Goal: Task Accomplishment & Management: Use online tool/utility

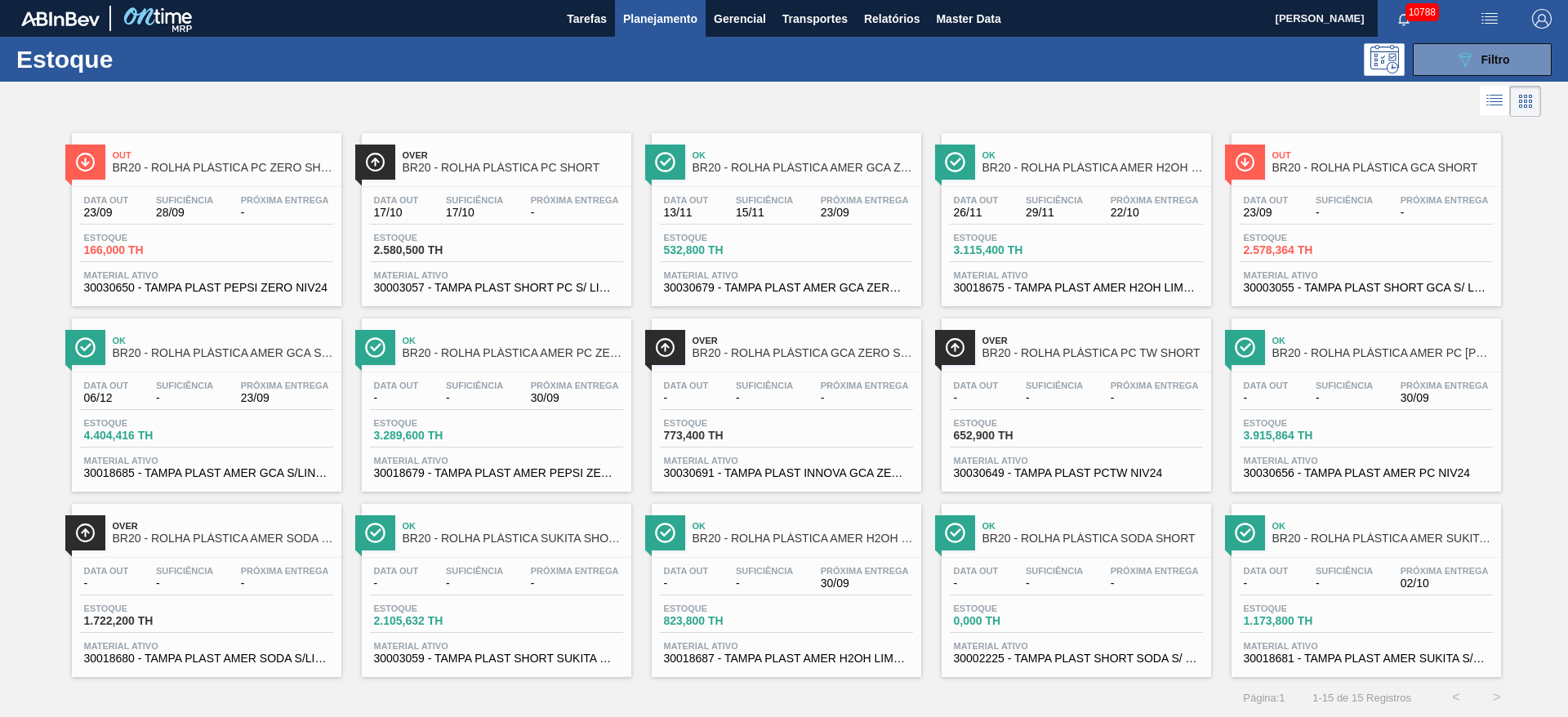
scroll to position [1, 0]
click at [1466, 78] on div "Estoque 089F7B8B-B2A5-4AFE-B5C0-19BA573D28AC Filtro" at bounding box center [784, 58] width 1568 height 45
click at [1461, 65] on icon "089F7B8B-B2A5-4AFE-B5C0-19BA573D28AC" at bounding box center [1465, 58] width 19 height 19
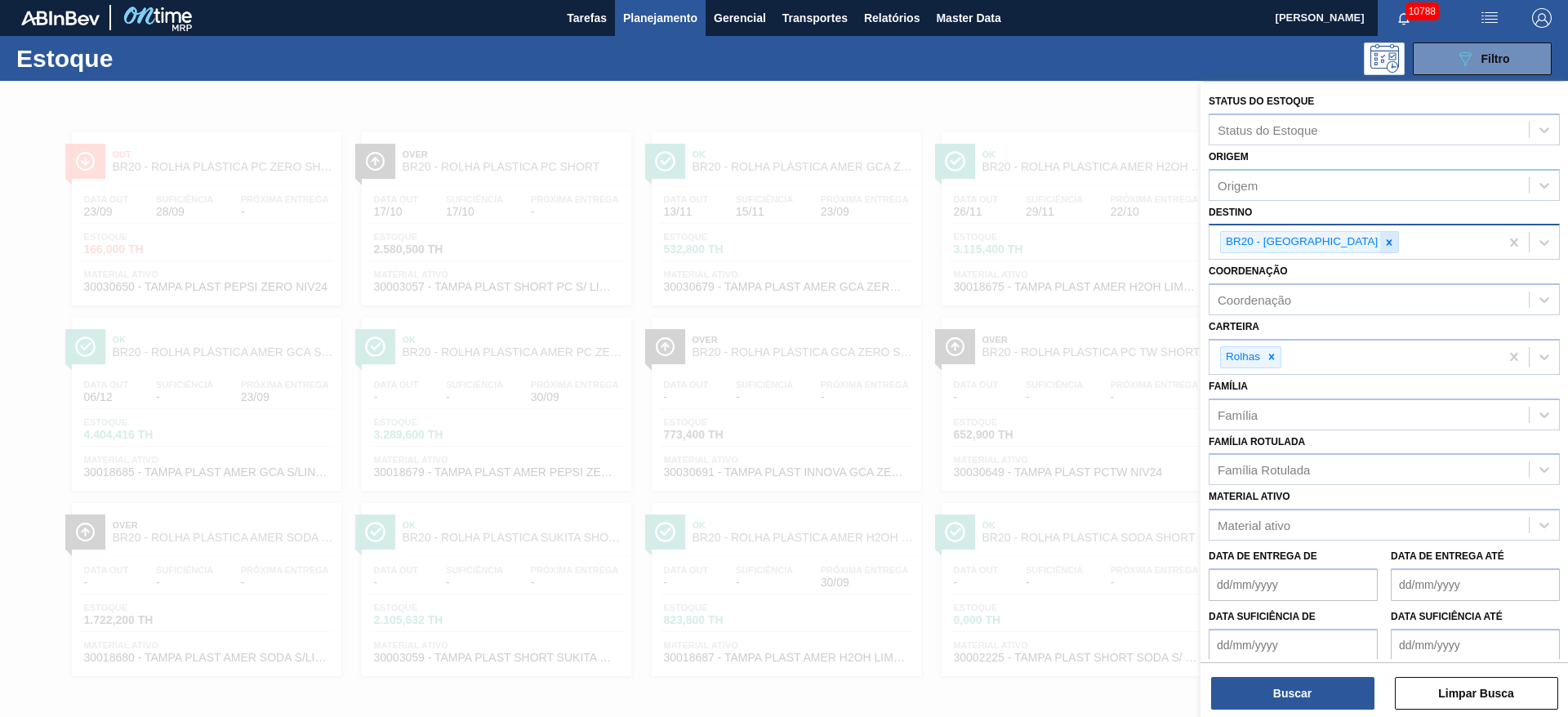
click at [1383, 242] on icon at bounding box center [1389, 242] width 11 height 11
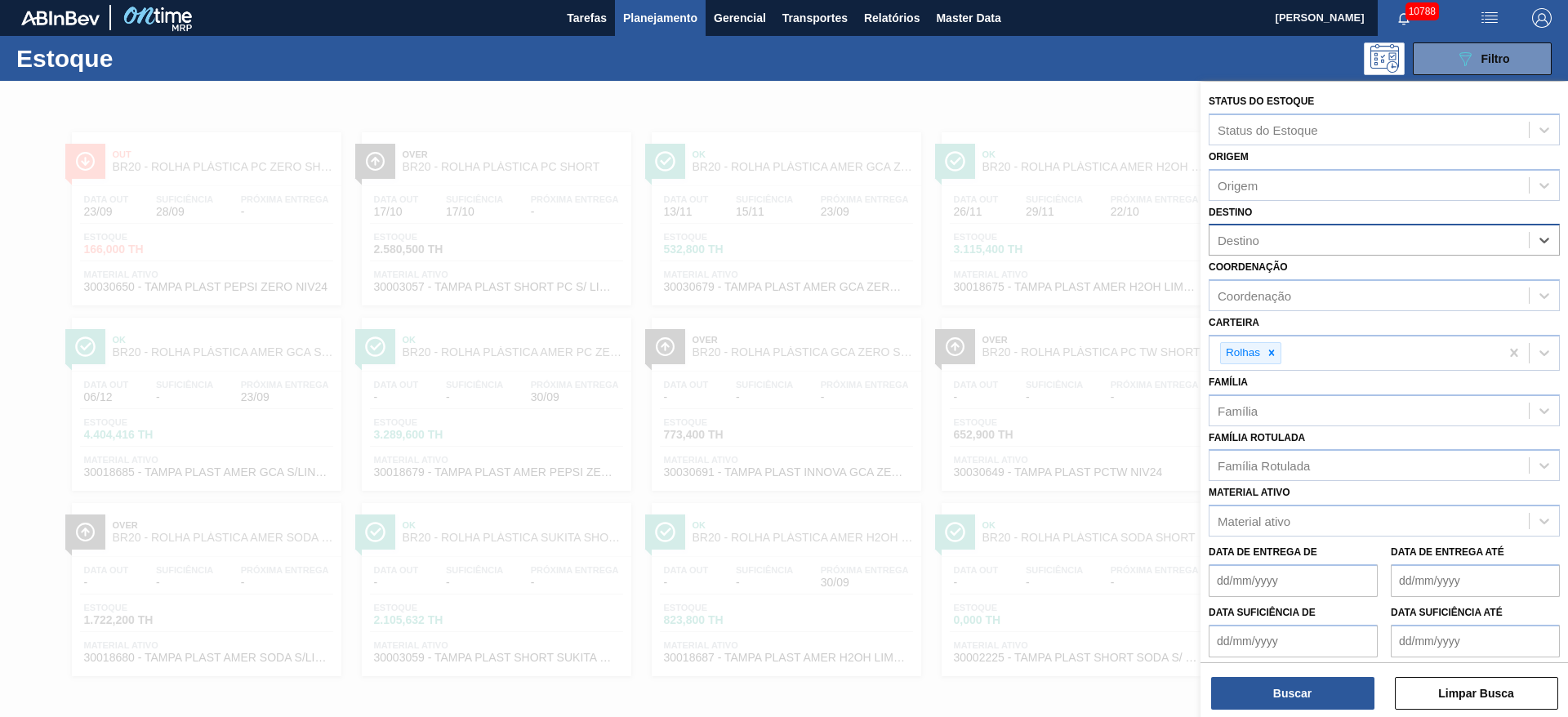
type input "2"
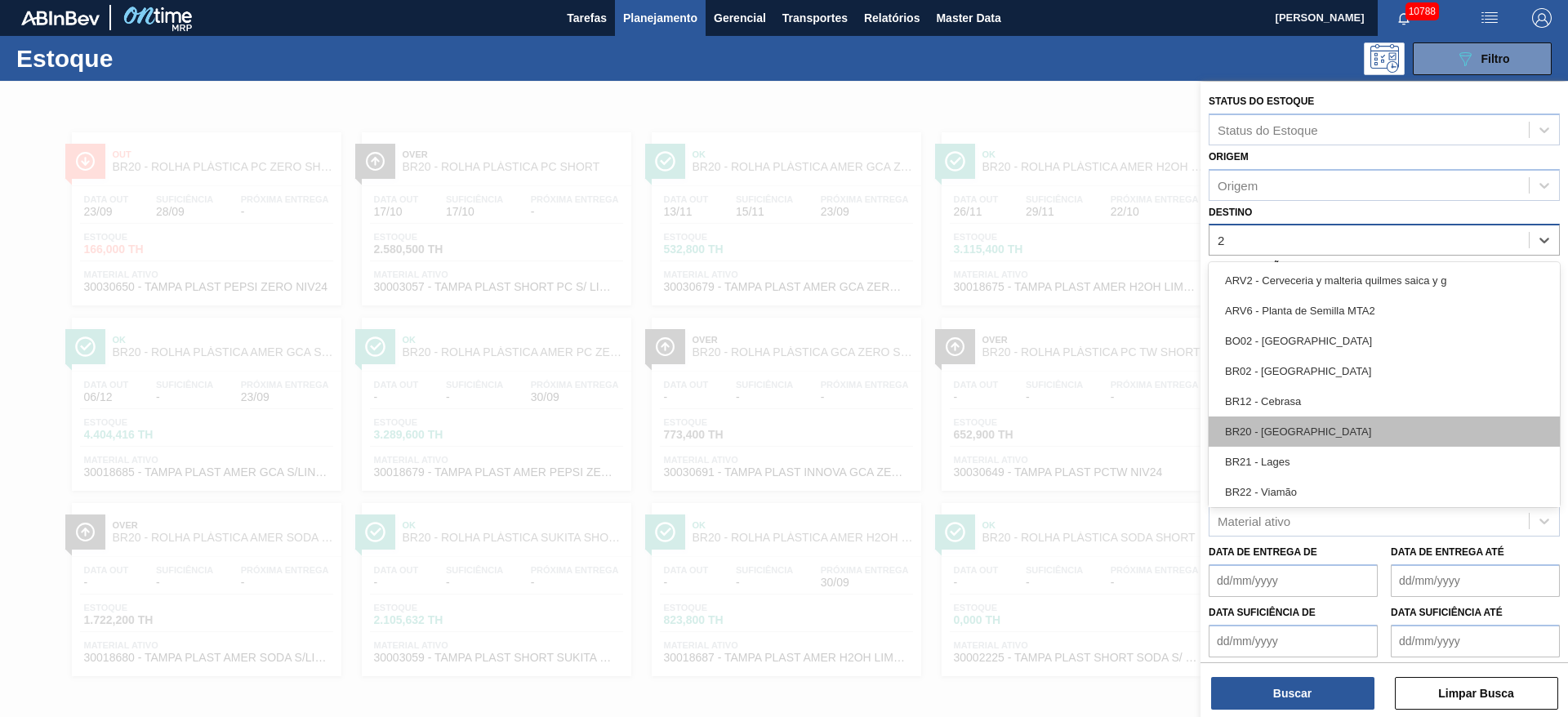
click at [1313, 430] on div "BR20 - Sapucaia" at bounding box center [1384, 431] width 352 height 31
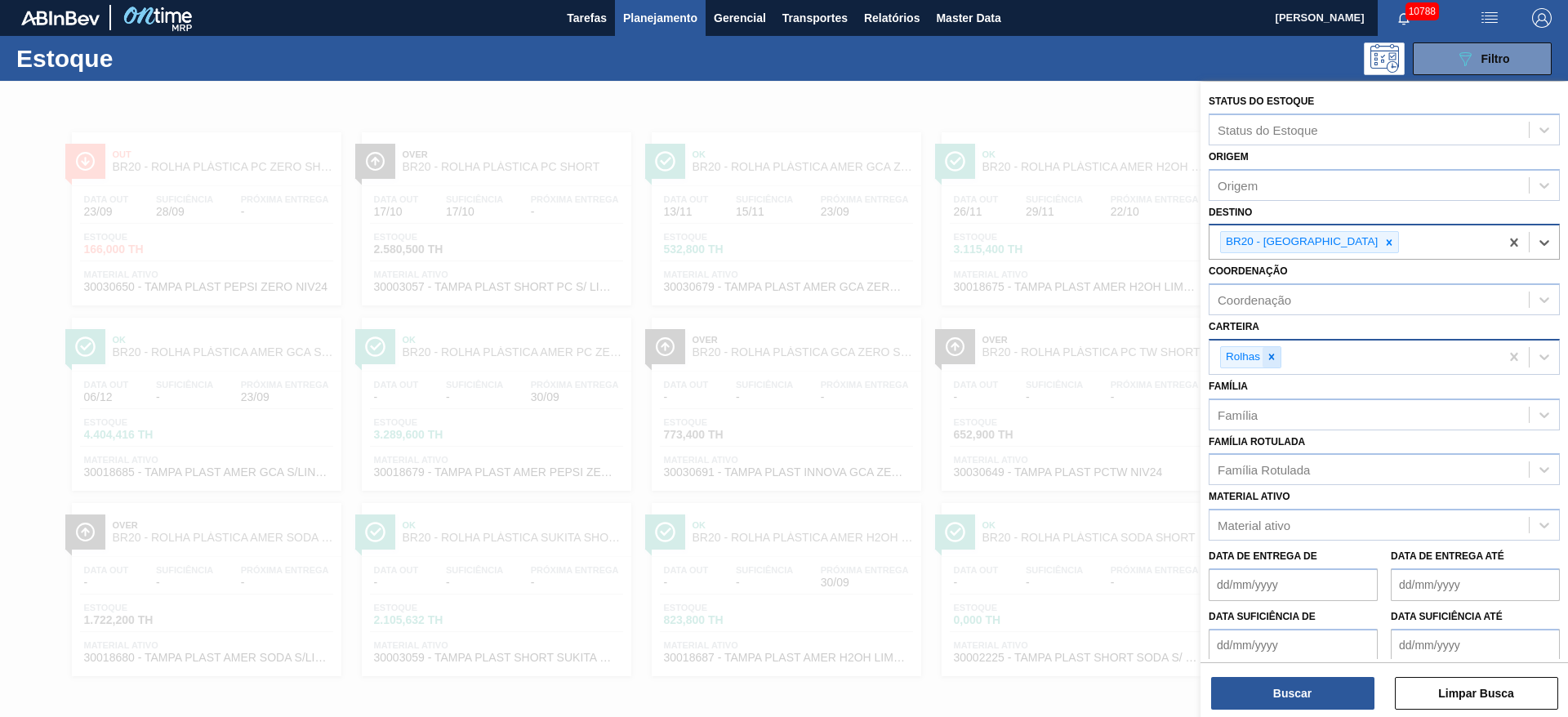
click at [1269, 362] on icon at bounding box center [1272, 357] width 11 height 11
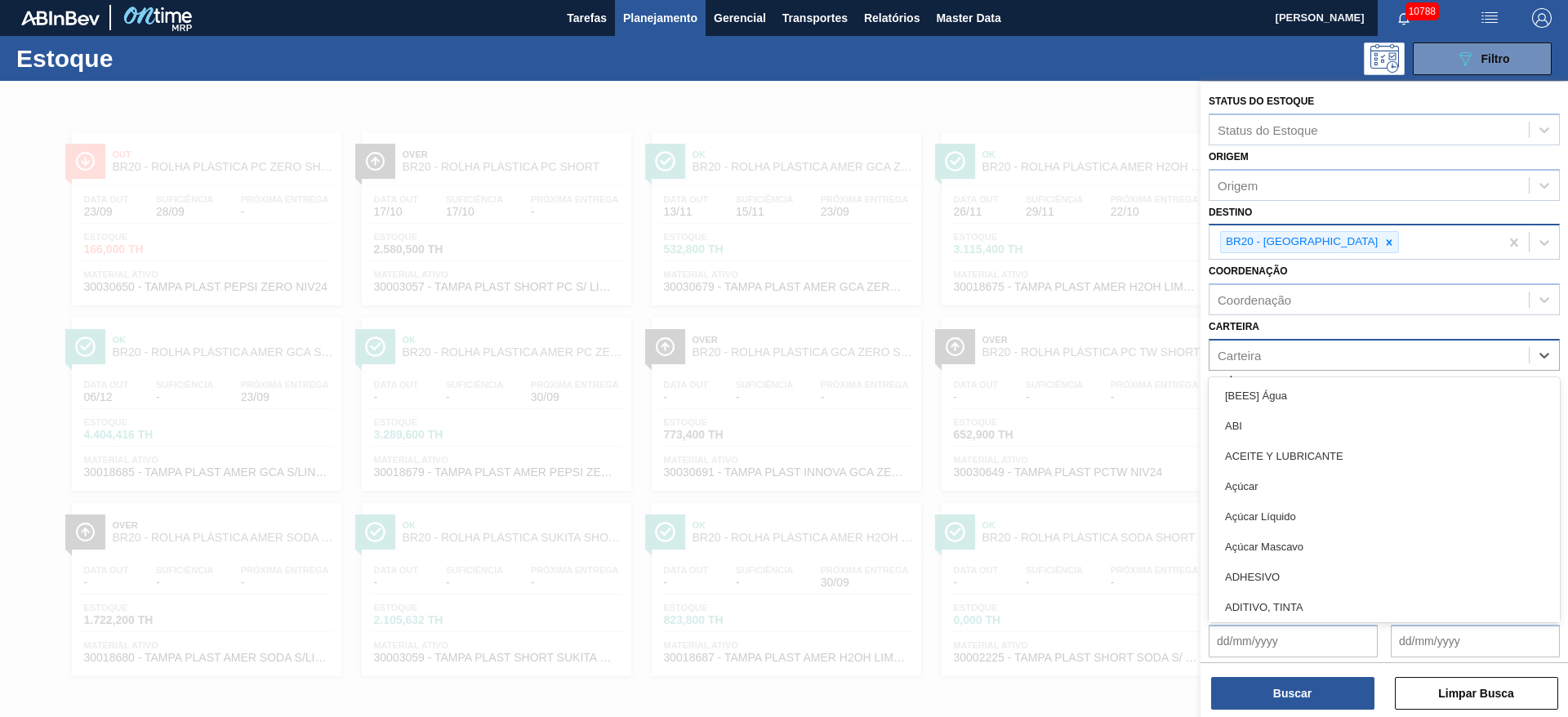
click at [1269, 362] on div "Carteira" at bounding box center [1369, 355] width 319 height 24
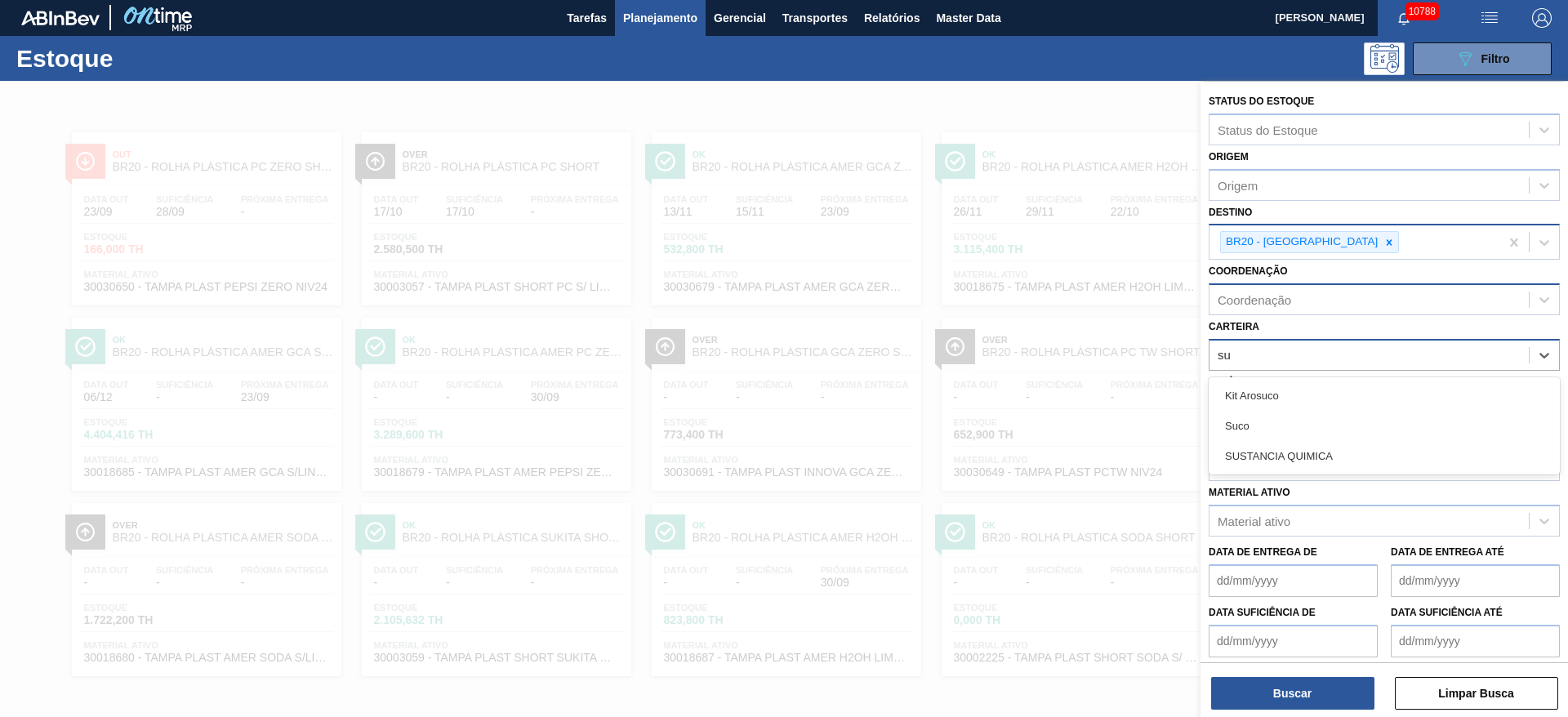
type input "suc"
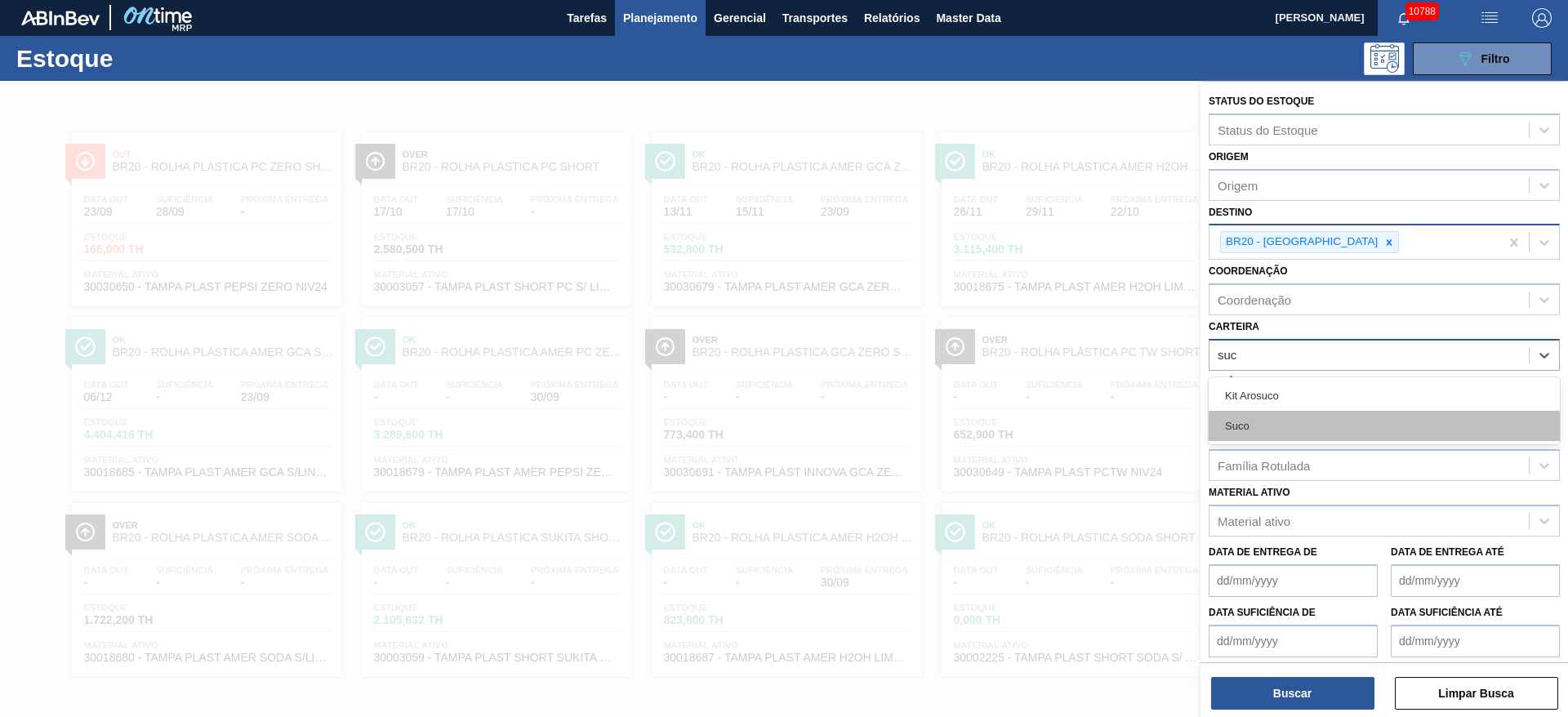
click at [1286, 420] on div "Suco" at bounding box center [1384, 426] width 352 height 31
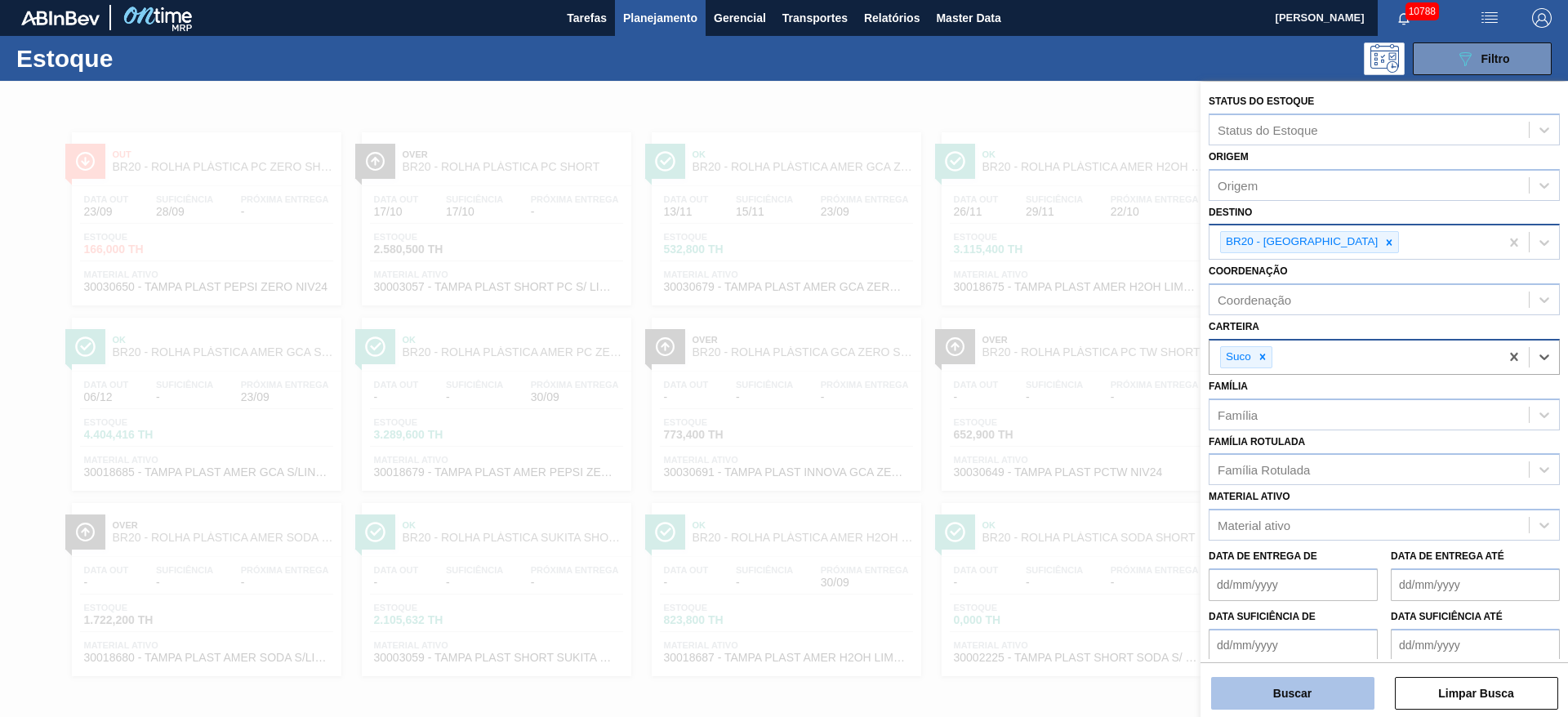
click at [1301, 706] on button "Buscar" at bounding box center [1293, 693] width 163 height 32
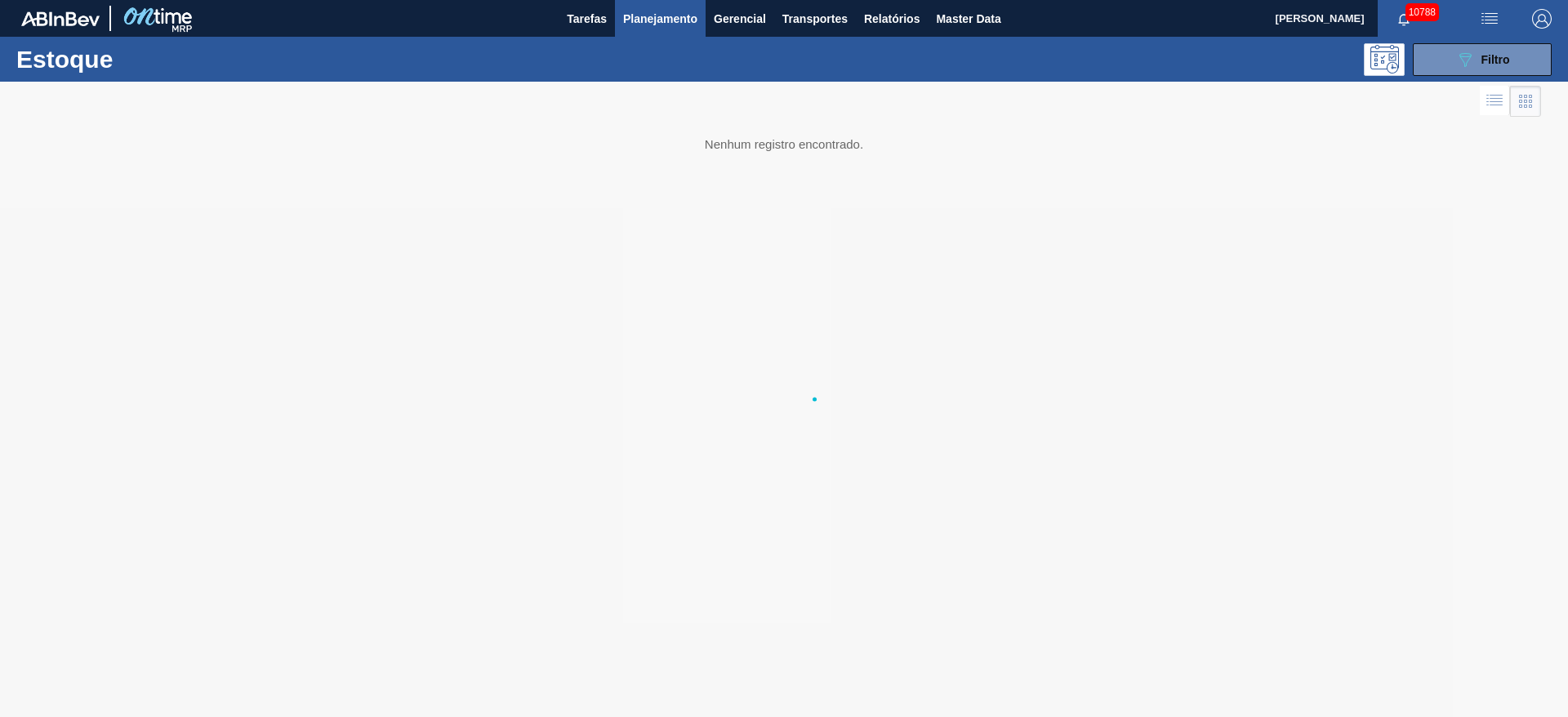
scroll to position [0, 0]
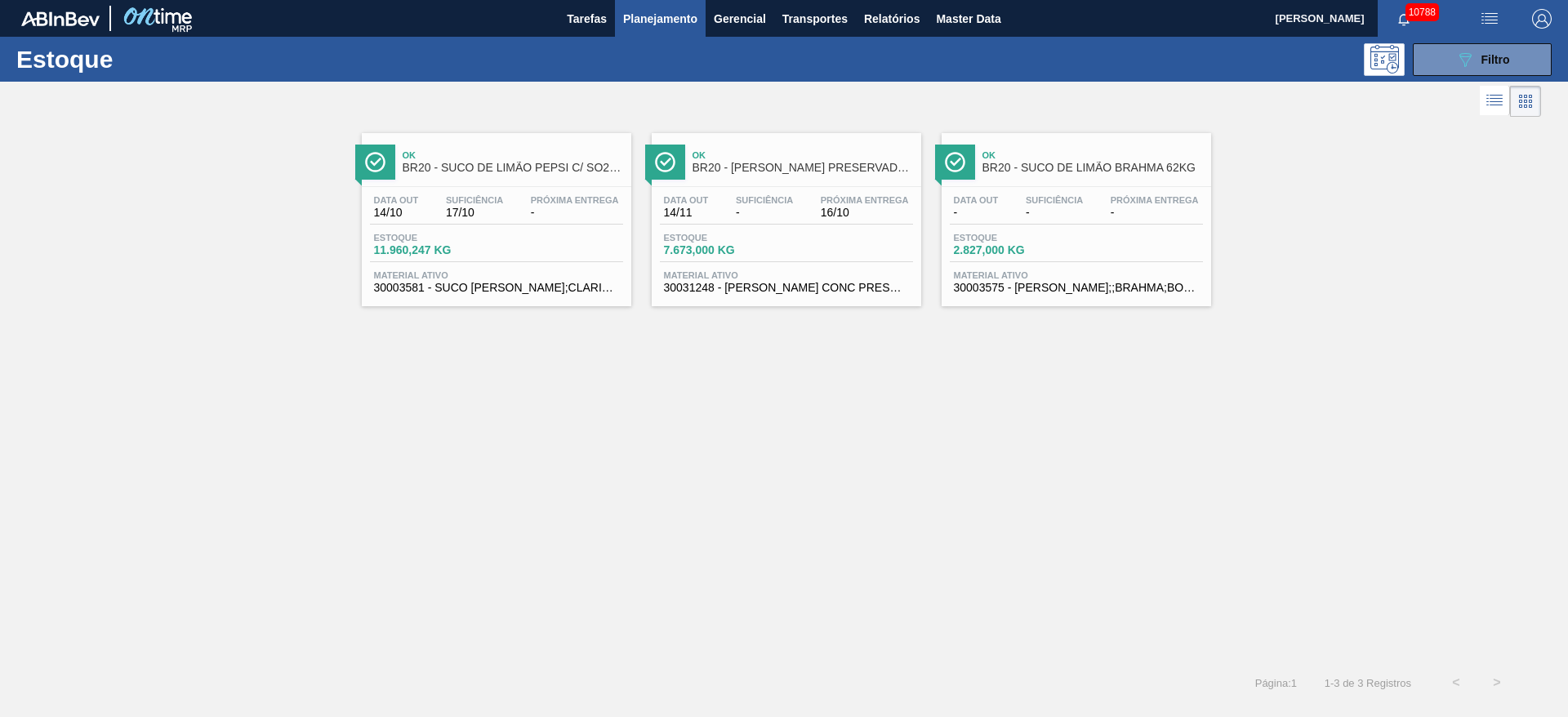
click at [1545, 17] on img "button" at bounding box center [1542, 19] width 19 height 19
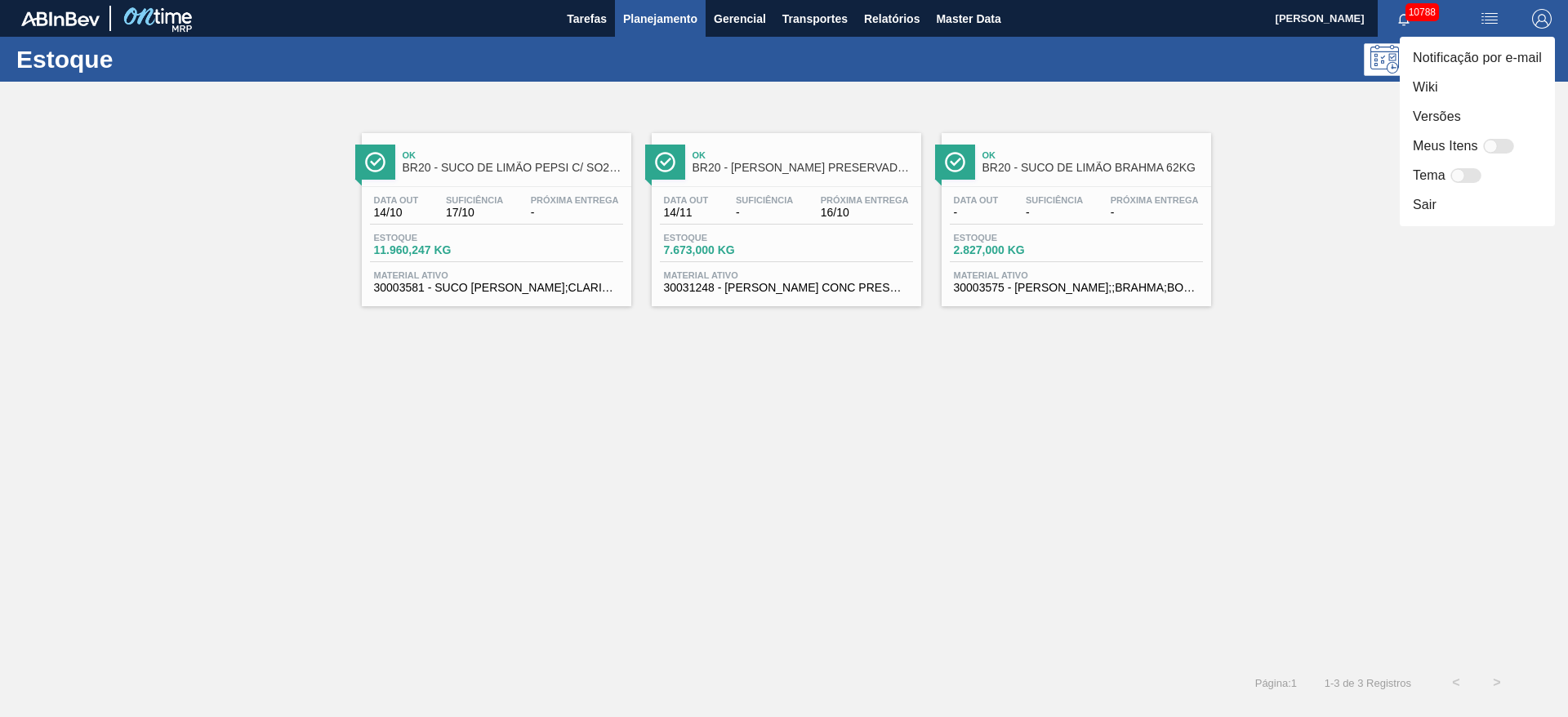
click at [1499, 148] on div at bounding box center [1498, 147] width 31 height 15
checkbox input "false"
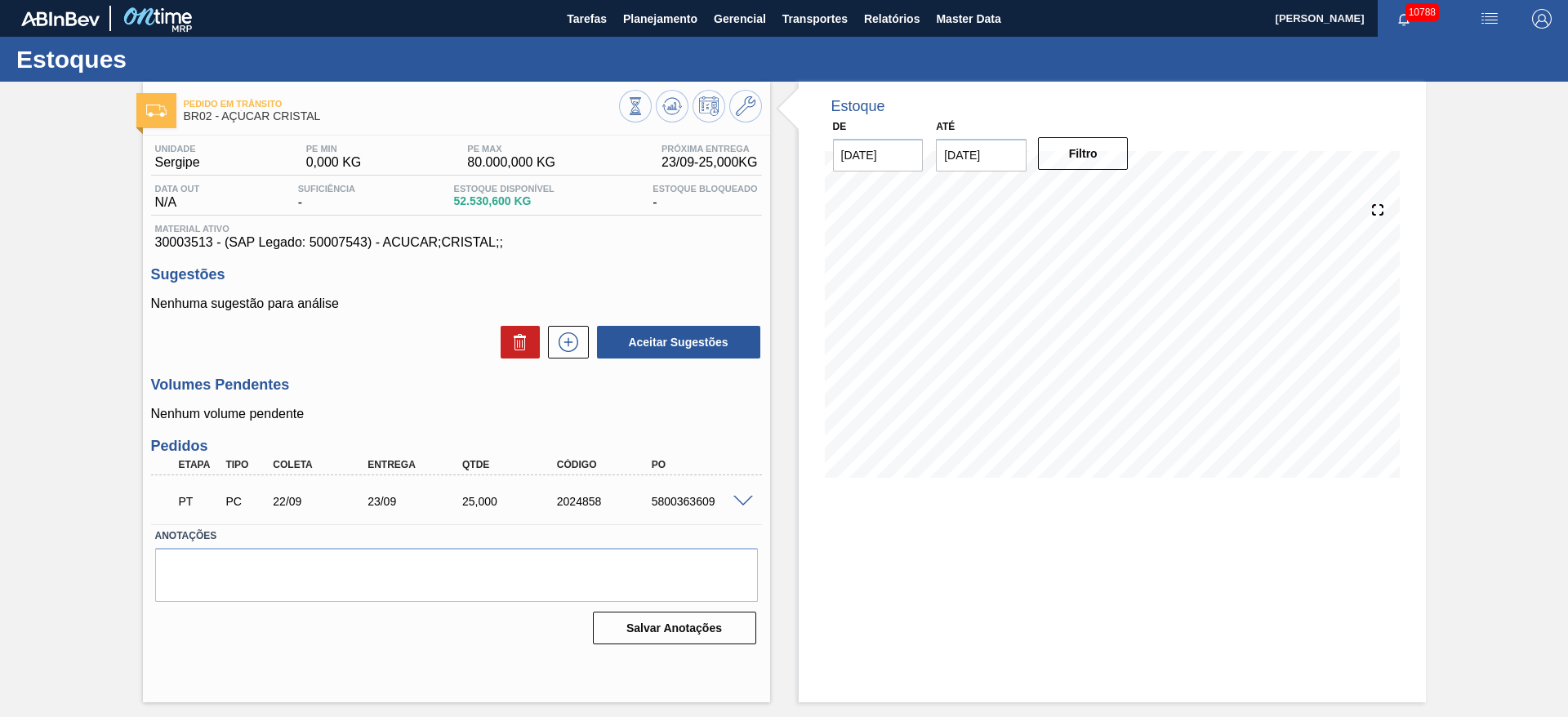
click at [682, 497] on div "5800363609" at bounding box center [700, 502] width 106 height 13
copy div "5800363609"
click at [753, 504] on div at bounding box center [745, 500] width 32 height 12
click at [747, 498] on span at bounding box center [743, 501] width 19 height 12
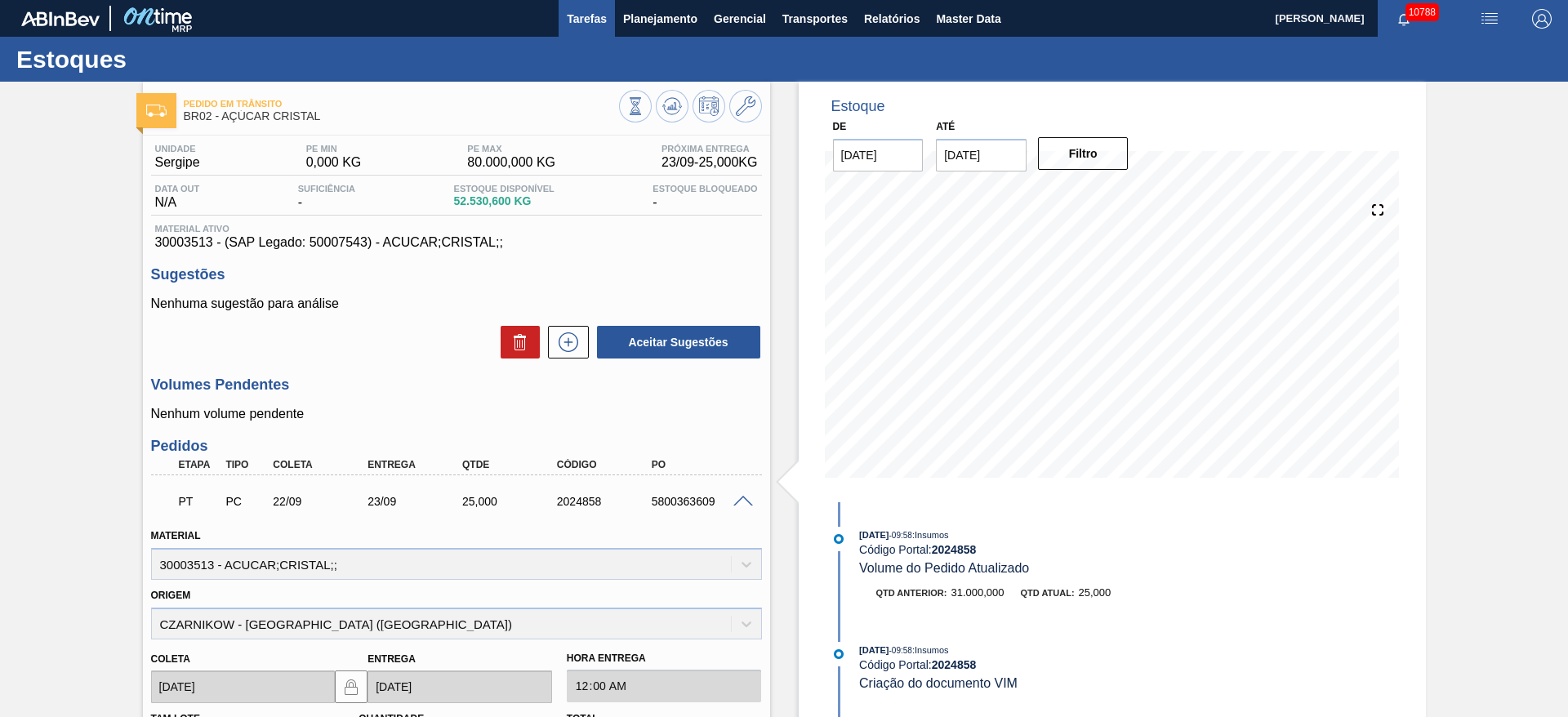
checkbox input "true"
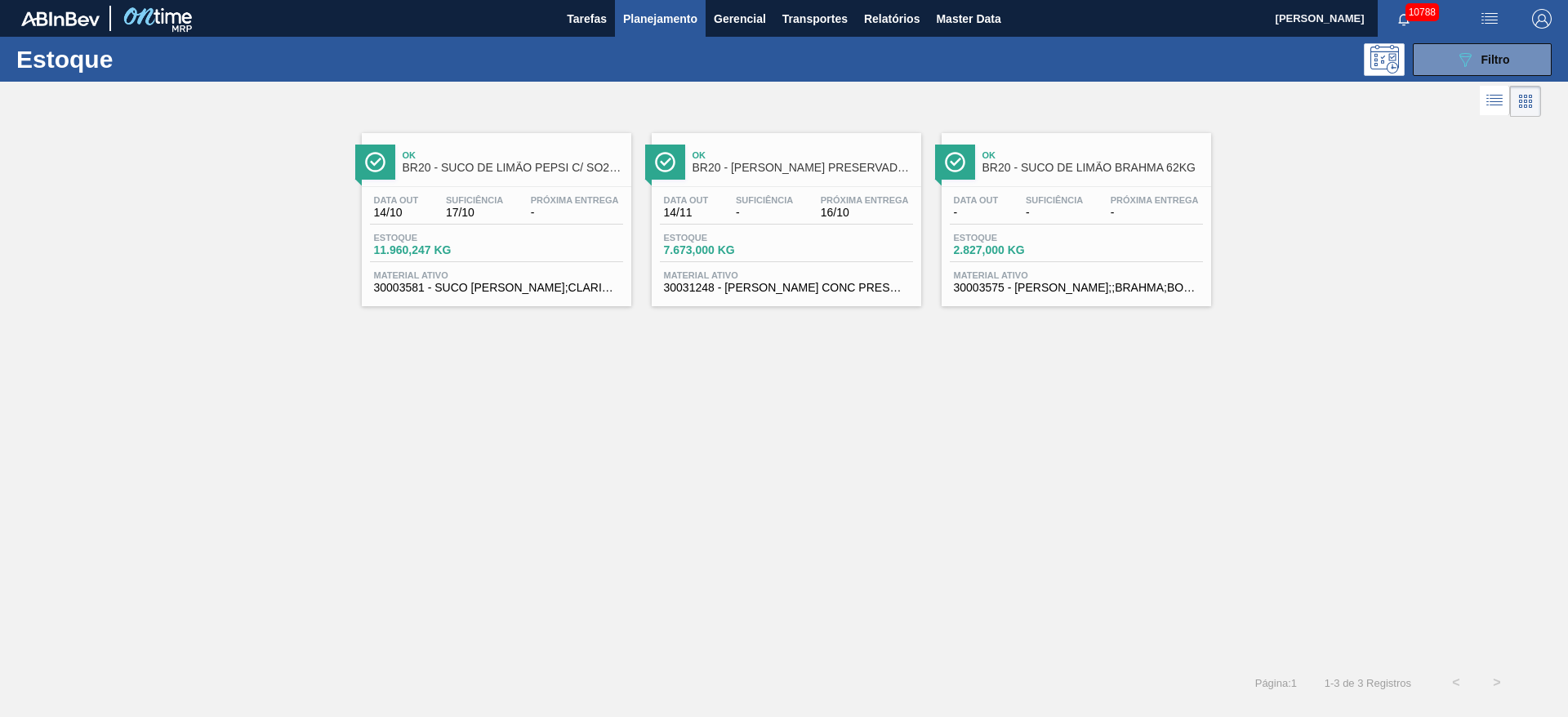
click at [575, 207] on span "-" at bounding box center [574, 212] width 88 height 12
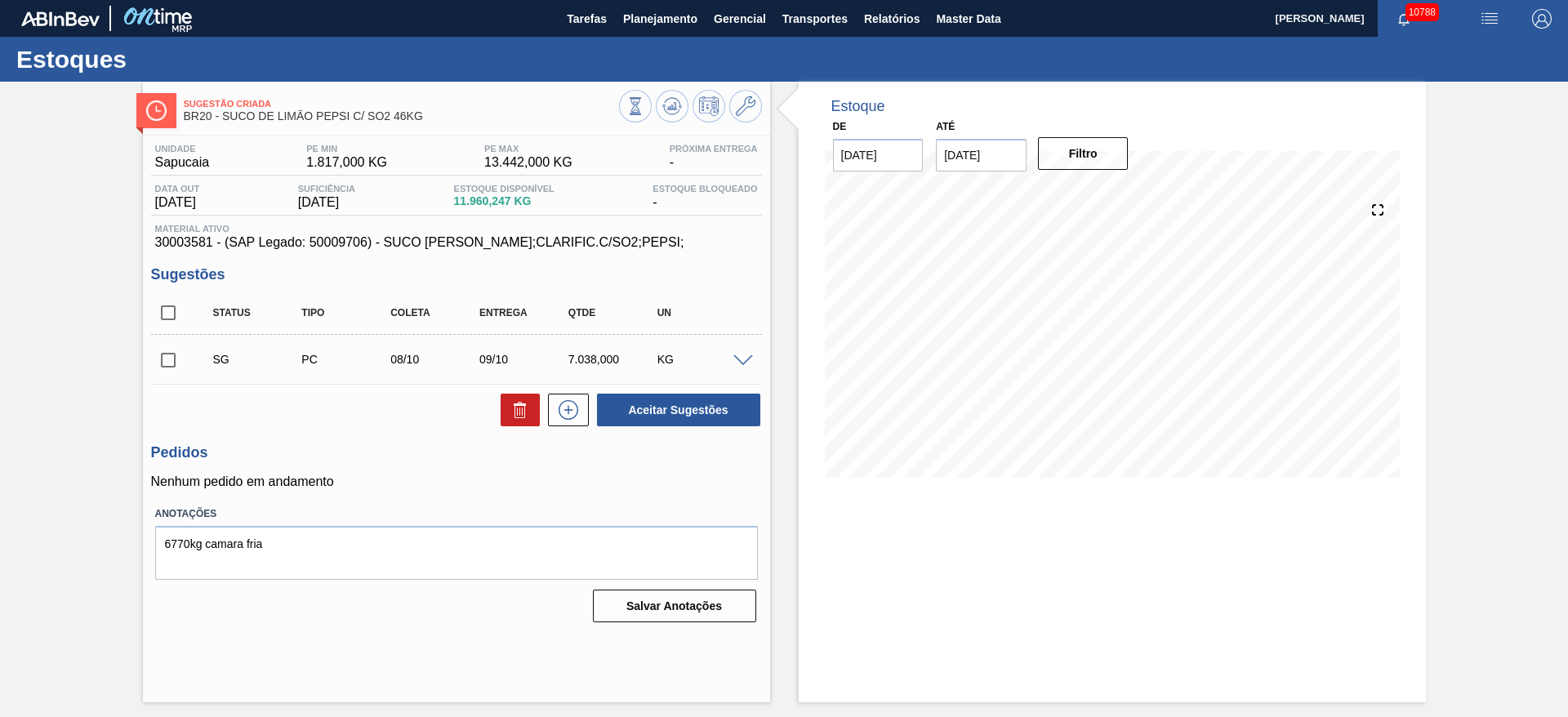
click at [156, 356] on input "checkbox" at bounding box center [168, 360] width 34 height 34
click at [639, 404] on button "Aceitar Sugestões" at bounding box center [679, 409] width 163 height 32
checkbox input "false"
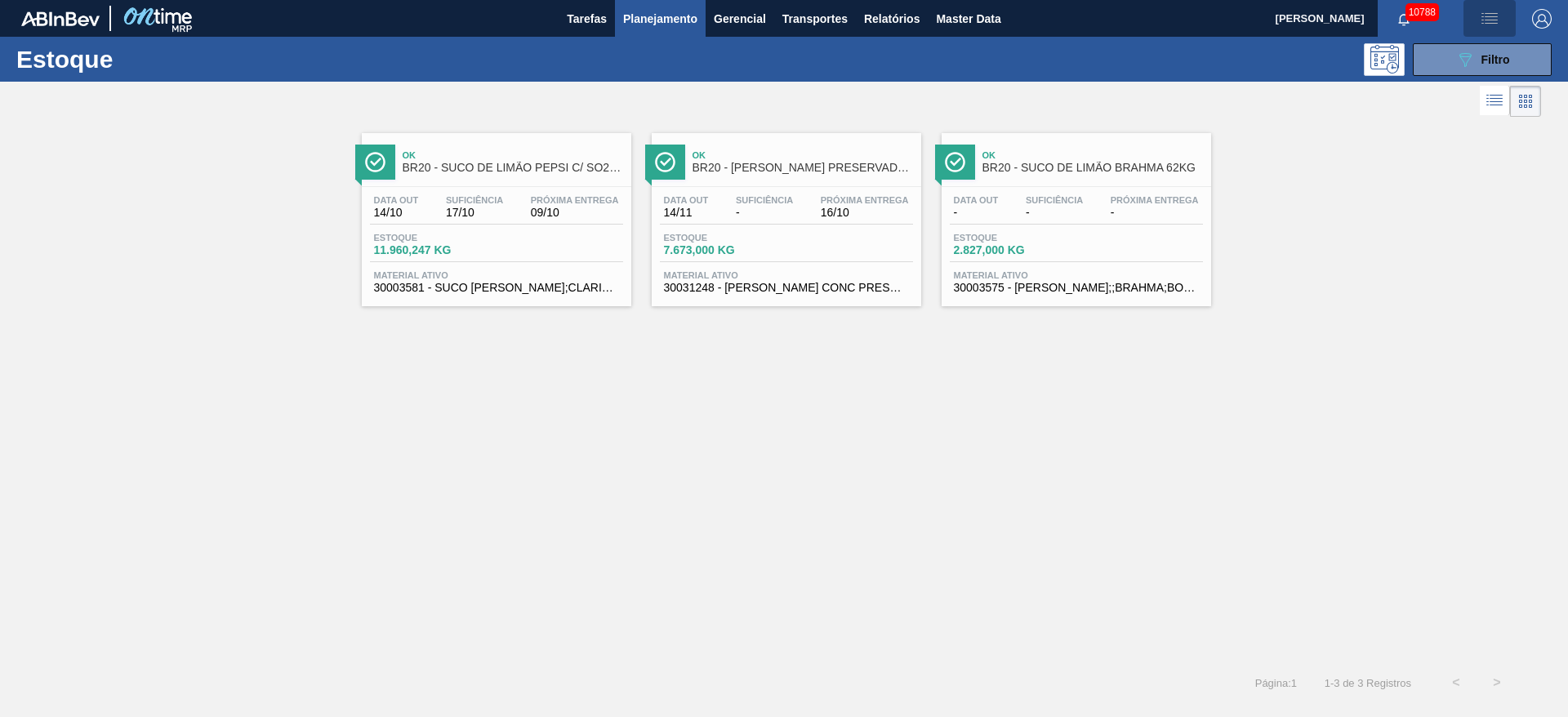
click at [1504, 32] on button "button" at bounding box center [1490, 19] width 52 height 37
click at [1407, 174] on div at bounding box center [784, 358] width 1568 height 717
click at [1451, 52] on button "089F7B8B-B2A5-4AFE-B5C0-19BA573D28AC Filtro" at bounding box center [1483, 59] width 139 height 32
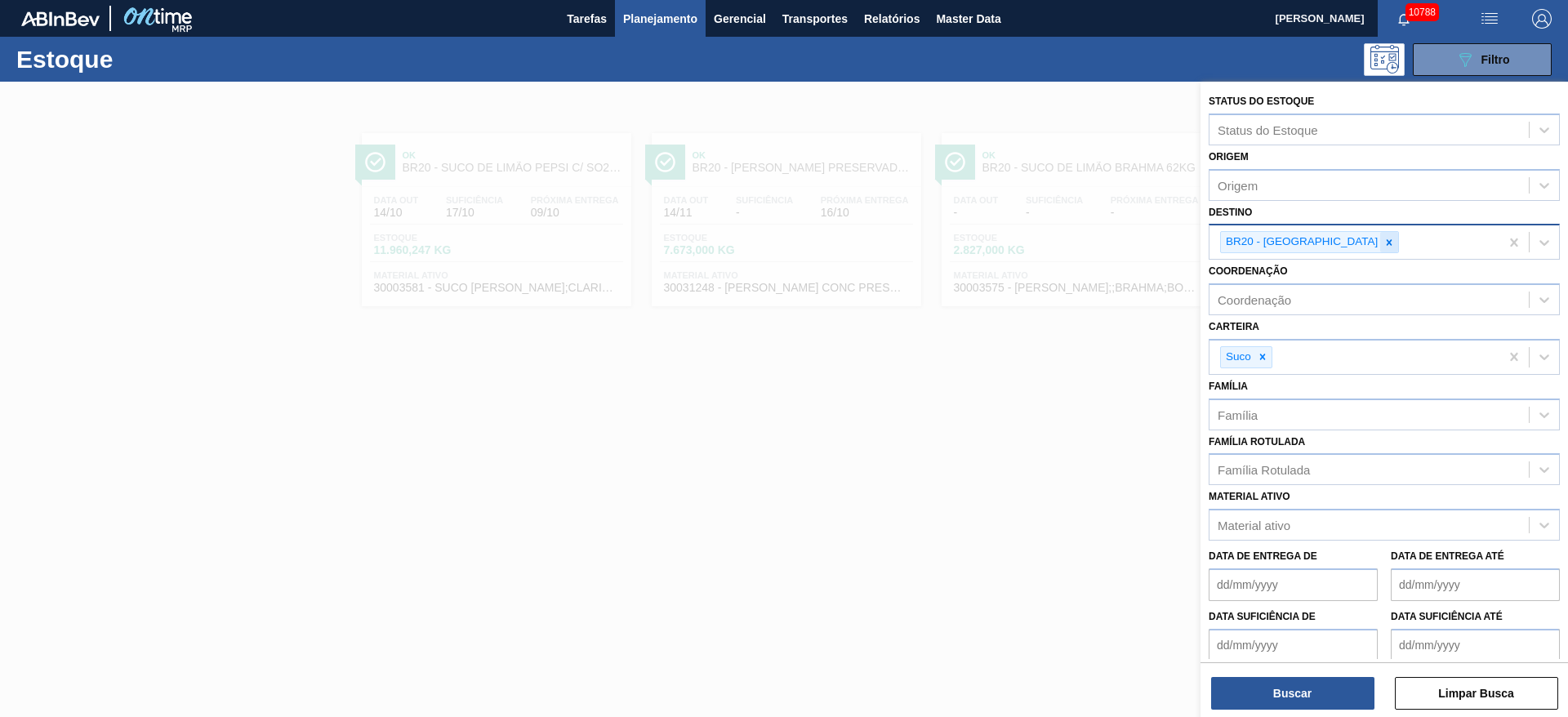
click at [1383, 242] on icon at bounding box center [1389, 242] width 11 height 11
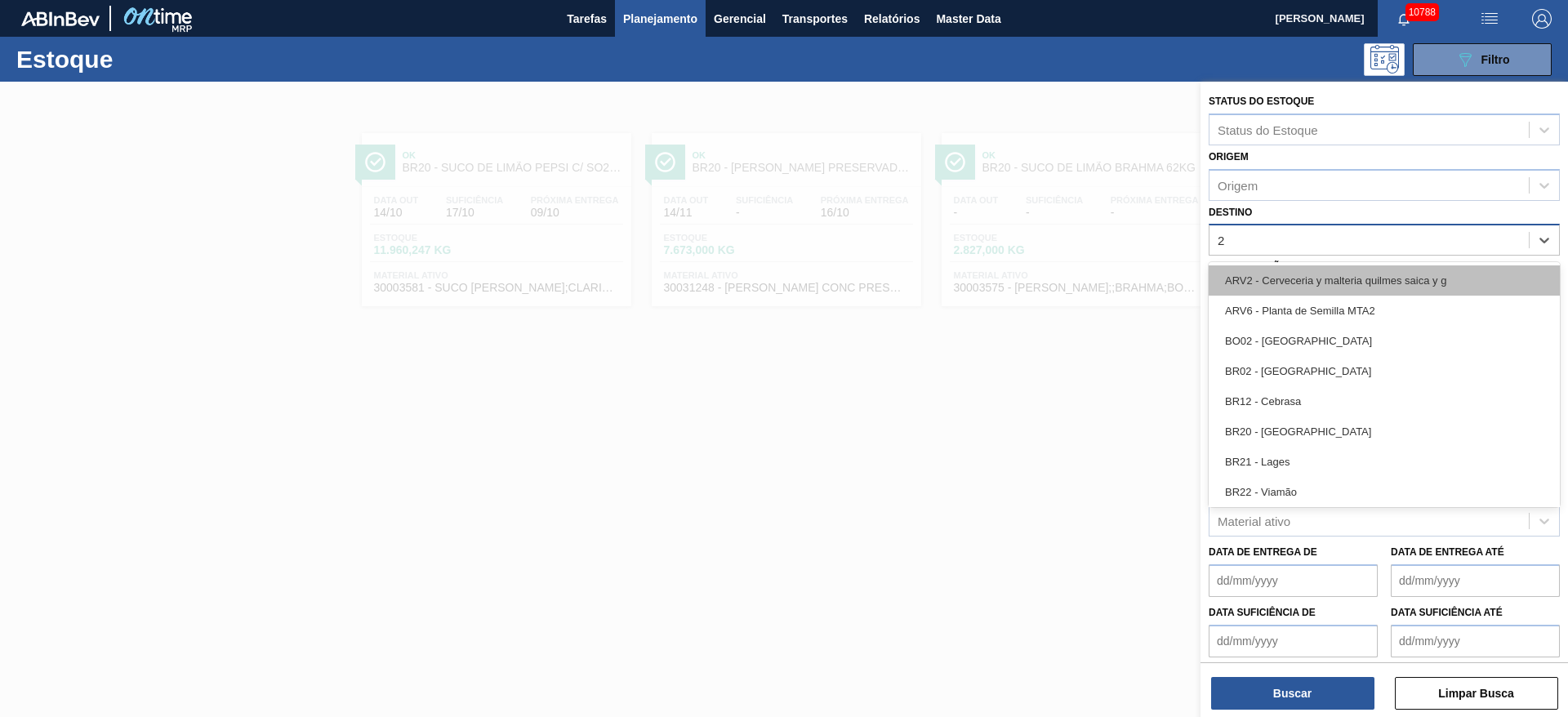
type input "22"
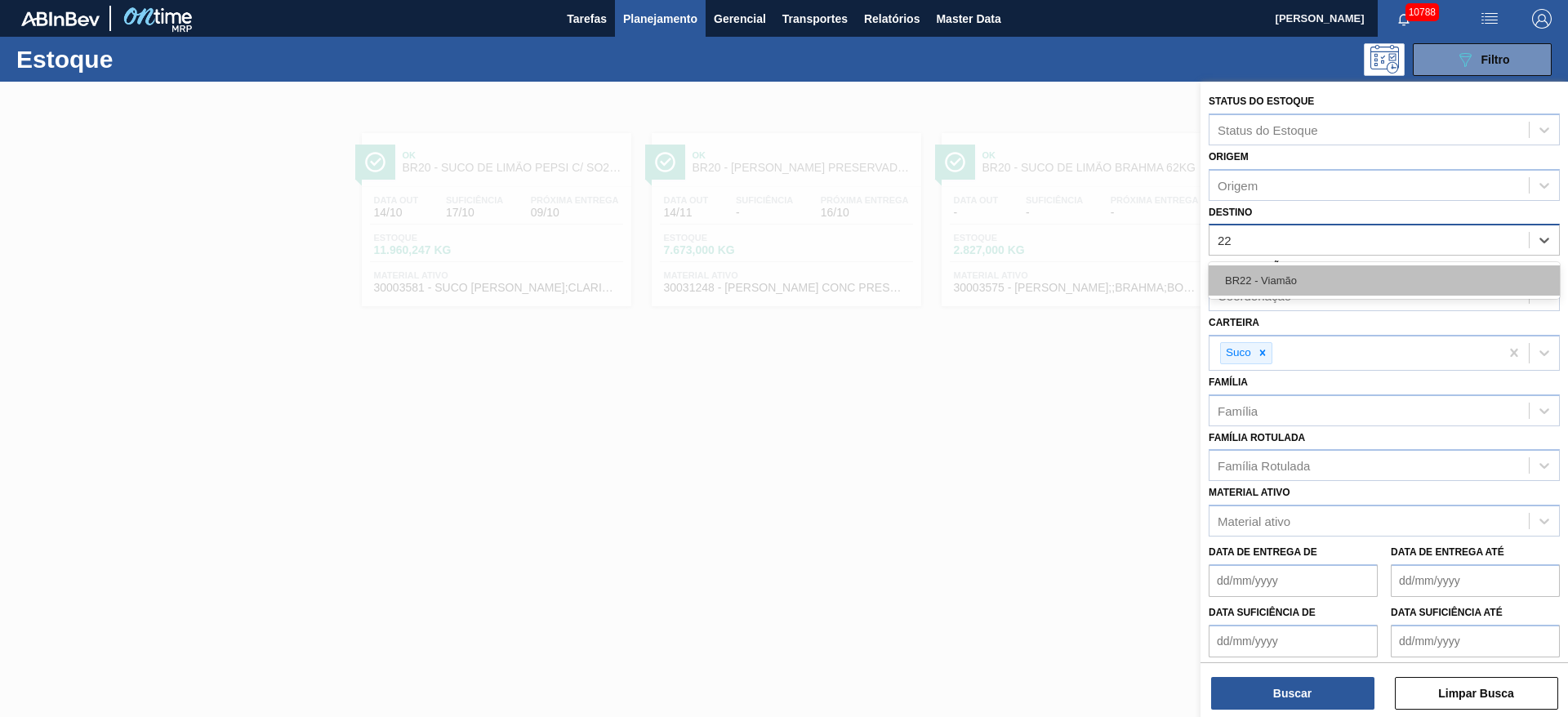
click at [1311, 275] on div "BR22 - Viamão" at bounding box center [1384, 280] width 352 height 31
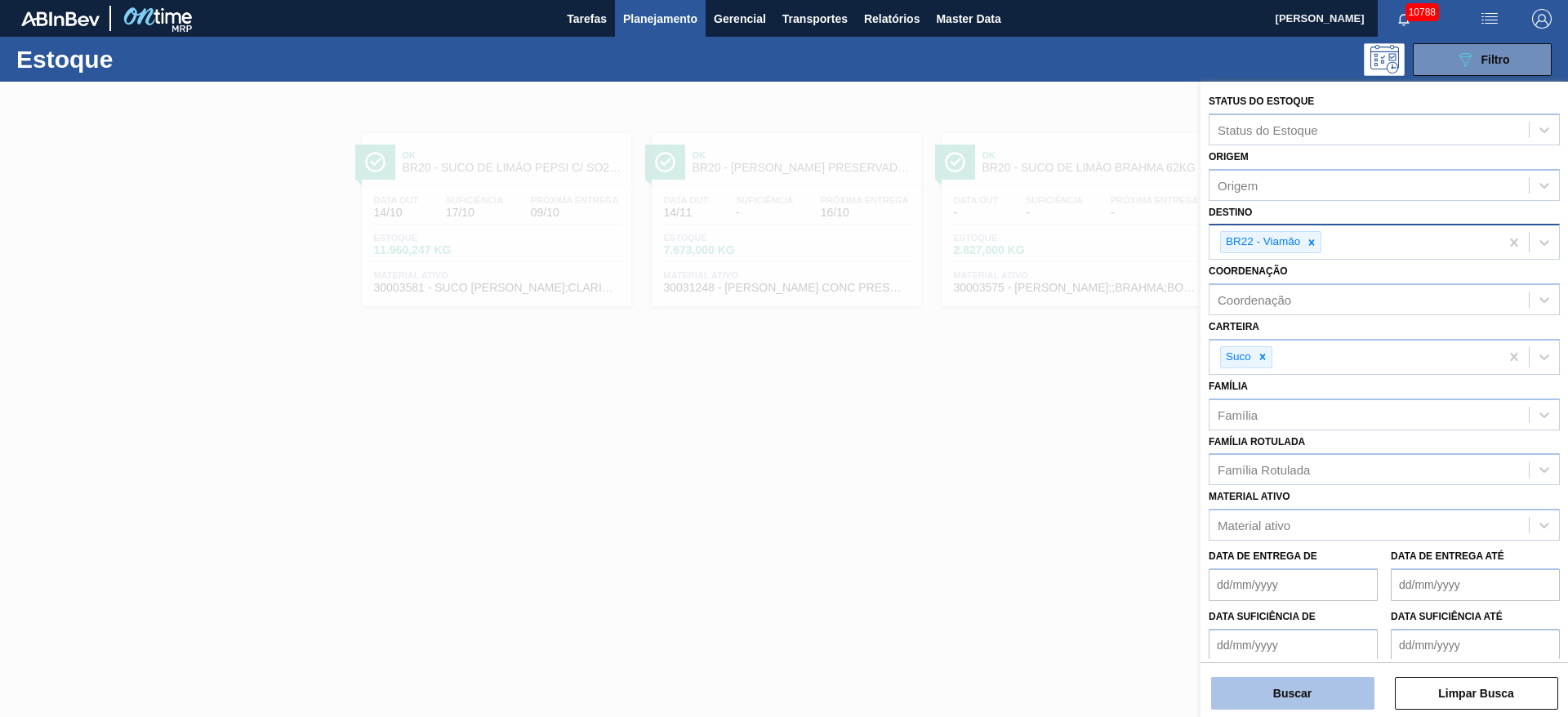
click at [1307, 699] on button "Buscar" at bounding box center [1293, 693] width 163 height 32
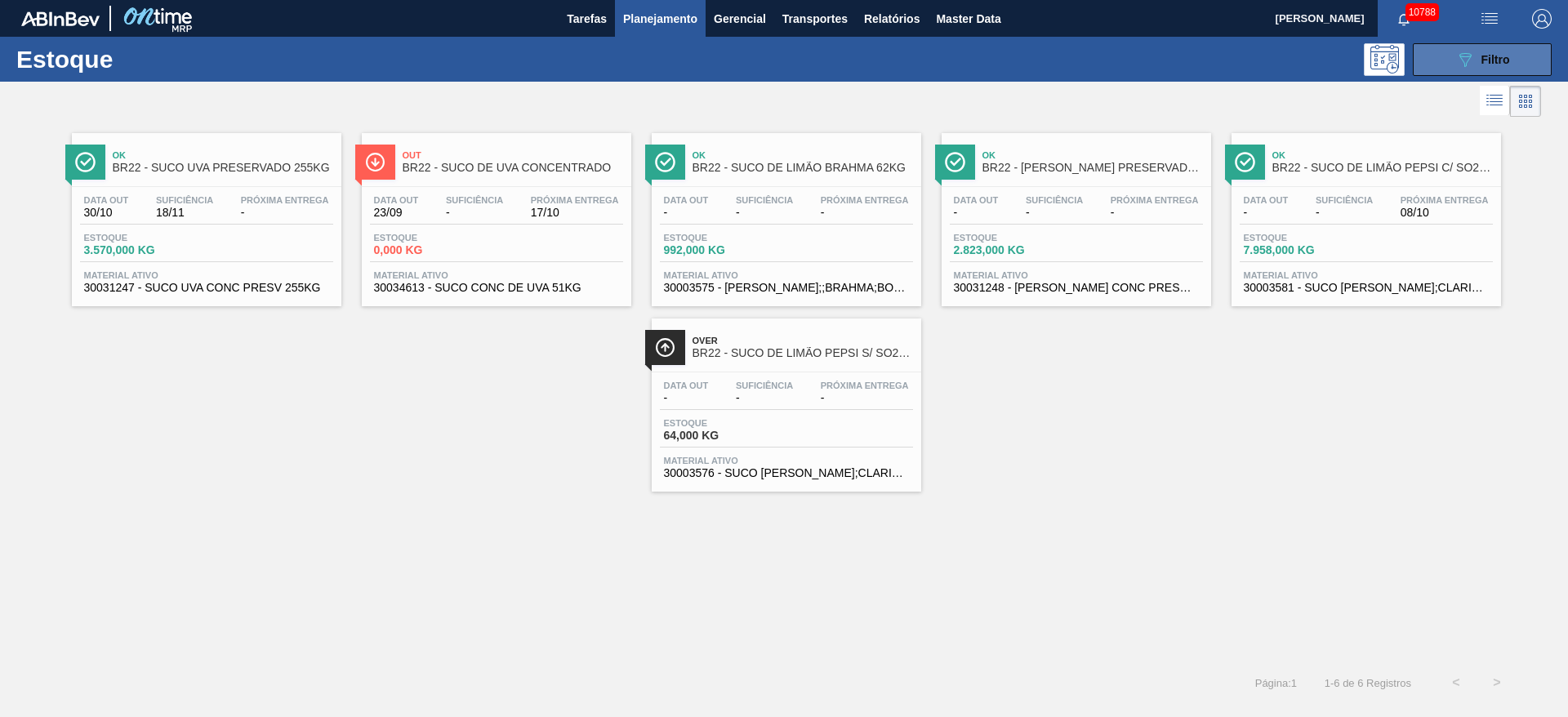
click at [1445, 51] on button "089F7B8B-B2A5-4AFE-B5C0-19BA573D28AC Filtro" at bounding box center [1483, 59] width 139 height 32
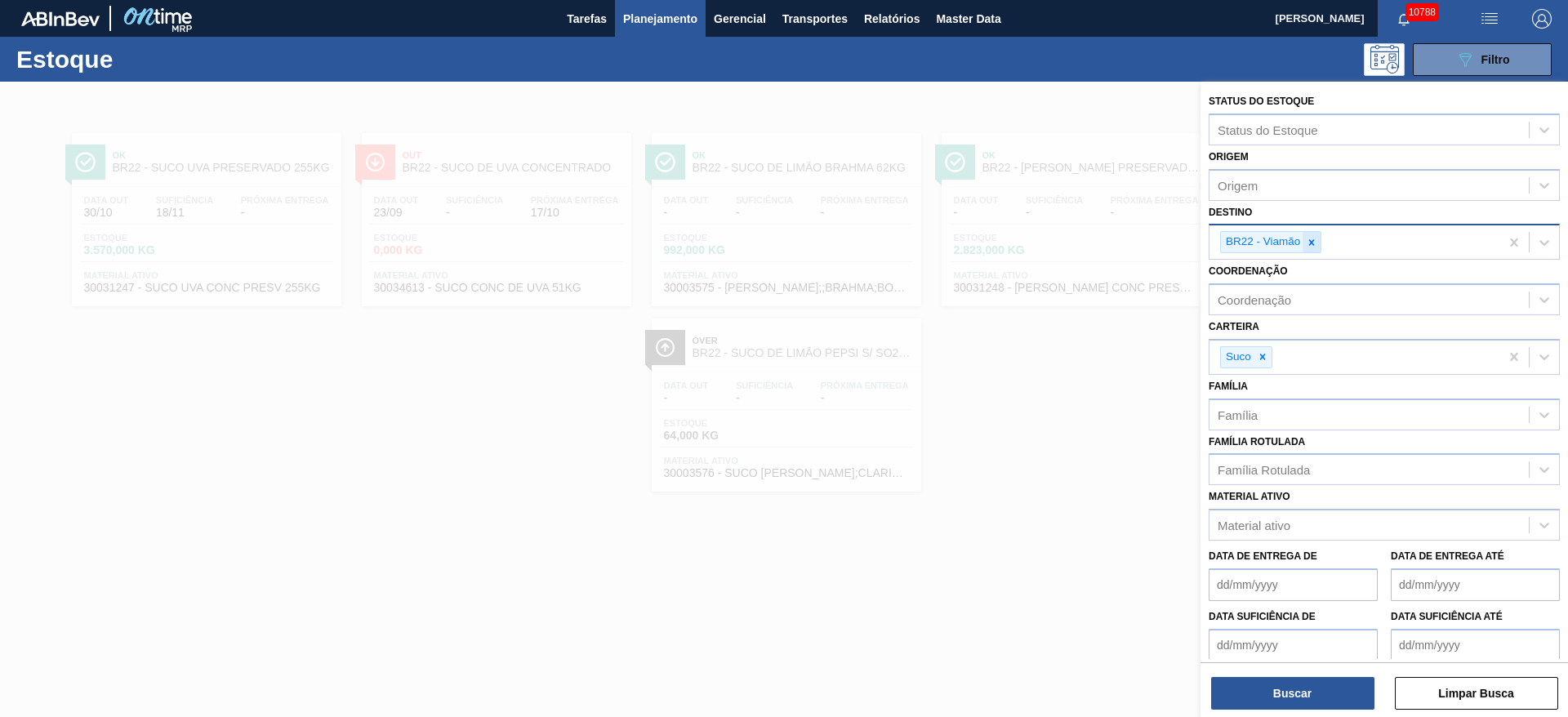
click at [1314, 244] on icon at bounding box center [1312, 242] width 6 height 6
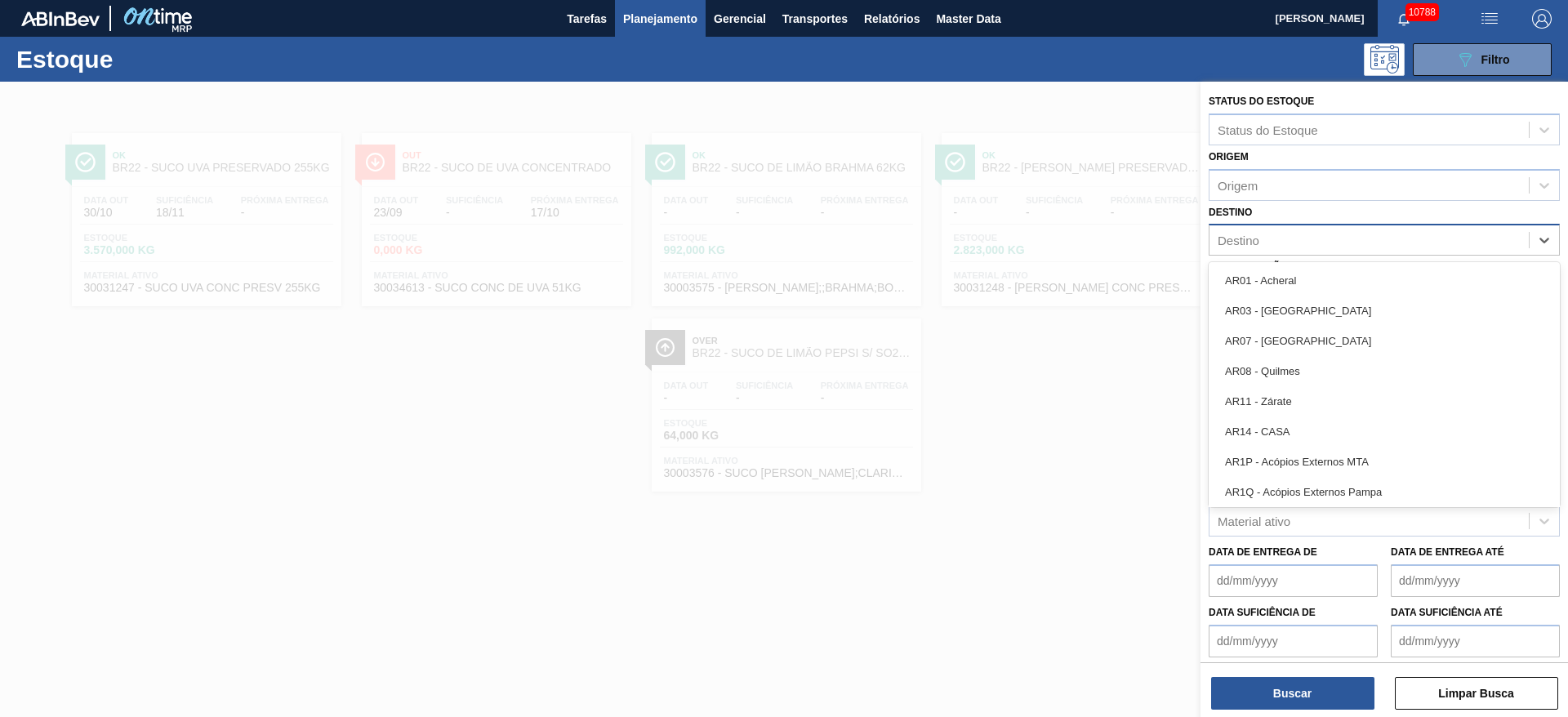
click at [1315, 243] on div "Destino" at bounding box center [1369, 241] width 319 height 24
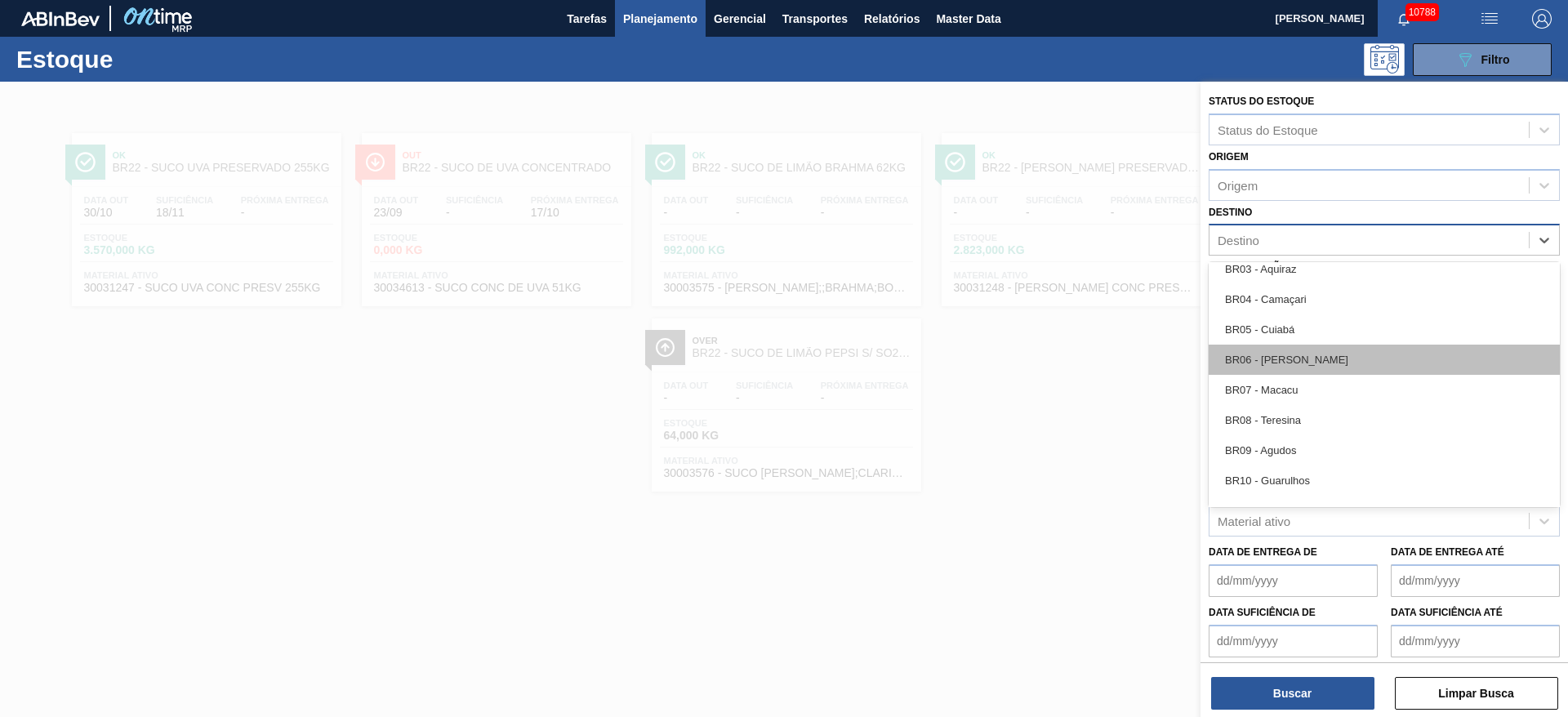
scroll to position [979, 0]
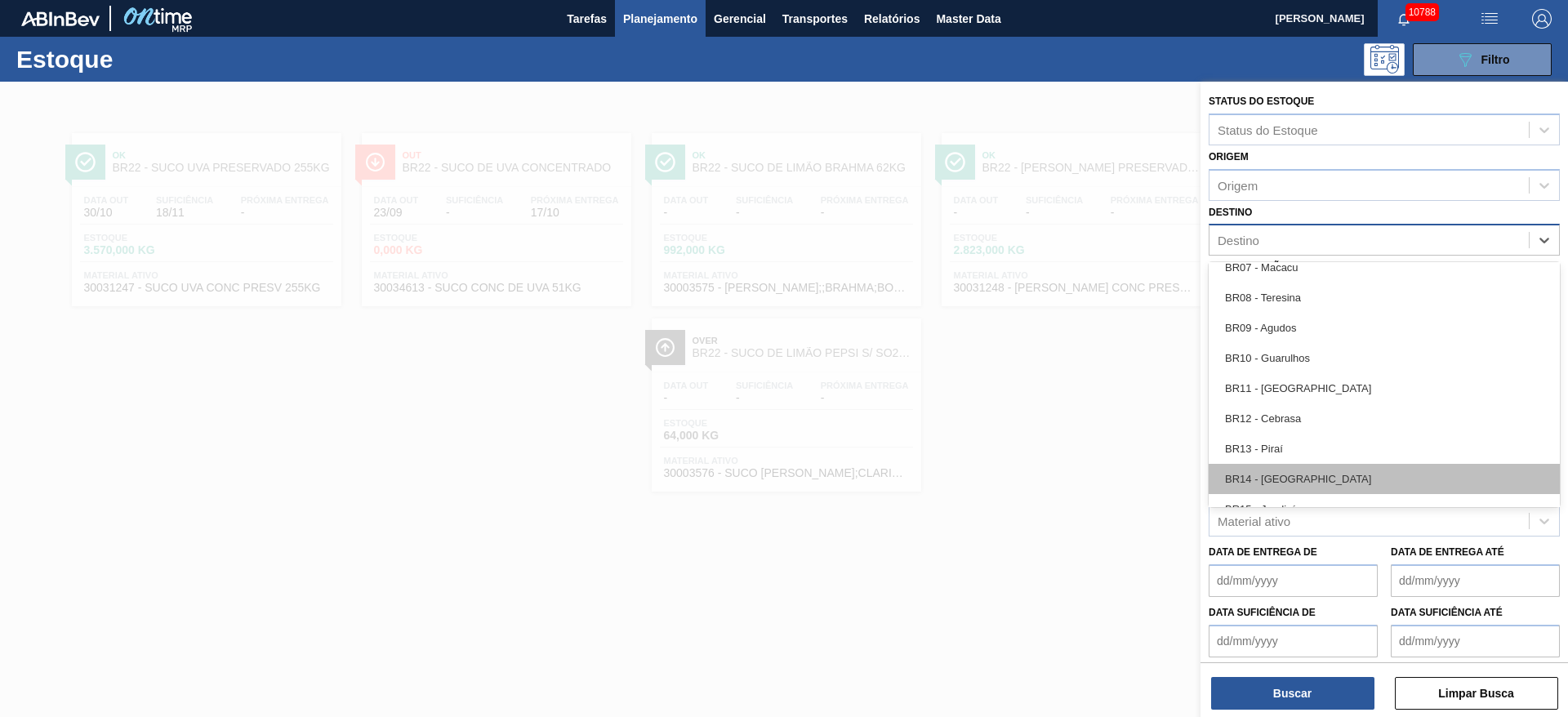
click at [1311, 471] on div "BR14 - Curitibana" at bounding box center [1384, 479] width 352 height 31
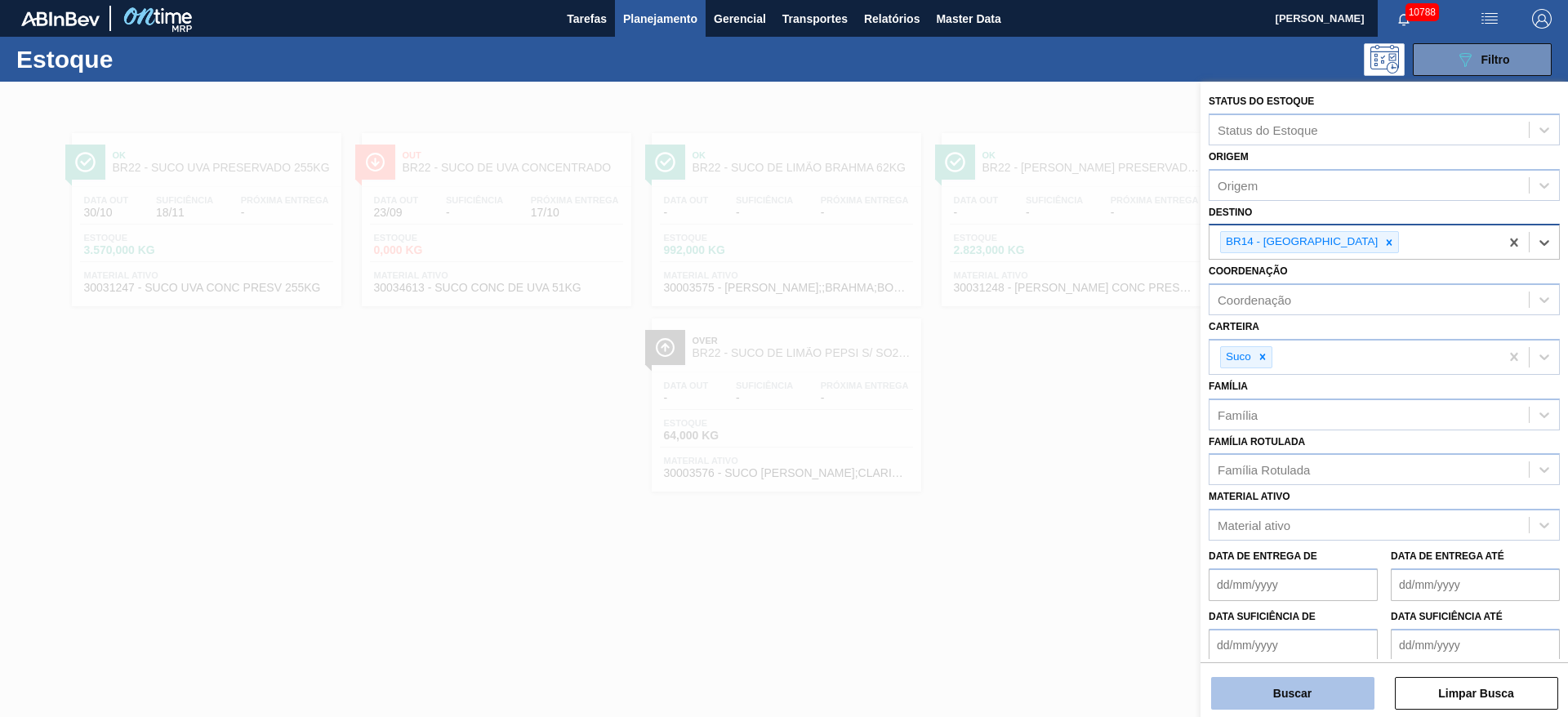
click at [1279, 698] on button "Buscar" at bounding box center [1293, 693] width 163 height 32
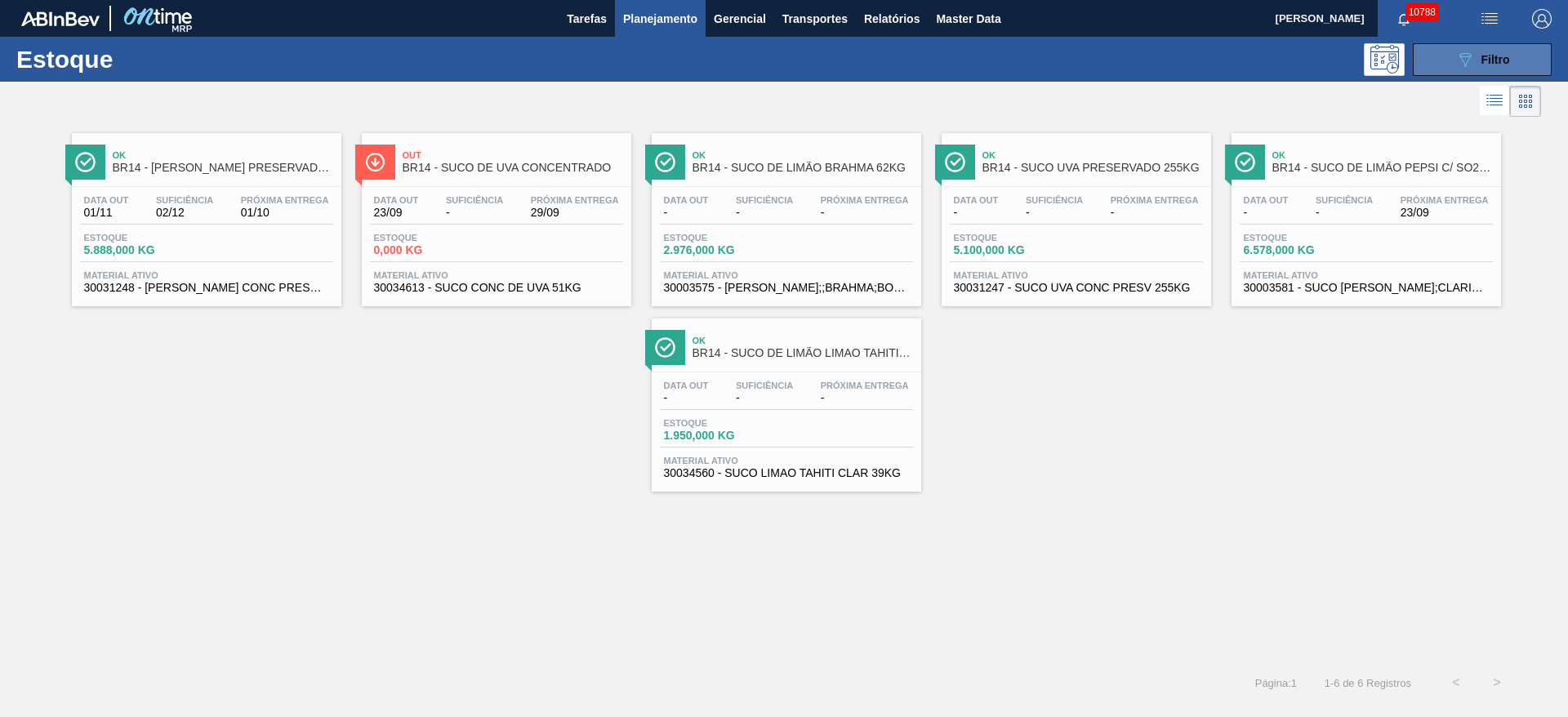
click at [1439, 57] on button "089F7B8B-B2A5-4AFE-B5C0-19BA573D28AC Filtro" at bounding box center [1483, 59] width 139 height 32
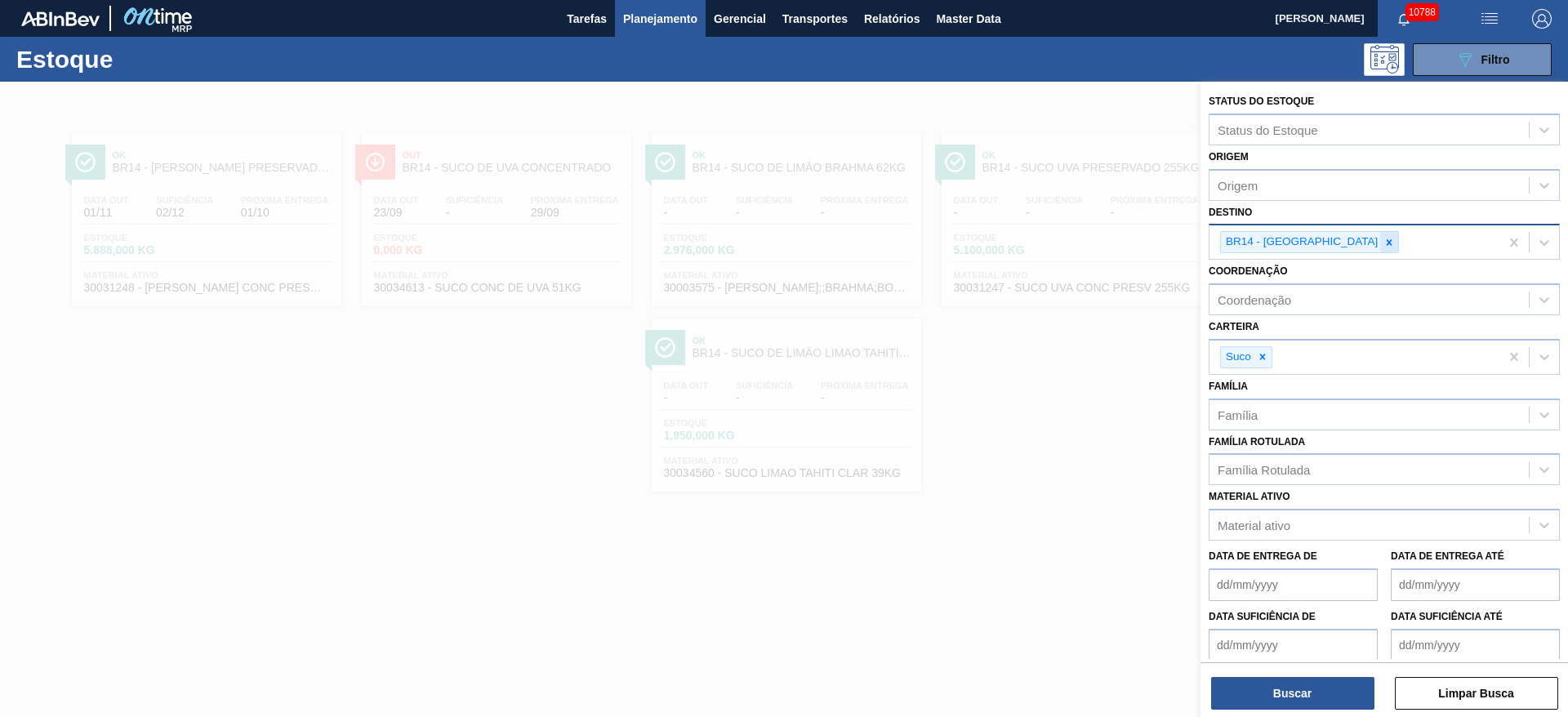
click at [1381, 249] on div at bounding box center [1389, 242] width 18 height 20
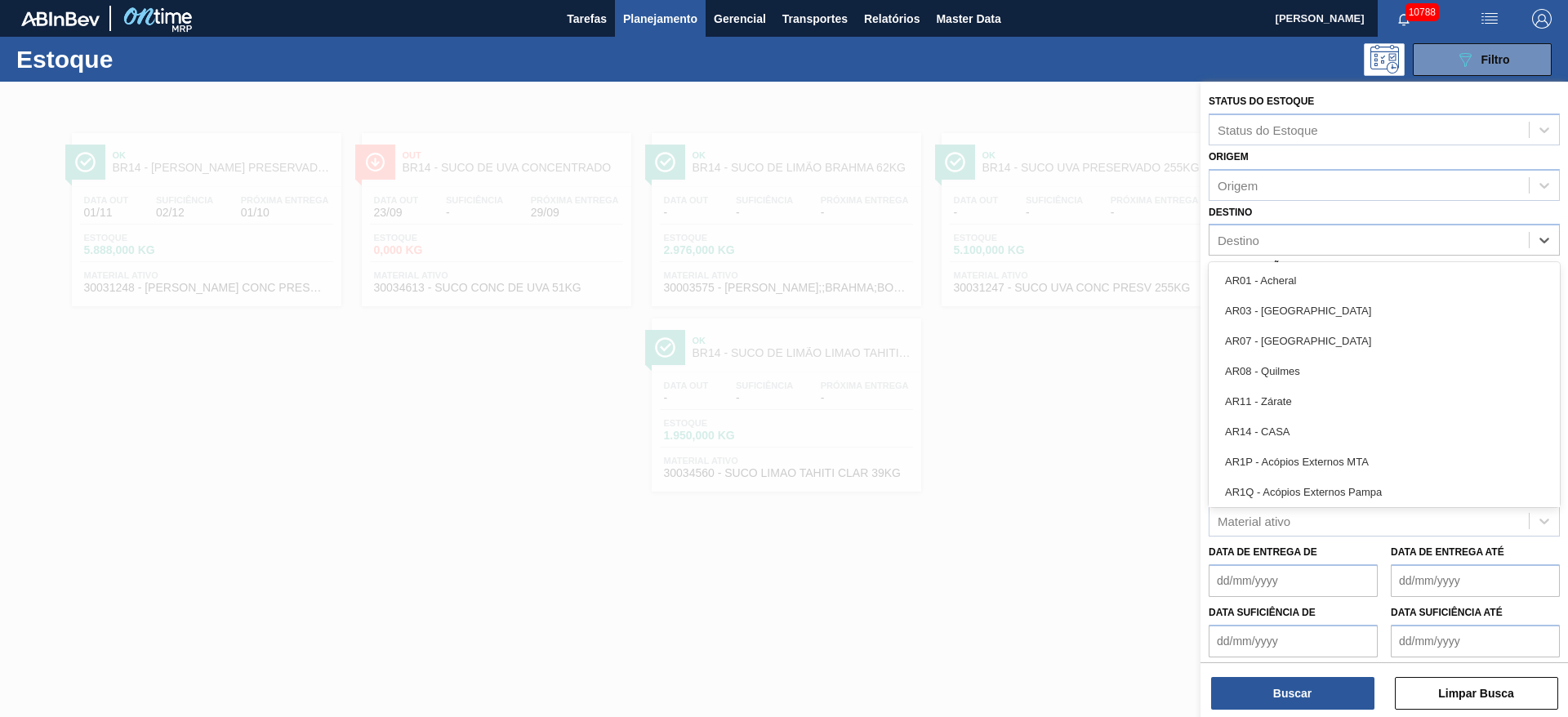
drag, startPoint x: 1322, startPoint y: 249, endPoint x: 1321, endPoint y: 262, distance: 13.0
click at [1322, 247] on div "Destino" at bounding box center [1369, 241] width 319 height 24
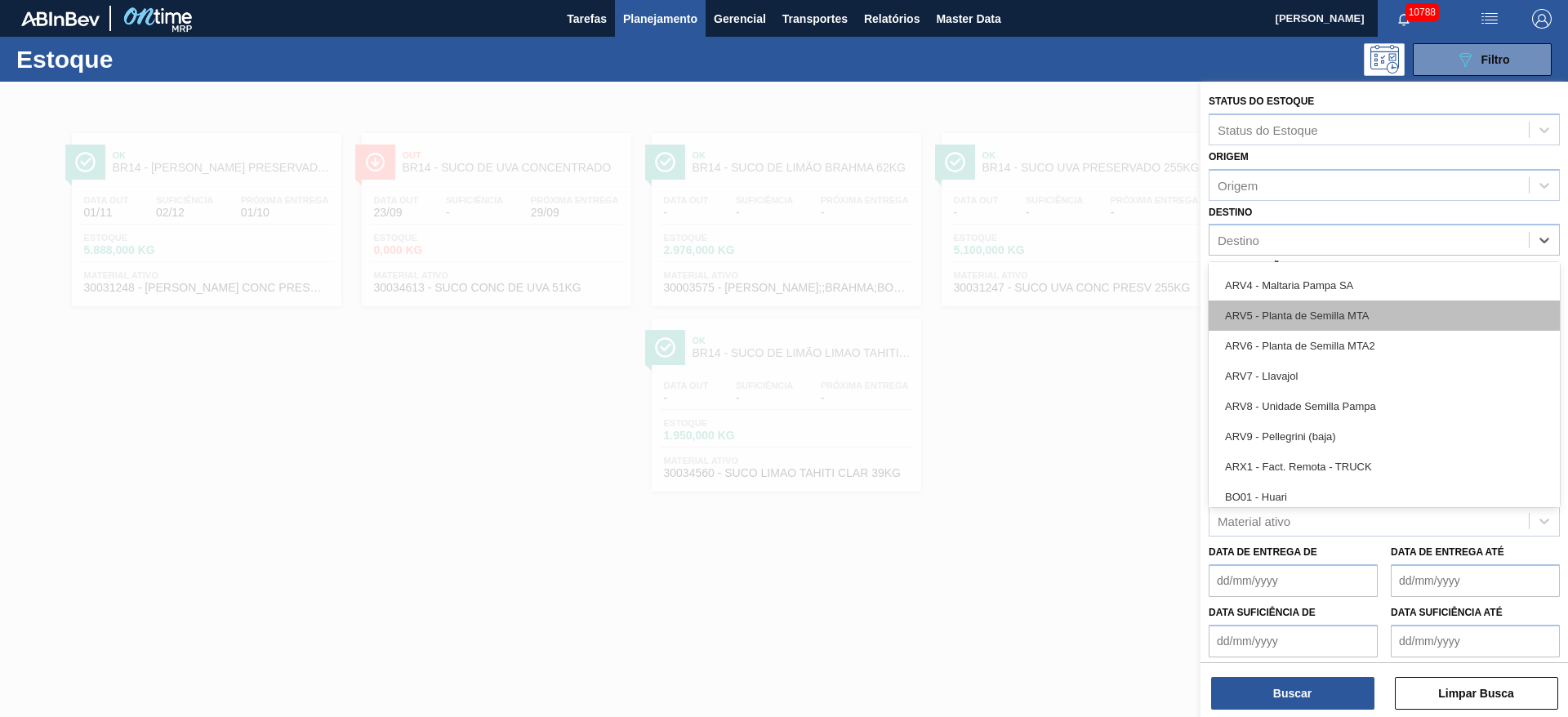
scroll to position [735, 0]
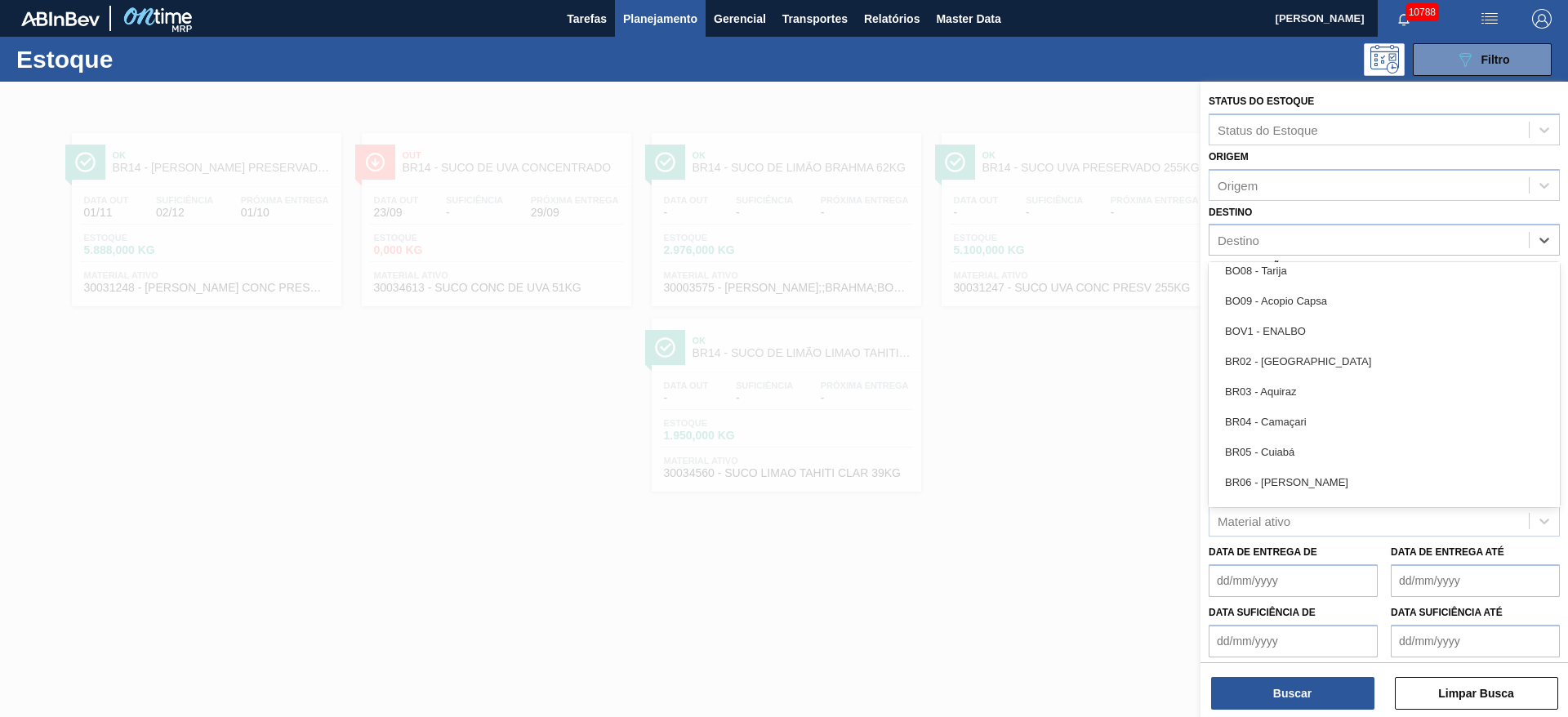
click at [1319, 460] on div "BR05 - Cuiabá" at bounding box center [1384, 452] width 352 height 31
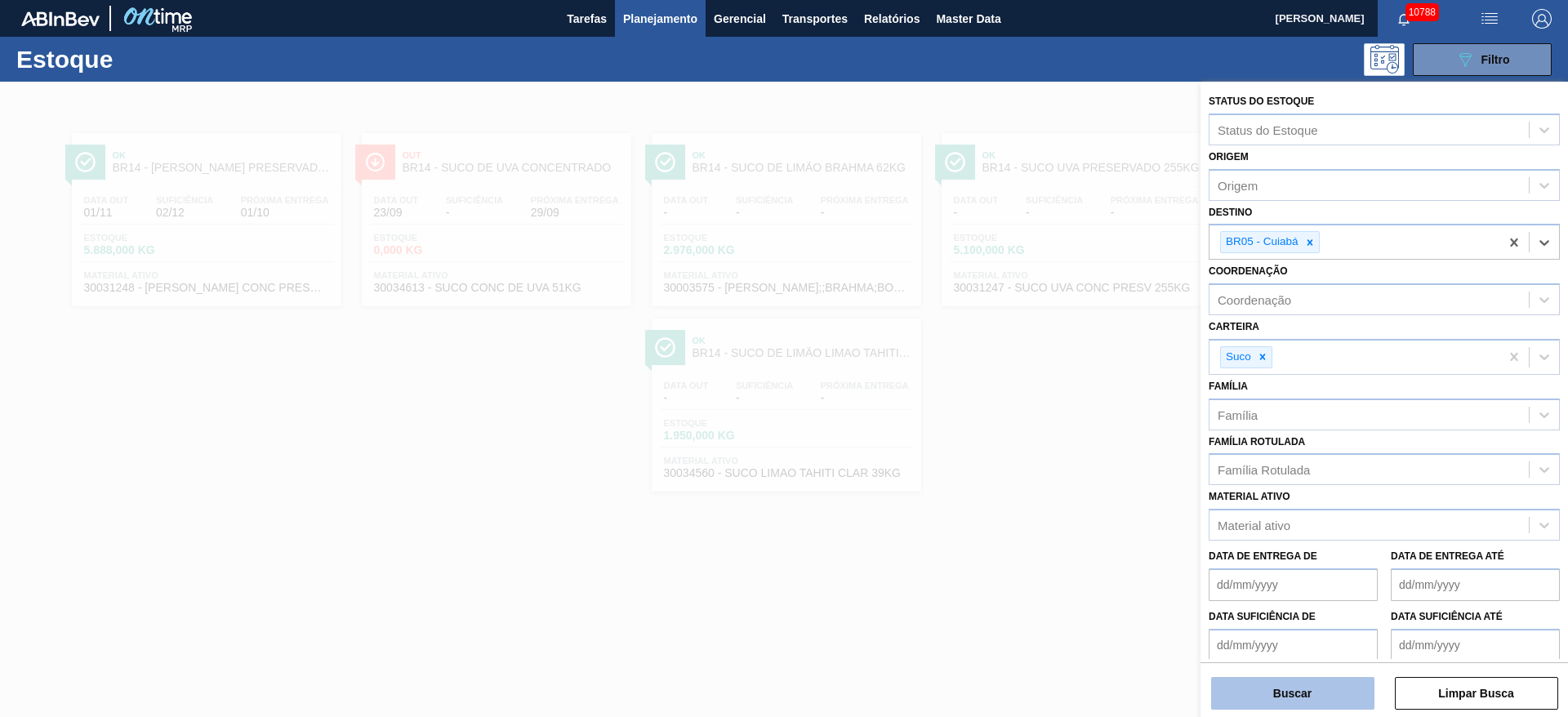
click at [1301, 688] on button "Buscar" at bounding box center [1293, 693] width 163 height 32
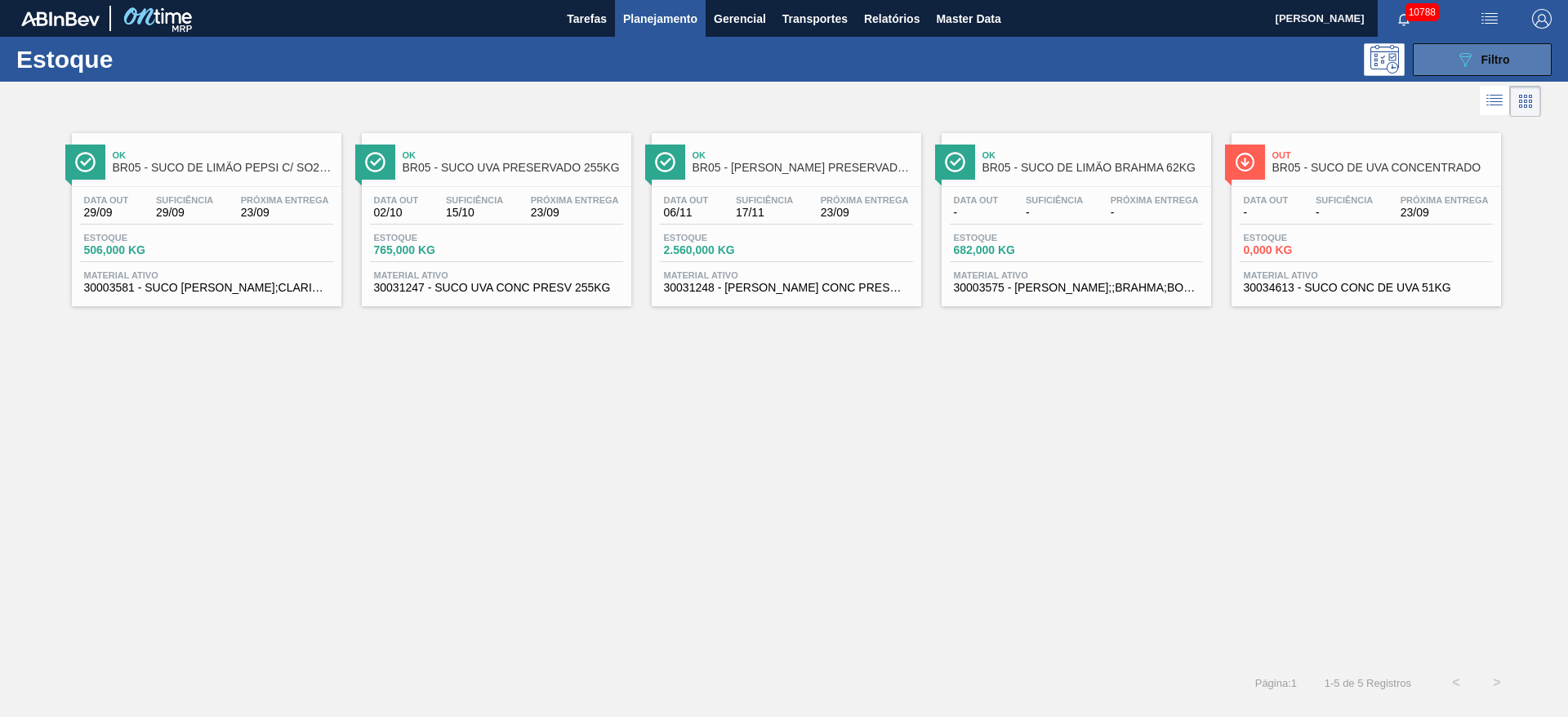
click at [1447, 61] on button "089F7B8B-B2A5-4AFE-B5C0-19BA573D28AC Filtro" at bounding box center [1483, 59] width 139 height 32
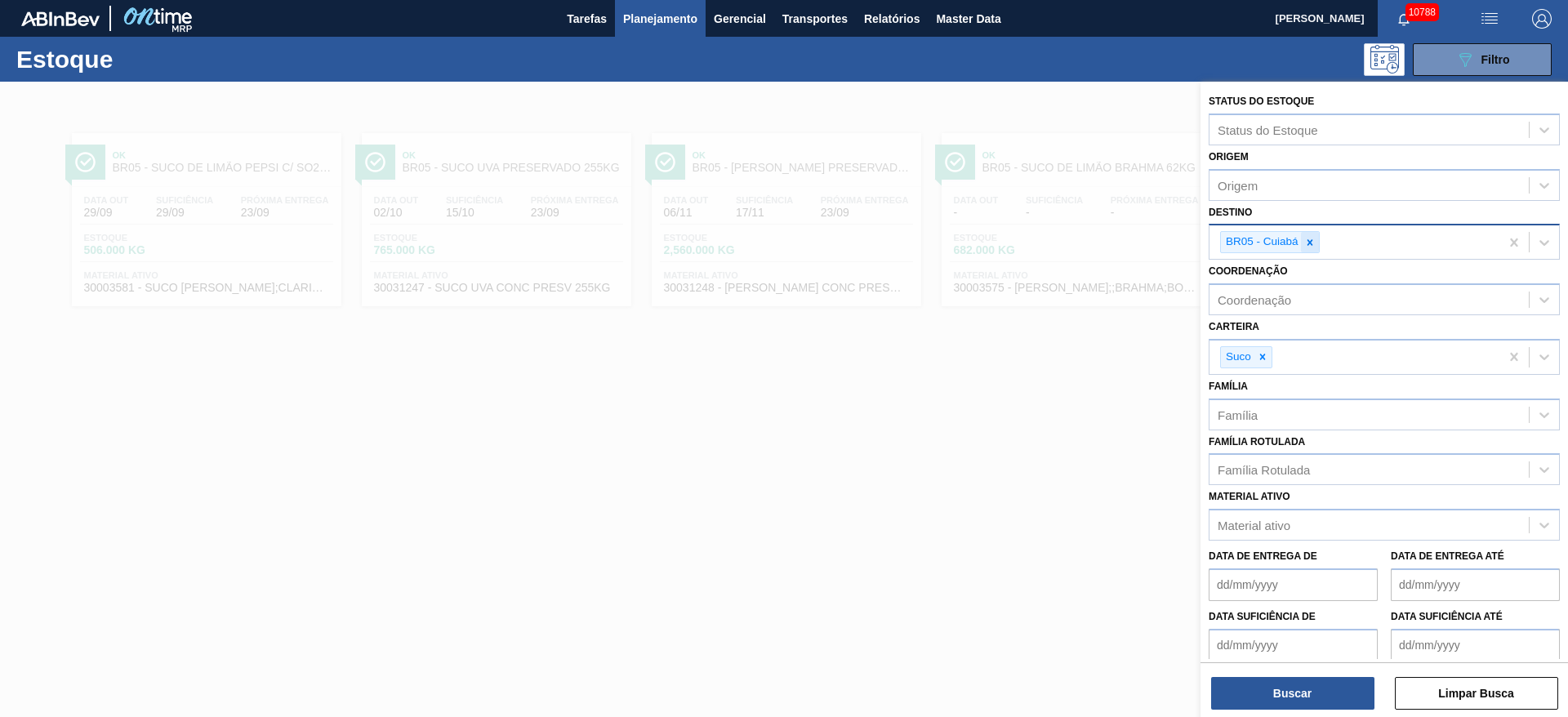
click at [1308, 250] on div at bounding box center [1309, 242] width 18 height 20
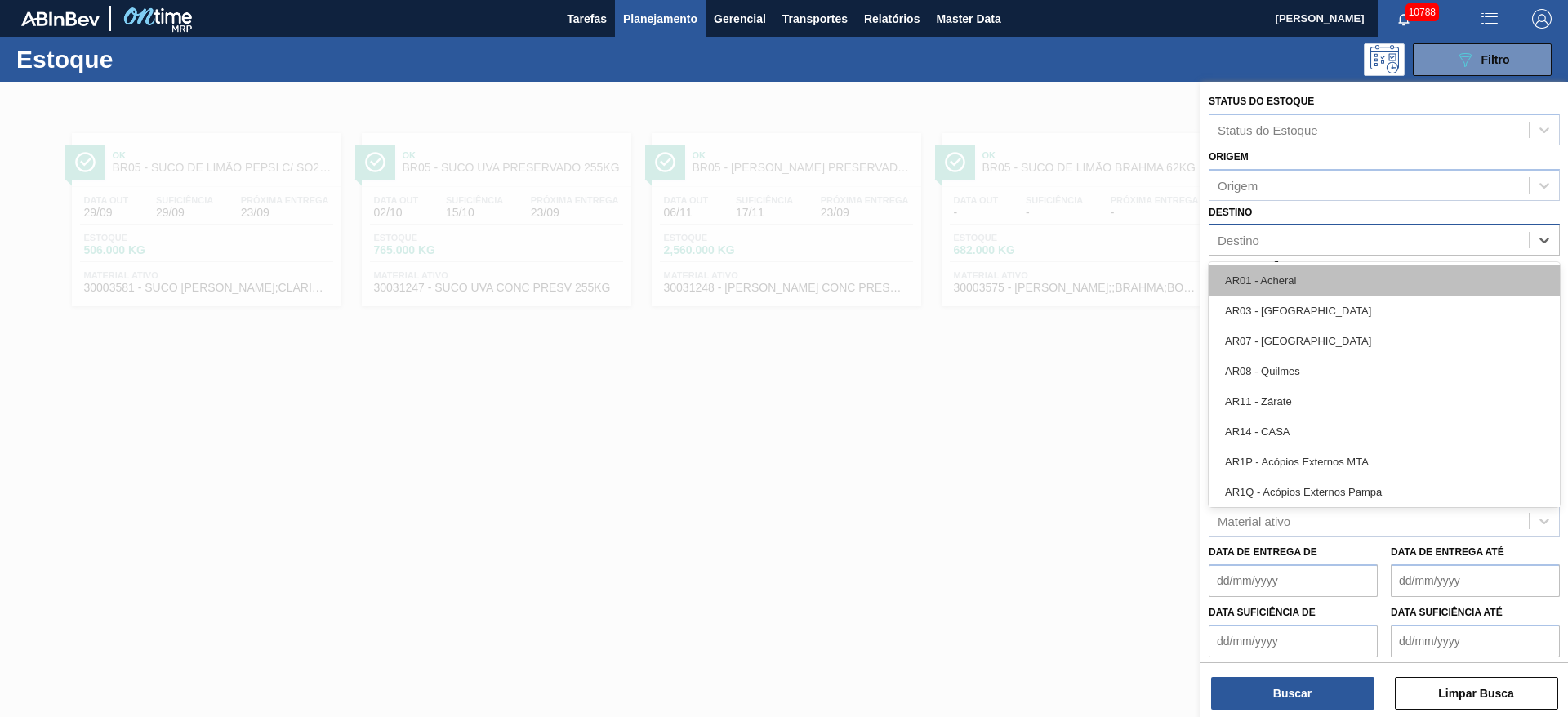
drag, startPoint x: 1308, startPoint y: 250, endPoint x: 1300, endPoint y: 283, distance: 34.0
click at [1308, 250] on div "Destino" at bounding box center [1369, 241] width 319 height 24
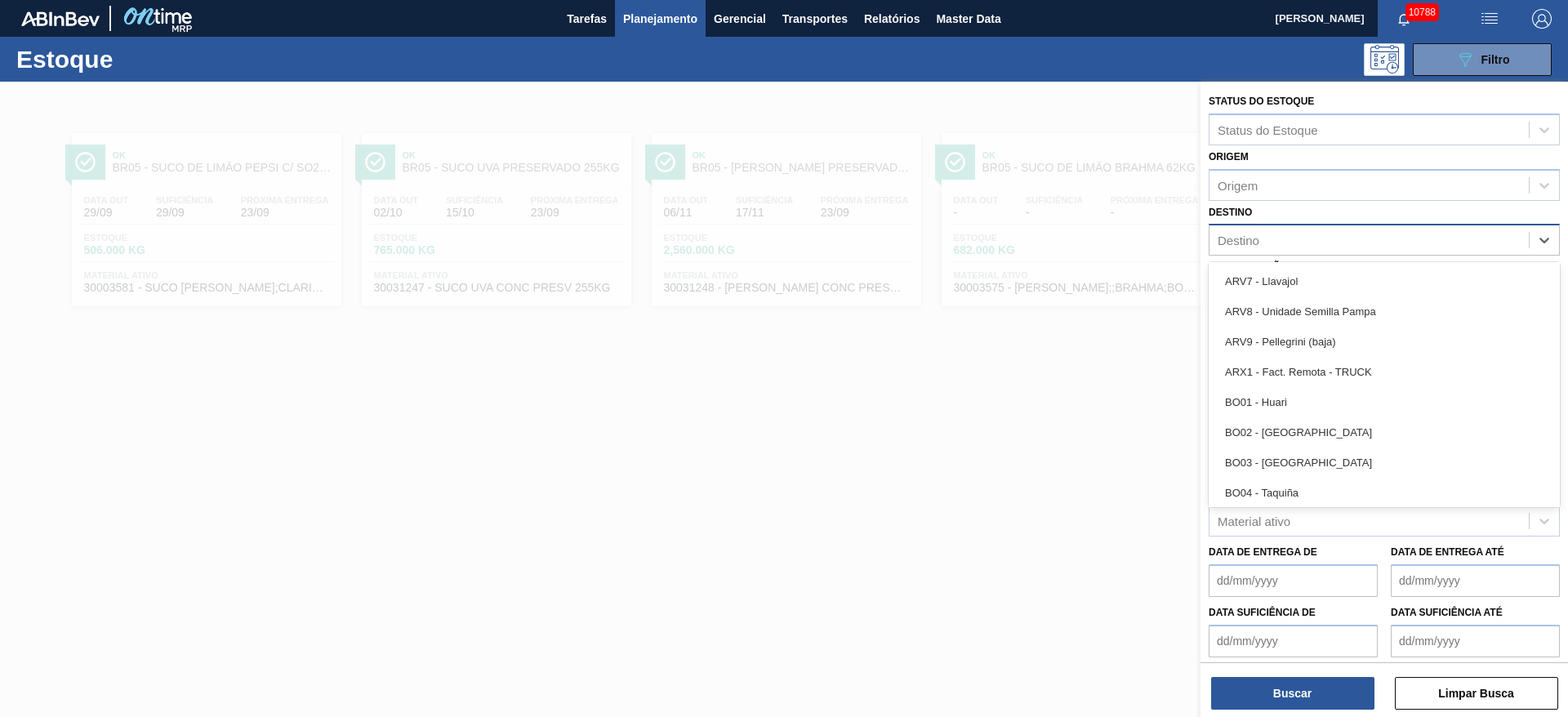
scroll to position [979, 0]
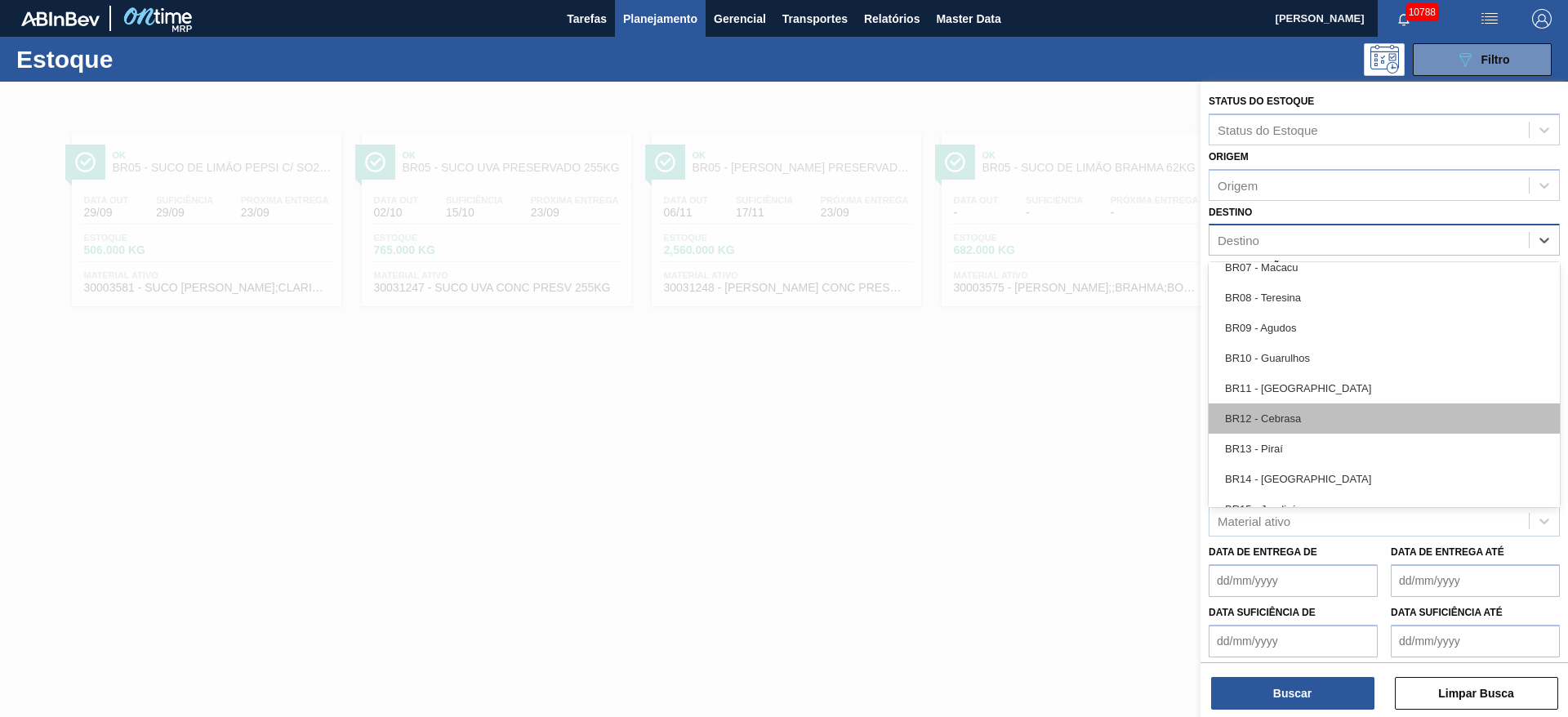
click at [1301, 417] on div "BR12 - Cebrasa" at bounding box center [1384, 418] width 352 height 31
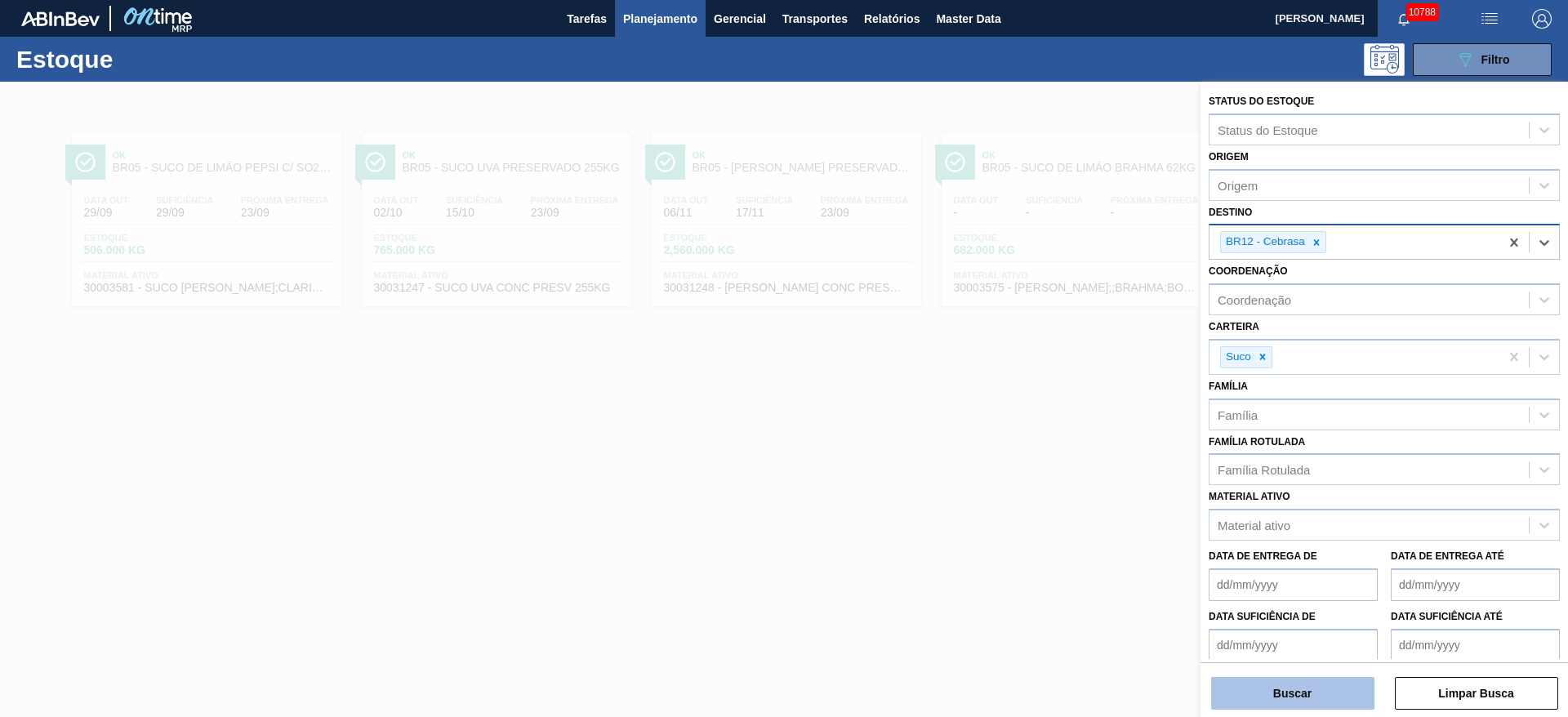
click at [1294, 689] on button "Buscar" at bounding box center [1293, 693] width 163 height 32
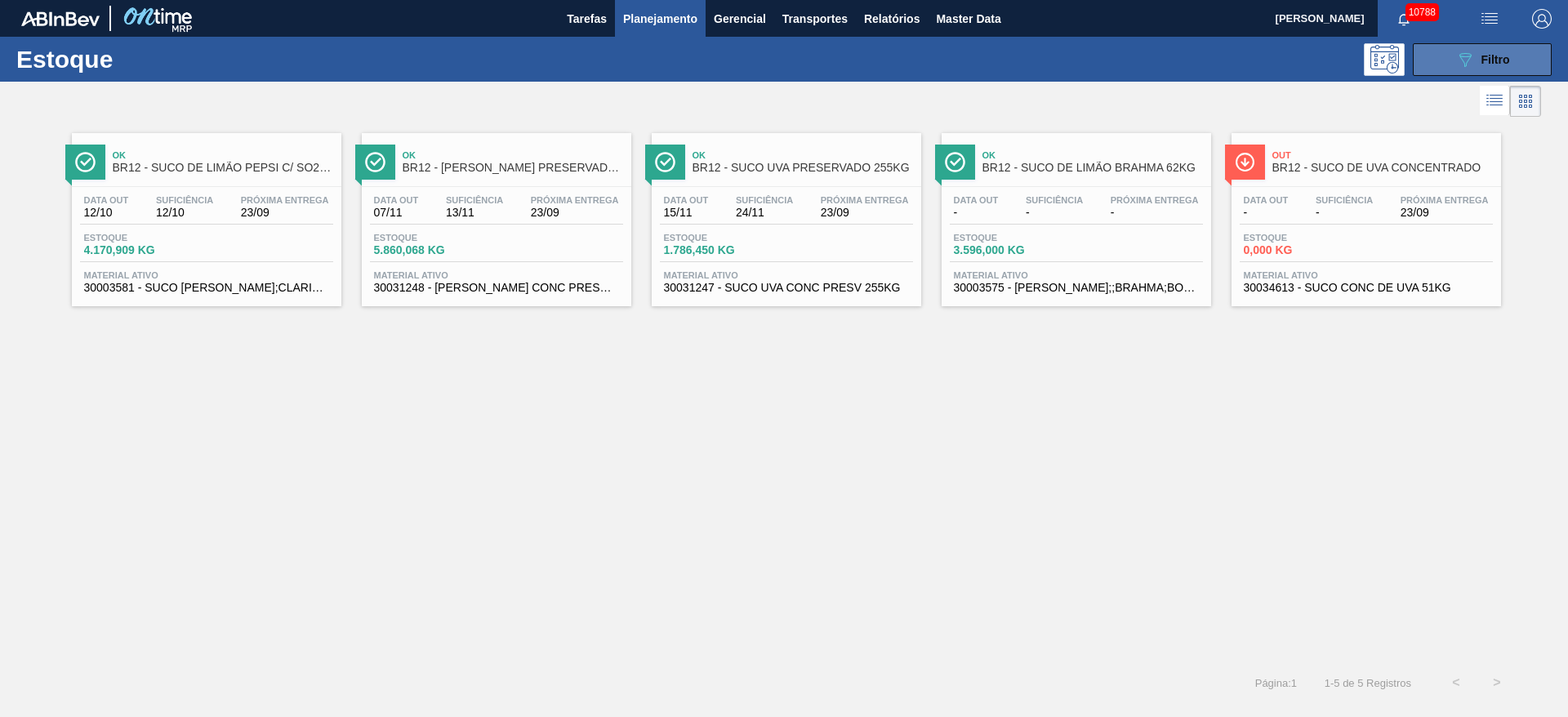
click at [1463, 65] on icon "089F7B8B-B2A5-4AFE-B5C0-19BA573D28AC" at bounding box center [1465, 59] width 19 height 19
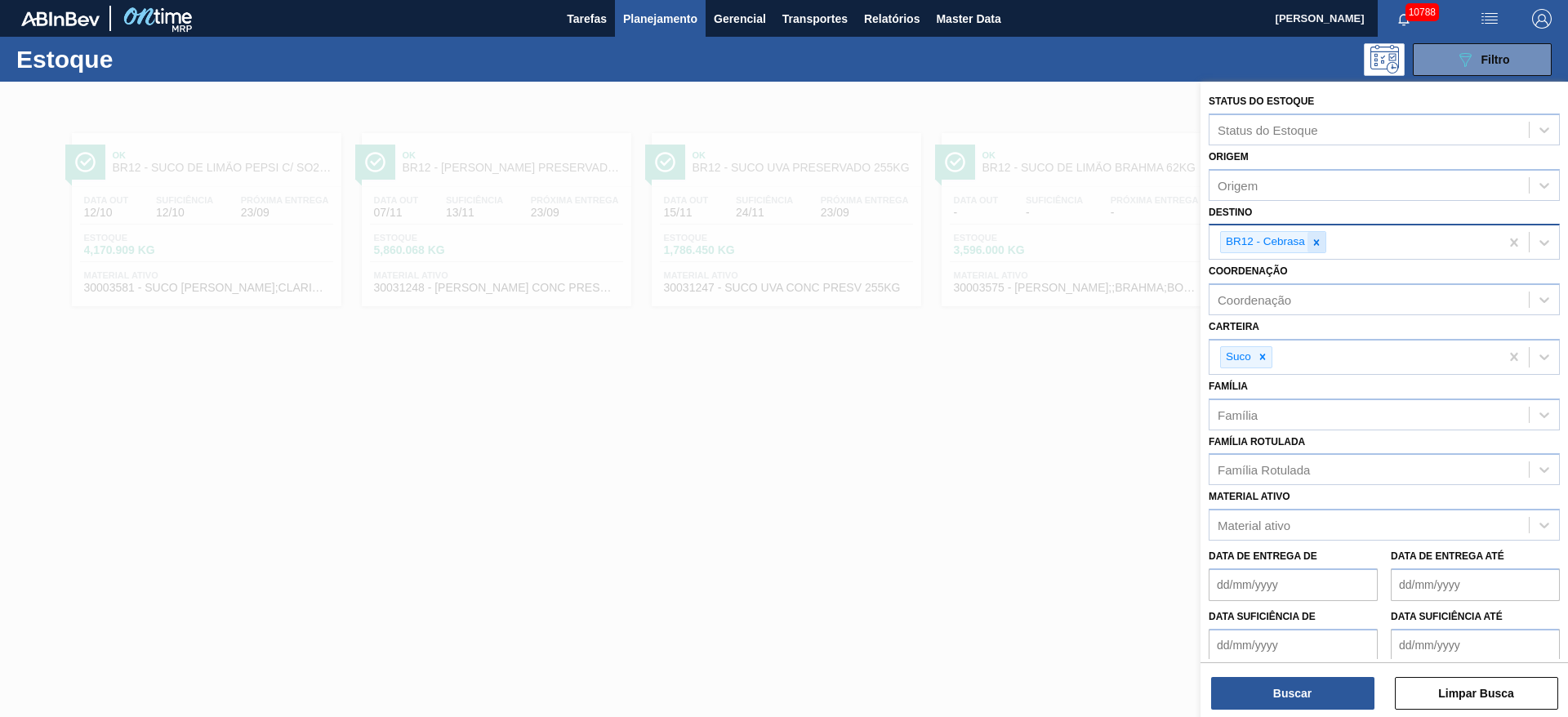
click at [1315, 245] on icon at bounding box center [1317, 242] width 11 height 11
click at [1314, 243] on div "Destino" at bounding box center [1369, 241] width 319 height 24
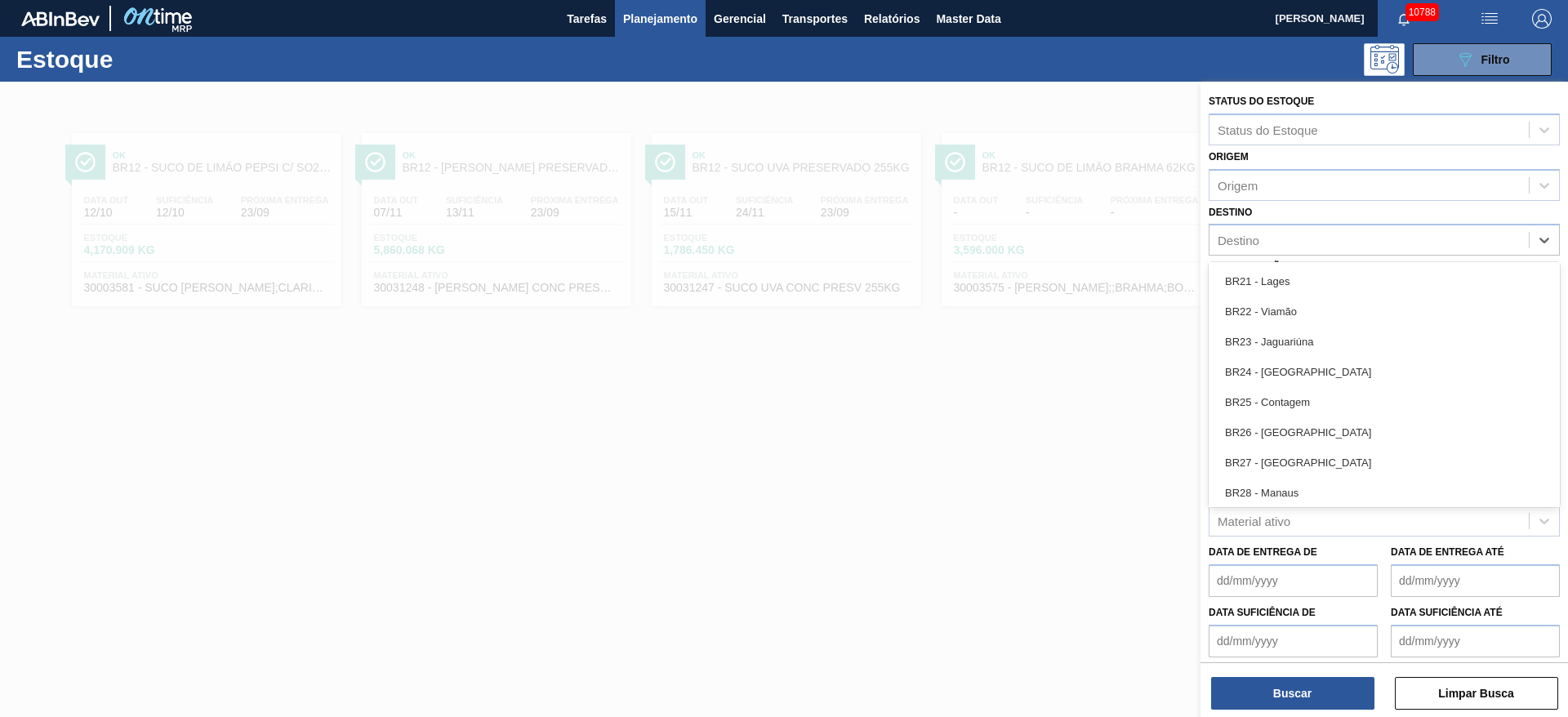
scroll to position [1470, 0]
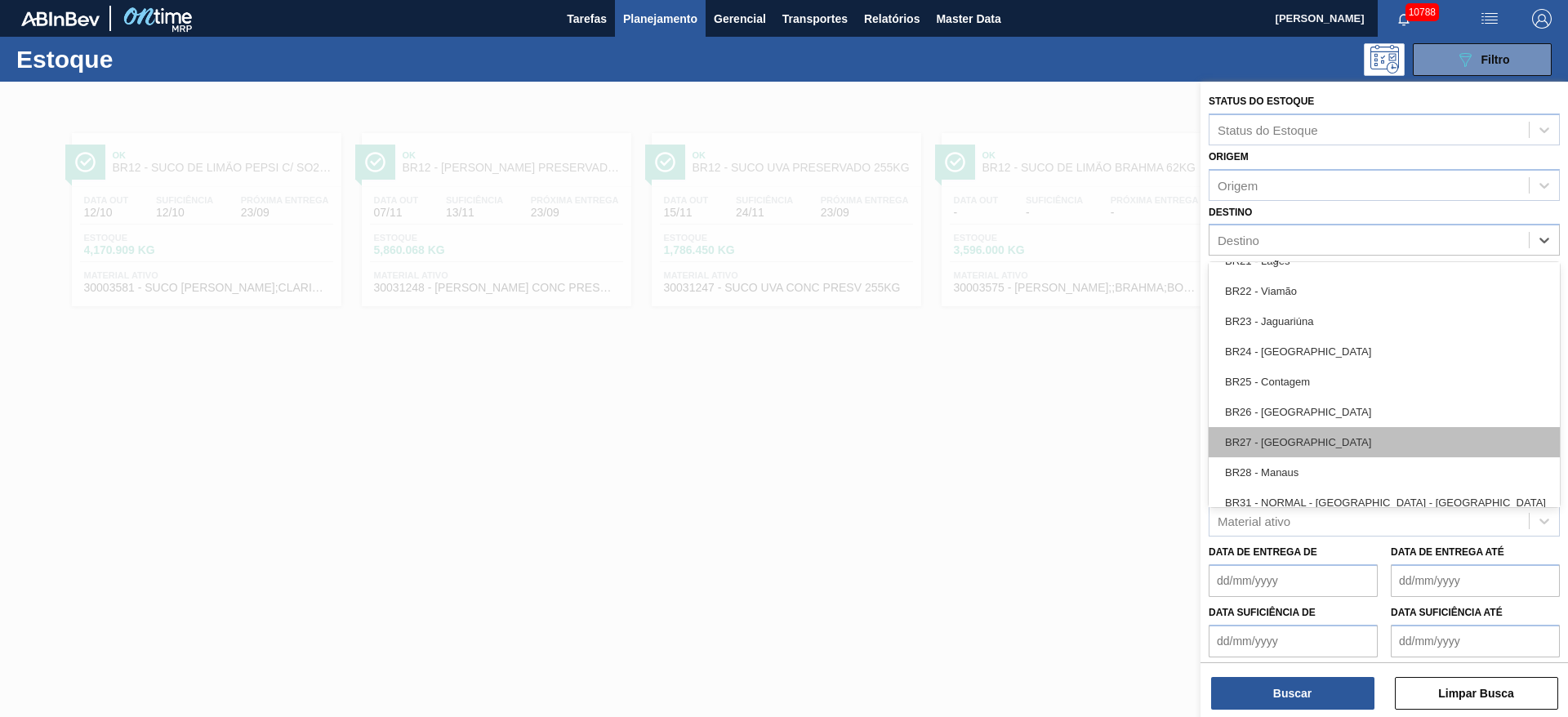
click at [1308, 447] on div "BR27 - Nova Minas" at bounding box center [1384, 442] width 352 height 31
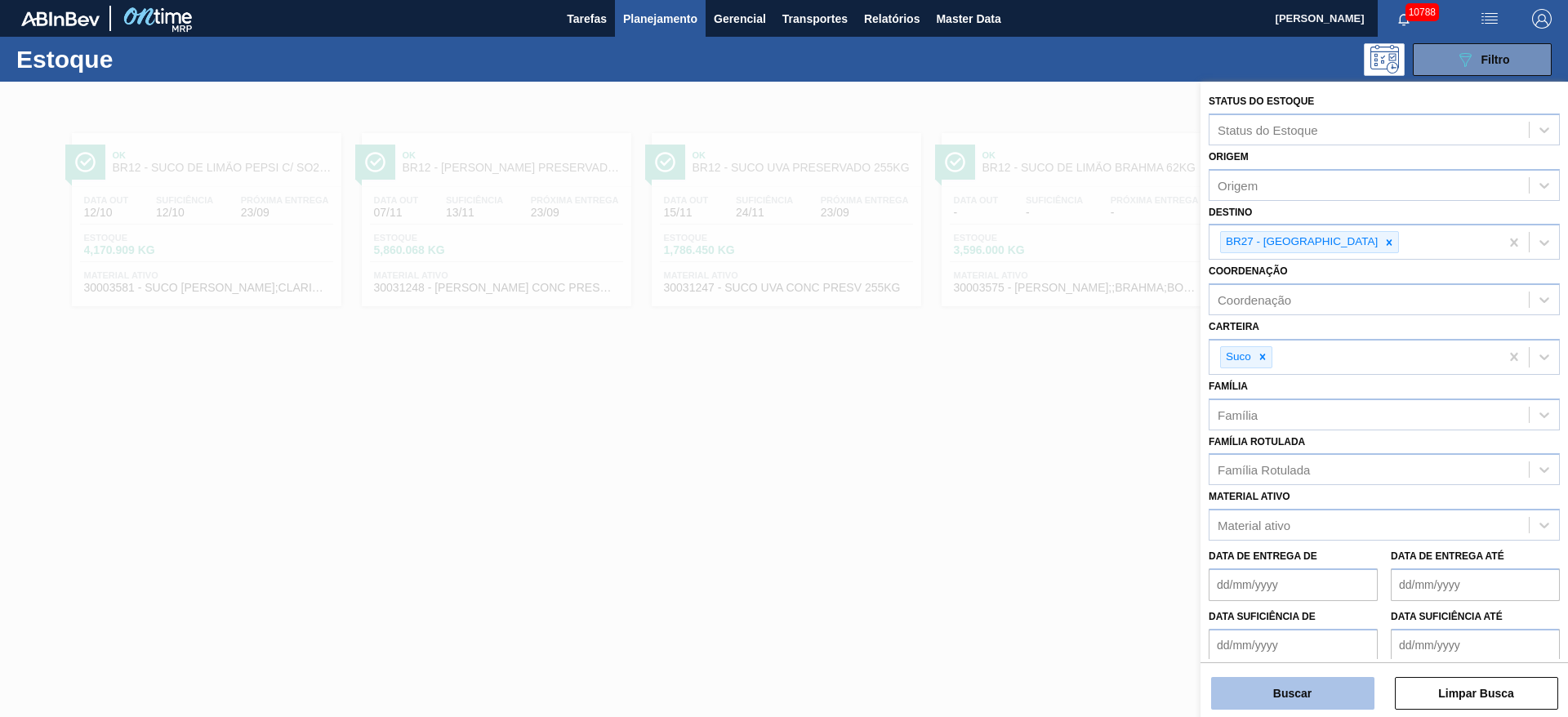
click at [1298, 688] on button "Buscar" at bounding box center [1293, 693] width 163 height 32
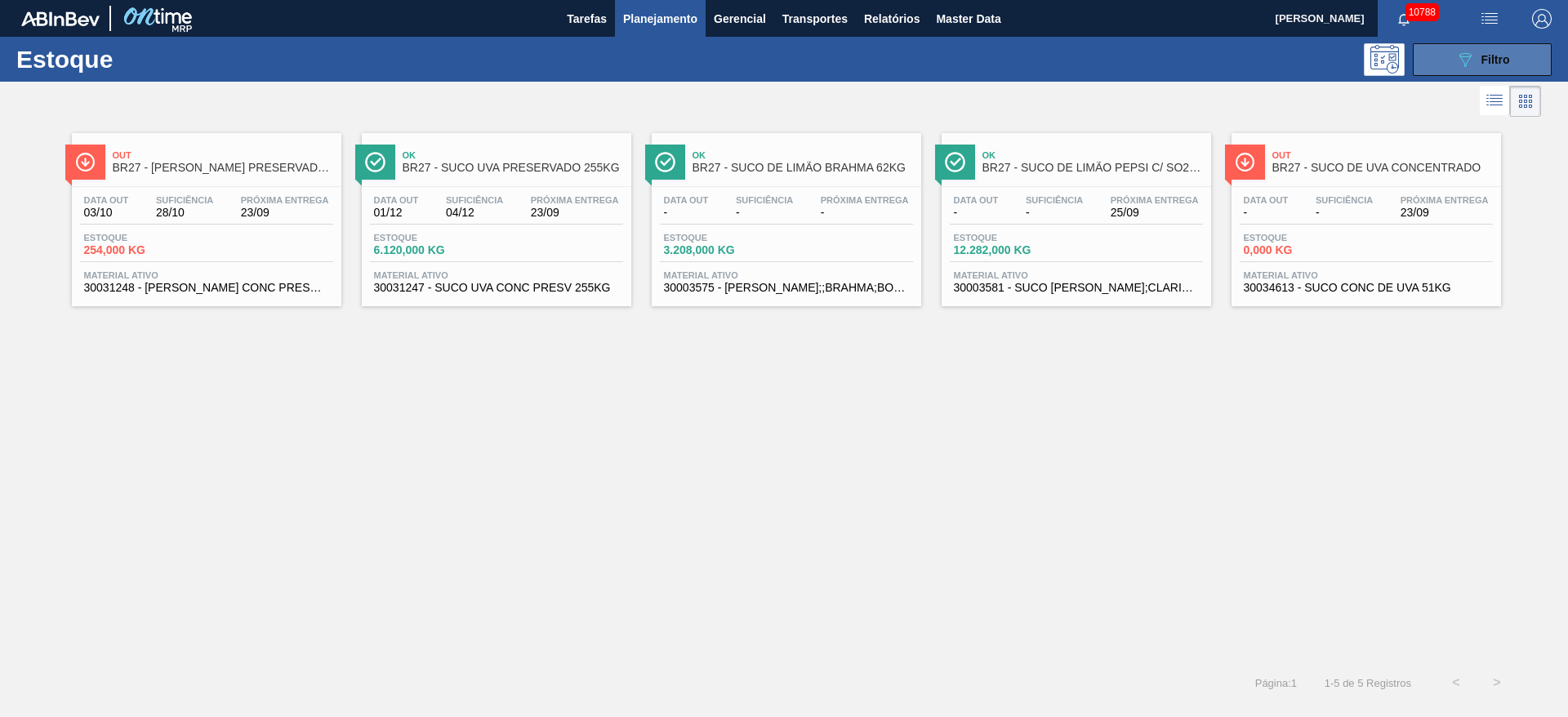
click at [1466, 64] on icon at bounding box center [1465, 59] width 12 height 14
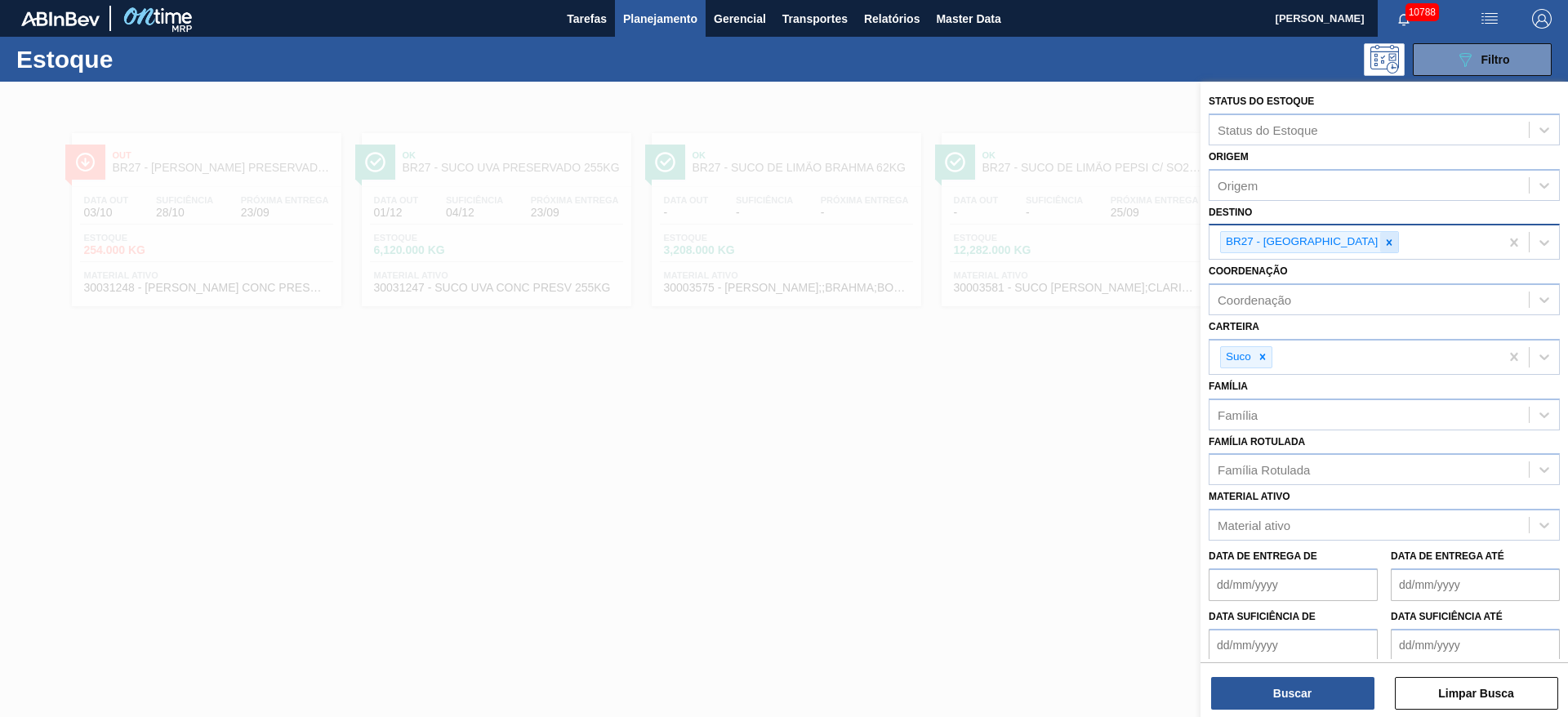
click at [1383, 242] on icon at bounding box center [1389, 242] width 11 height 11
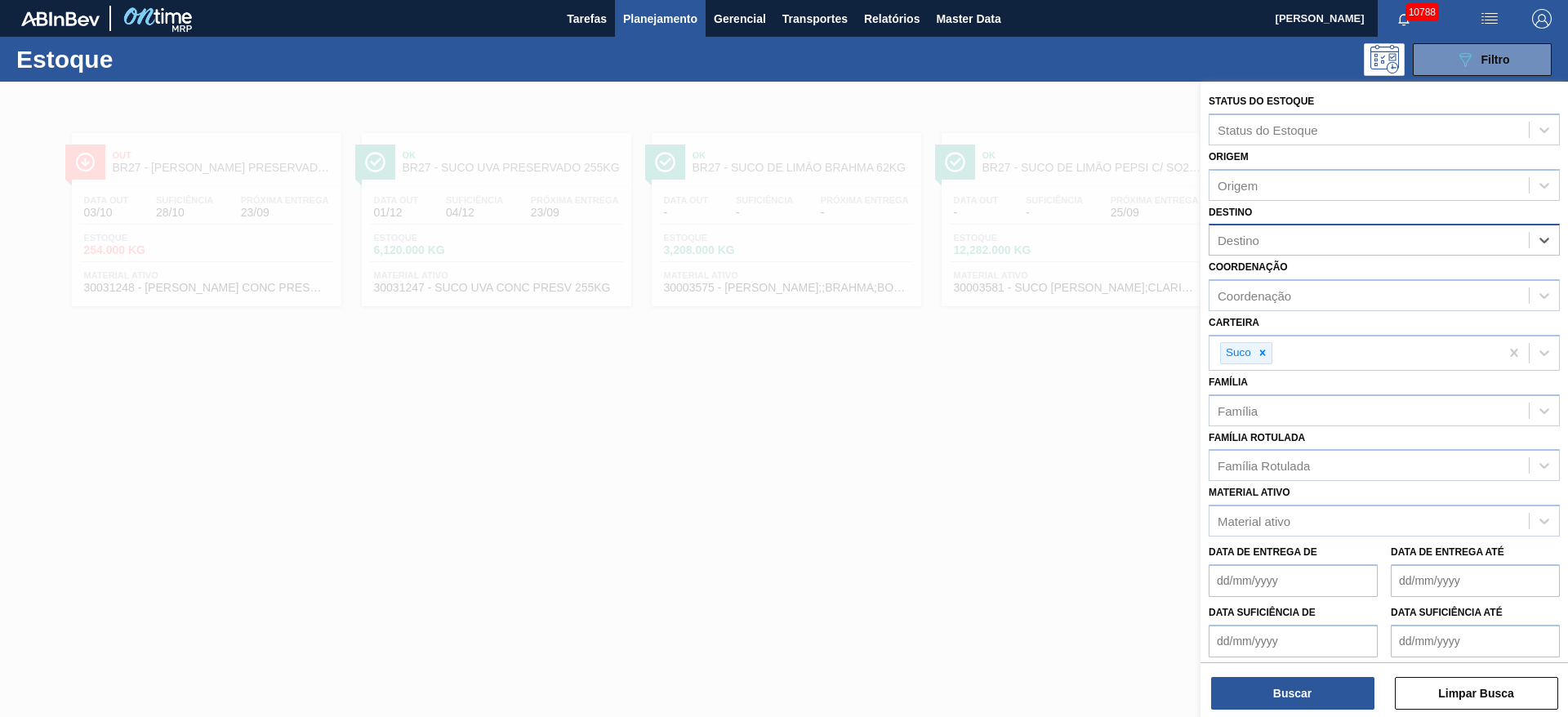
type input "8"
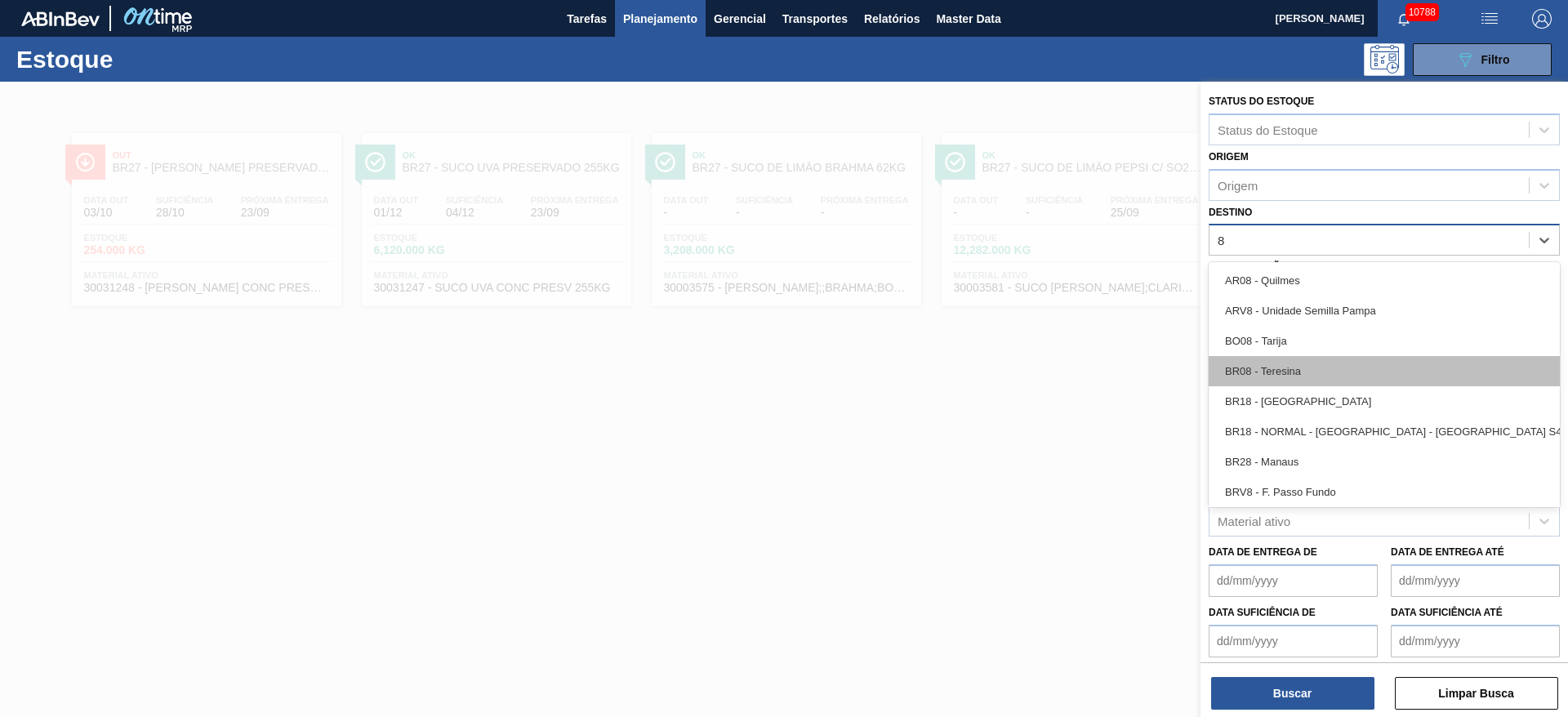
drag, startPoint x: 1304, startPoint y: 397, endPoint x: 1295, endPoint y: 379, distance: 20.1
click at [1295, 383] on div "AR08 - Quilmes ARV8 - Unidade Semilla Pampa BO08 - Tarija BR08 - Teresina BR18 …" at bounding box center [1384, 385] width 352 height 245
click at [1294, 378] on div "BR08 - Teresina" at bounding box center [1384, 371] width 352 height 31
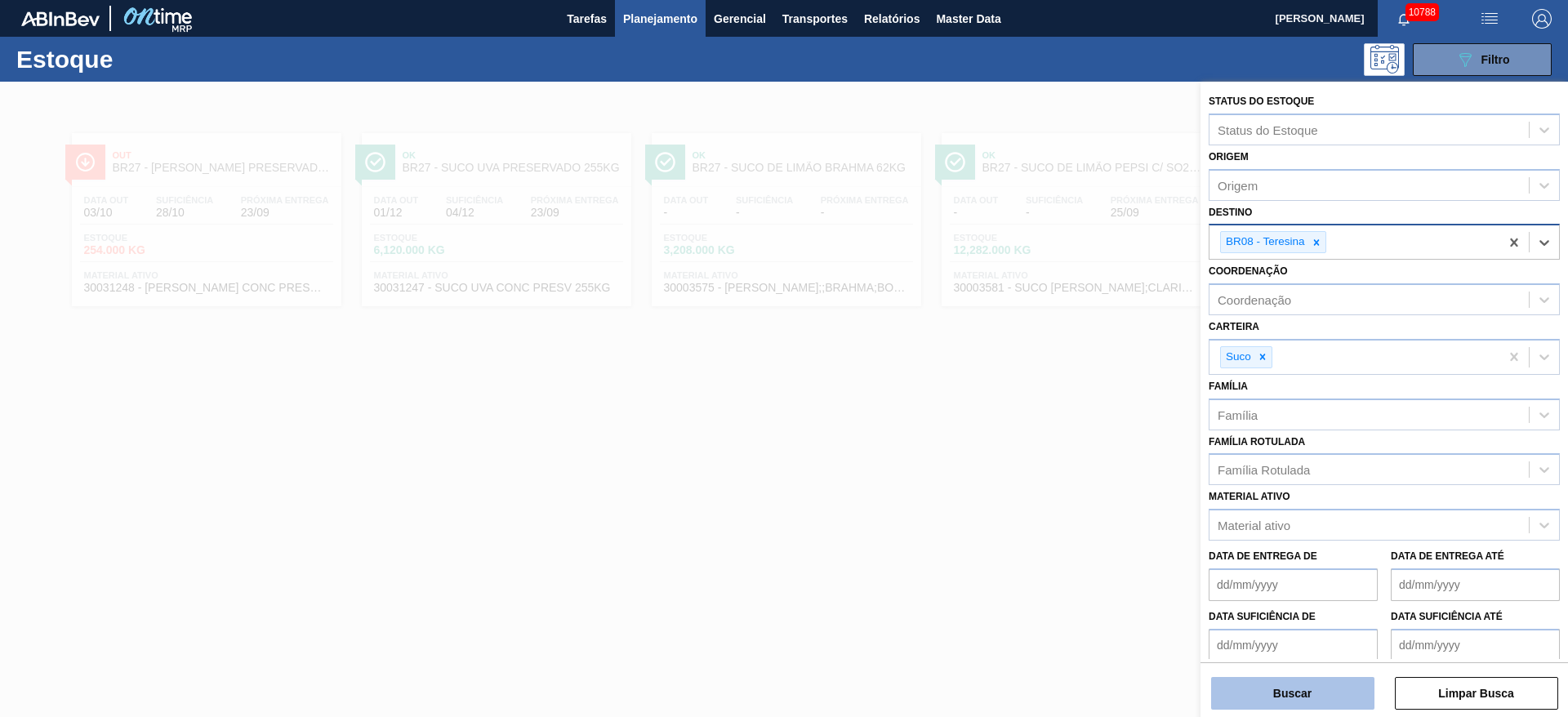
click at [1291, 689] on button "Buscar" at bounding box center [1293, 693] width 163 height 32
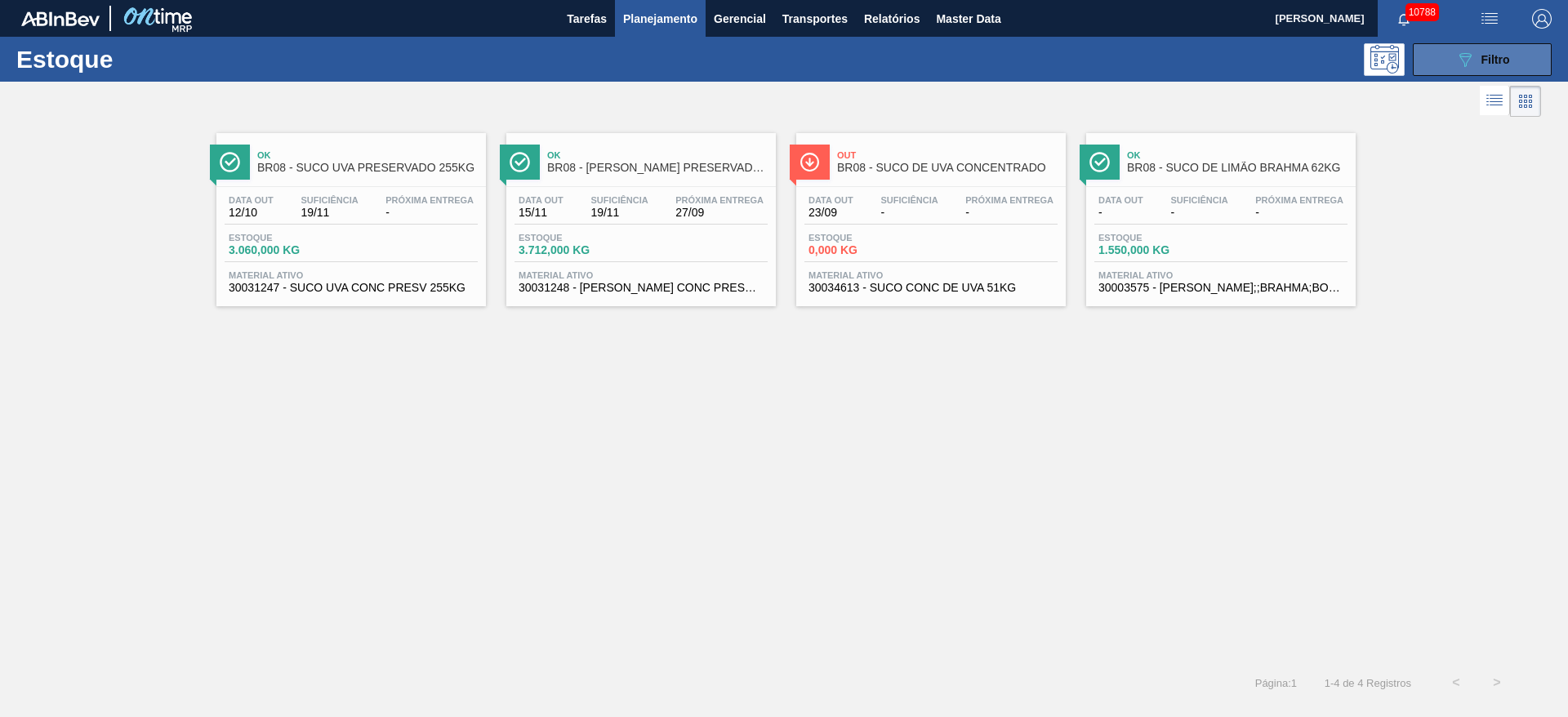
click at [1485, 58] on span "Filtro" at bounding box center [1496, 59] width 29 height 13
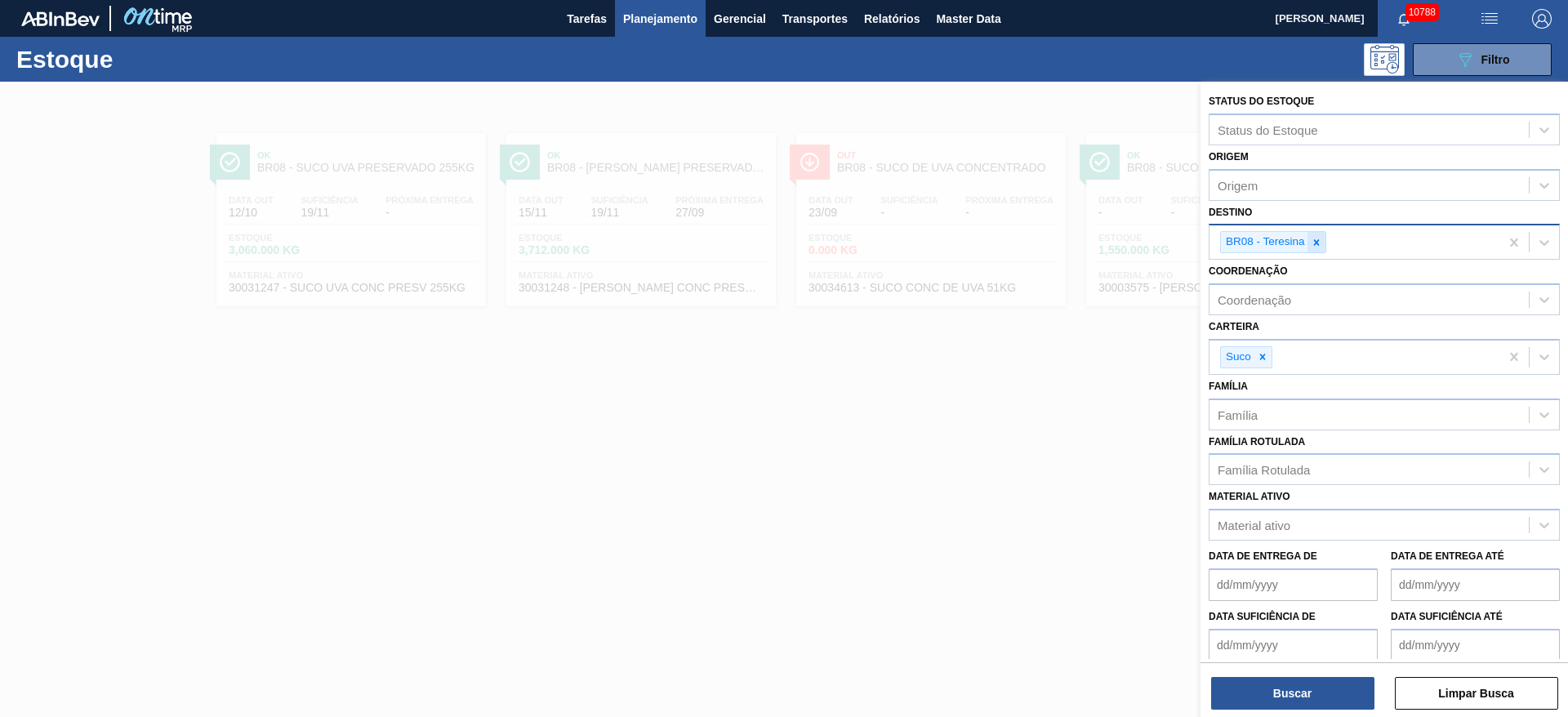
click at [1308, 241] on div at bounding box center [1317, 242] width 18 height 20
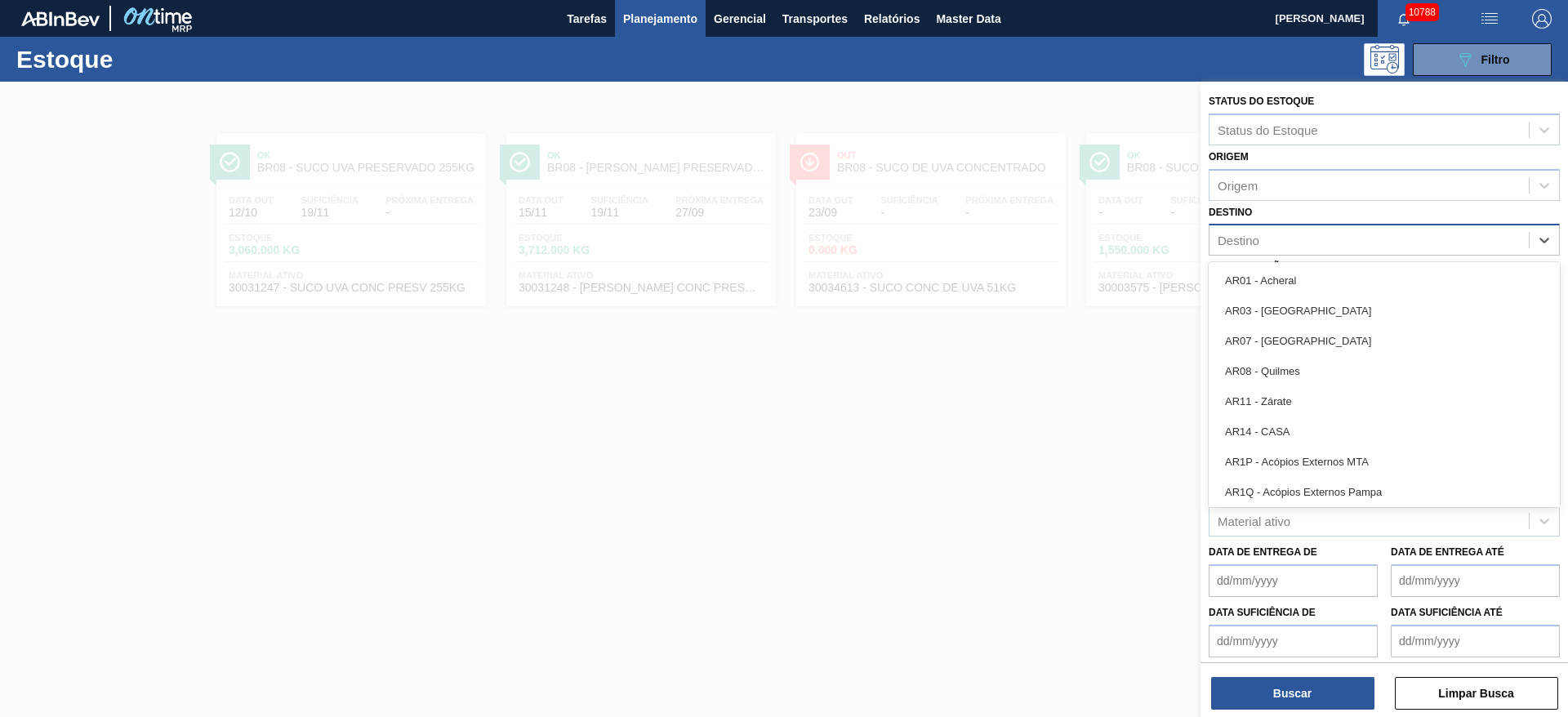
click at [1308, 241] on div "Destino" at bounding box center [1369, 241] width 319 height 24
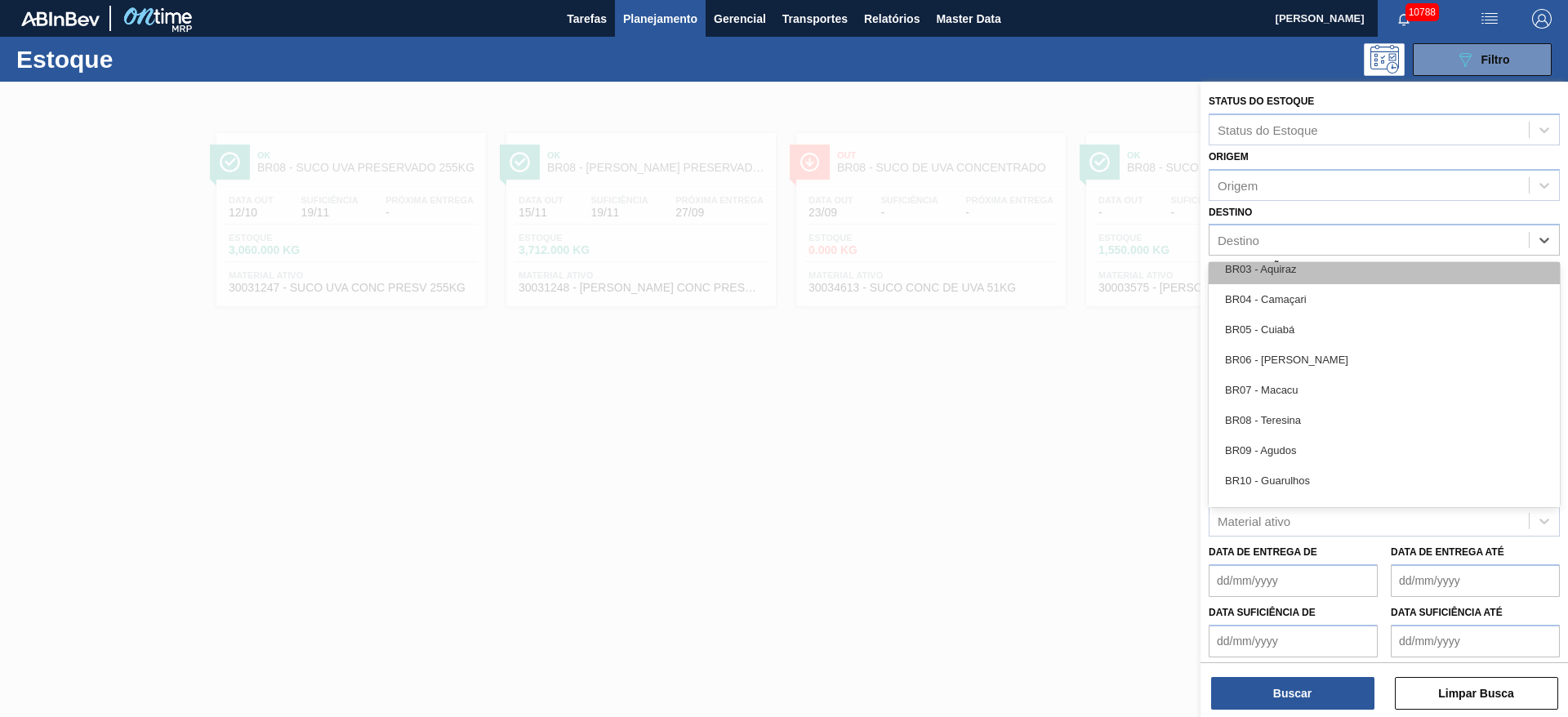
click at [1298, 270] on div "BR03 - Aquiraz" at bounding box center [1384, 269] width 352 height 31
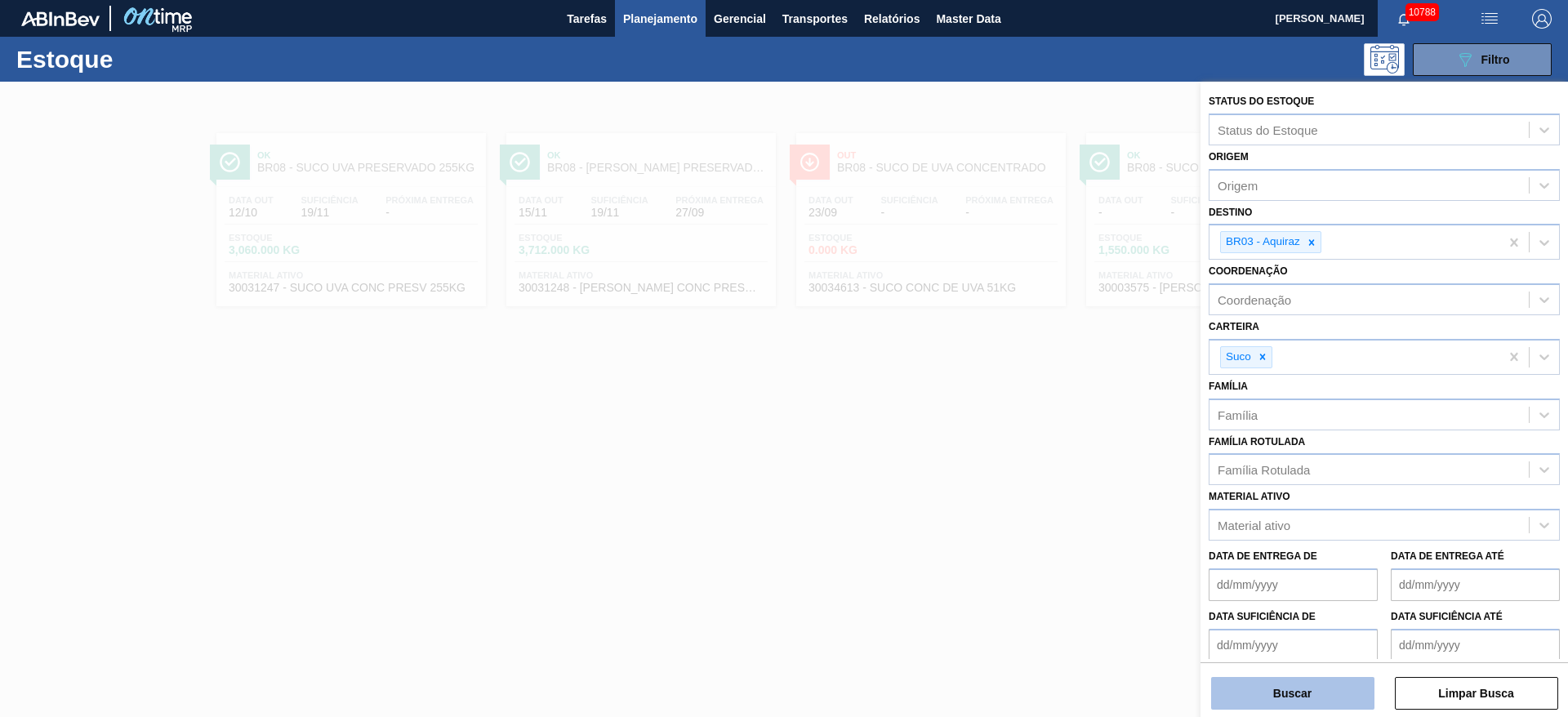
click at [1279, 679] on button "Buscar" at bounding box center [1293, 693] width 163 height 32
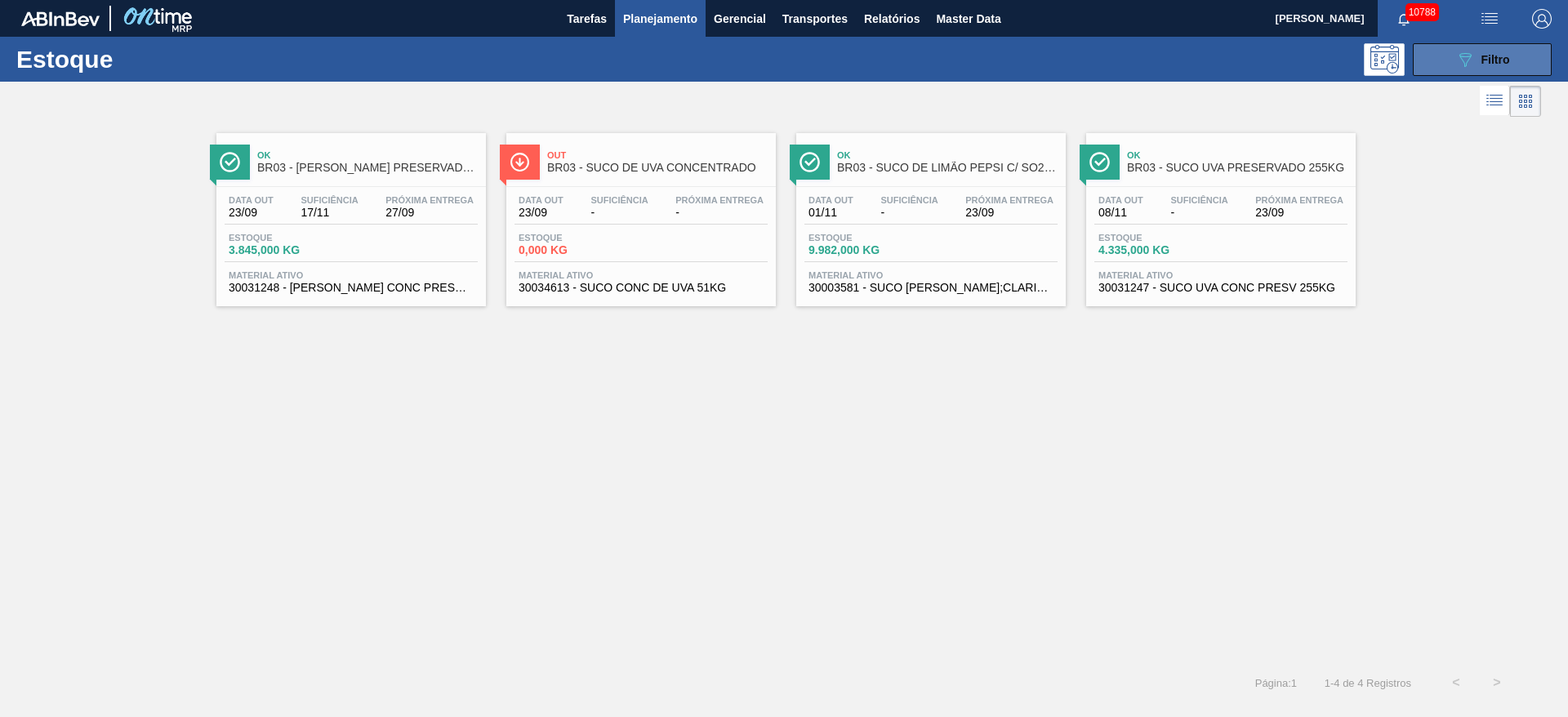
click at [1429, 58] on button "089F7B8B-B2A5-4AFE-B5C0-19BA573D28AC Filtro" at bounding box center [1483, 59] width 139 height 32
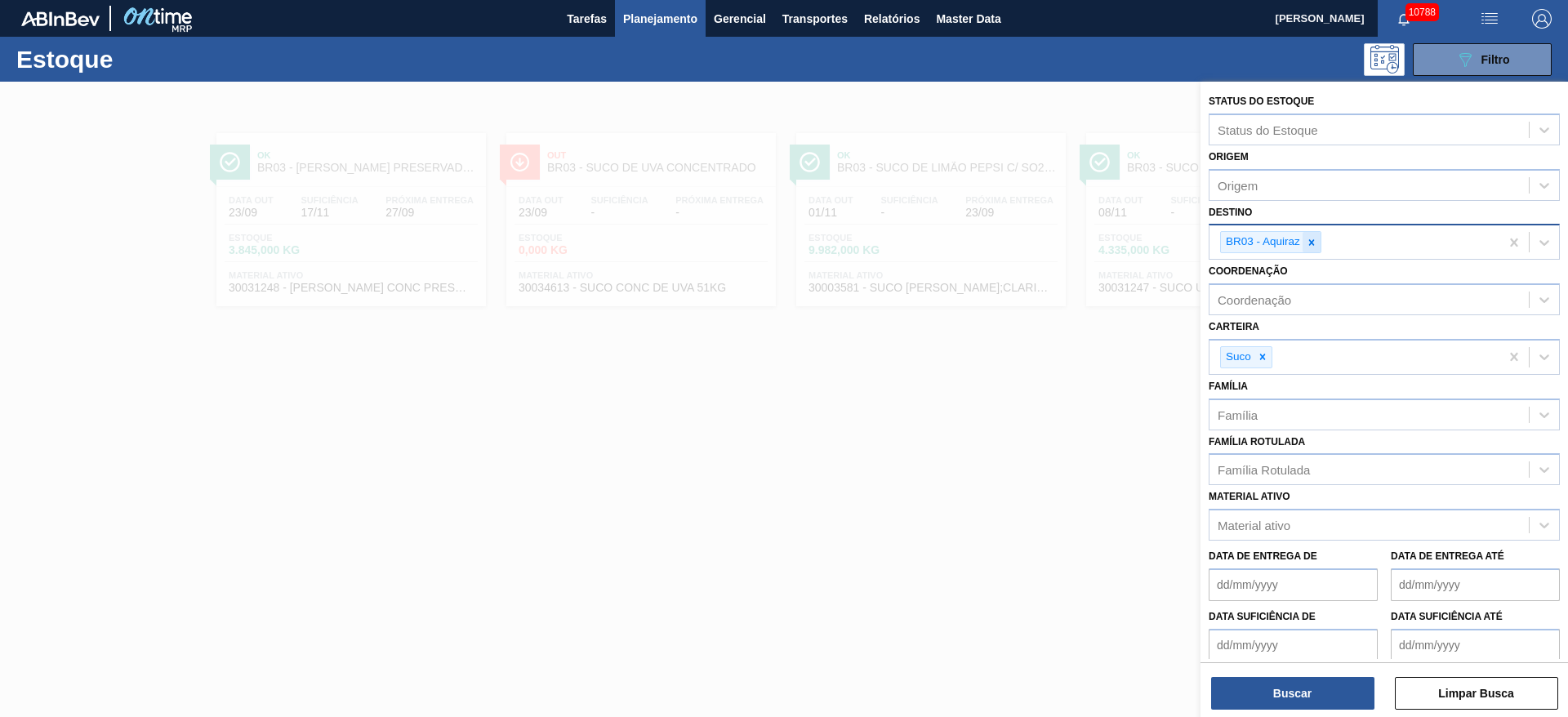
click at [1318, 240] on div at bounding box center [1311, 242] width 18 height 20
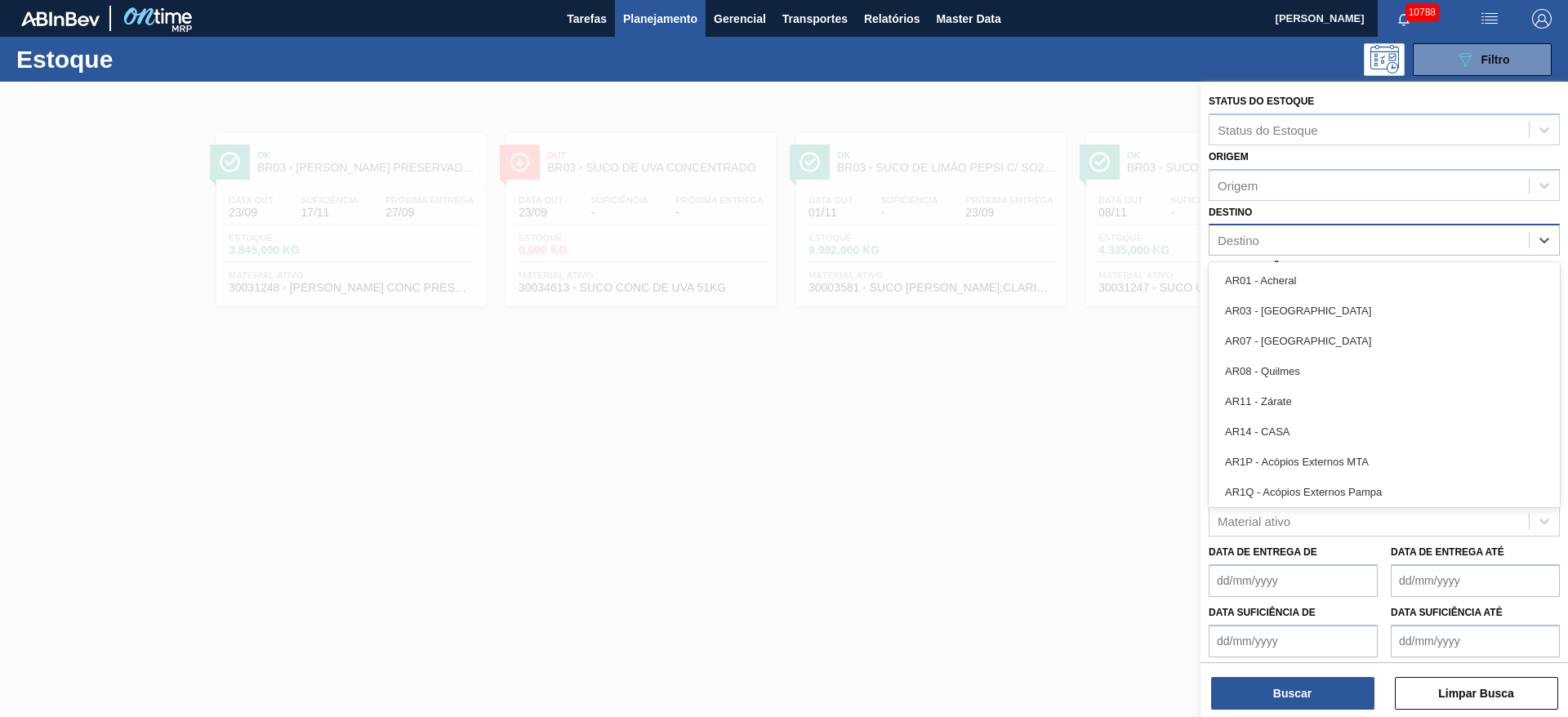
click at [1318, 240] on div "Destino" at bounding box center [1369, 241] width 319 height 24
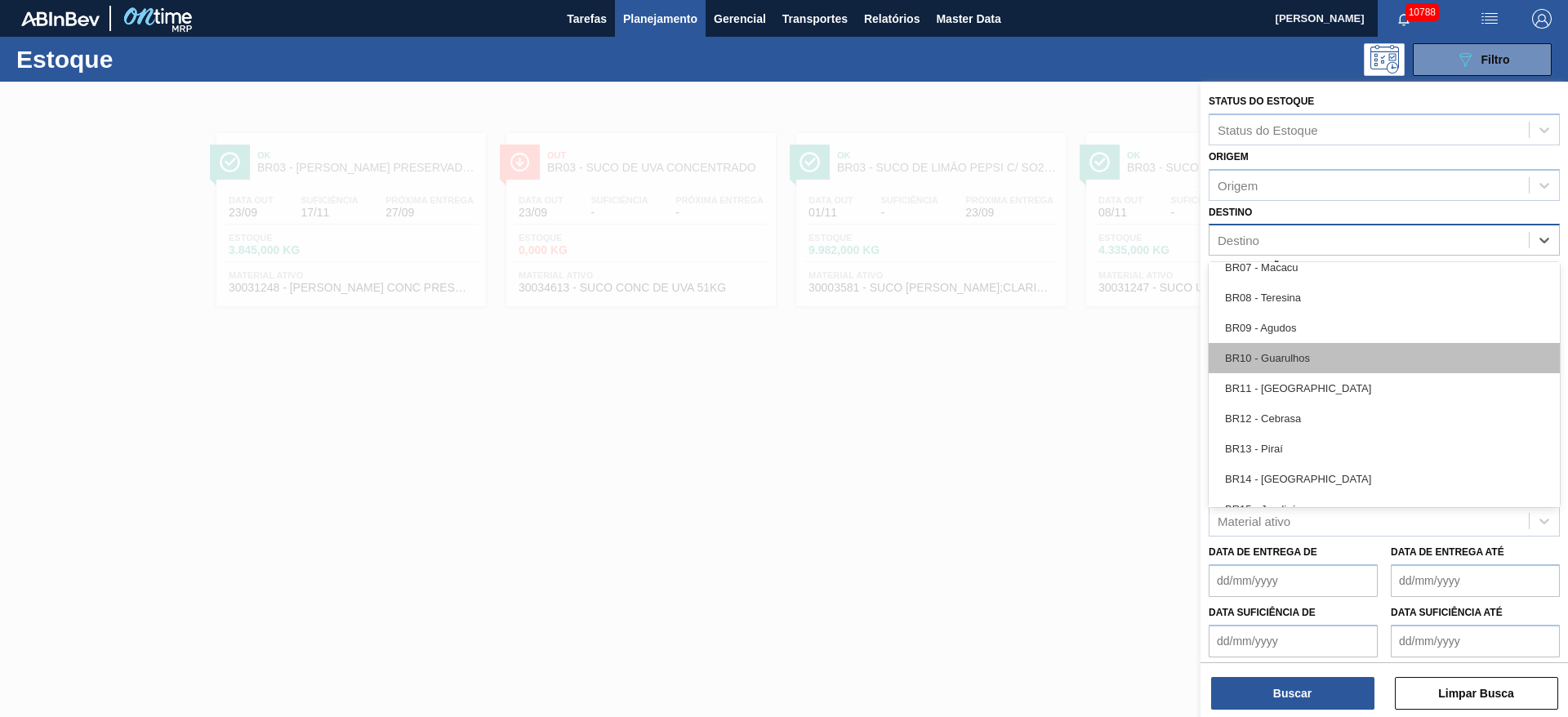
scroll to position [1103, 0]
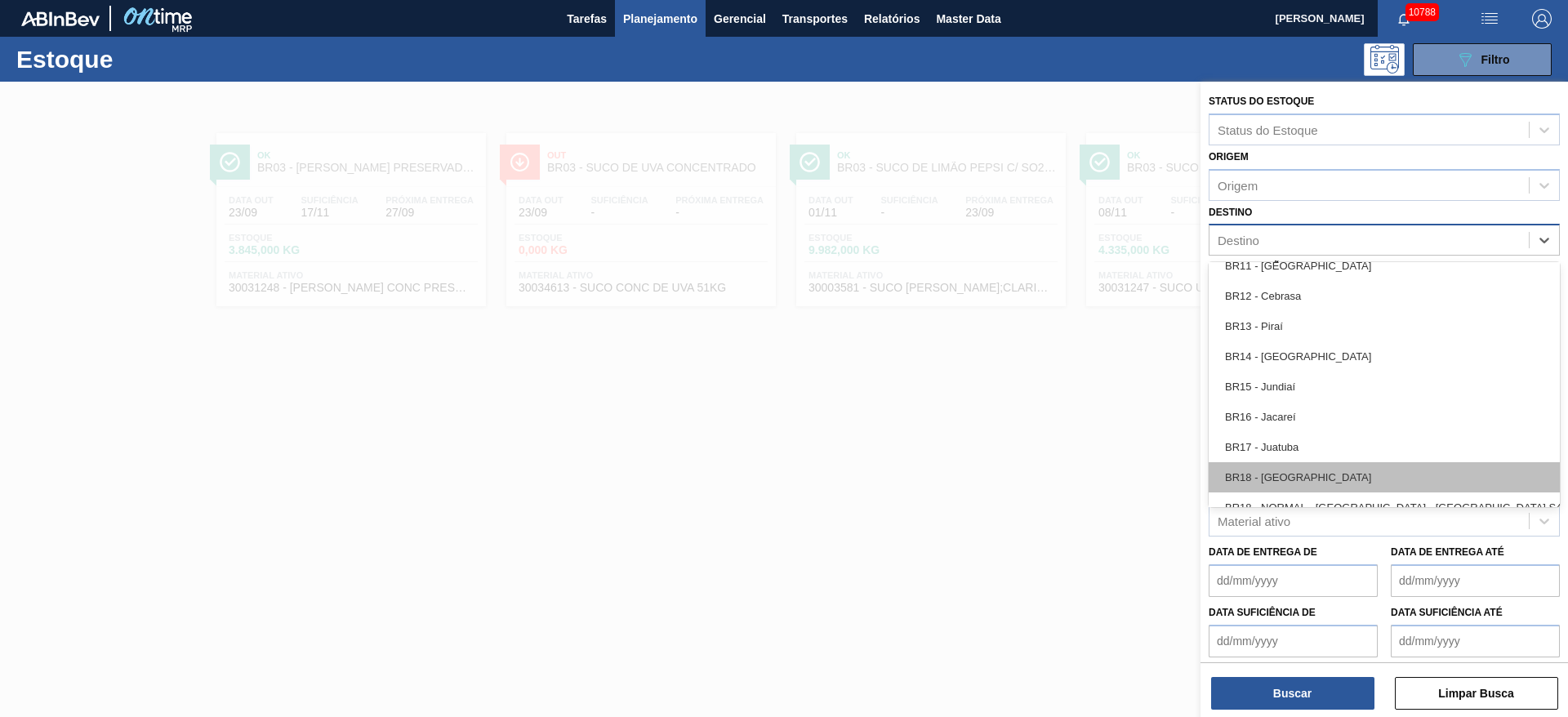
click at [1325, 479] on div "BR18 - Pernambuco" at bounding box center [1384, 477] width 352 height 31
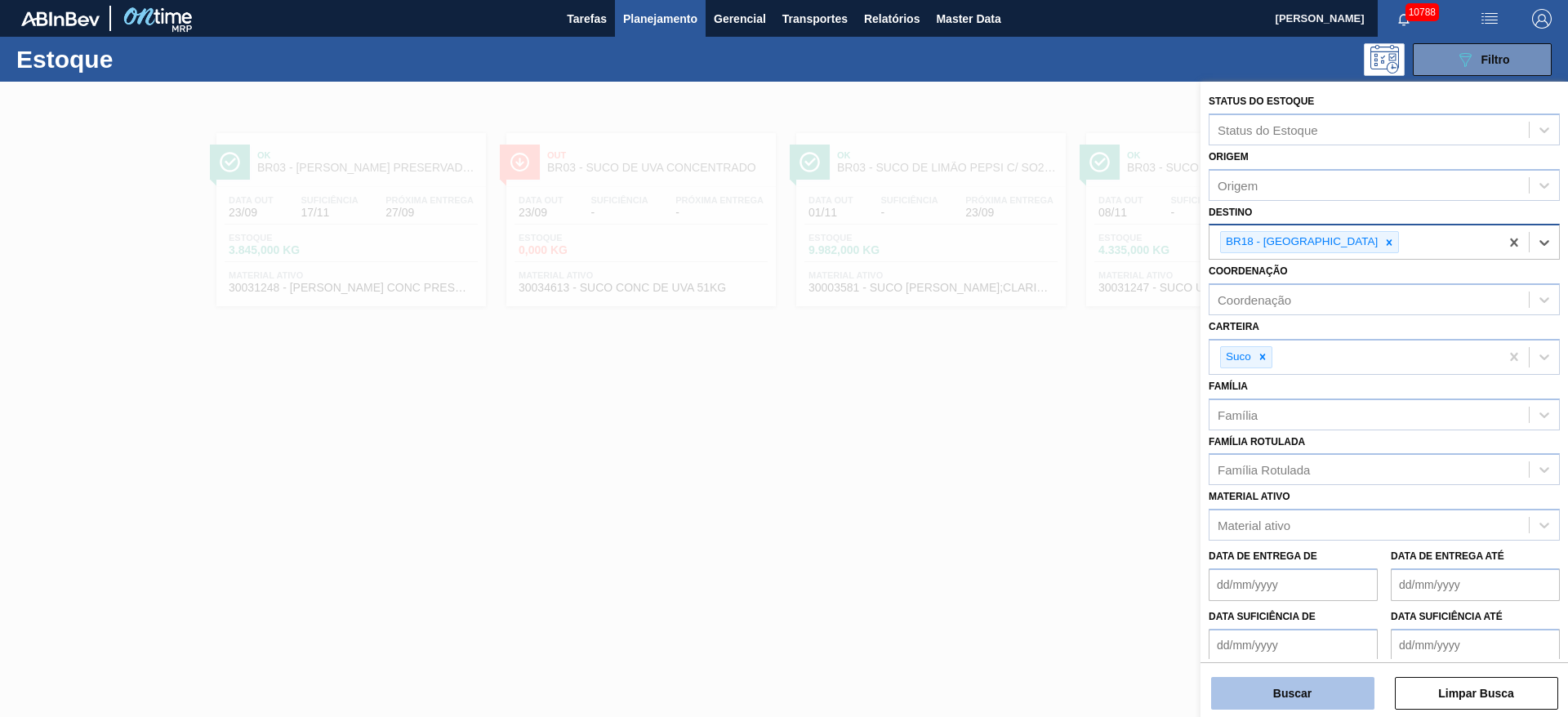
click at [1274, 707] on button "Buscar" at bounding box center [1293, 693] width 163 height 32
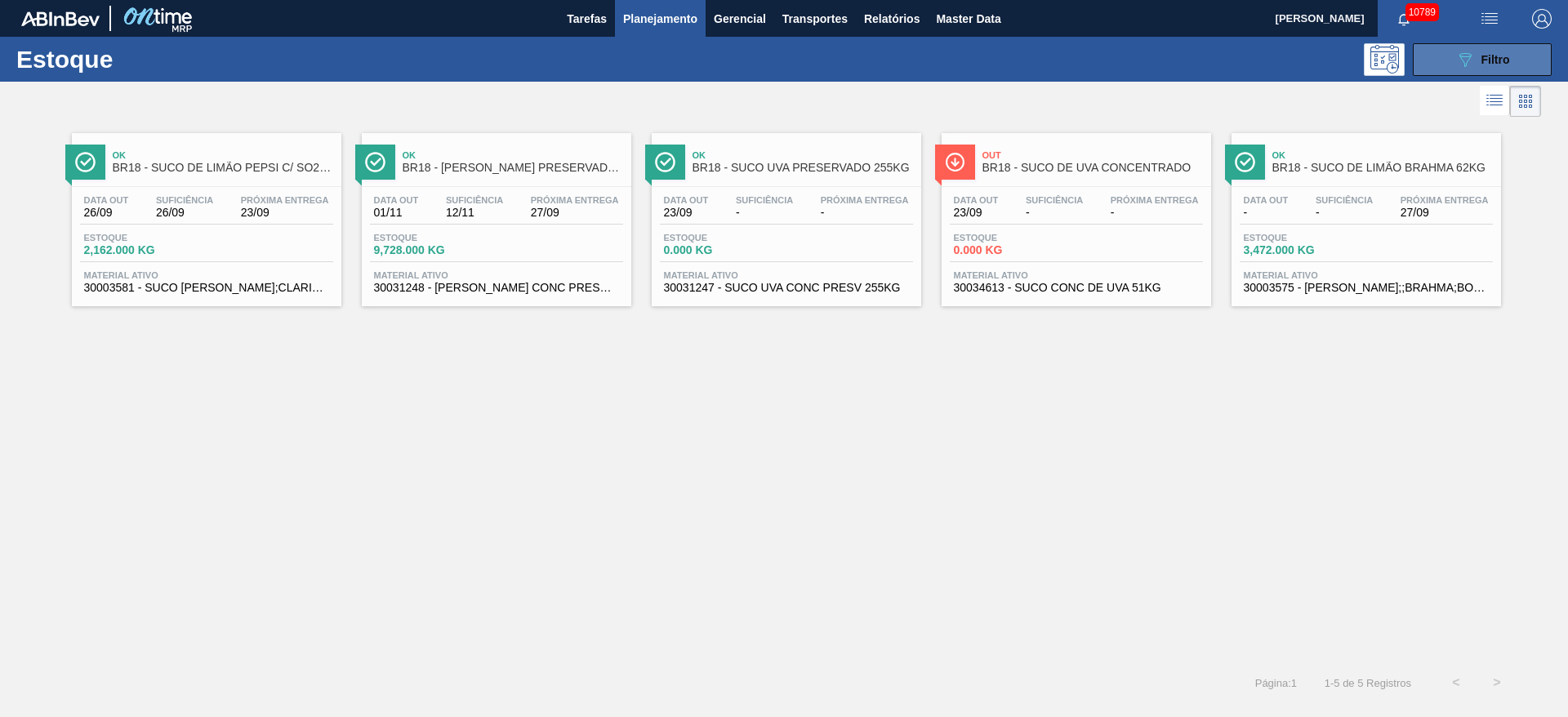
click at [1466, 66] on icon "089F7B8B-B2A5-4AFE-B5C0-19BA573D28AC" at bounding box center [1465, 59] width 19 height 19
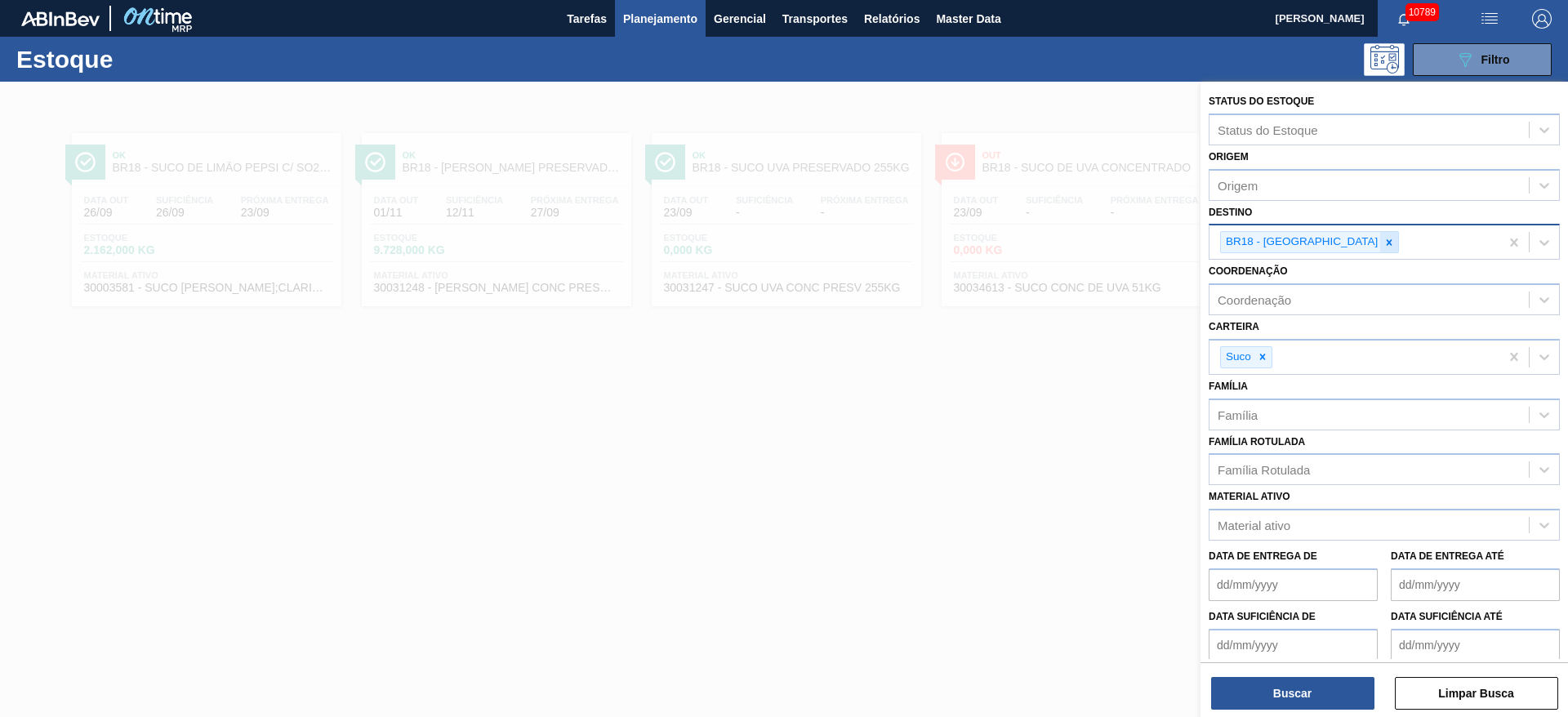
click at [1383, 248] on icon at bounding box center [1389, 242] width 11 height 11
type input "2"
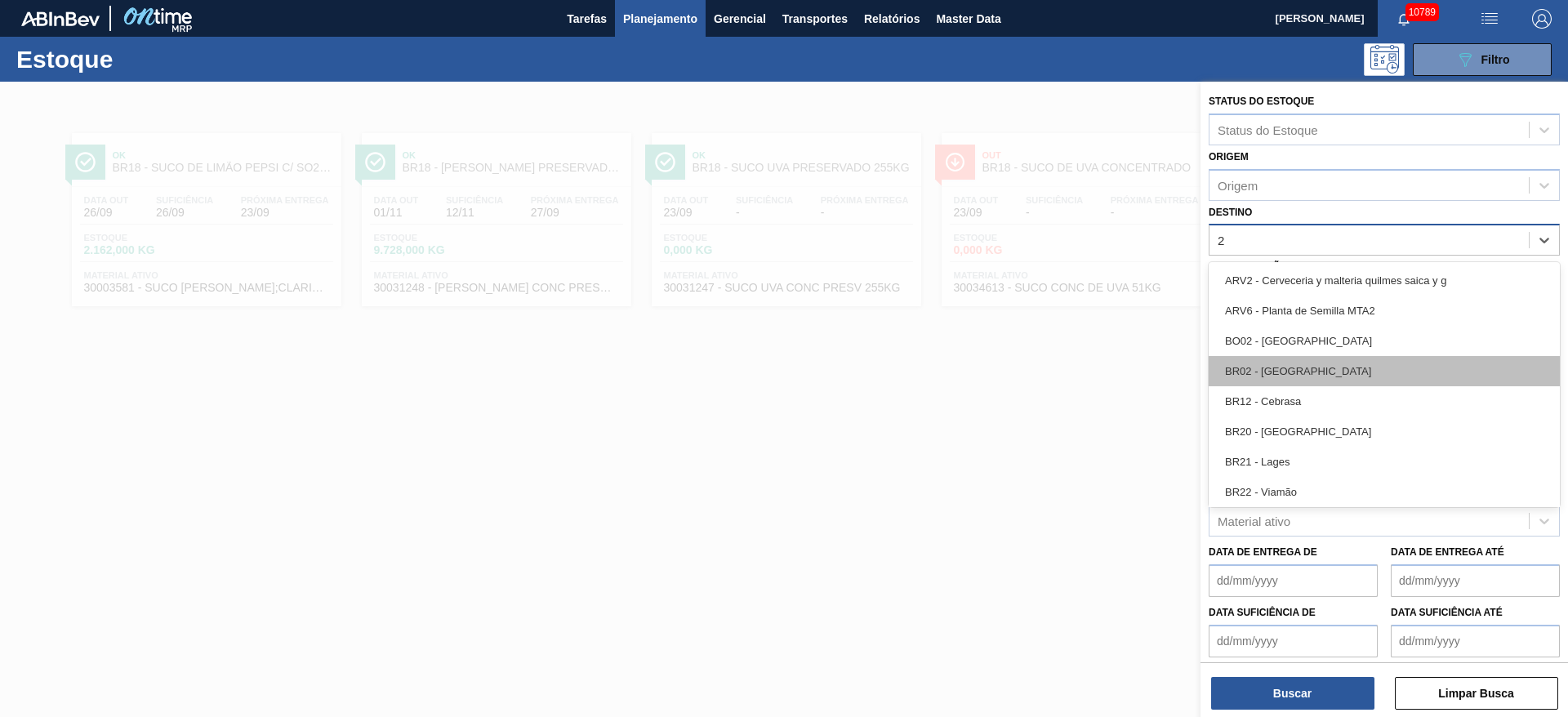
click at [1305, 377] on div "BR02 - Sergipe" at bounding box center [1384, 371] width 352 height 31
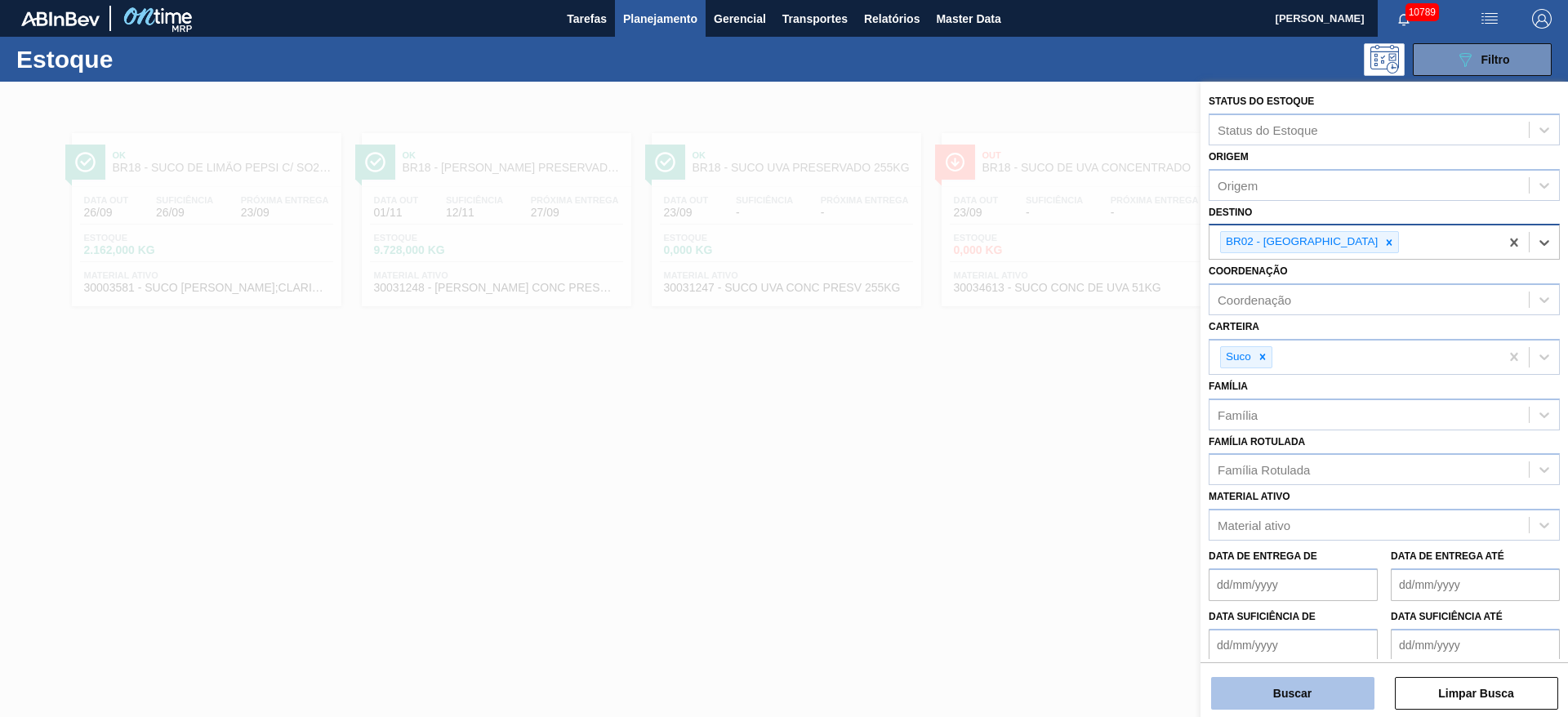
click at [1279, 704] on button "Buscar" at bounding box center [1293, 693] width 163 height 32
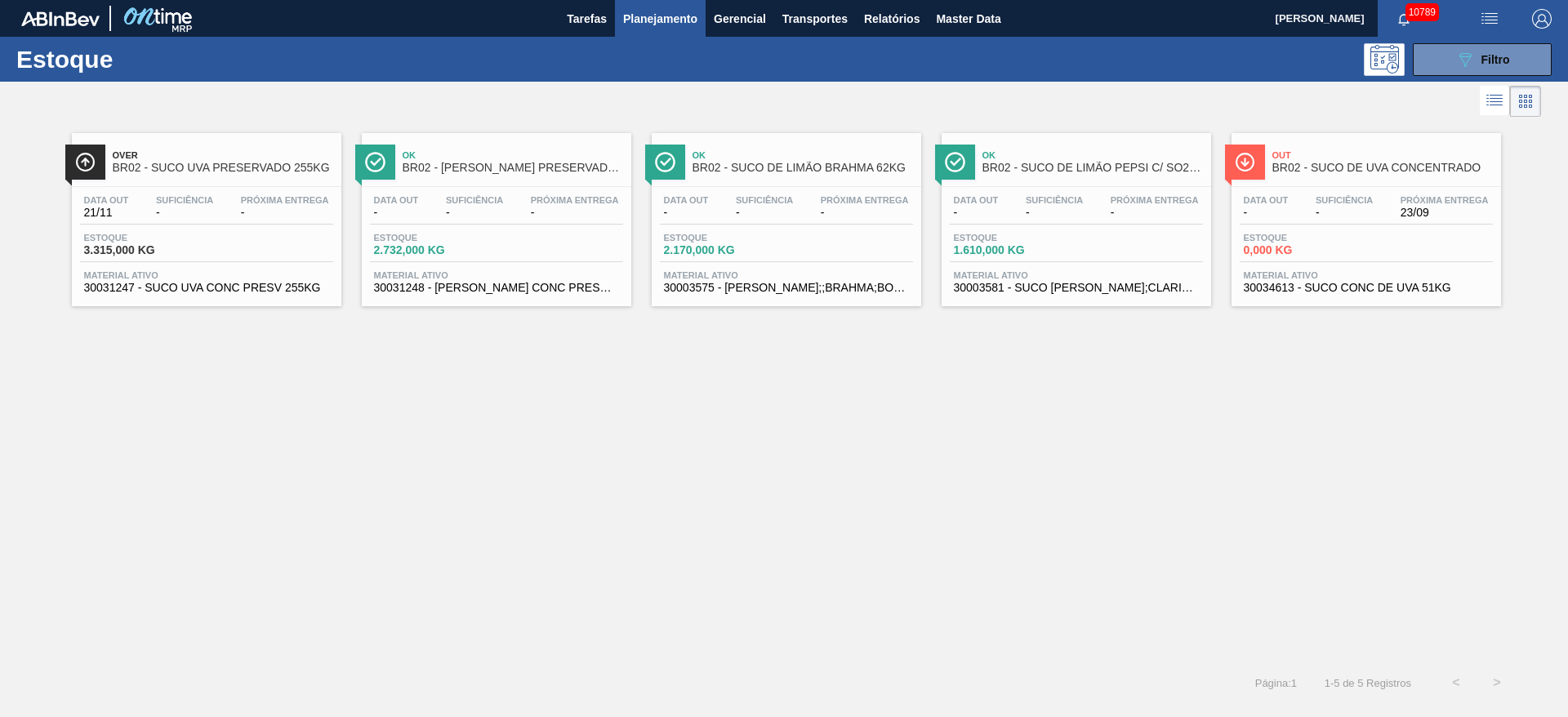
click at [1490, 39] on div "Estoque 089F7B8B-B2A5-4AFE-B5C0-19BA573D28AC Filtro" at bounding box center [784, 59] width 1568 height 45
click at [1483, 53] on span "Filtro" at bounding box center [1496, 59] width 29 height 13
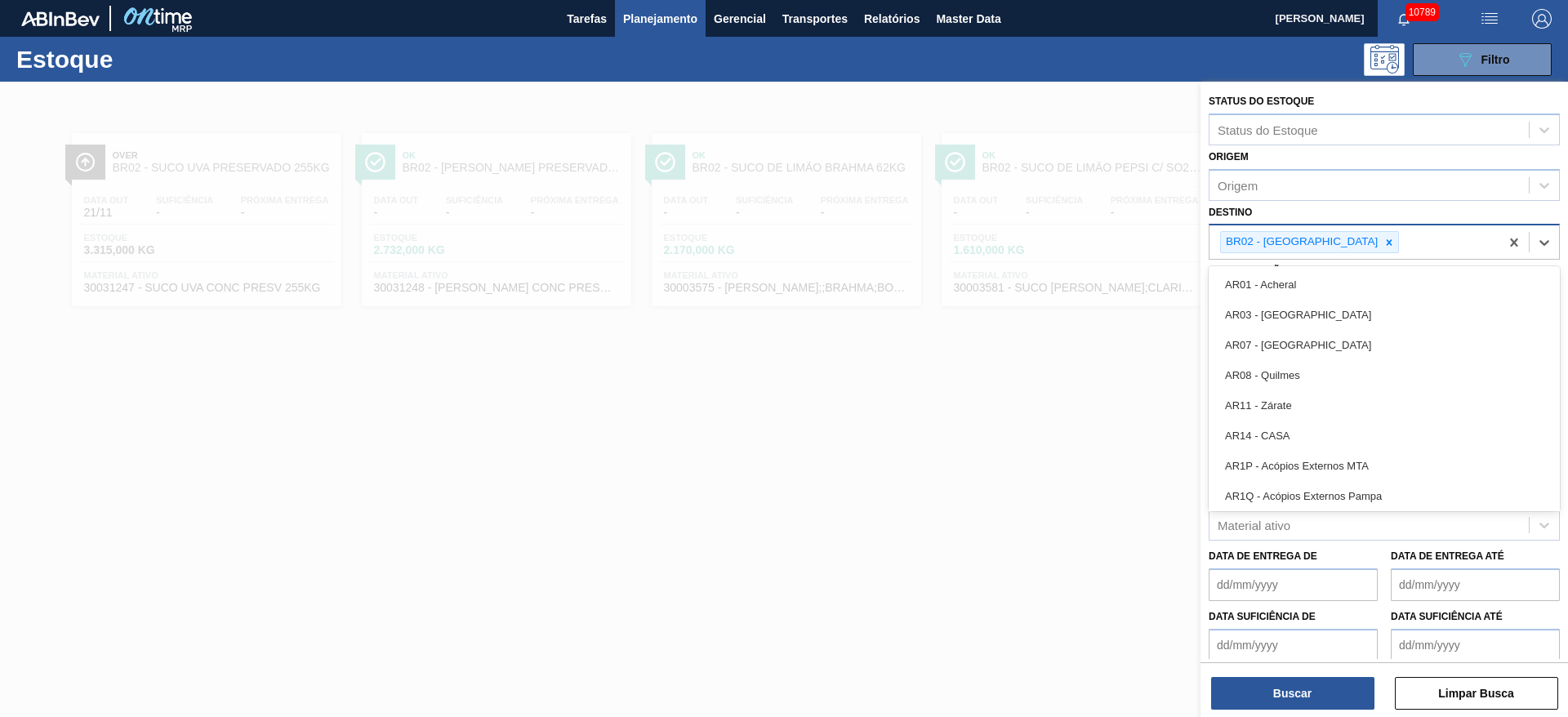
click at [1321, 252] on div "BR02 - Sergipe" at bounding box center [1309, 242] width 179 height 22
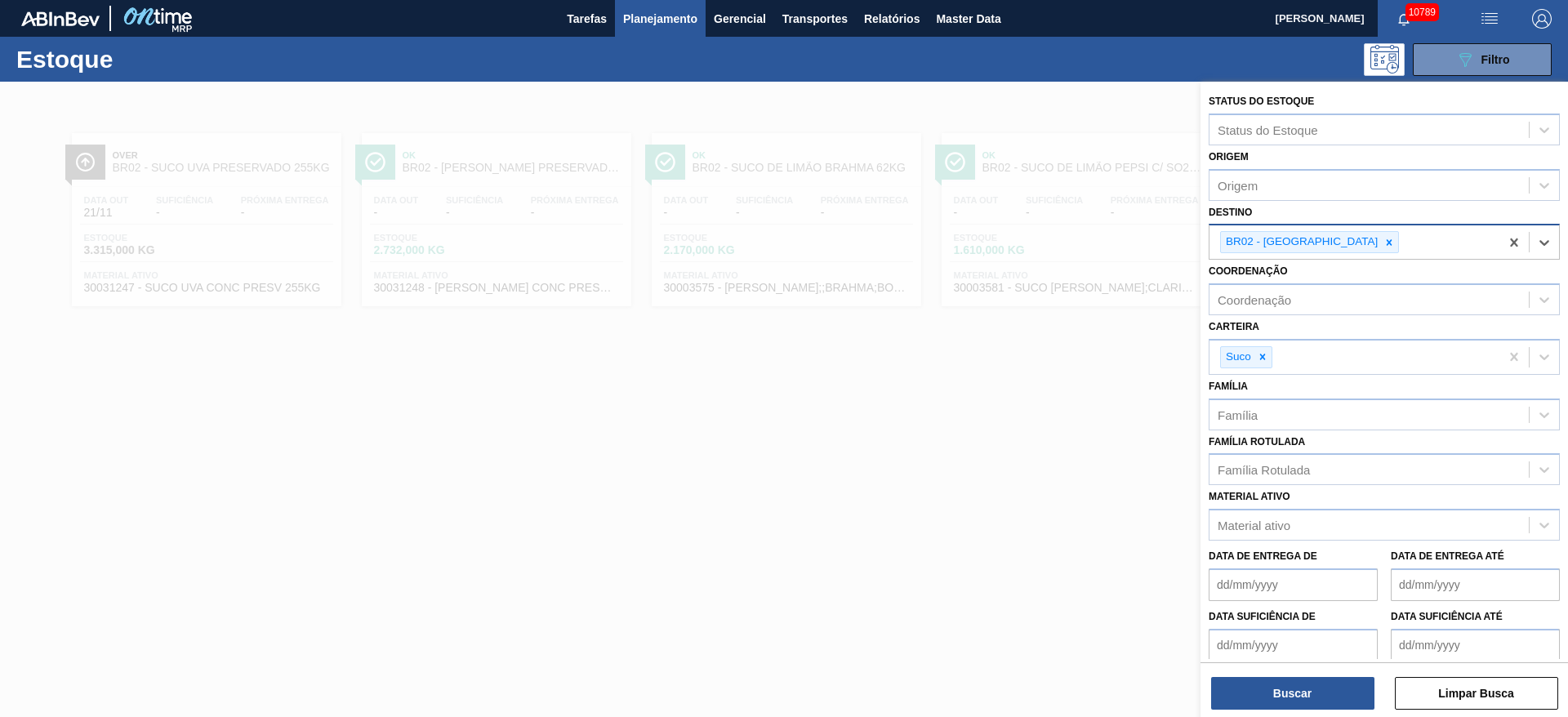
click at [1317, 252] on div "BR02 - Sergipe" at bounding box center [1309, 242] width 179 height 22
click at [1383, 239] on icon at bounding box center [1389, 242] width 11 height 11
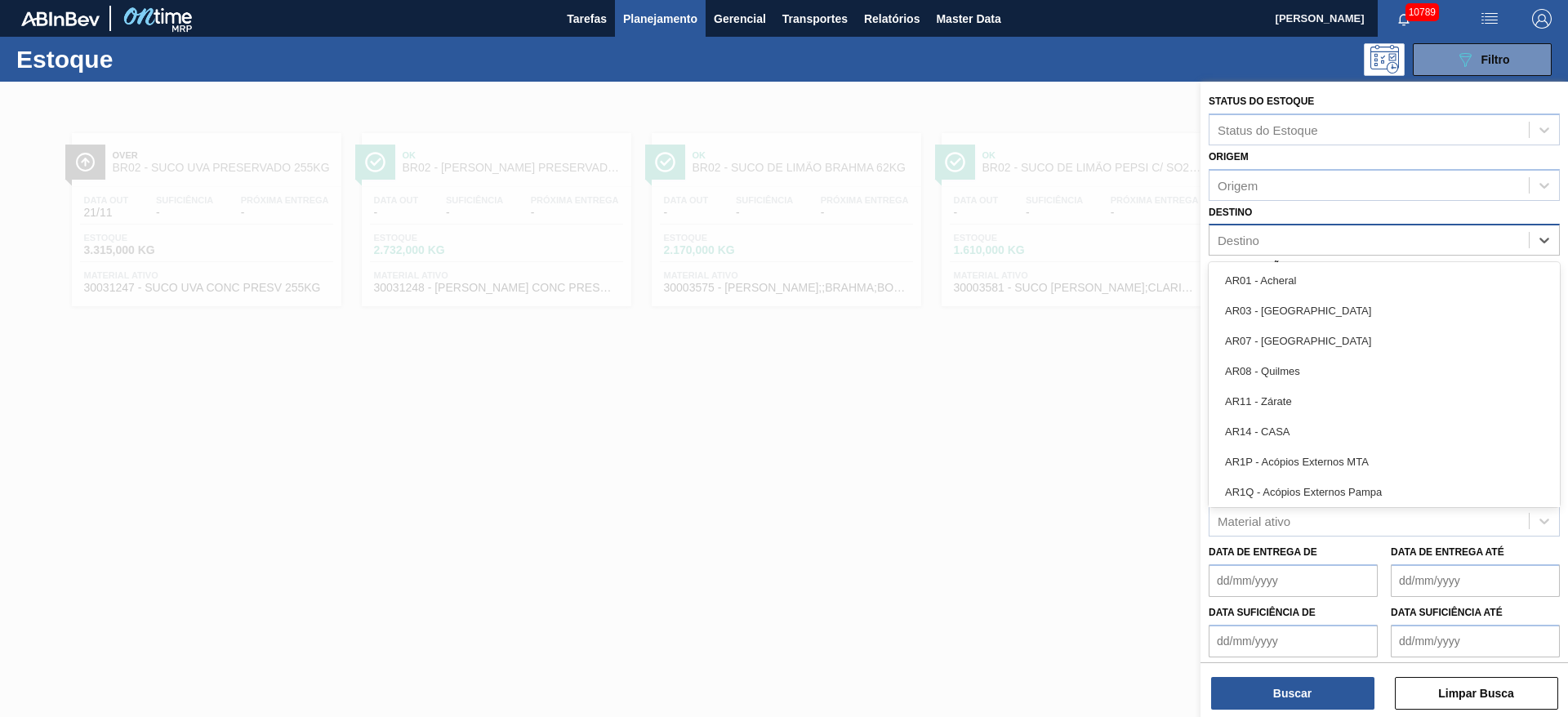
click at [1307, 239] on div "Destino" at bounding box center [1369, 241] width 319 height 24
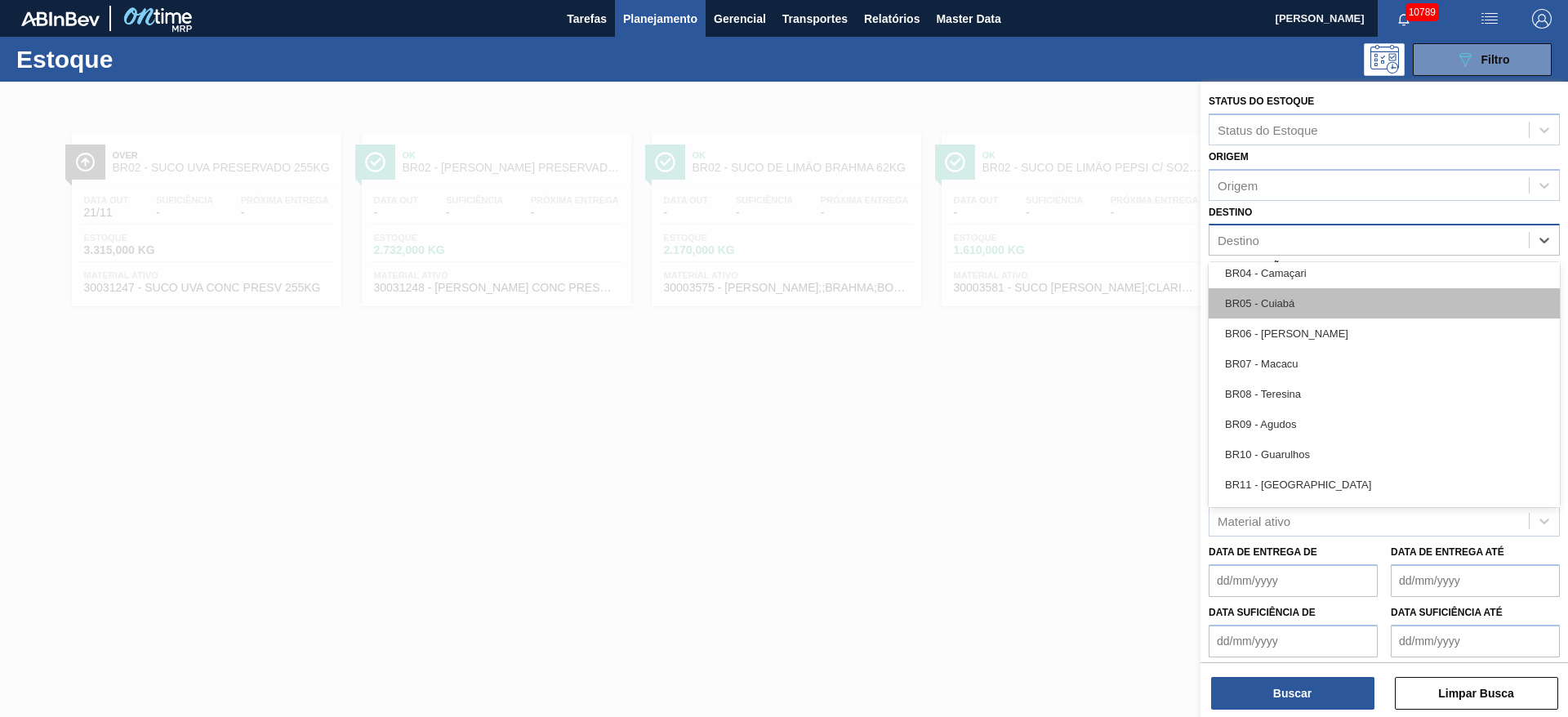
scroll to position [857, 0]
click at [1301, 304] on div "BR04 - Camaçari" at bounding box center [1384, 299] width 352 height 31
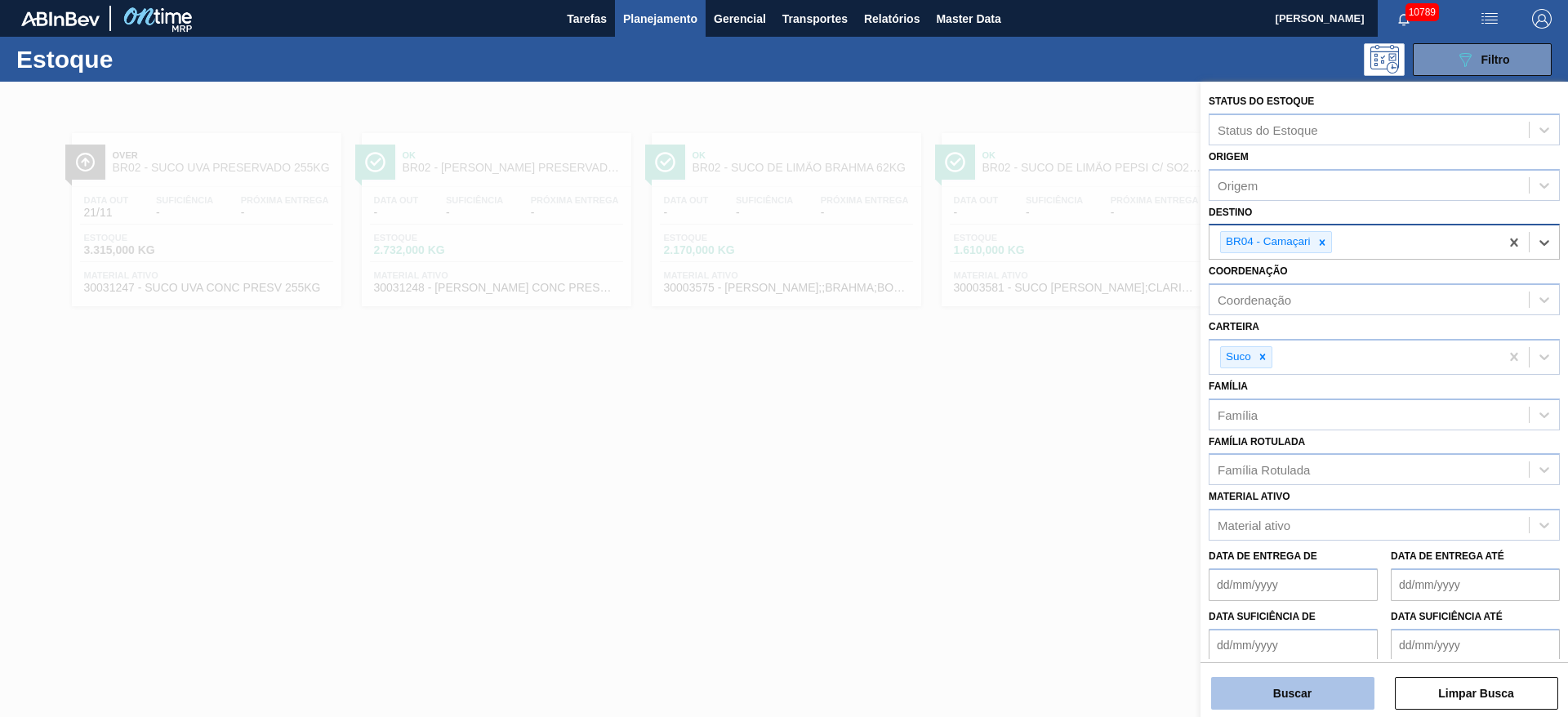
click at [1293, 698] on button "Buscar" at bounding box center [1293, 693] width 163 height 32
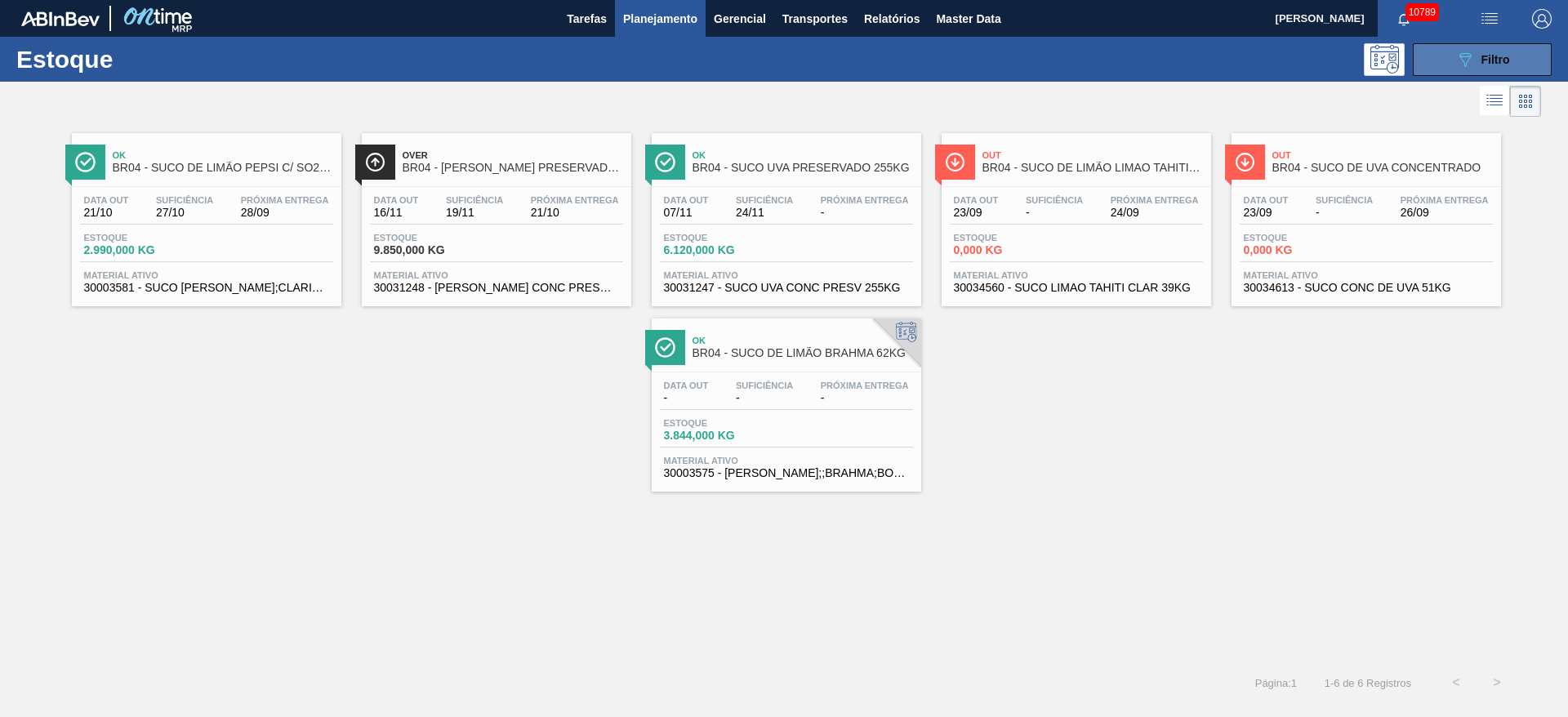
click at [1435, 58] on button "089F7B8B-B2A5-4AFE-B5C0-19BA573D28AC Filtro" at bounding box center [1483, 59] width 139 height 32
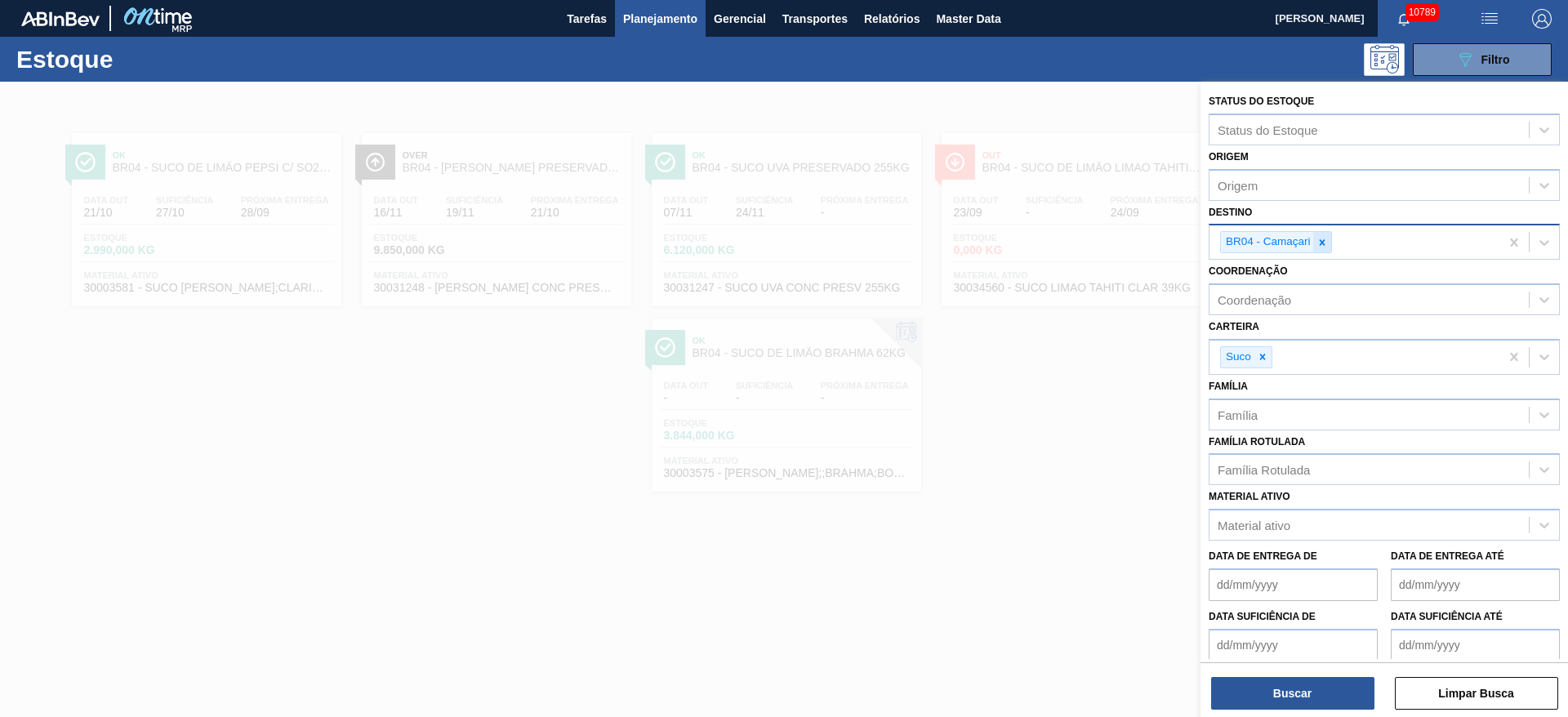
click at [1317, 234] on div at bounding box center [1322, 242] width 18 height 20
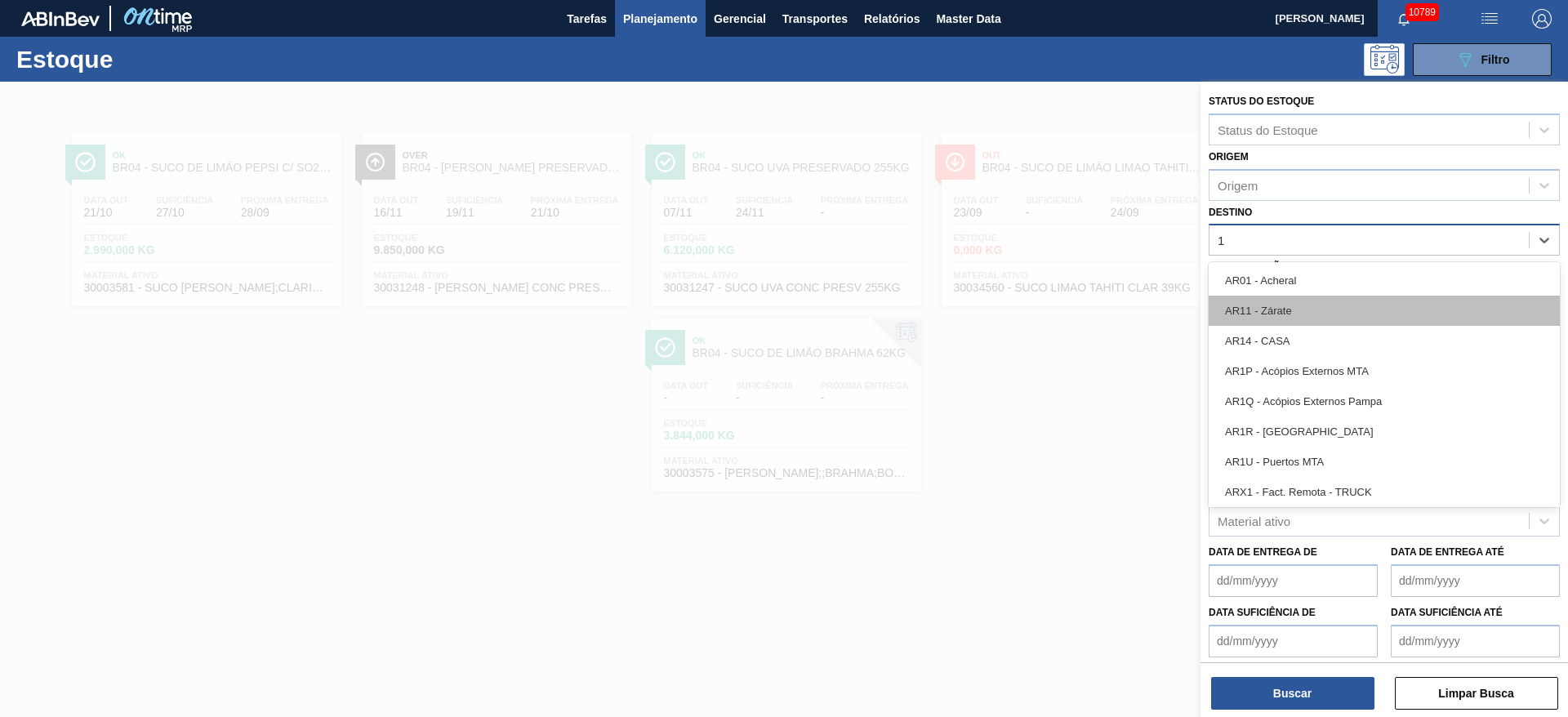
type input "19"
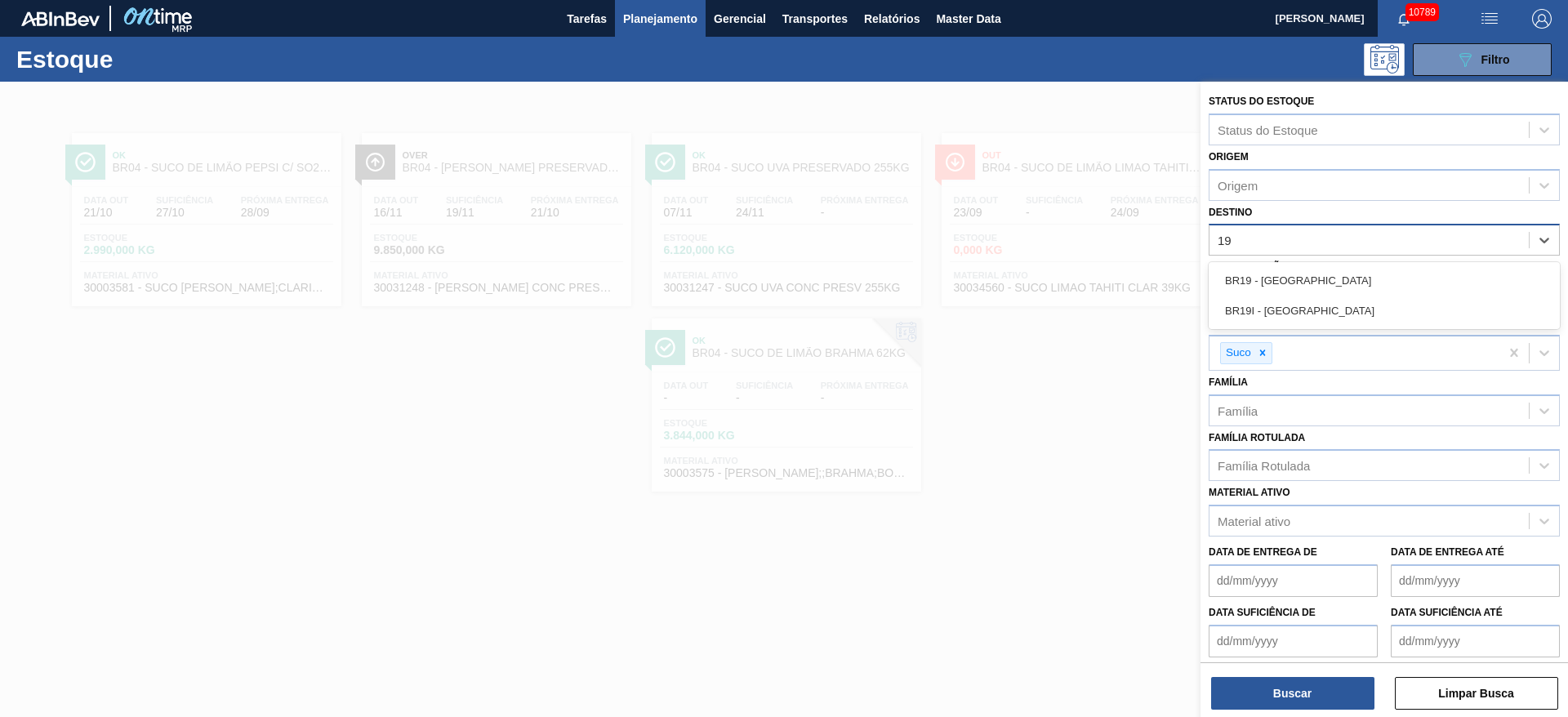
click at [1294, 278] on div "BR19 - Nova Rio" at bounding box center [1384, 280] width 352 height 31
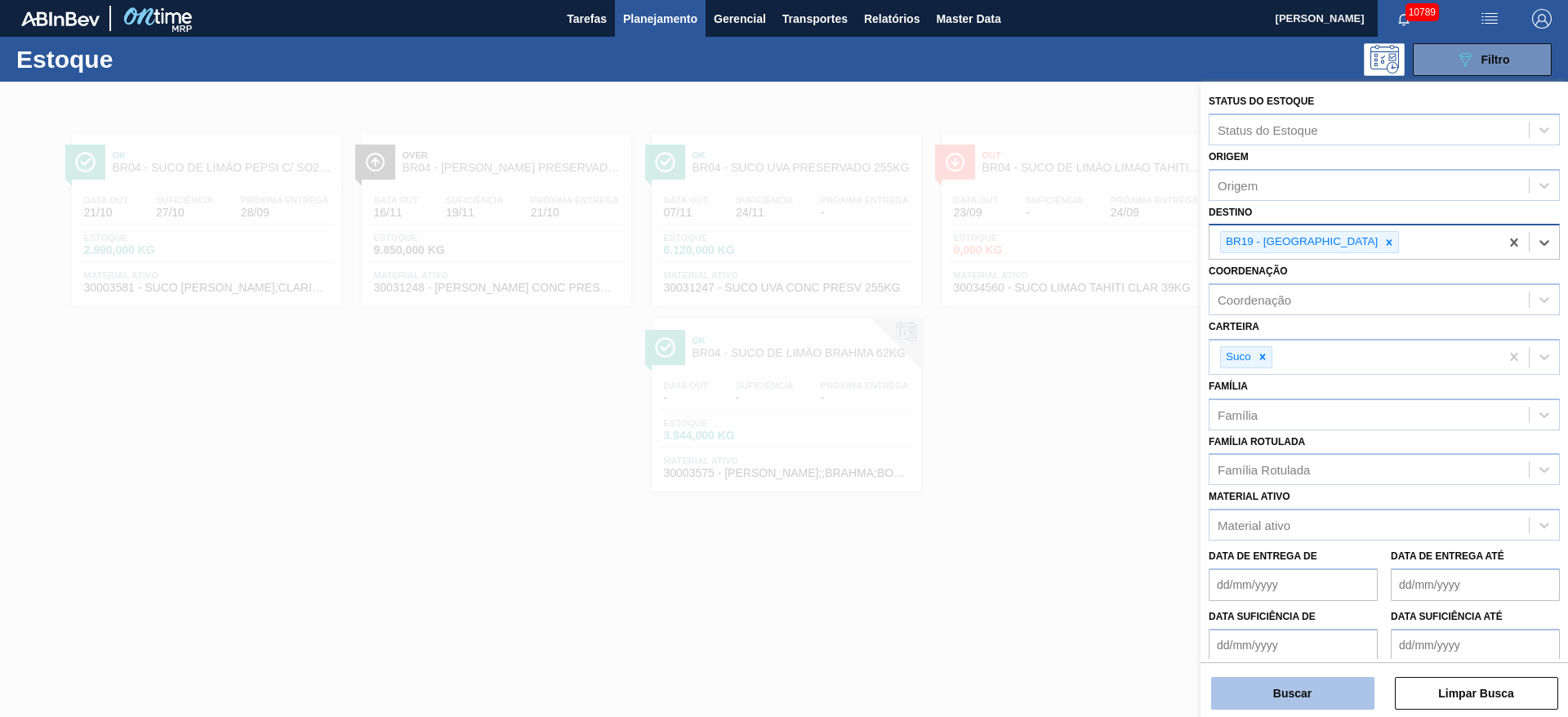
click at [1297, 685] on button "Buscar" at bounding box center [1293, 693] width 163 height 32
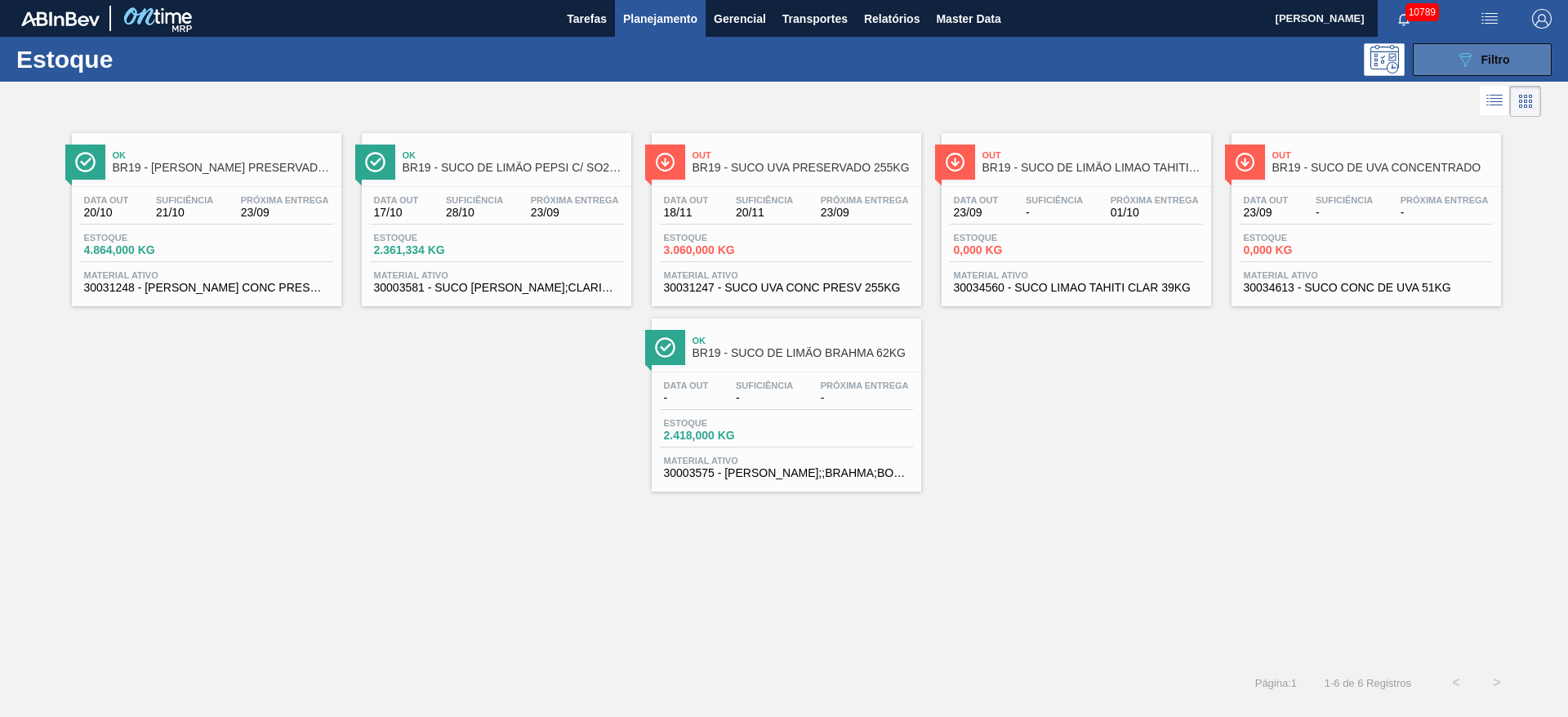
click at [1477, 46] on button "089F7B8B-B2A5-4AFE-B5C0-19BA573D28AC Filtro" at bounding box center [1483, 59] width 139 height 32
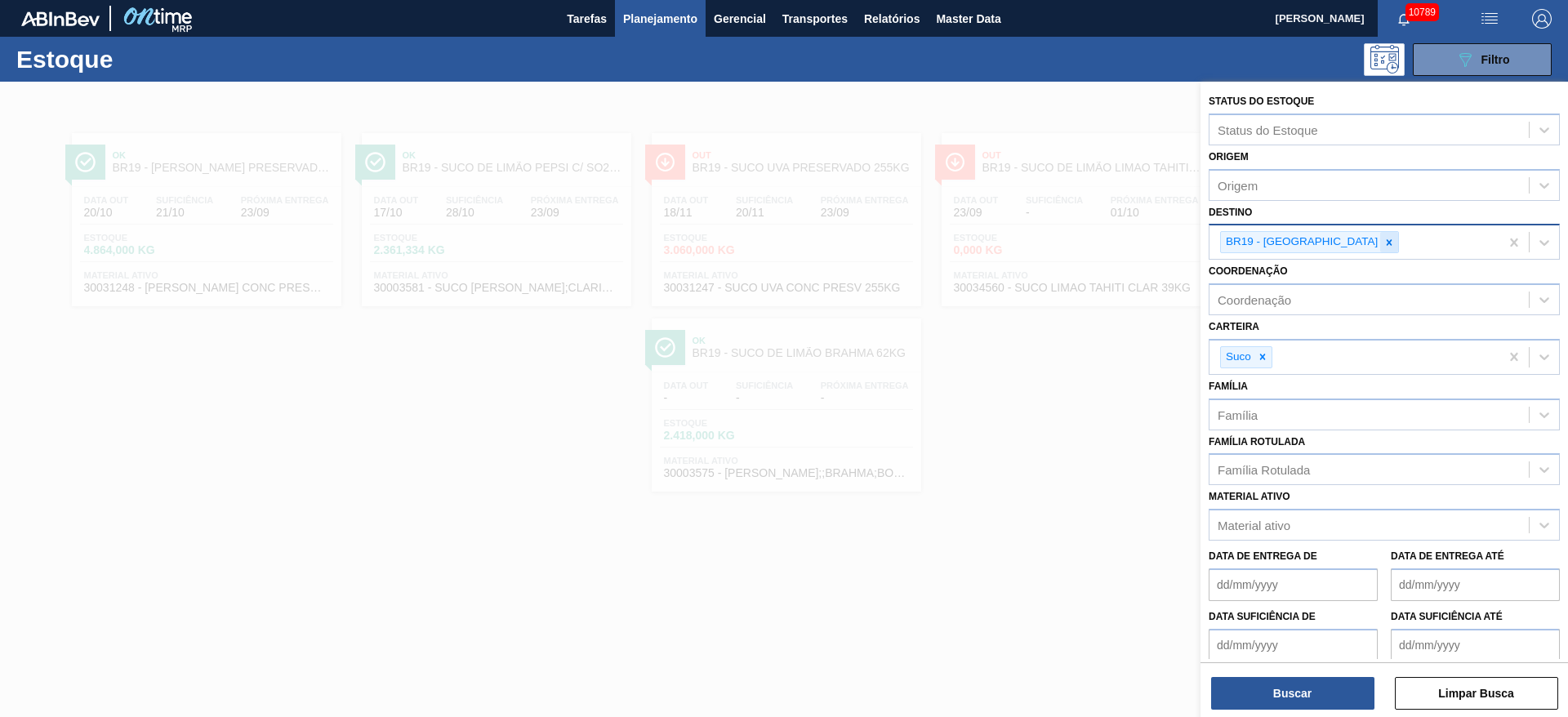
click at [1383, 242] on icon at bounding box center [1389, 242] width 11 height 11
type input "13"
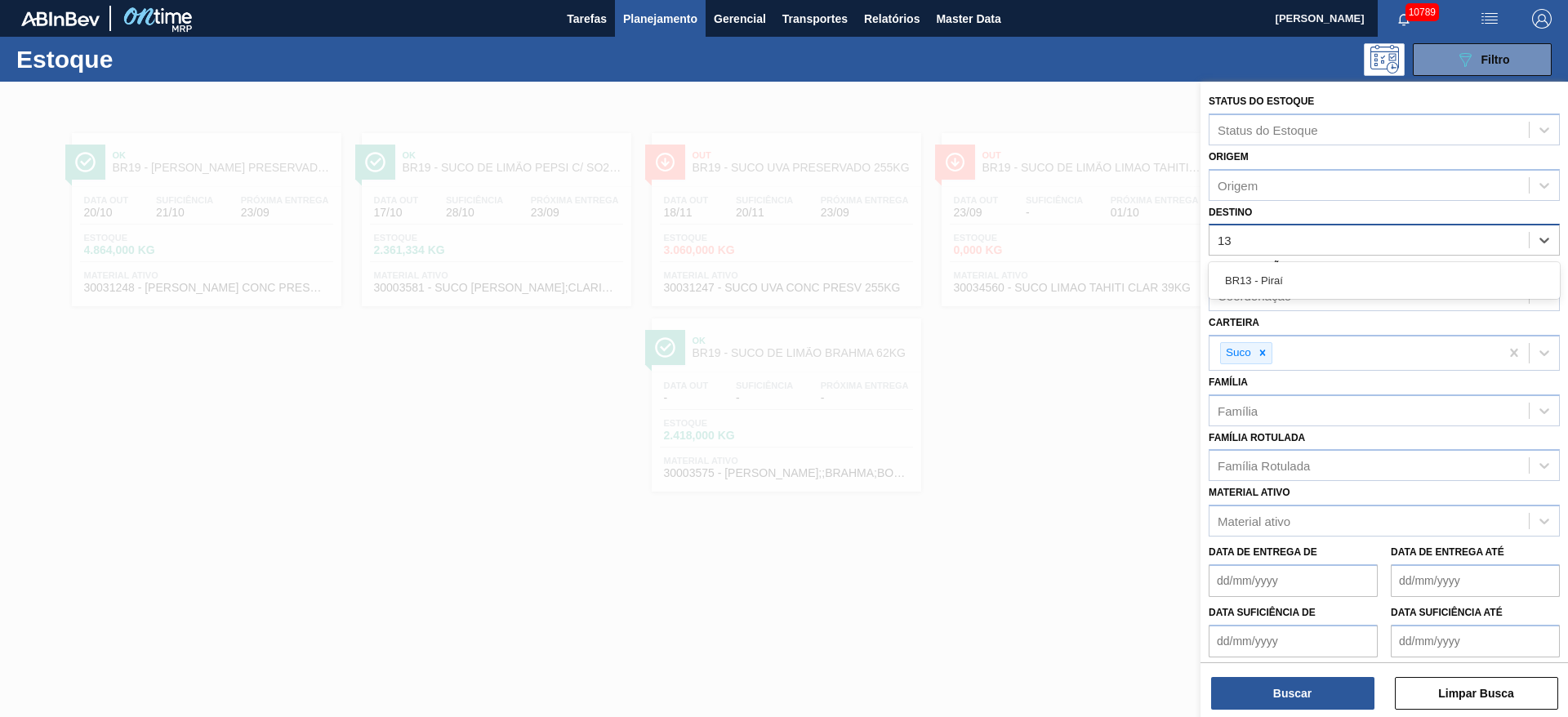
click at [1301, 281] on div "BR13 - Piraí" at bounding box center [1384, 280] width 352 height 31
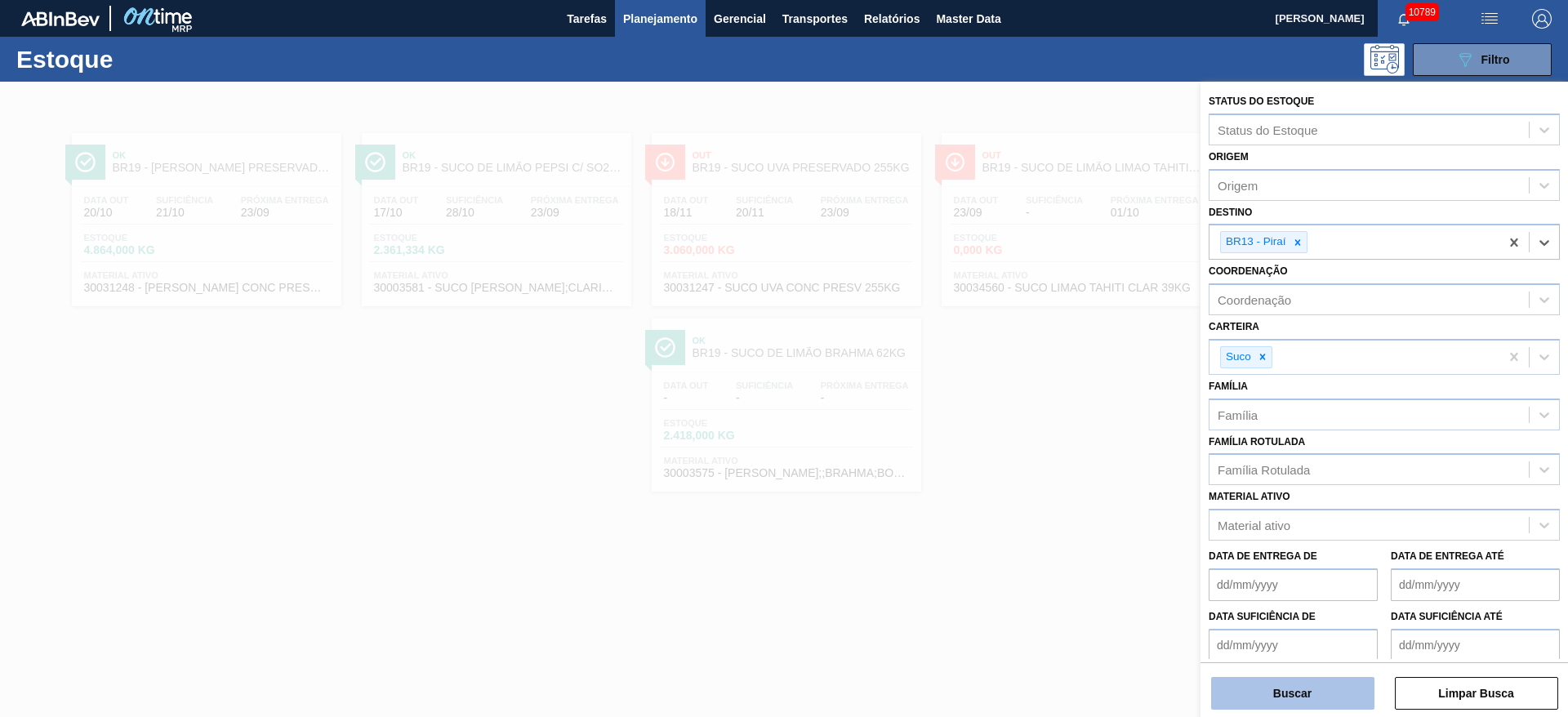
click at [1292, 702] on button "Buscar" at bounding box center [1293, 693] width 163 height 32
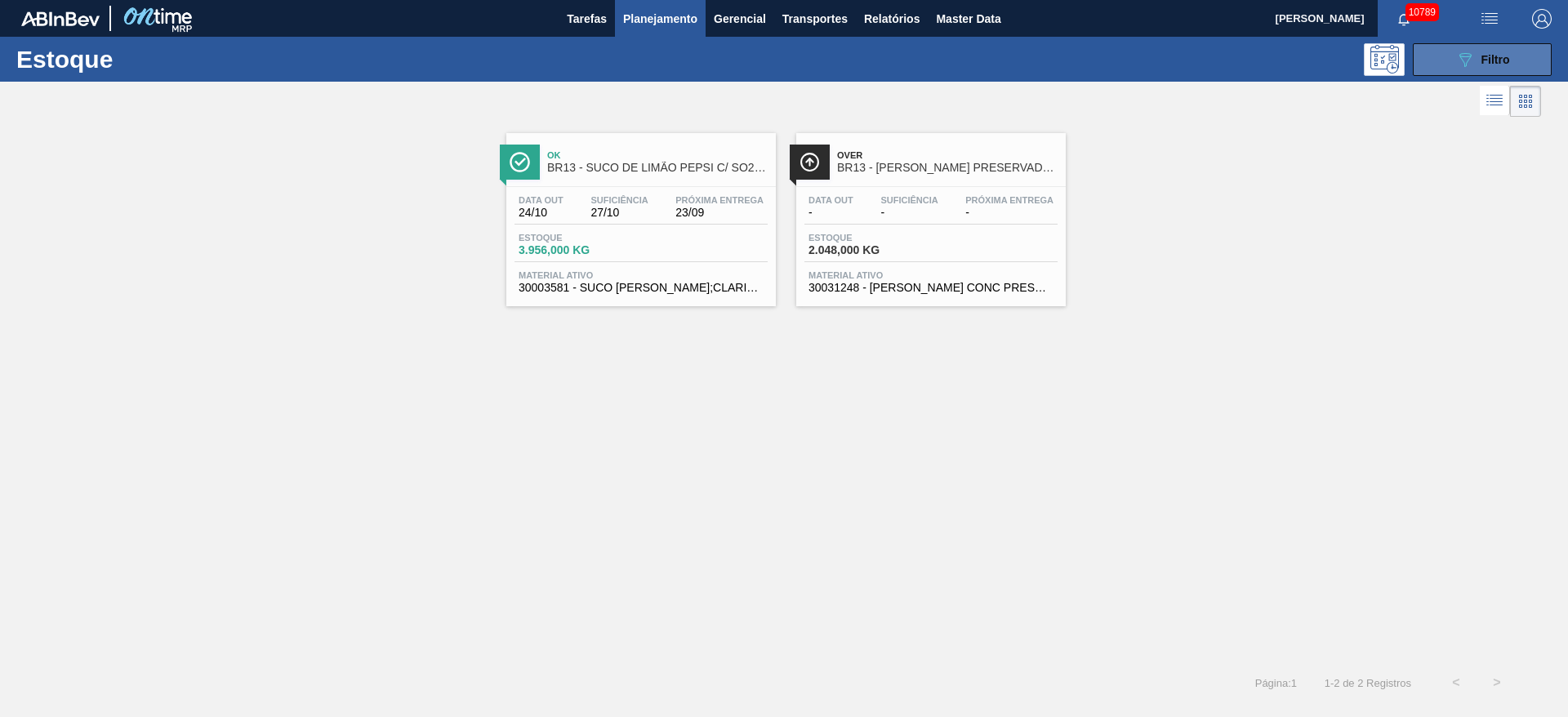
click at [1464, 52] on icon "089F7B8B-B2A5-4AFE-B5C0-19BA573D28AC" at bounding box center [1465, 59] width 19 height 19
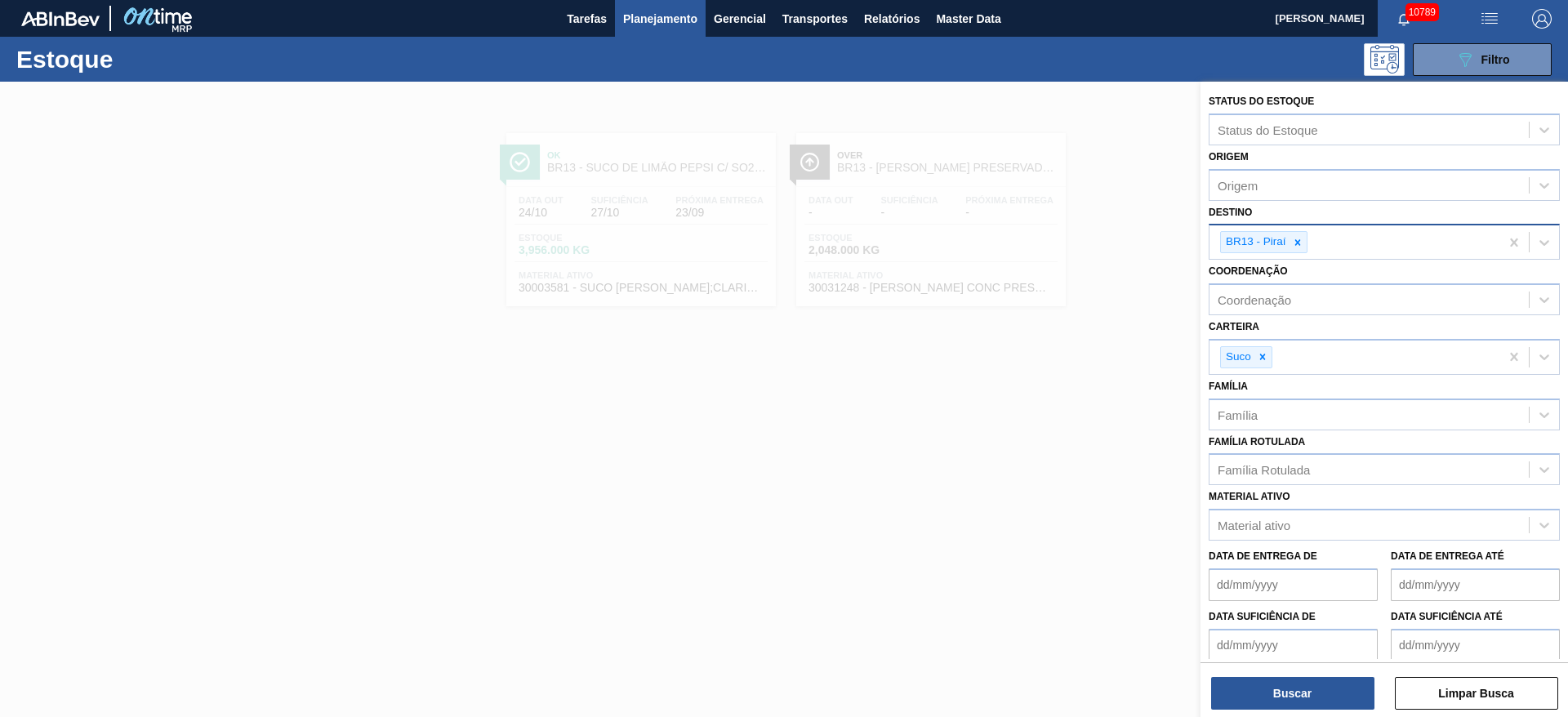
drag, startPoint x: 1301, startPoint y: 236, endPoint x: 1292, endPoint y: 242, distance: 10.8
click at [1294, 236] on div at bounding box center [1297, 242] width 18 height 20
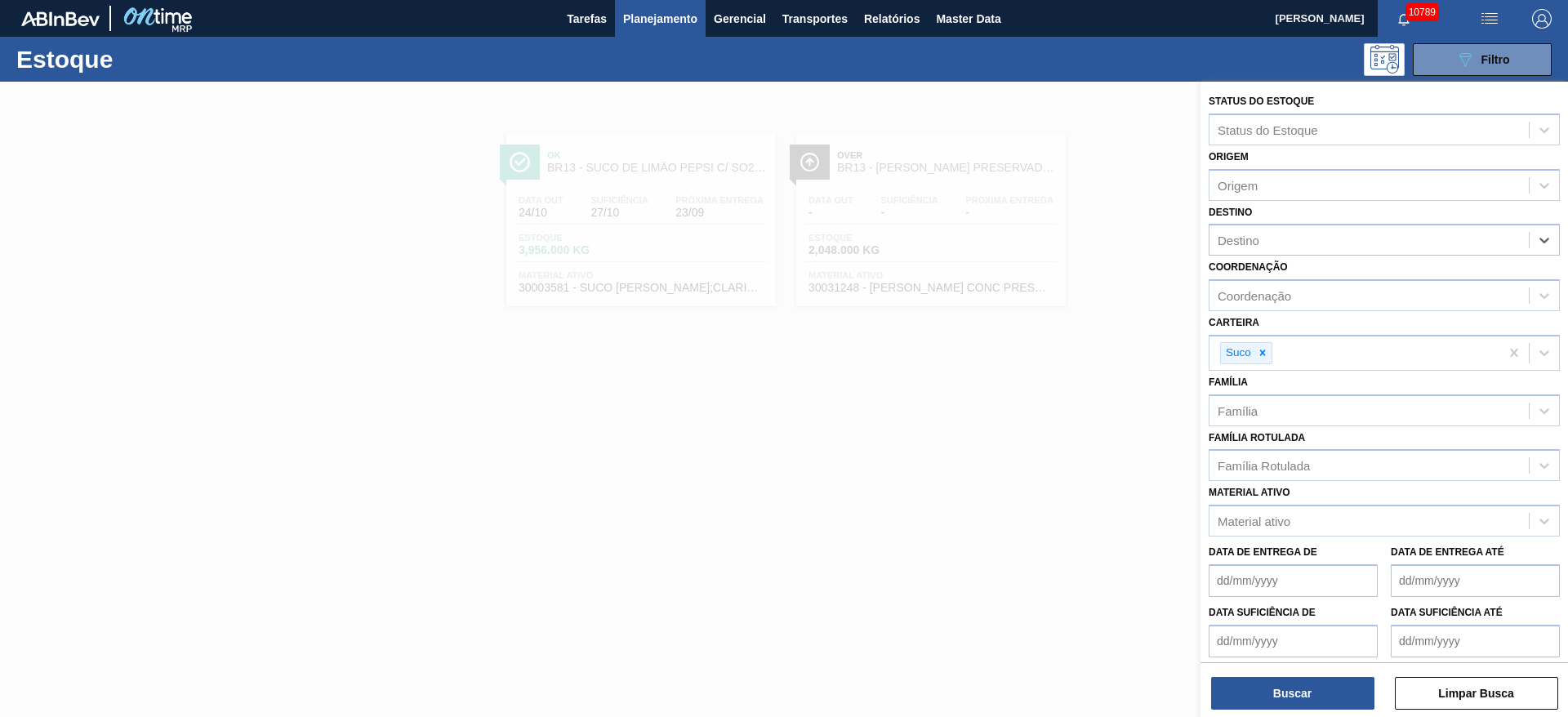
type input "7"
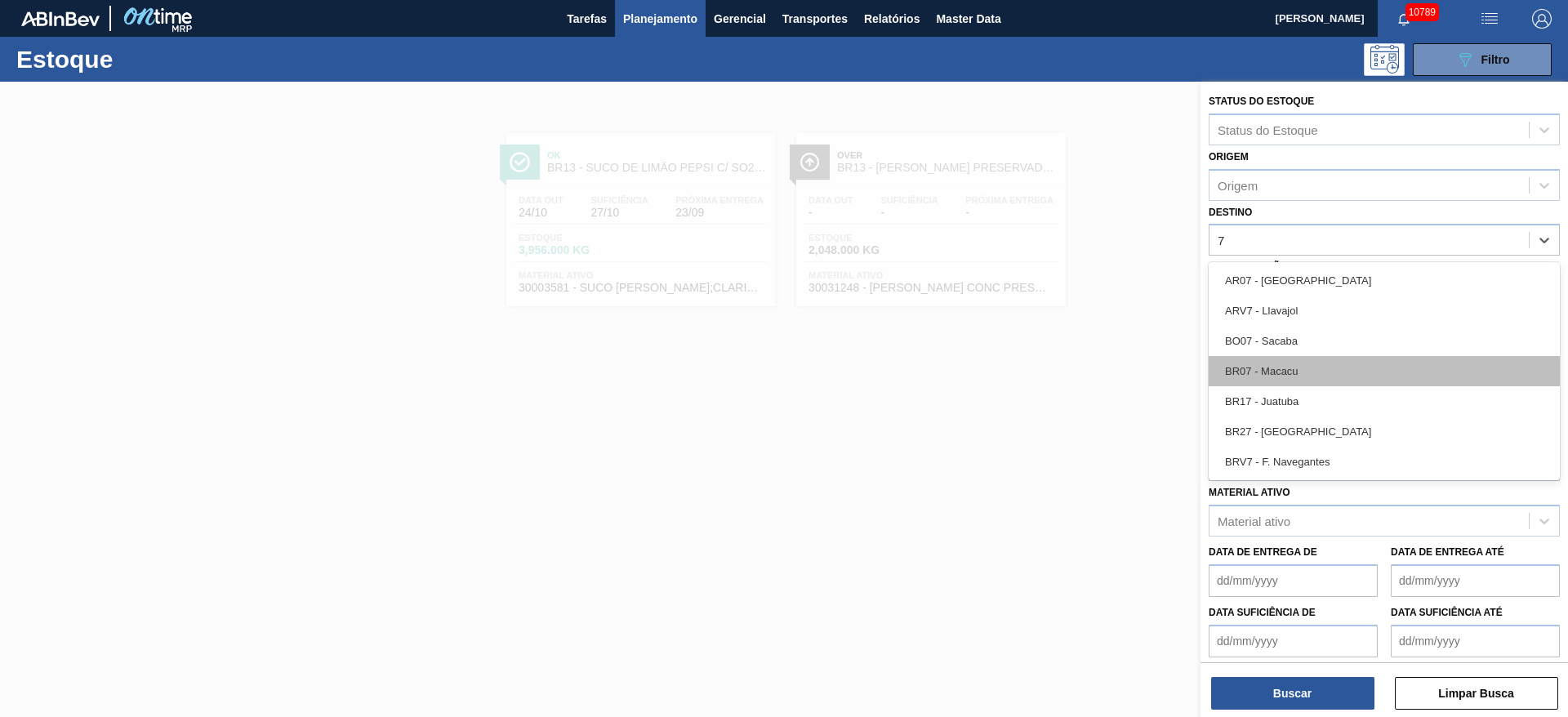
click at [1279, 364] on div "BR07 - Macacu" at bounding box center [1384, 371] width 352 height 31
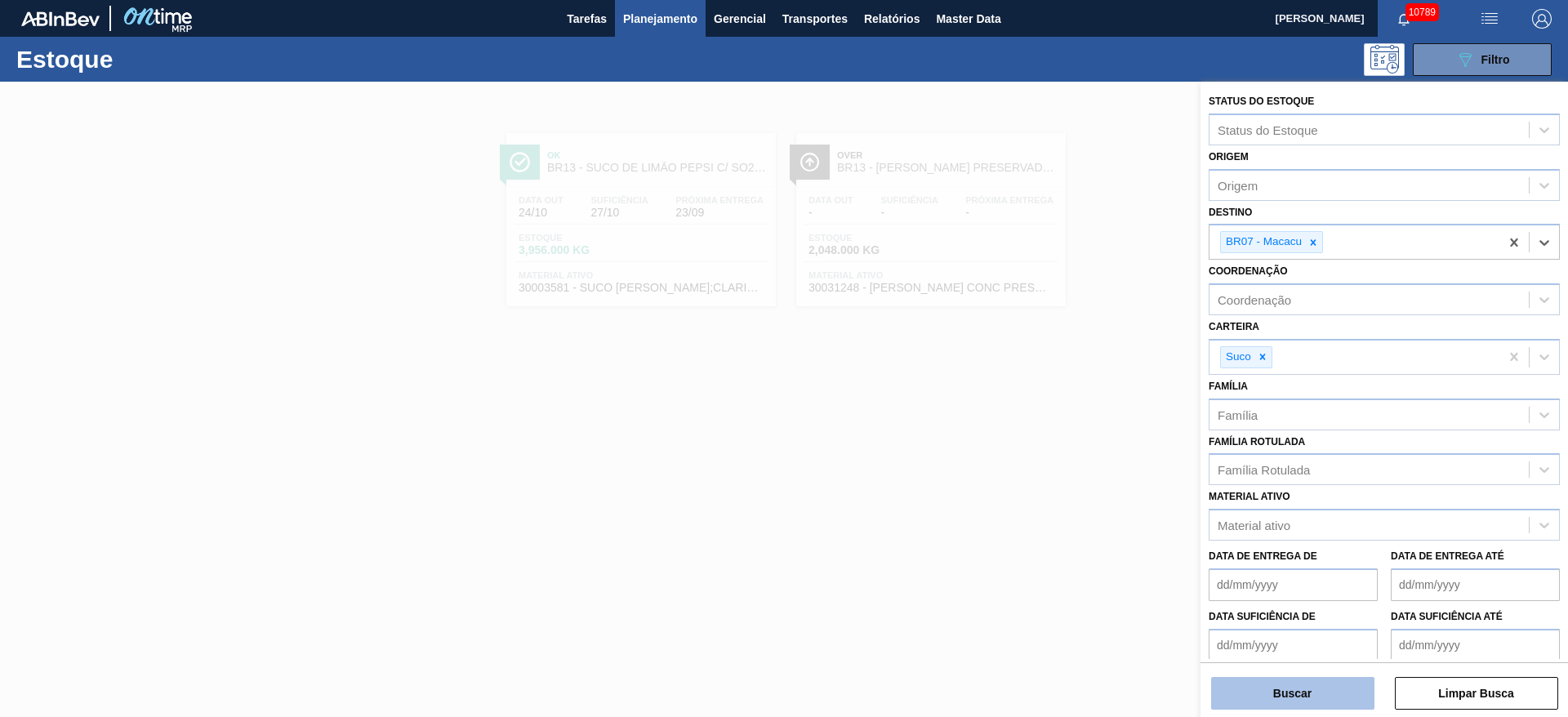
click at [1275, 695] on button "Buscar" at bounding box center [1293, 693] width 163 height 32
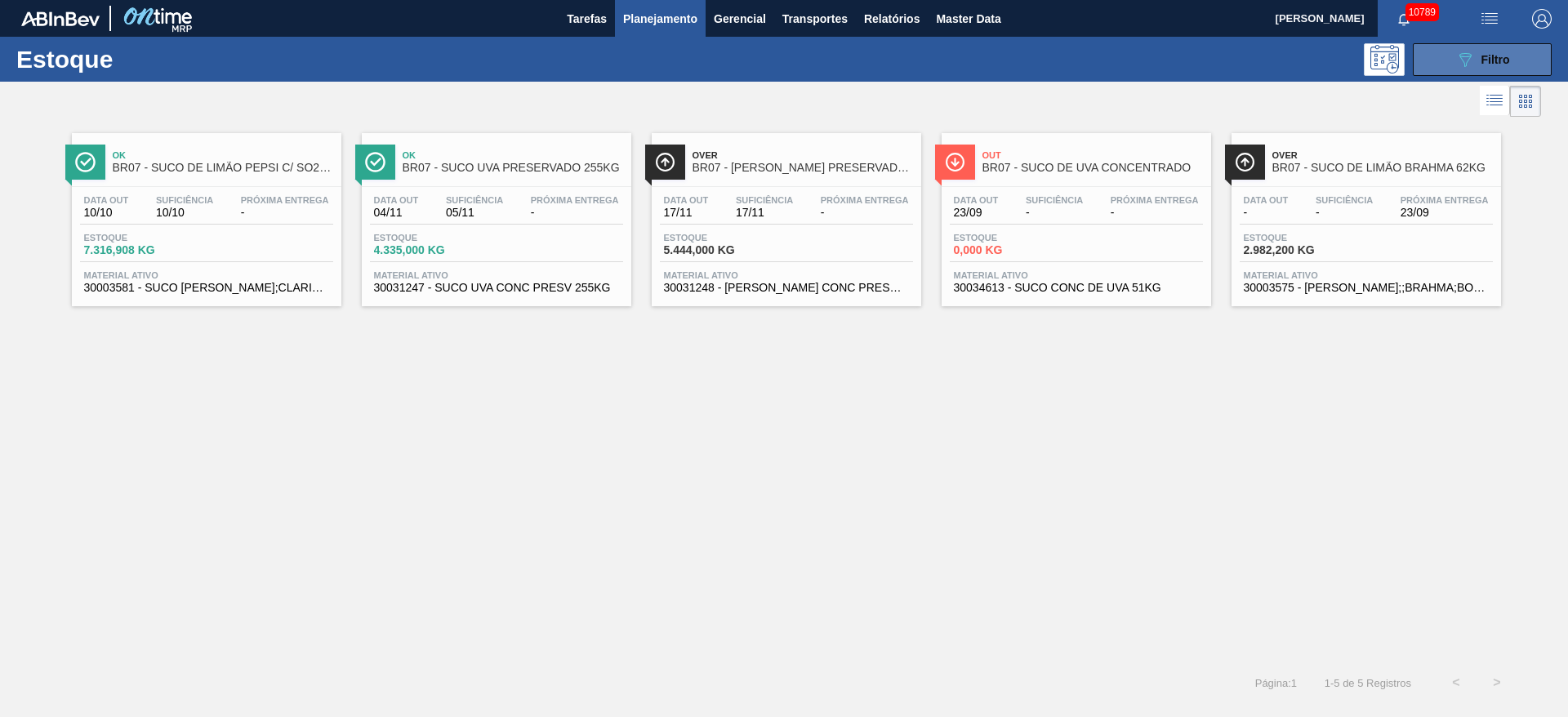
click at [1433, 73] on button "089F7B8B-B2A5-4AFE-B5C0-19BA573D28AC Filtro" at bounding box center [1483, 59] width 139 height 32
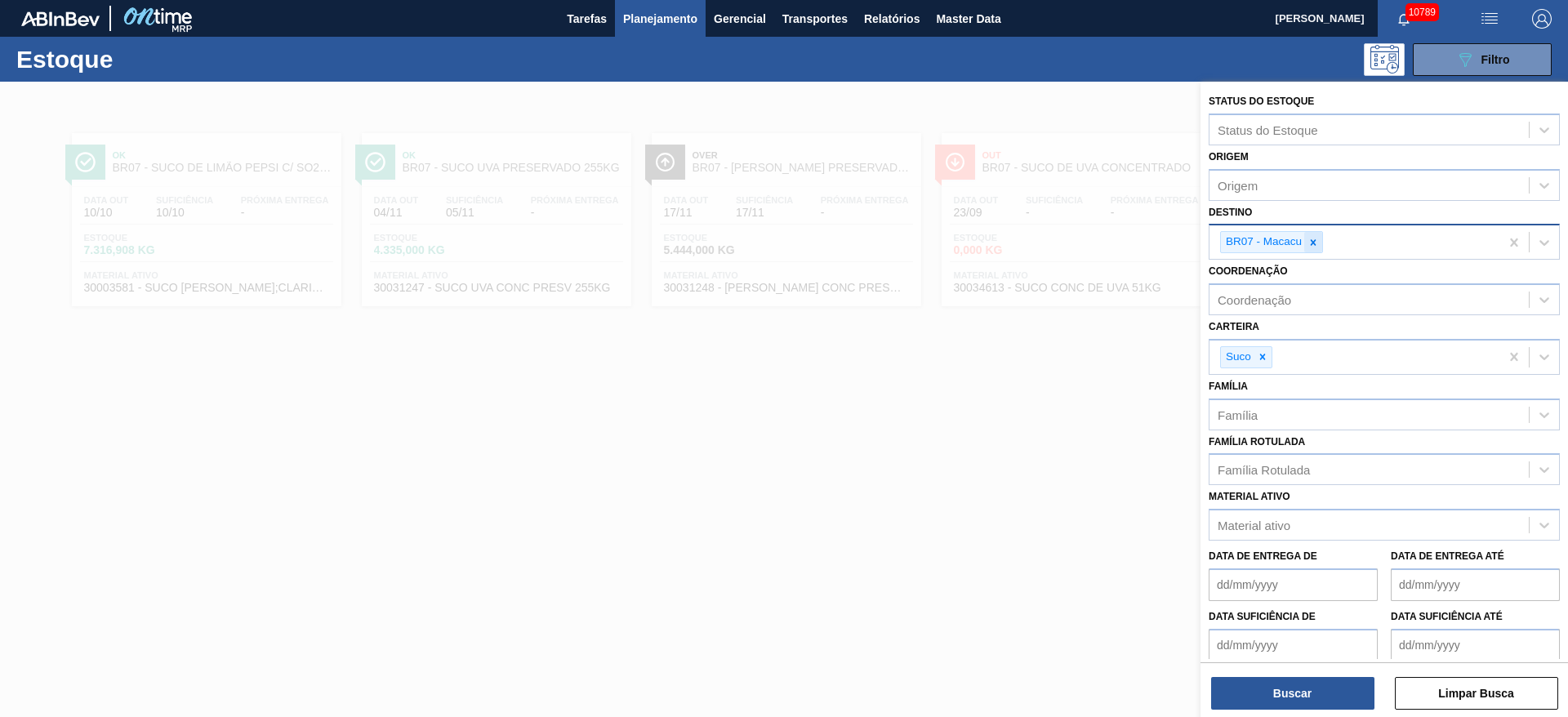
click at [1313, 243] on icon at bounding box center [1314, 242] width 6 height 6
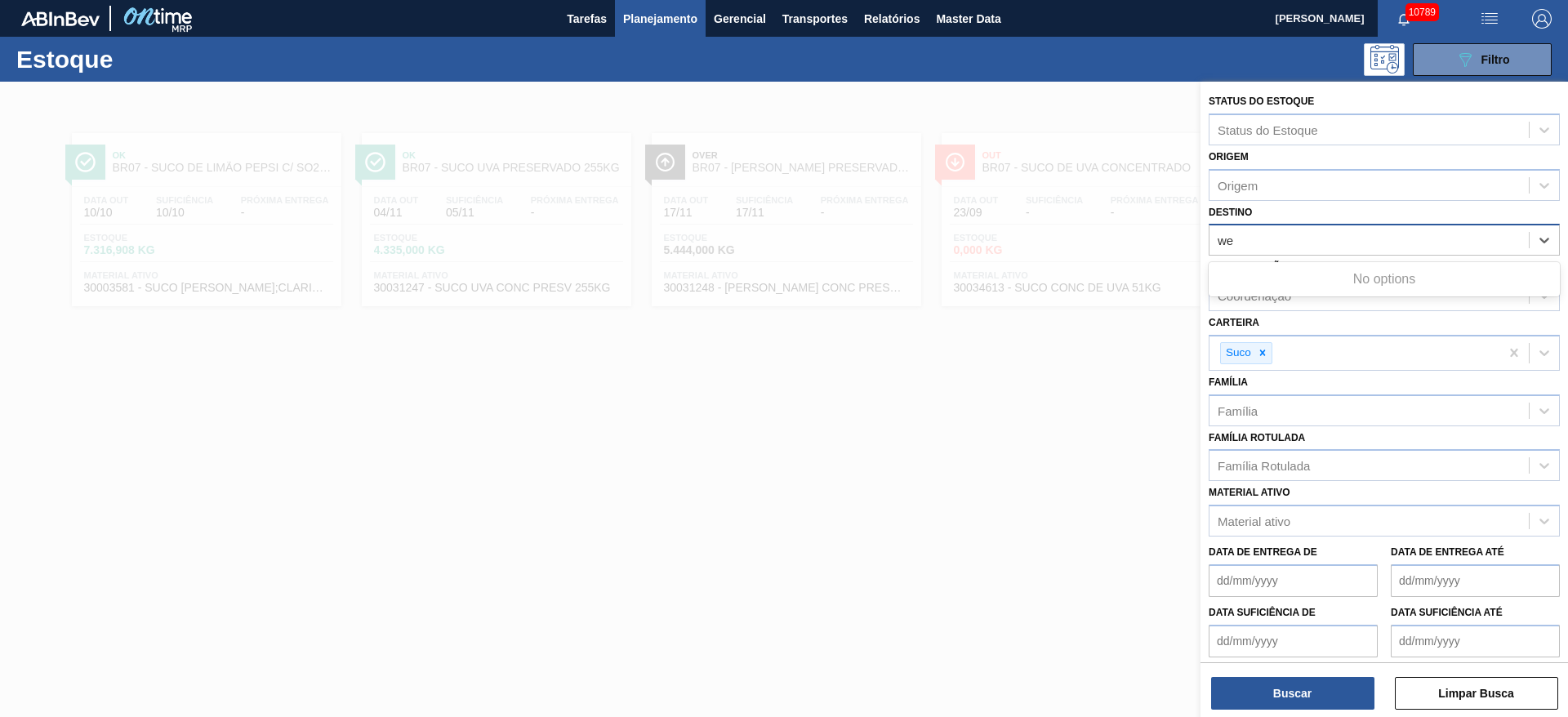
type input "w"
type input "23"
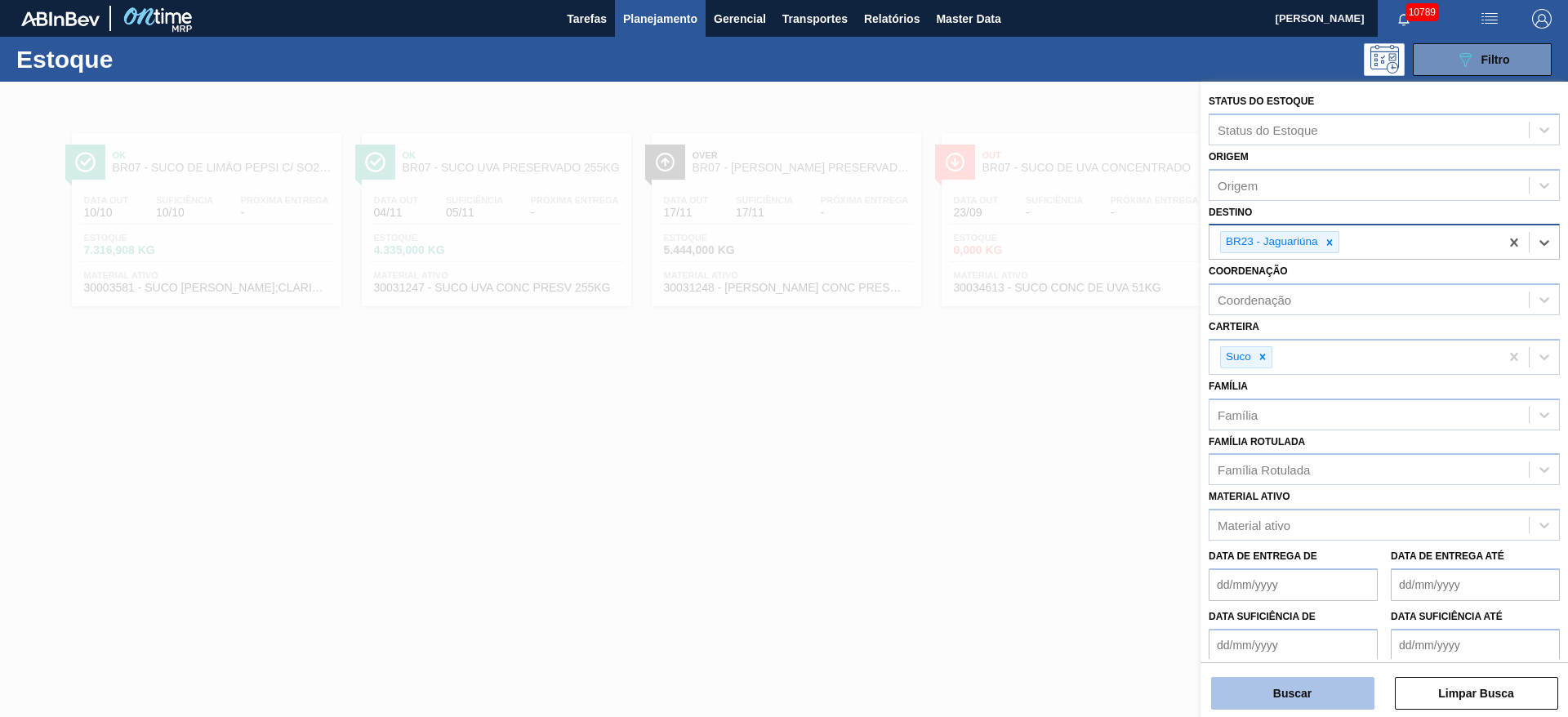
click at [1217, 693] on button "Buscar" at bounding box center [1293, 693] width 163 height 32
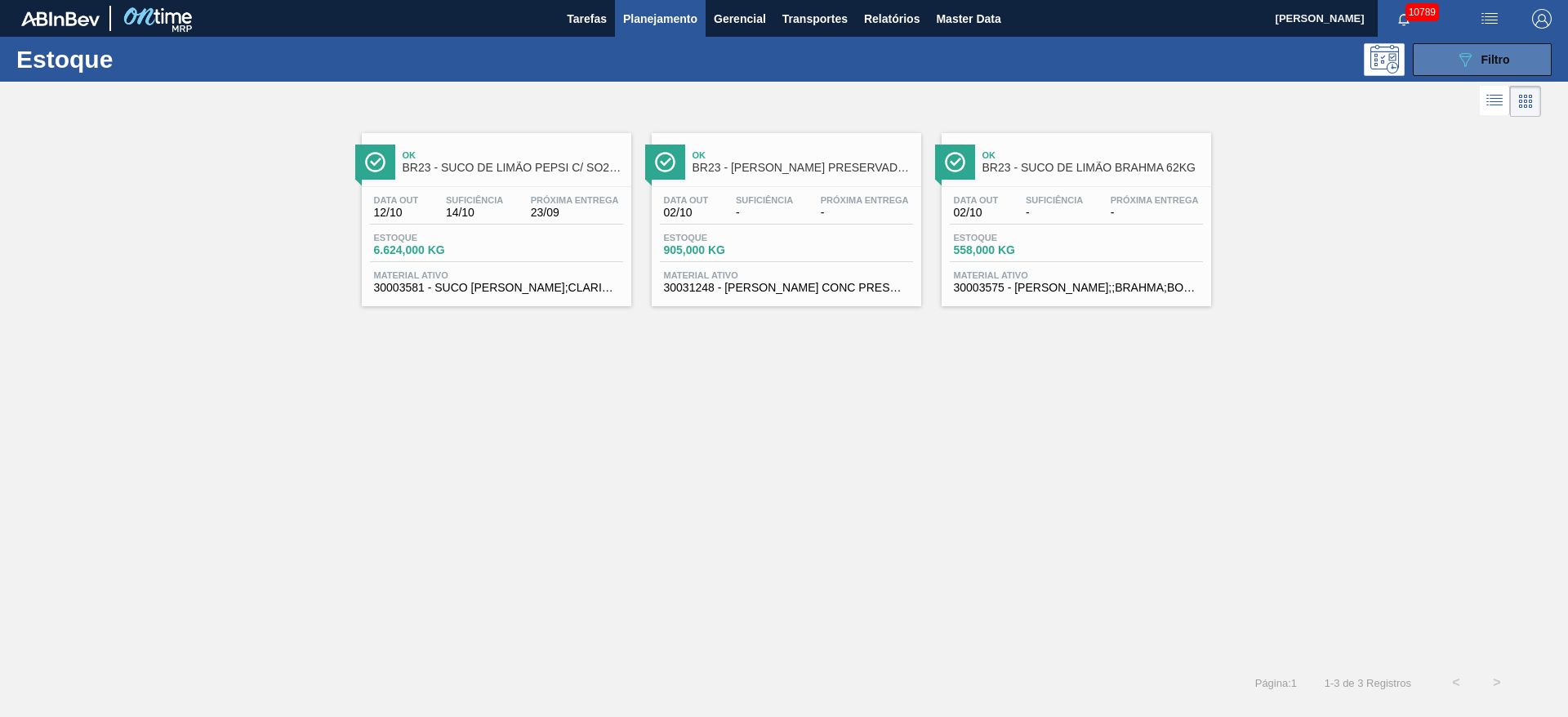
click at [1485, 63] on span "Filtro" at bounding box center [1496, 59] width 29 height 13
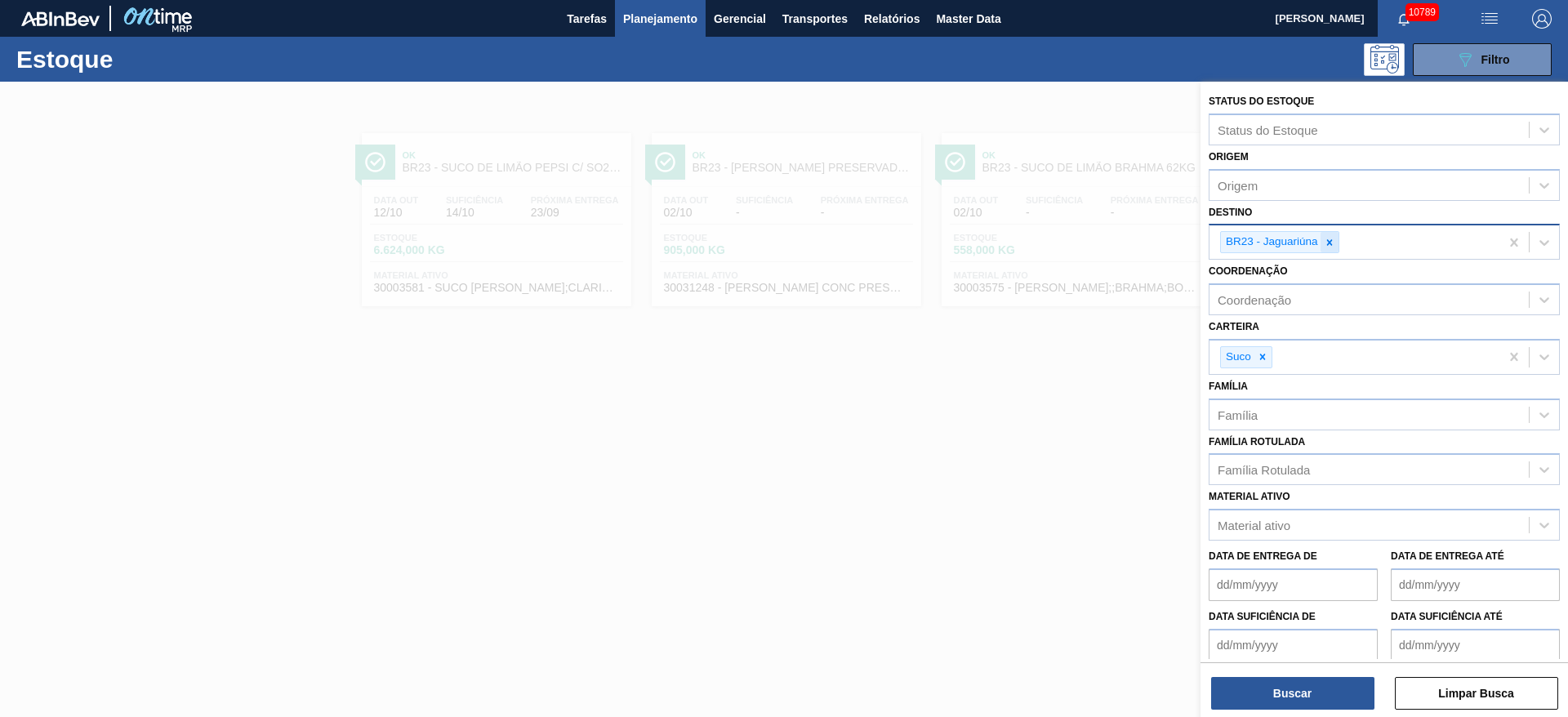
click at [1335, 247] on icon at bounding box center [1330, 242] width 11 height 11
type input "15"
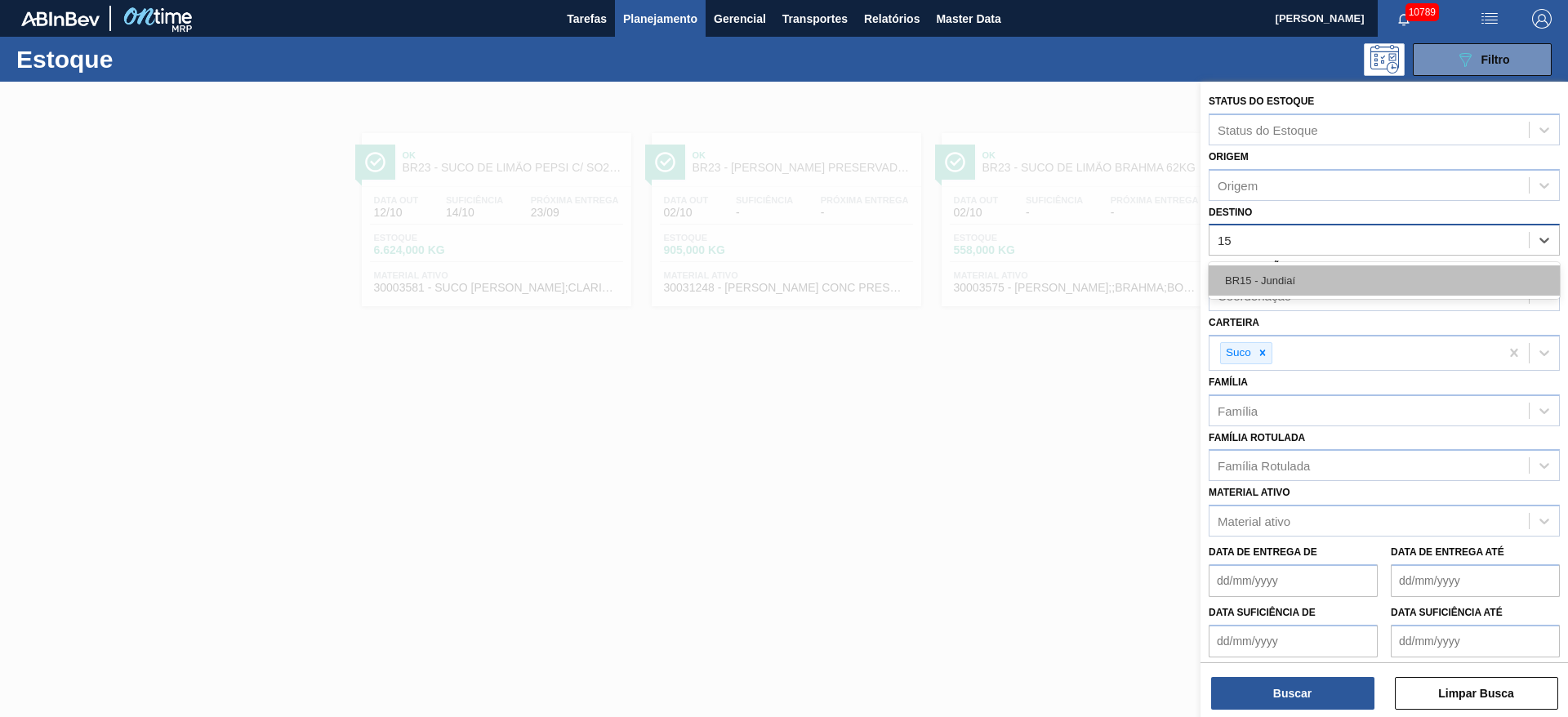
click at [1306, 282] on div "BR15 - Jundiaí" at bounding box center [1384, 280] width 352 height 31
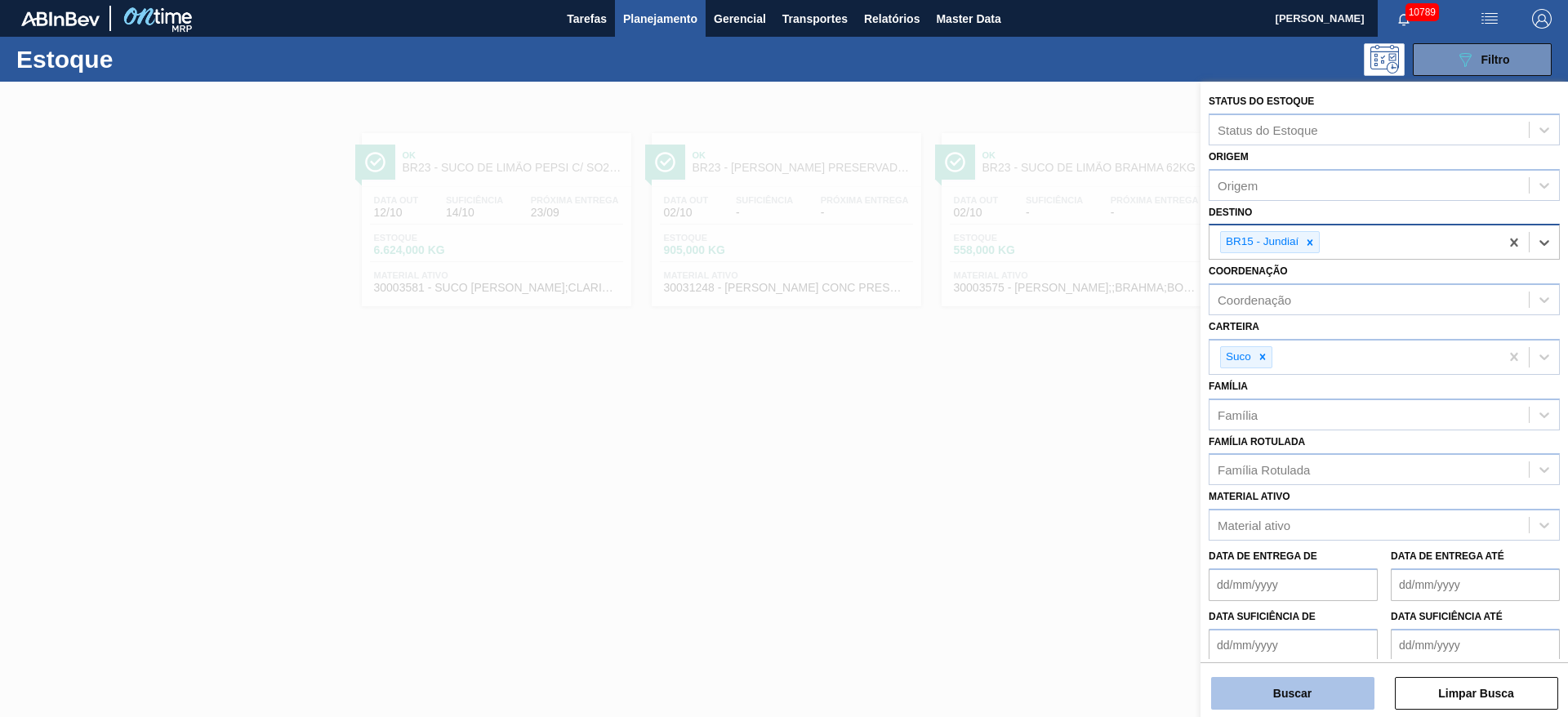
click at [1291, 691] on button "Buscar" at bounding box center [1293, 693] width 163 height 32
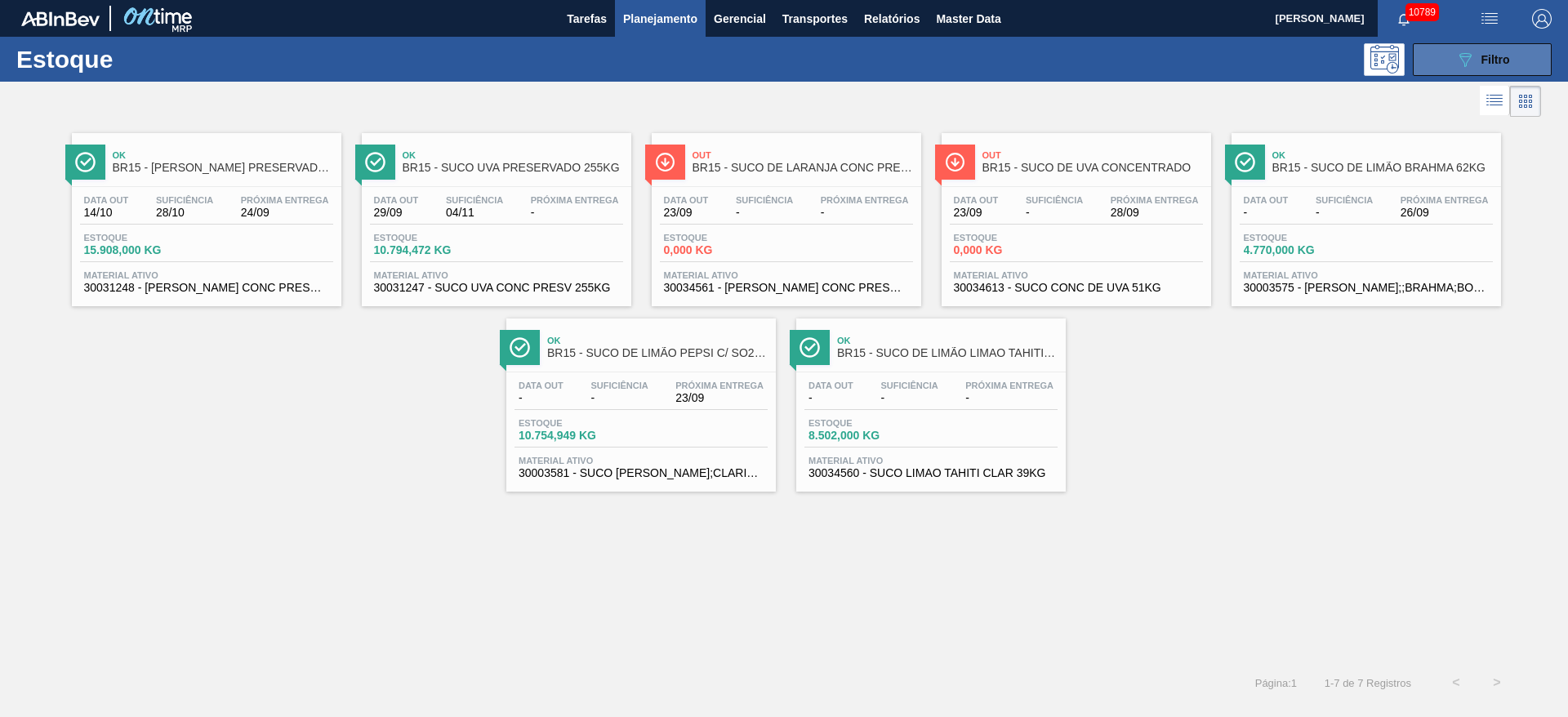
click at [1479, 59] on div "089F7B8B-B2A5-4AFE-B5C0-19BA573D28AC Filtro" at bounding box center [1483, 59] width 55 height 19
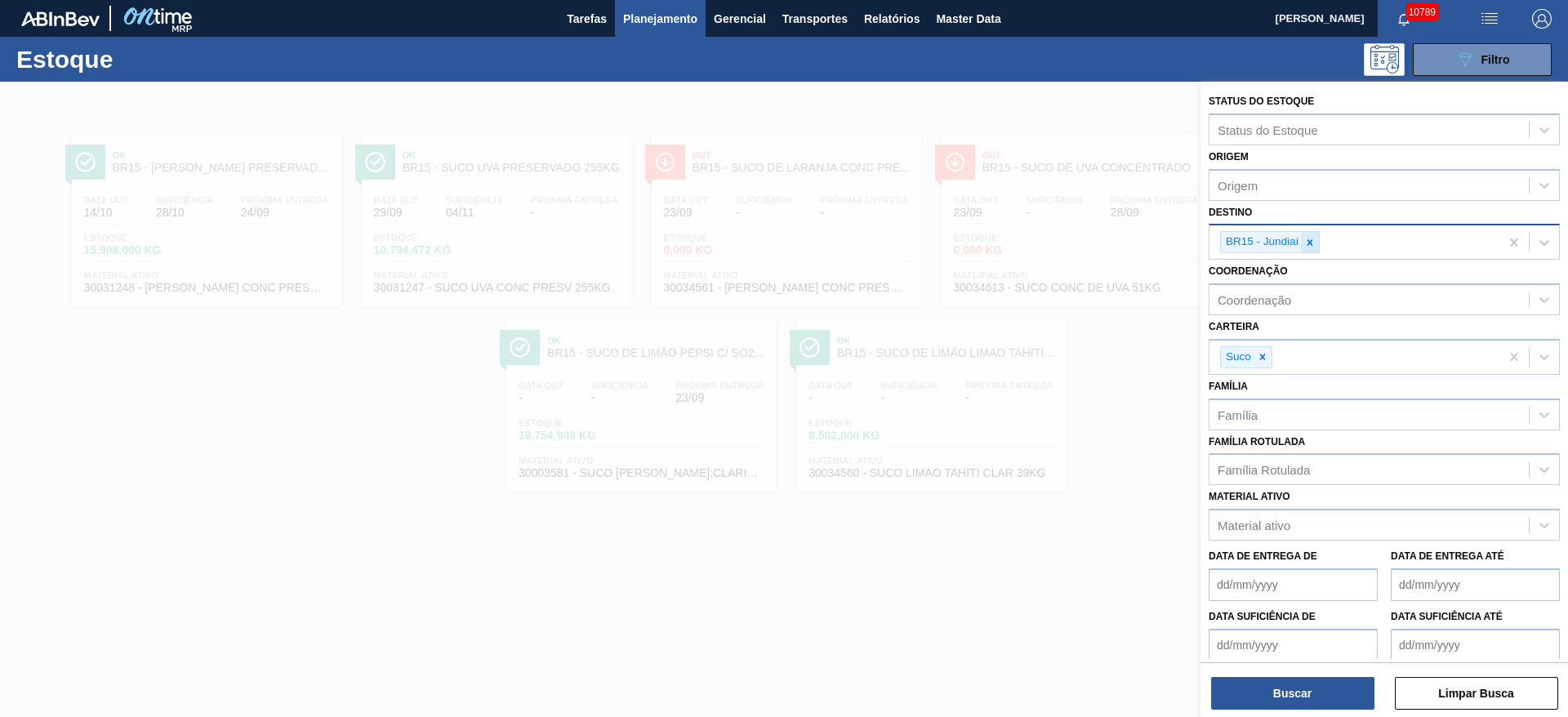
click at [1306, 250] on div at bounding box center [1309, 242] width 18 height 20
click at [1306, 250] on div "Destino" at bounding box center [1369, 241] width 319 height 24
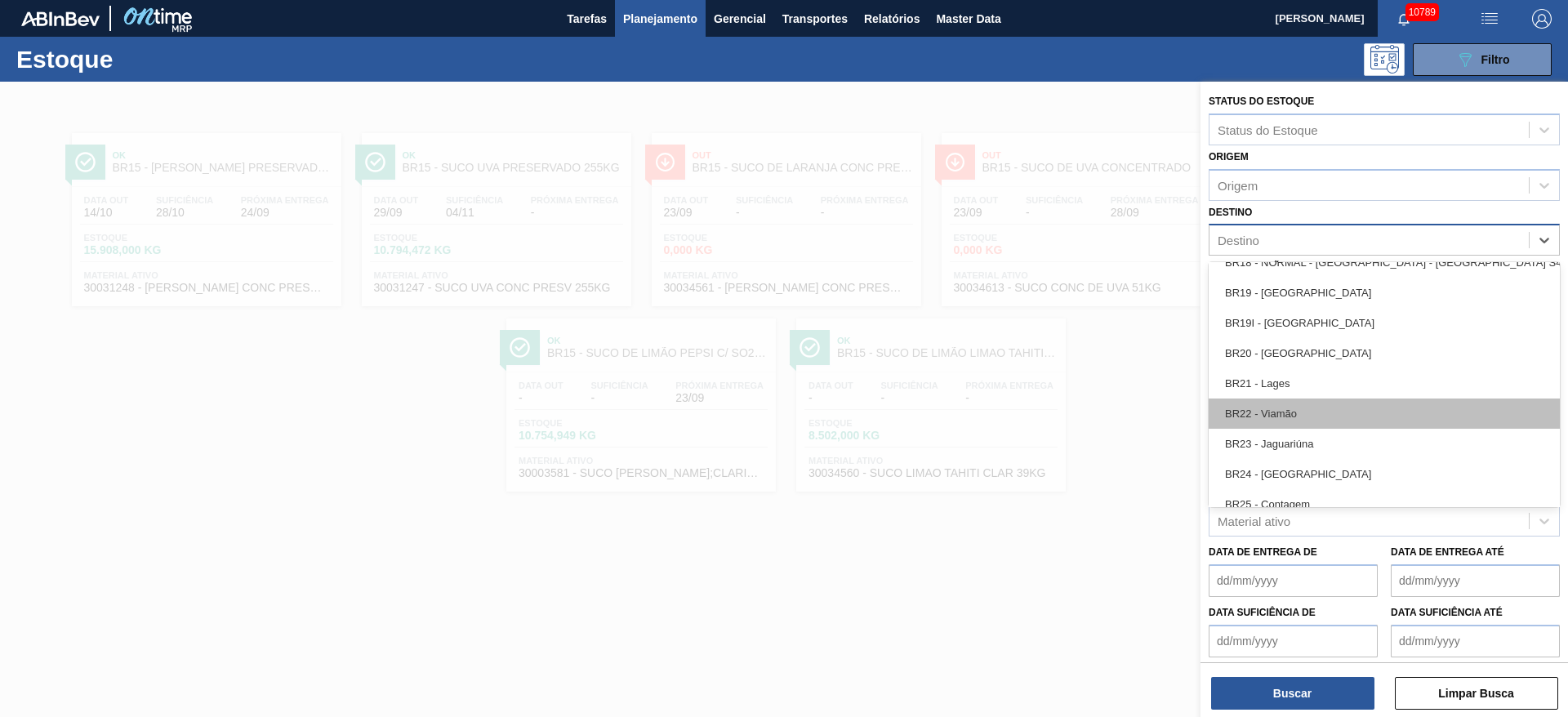
scroll to position [1470, 0]
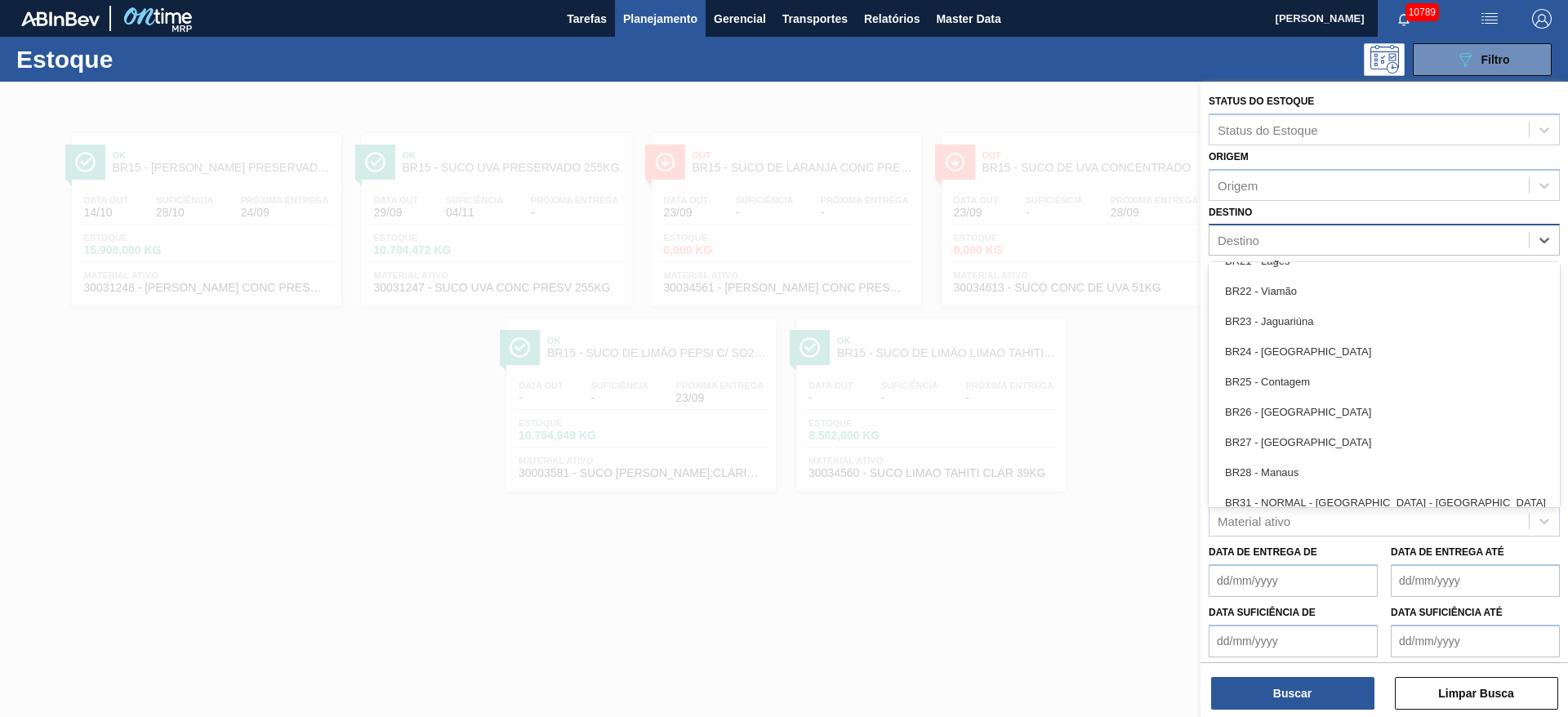
click at [1304, 441] on div "BR27 - Nova Minas" at bounding box center [1384, 442] width 352 height 31
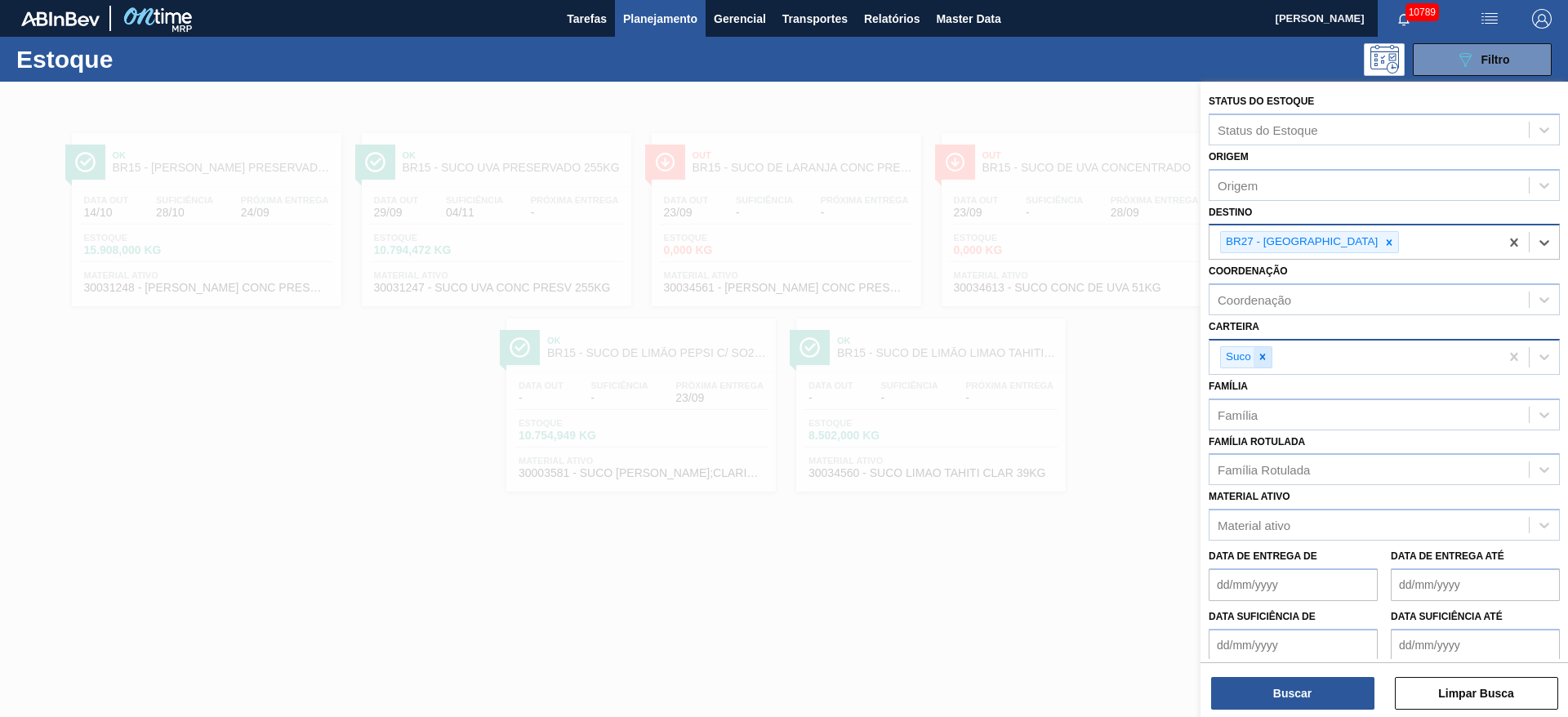
click at [1268, 352] on div at bounding box center [1262, 357] width 18 height 20
click at [1268, 352] on div "Carteira" at bounding box center [1369, 355] width 319 height 24
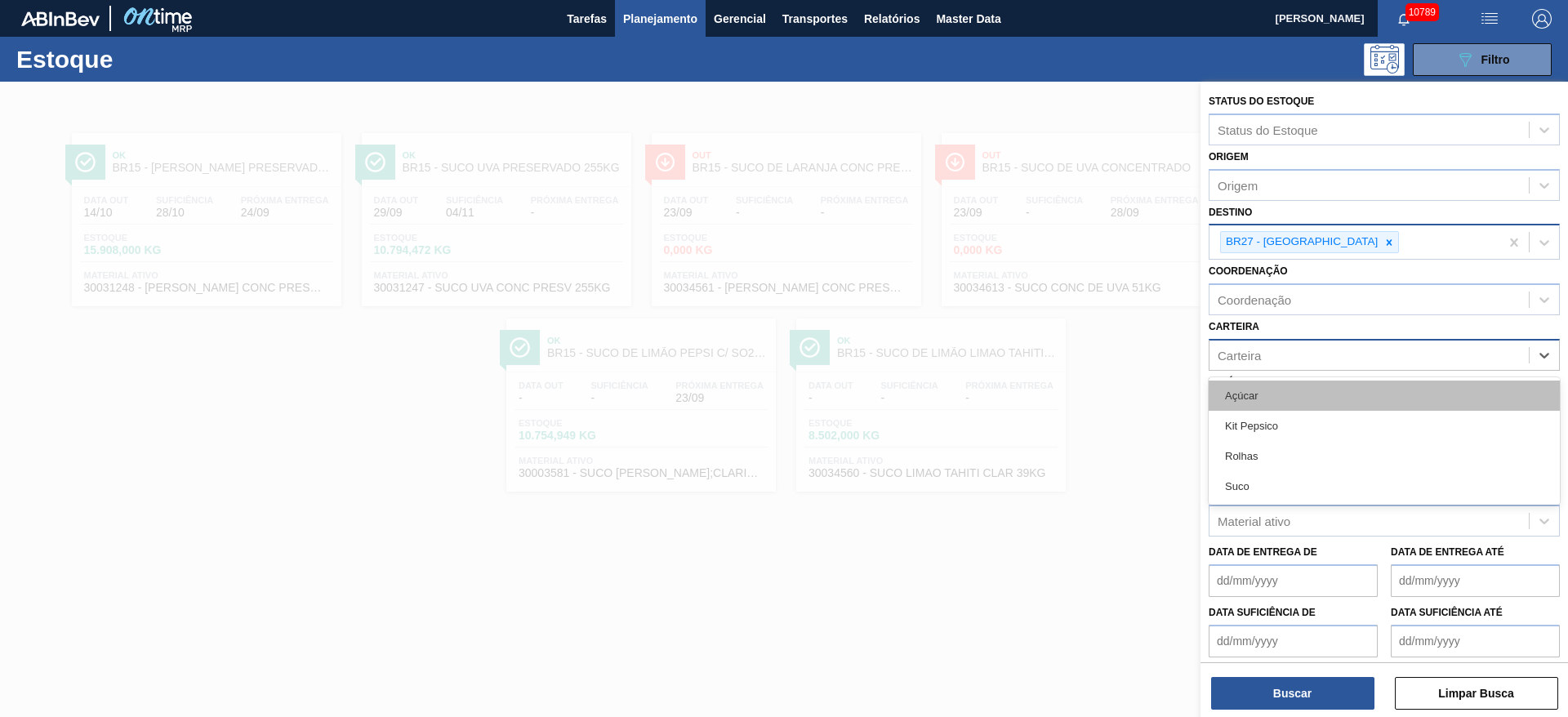
click at [1266, 392] on div "Açúcar" at bounding box center [1384, 395] width 352 height 31
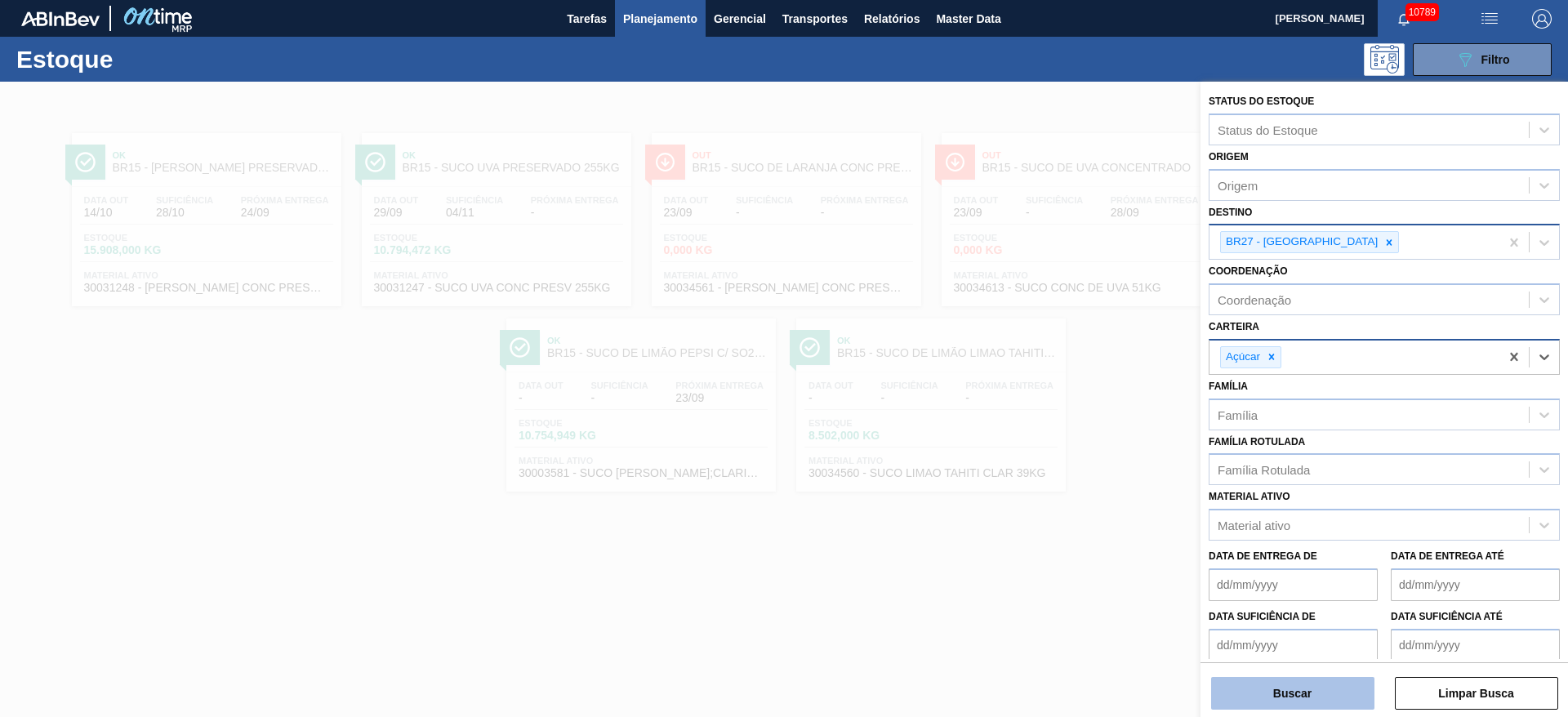
click at [1267, 688] on button "Buscar" at bounding box center [1293, 693] width 163 height 32
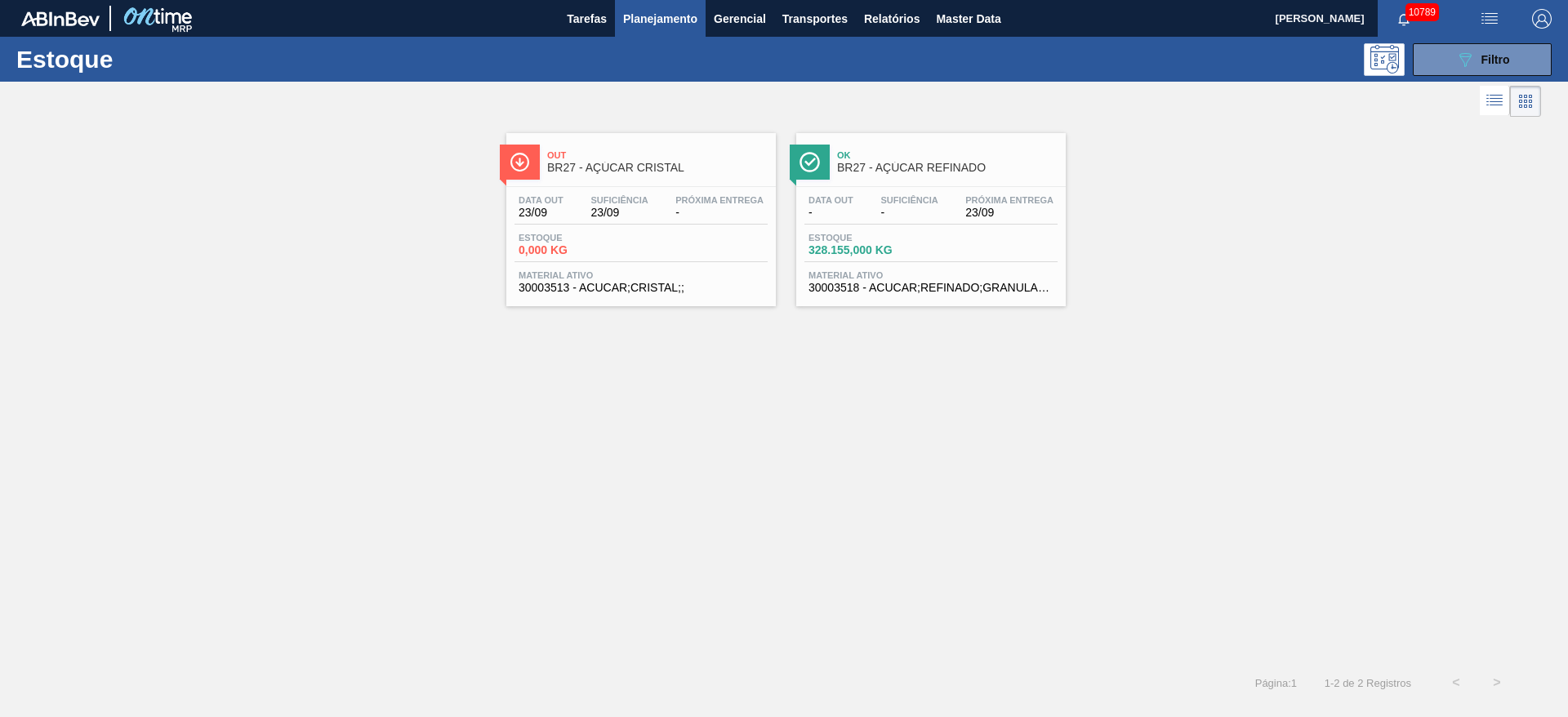
drag, startPoint x: 683, startPoint y: 177, endPoint x: 973, endPoint y: 175, distance: 290.0
click at [1437, 68] on button "089F7B8B-B2A5-4AFE-B5C0-19BA573D28AC Filtro" at bounding box center [1483, 59] width 139 height 32
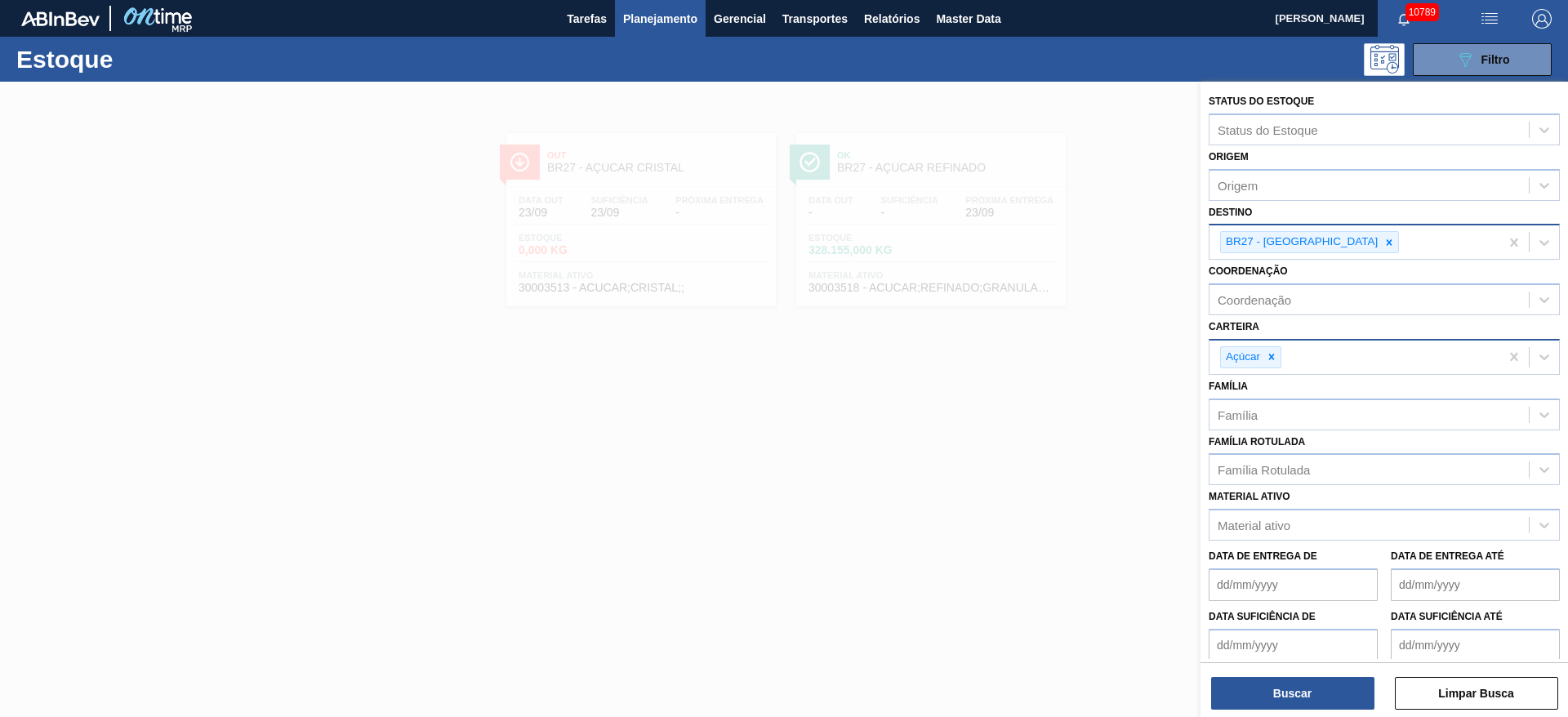
click at [656, 19] on span "Planejamento" at bounding box center [661, 19] width 74 height 19
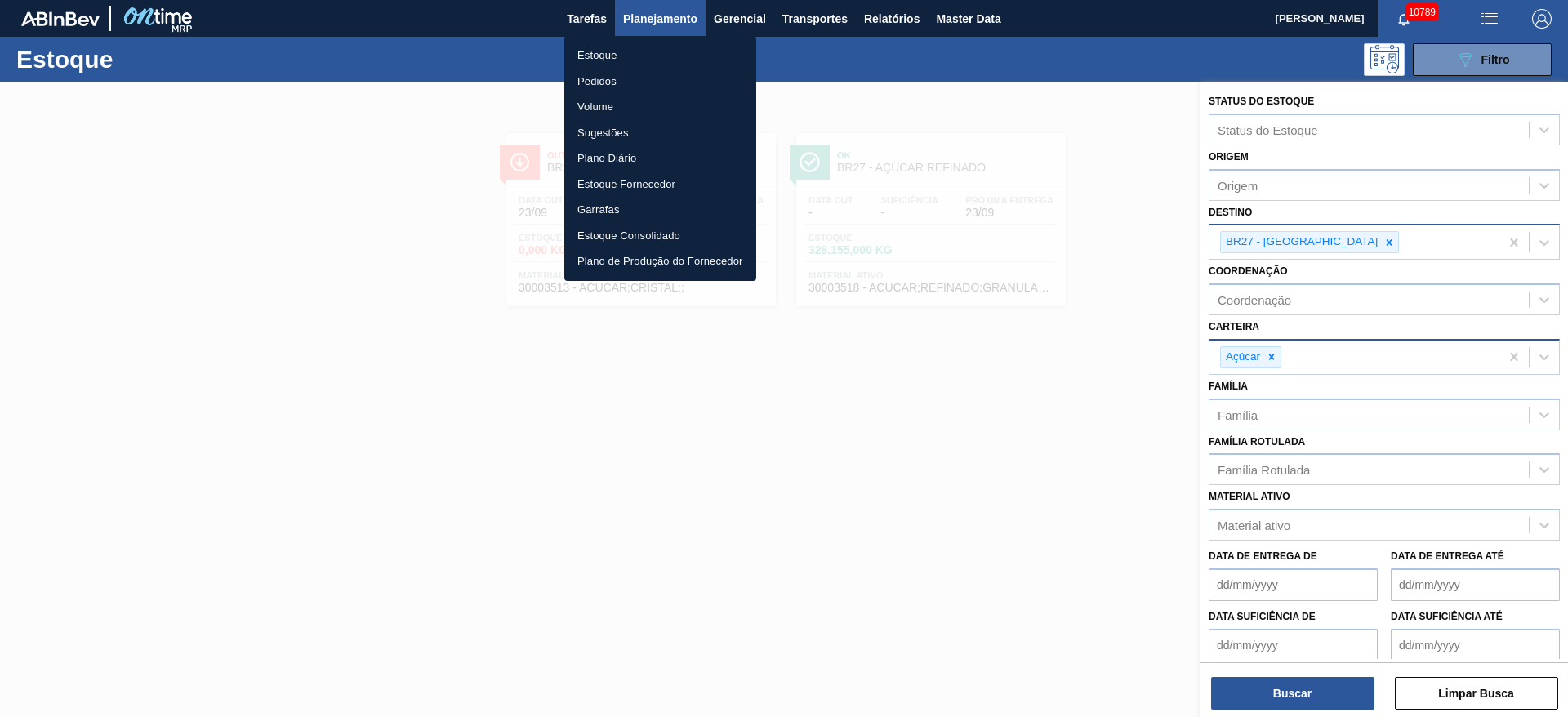
click at [669, 543] on div at bounding box center [784, 358] width 1568 height 717
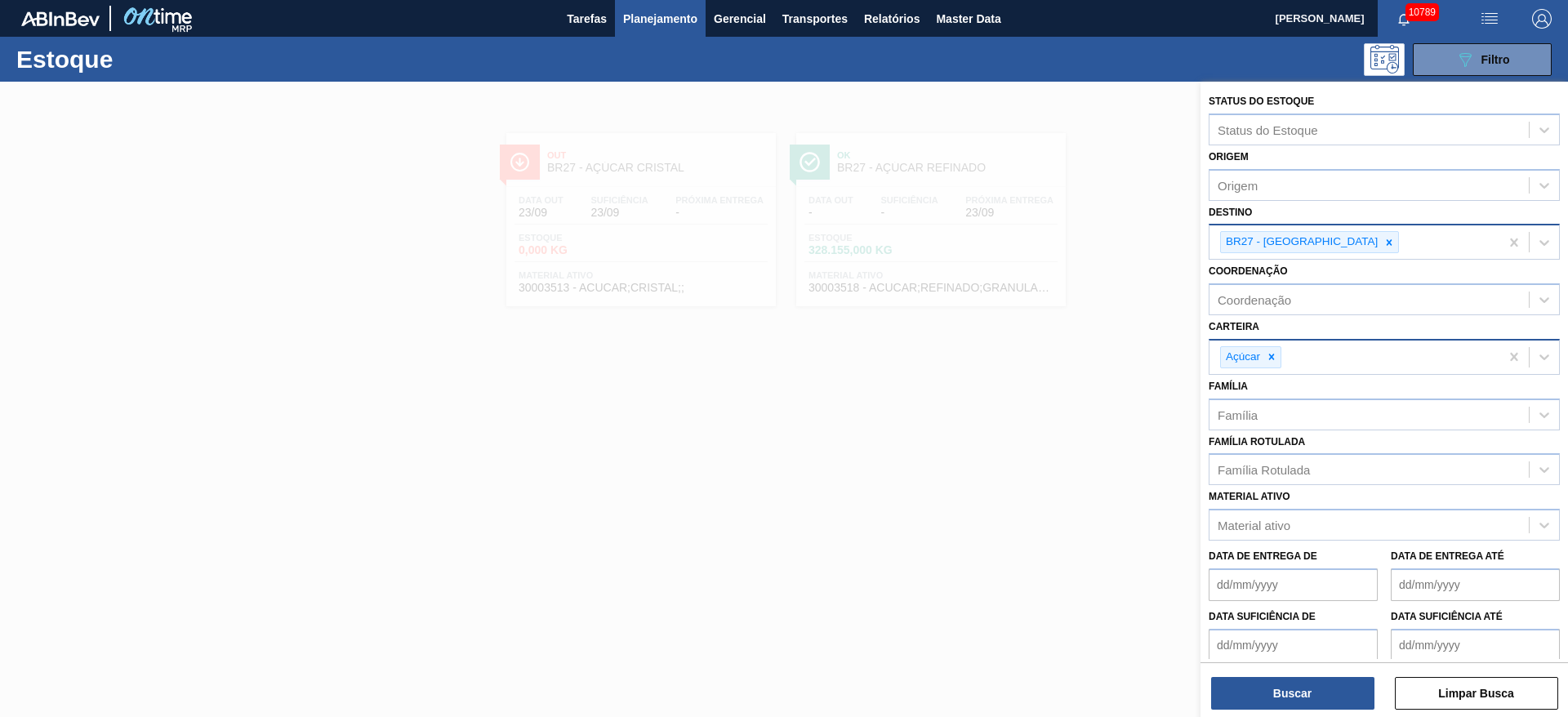
click at [830, 468] on div at bounding box center [784, 440] width 1568 height 717
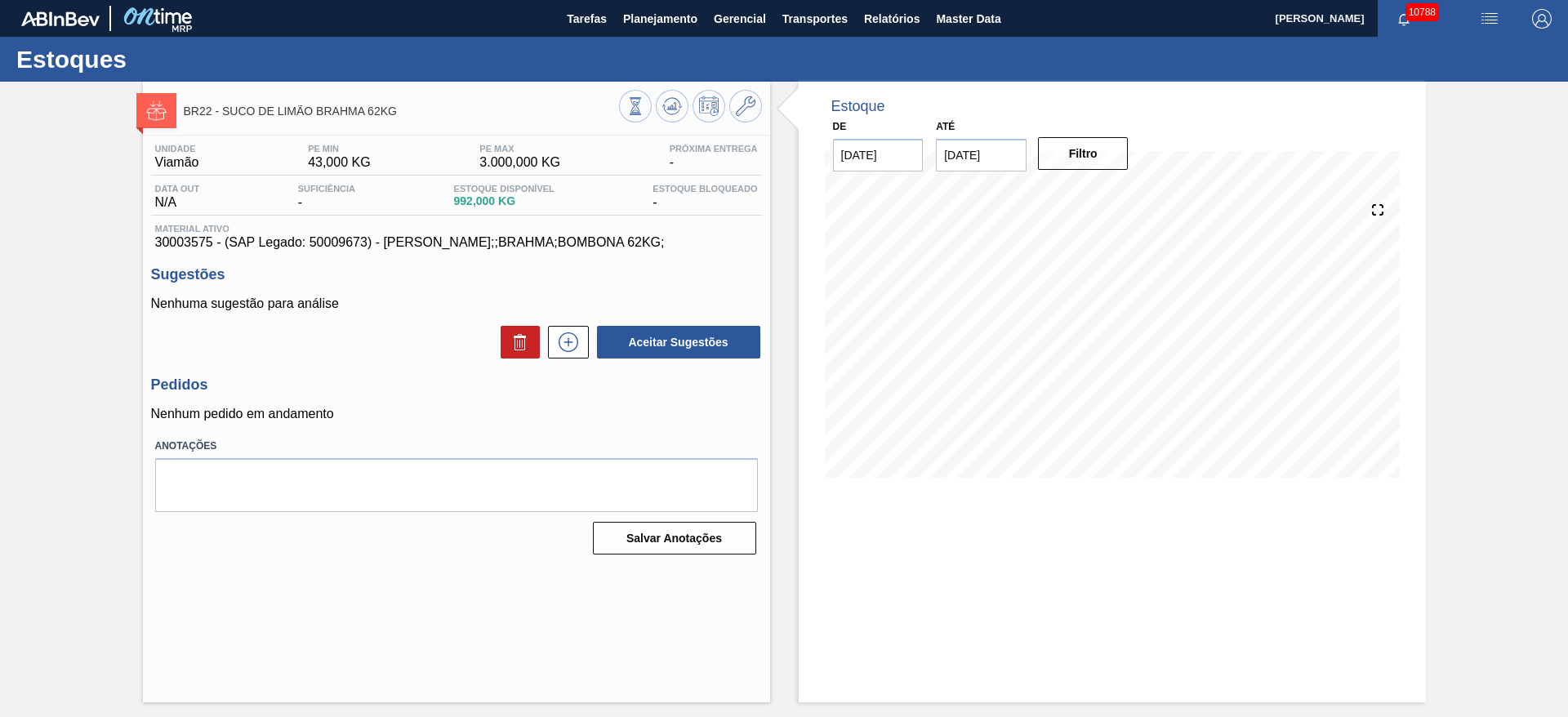
click at [964, 149] on input "[DATE]" at bounding box center [982, 155] width 91 height 32
click at [752, 102] on icon at bounding box center [745, 106] width 19 height 19
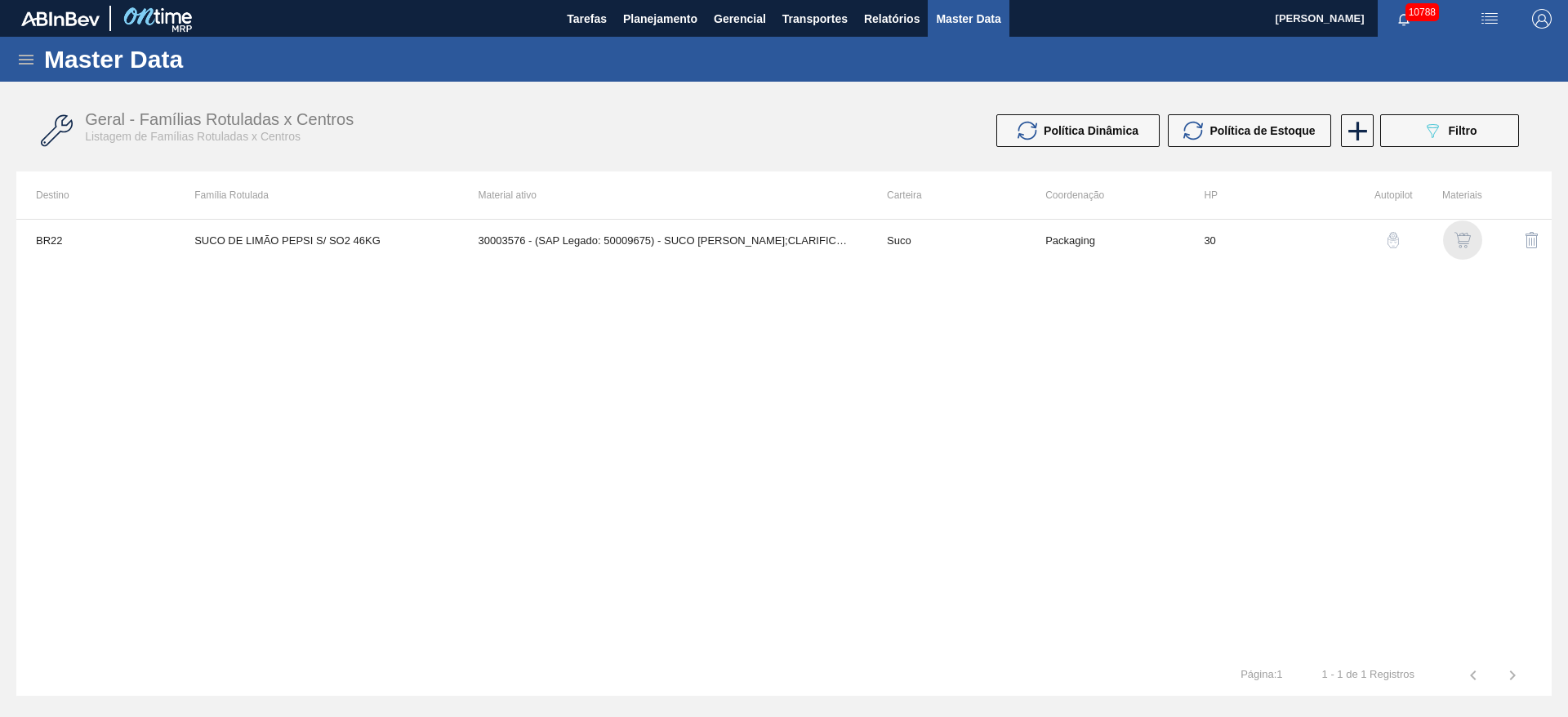
click at [1465, 237] on img "button" at bounding box center [1463, 240] width 17 height 17
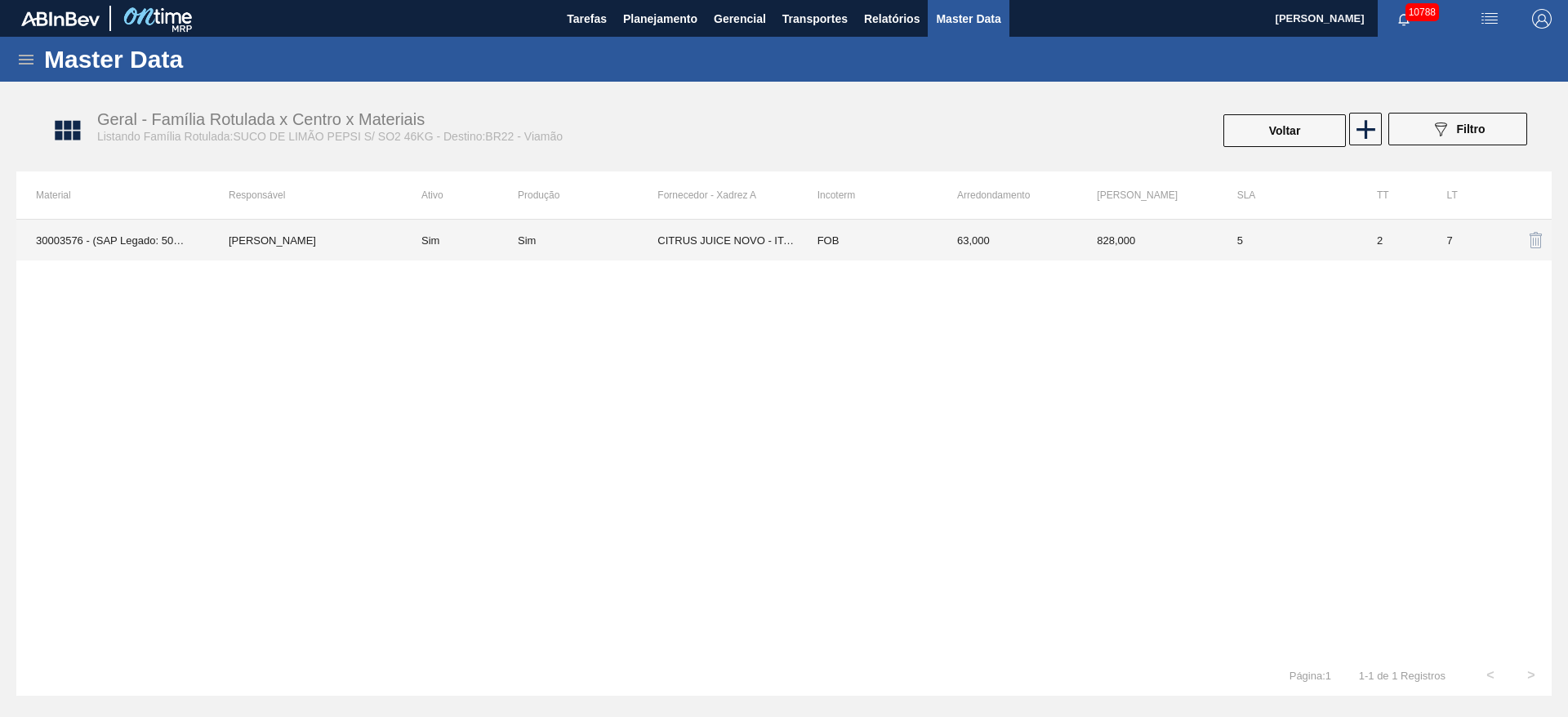
click at [954, 237] on td "63,000" at bounding box center [1008, 240] width 140 height 41
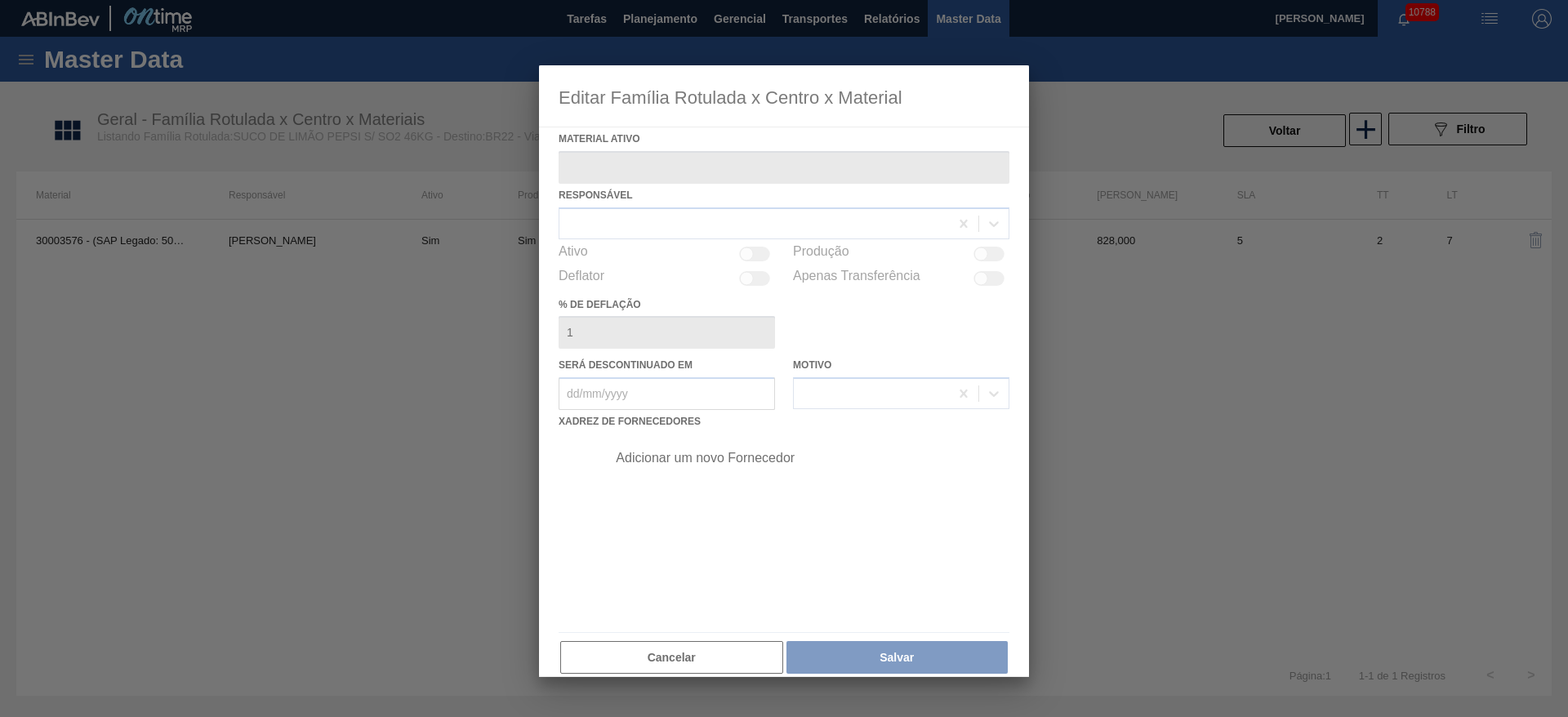
type ativo "30003576 - (SAP Legado: 50009675) - SUCO CONCENT LIMAO;CLARIFIC.S/SO2;PEPSI;"
checkbox input "true"
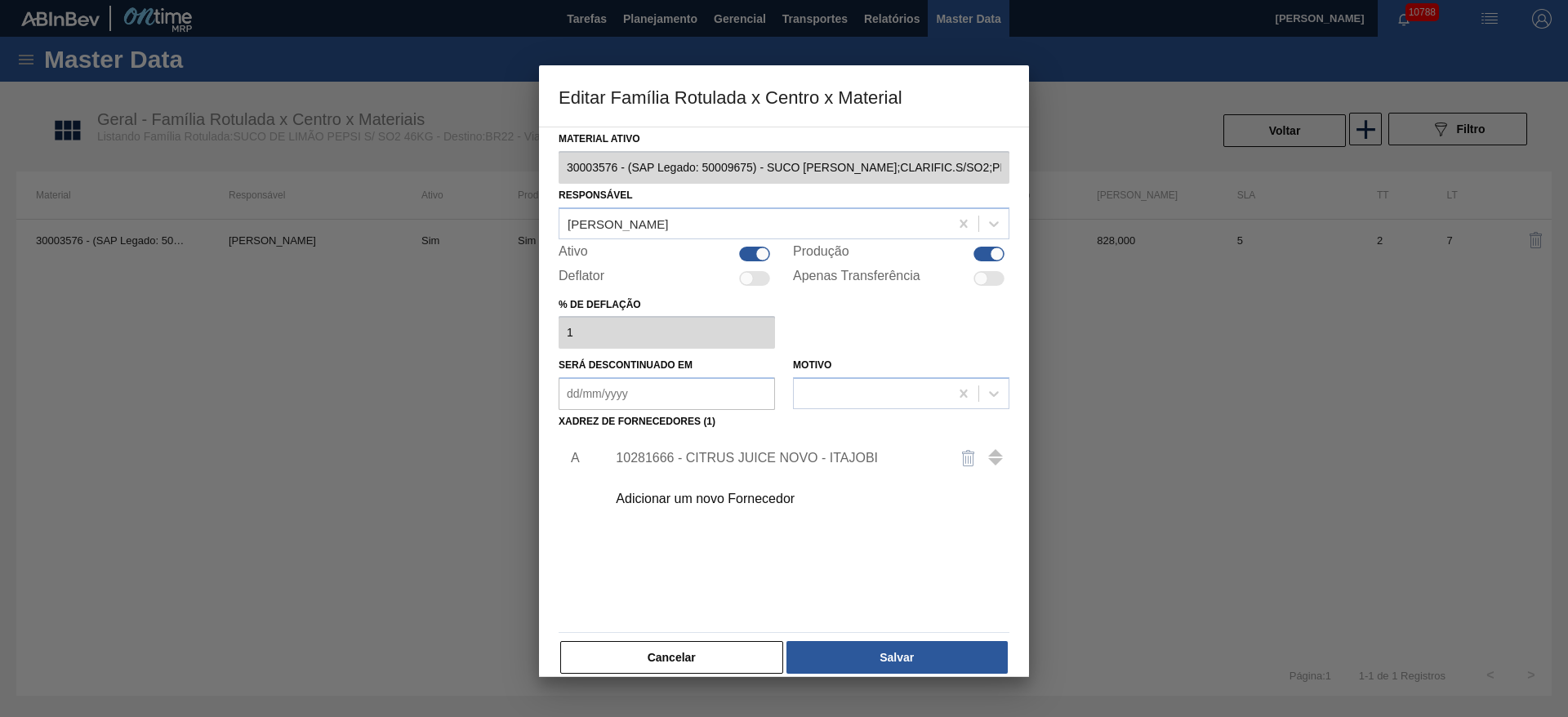
click at [987, 247] on div at bounding box center [988, 254] width 31 height 15
checkbox input "false"
click at [956, 674] on div "Cancelar Salvar" at bounding box center [784, 657] width 451 height 36
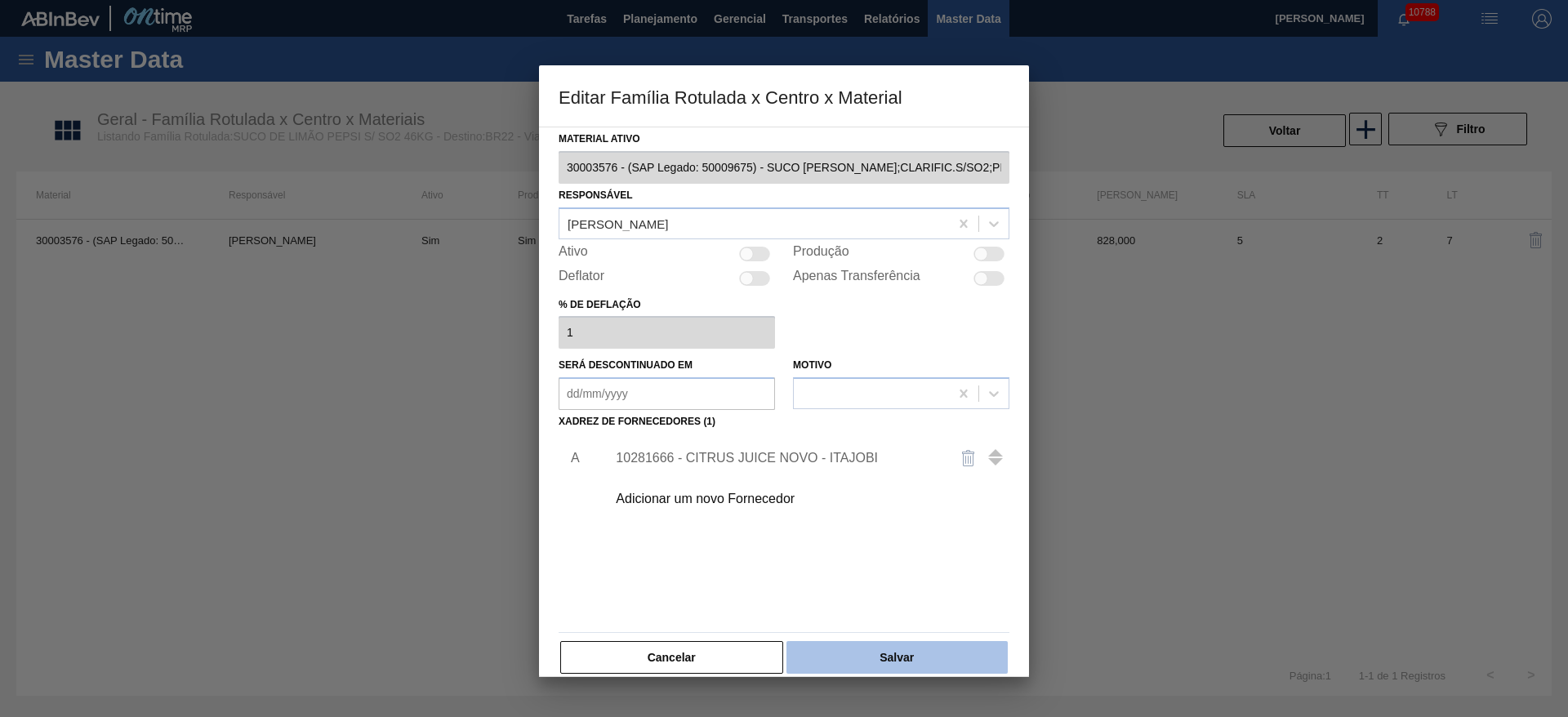
click at [956, 659] on button "Salvar" at bounding box center [897, 657] width 222 height 32
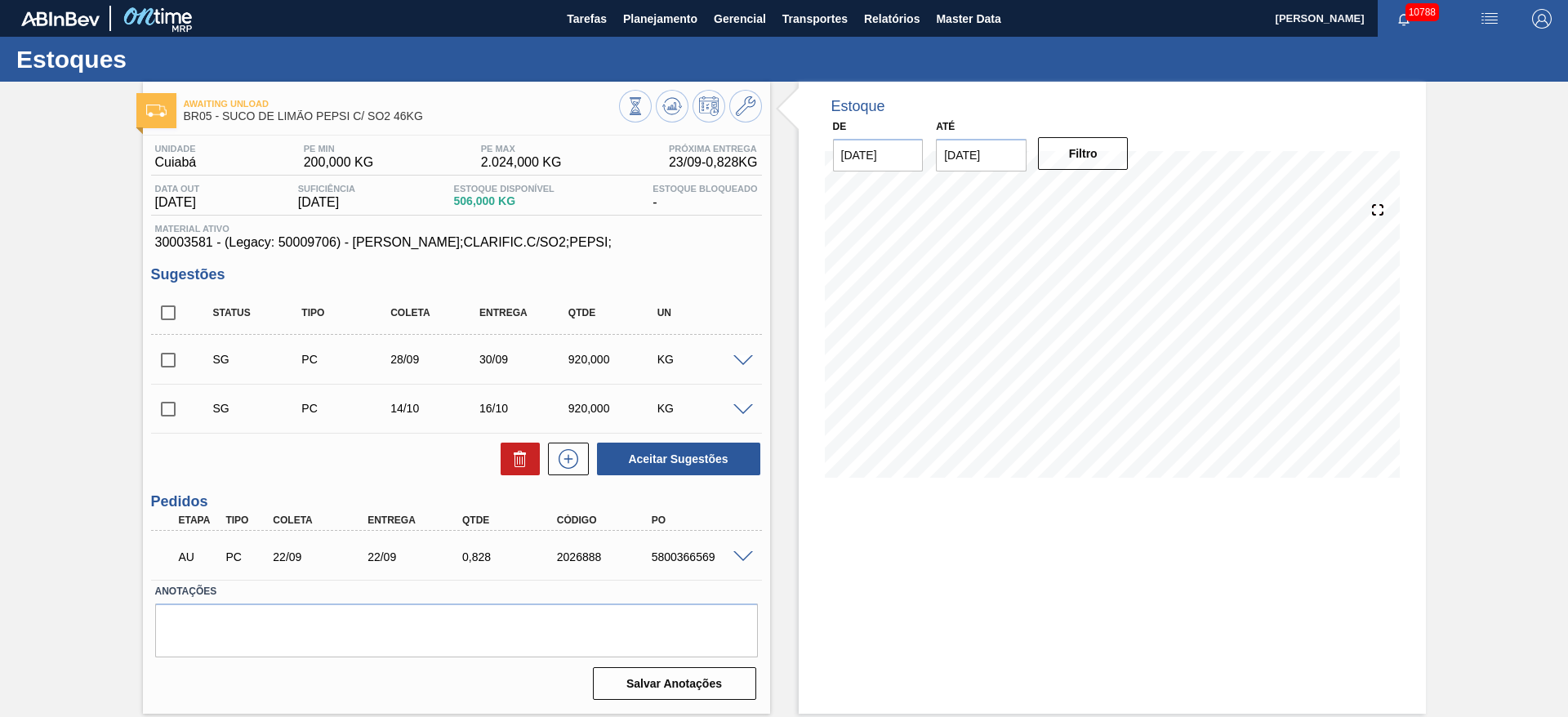
click at [174, 411] on input "checkbox" at bounding box center [168, 409] width 34 height 34
click at [667, 459] on button "Aceitar Sugestões" at bounding box center [679, 458] width 163 height 32
checkbox input "false"
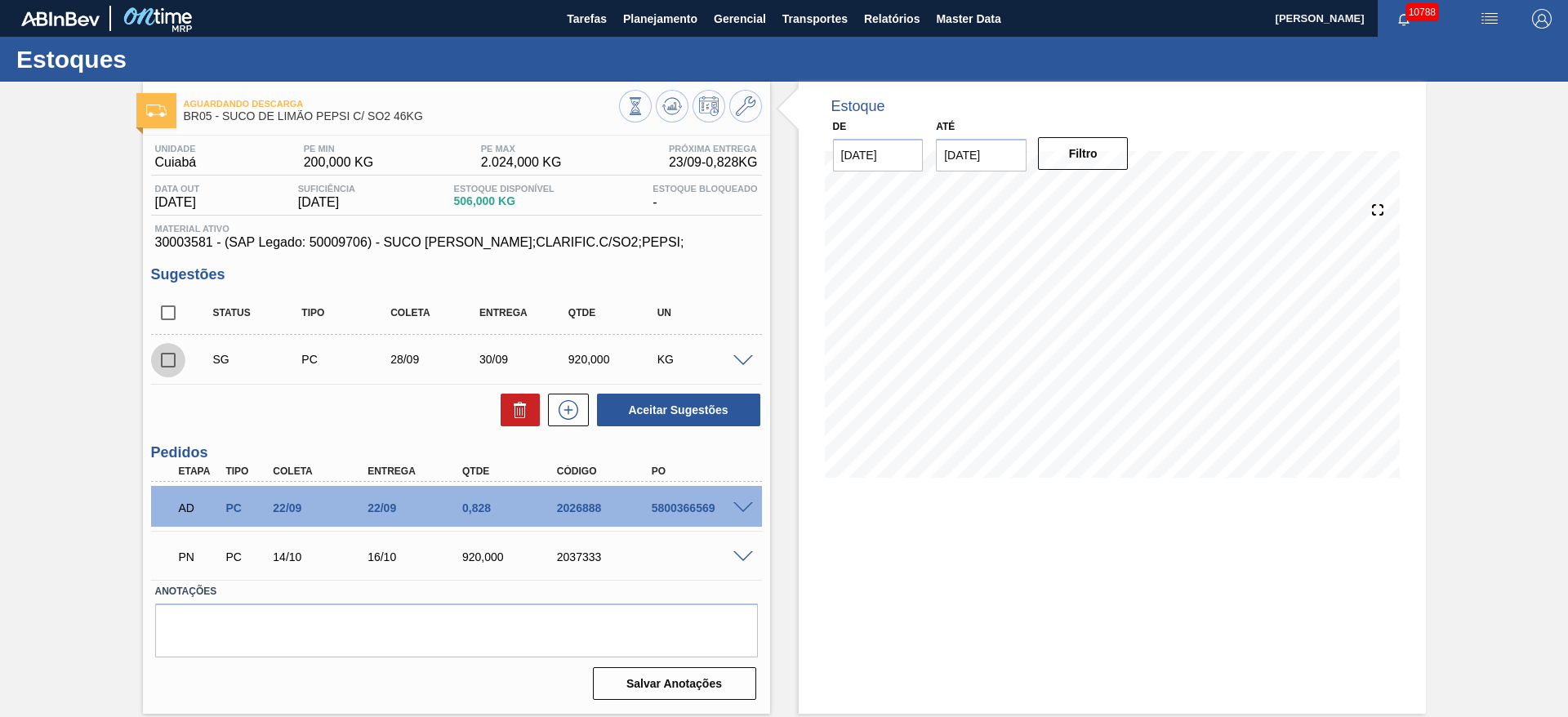
click at [156, 348] on input "checkbox" at bounding box center [168, 360] width 34 height 34
click at [525, 400] on icon at bounding box center [520, 409] width 19 height 19
checkbox input "false"
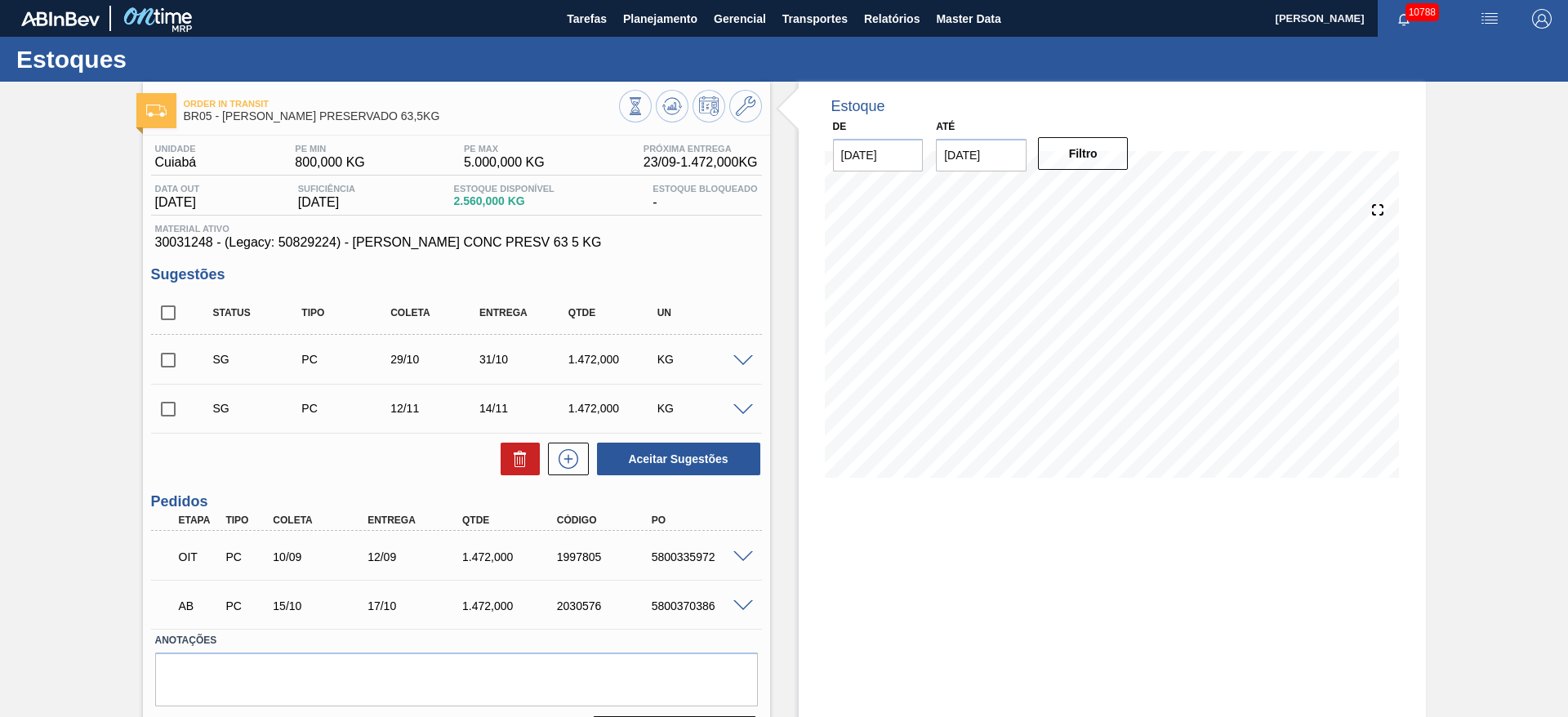
click at [174, 347] on input "checkbox" at bounding box center [168, 360] width 34 height 34
click at [687, 453] on button "Aceitar Sugestões" at bounding box center [679, 458] width 163 height 32
checkbox input "false"
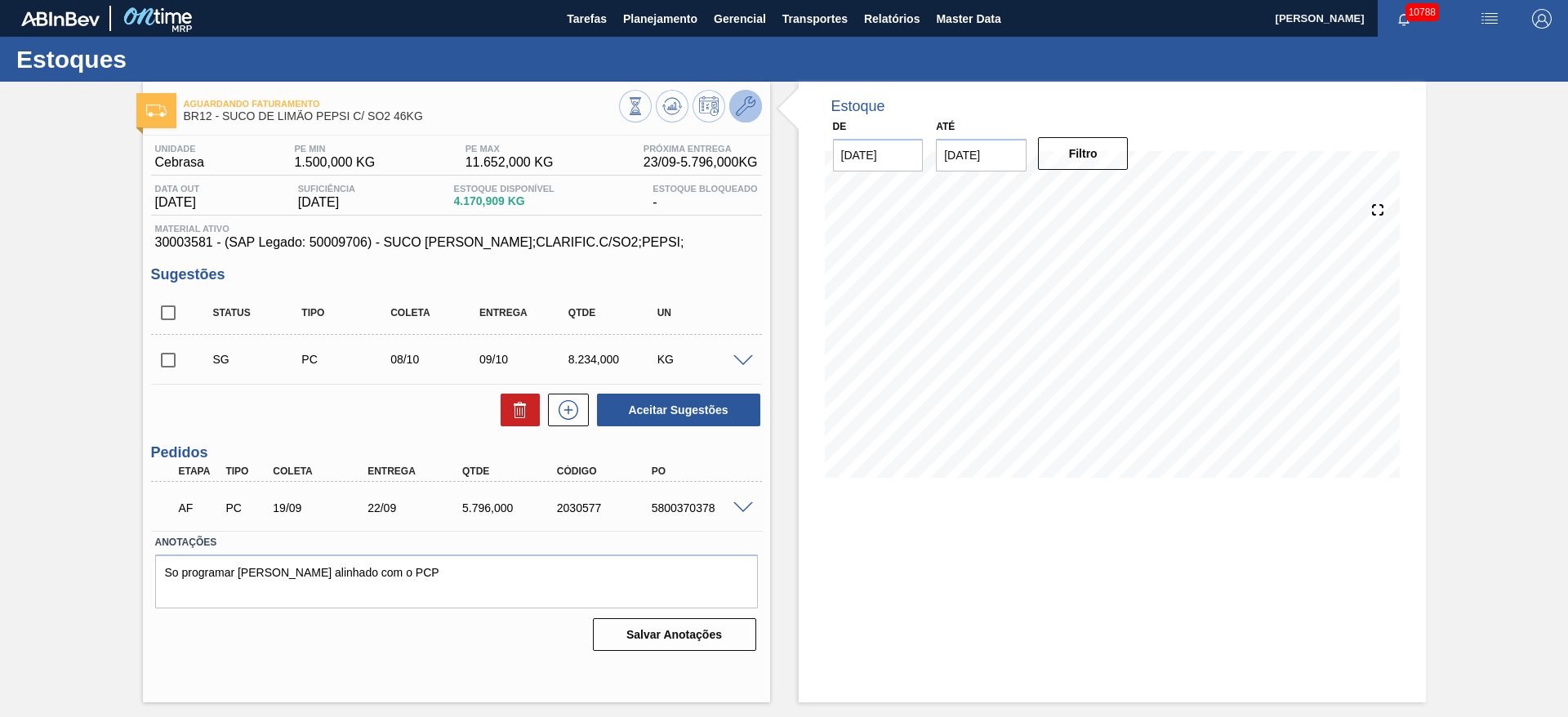
click at [741, 108] on icon at bounding box center [745, 106] width 19 height 19
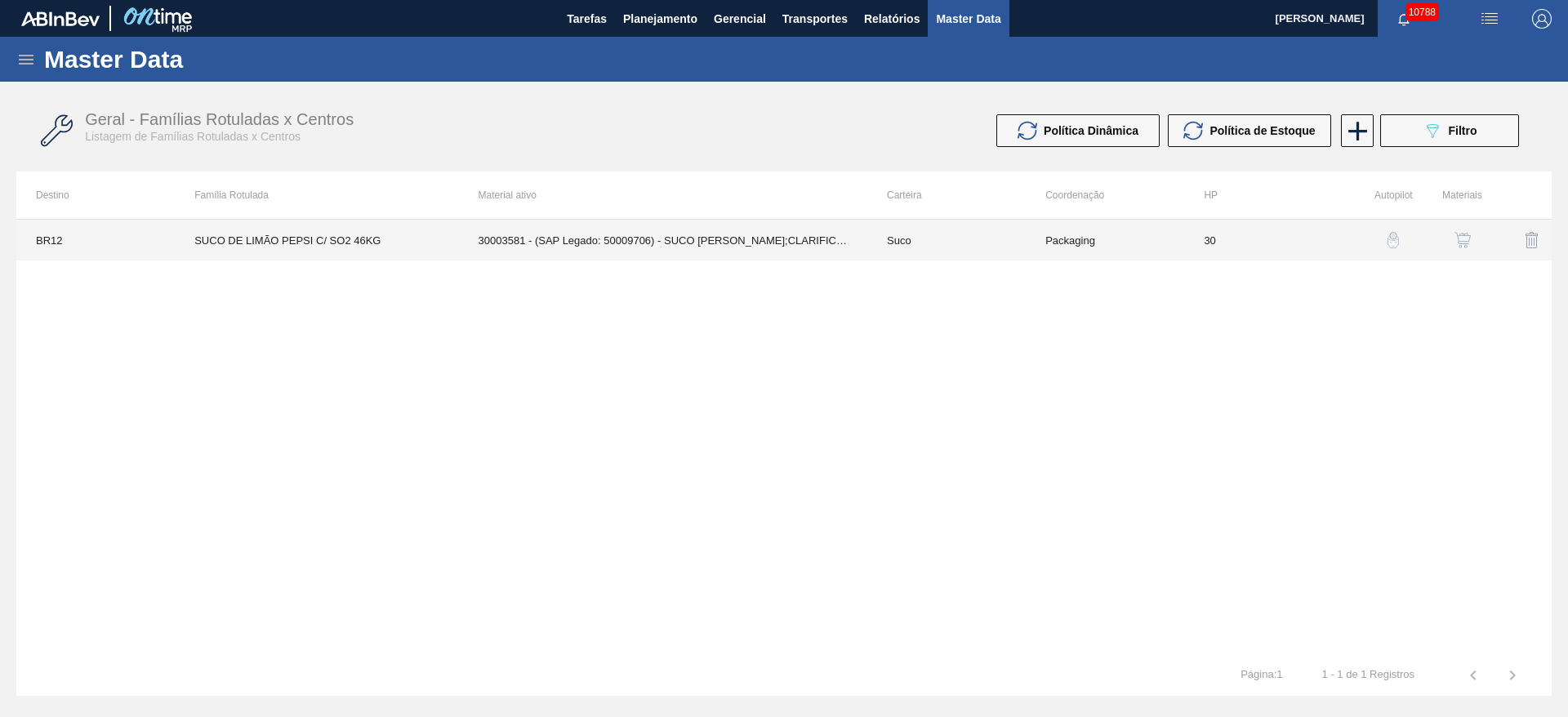
click at [1234, 252] on td "30" at bounding box center [1264, 240] width 159 height 41
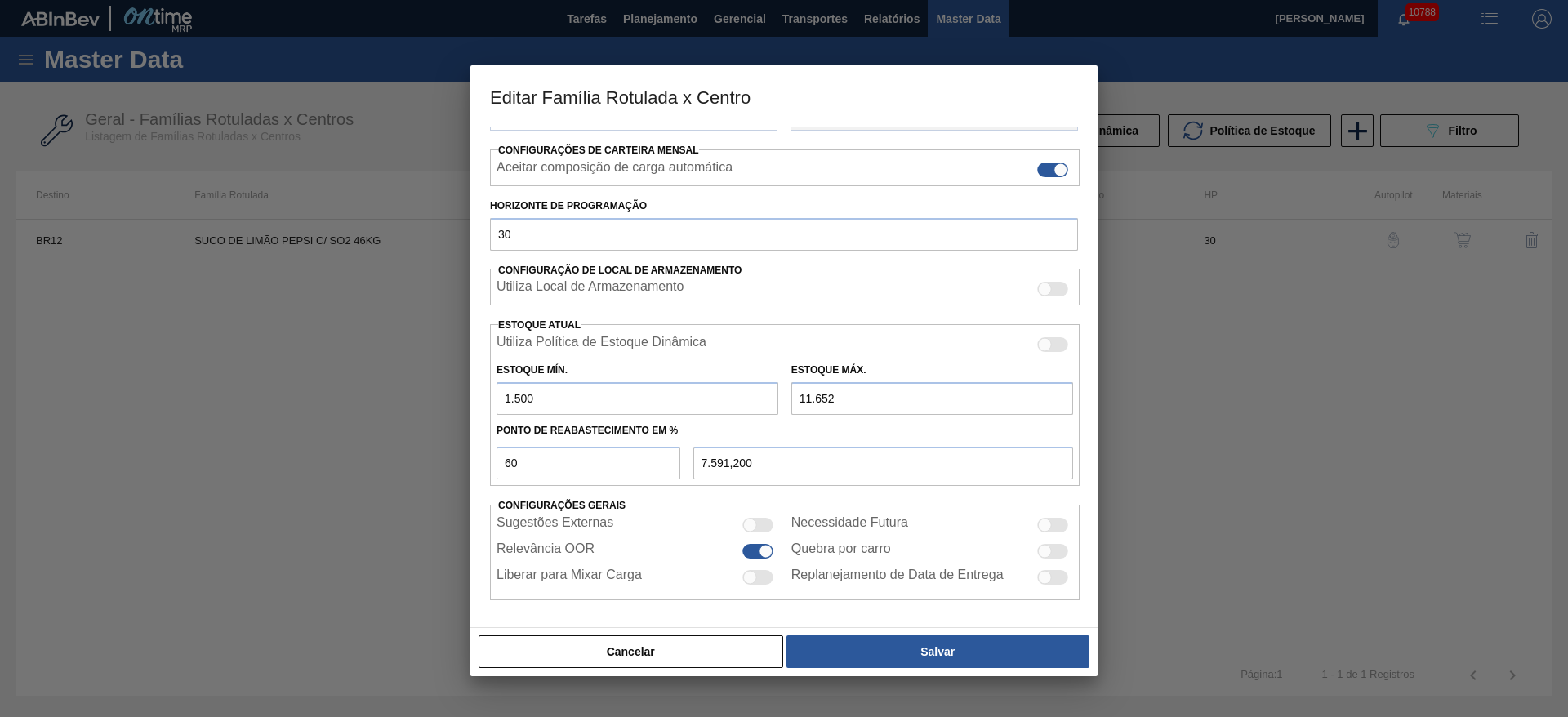
scroll to position [250, 0]
click at [805, 396] on input "11.652" at bounding box center [932, 397] width 282 height 32
type input "12.652"
type input "8.191,200"
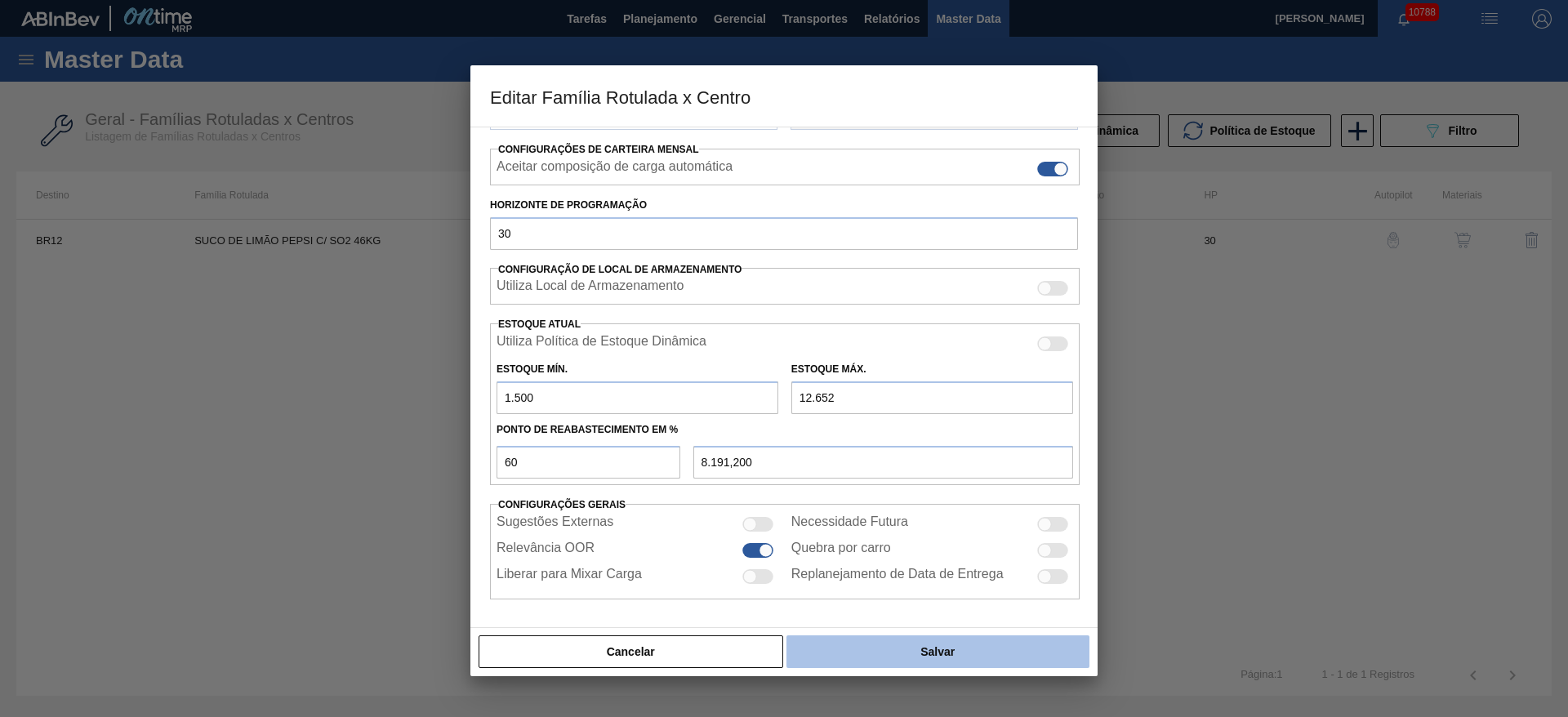
type input "12.652"
click at [897, 659] on button "Salvar" at bounding box center [938, 651] width 303 height 32
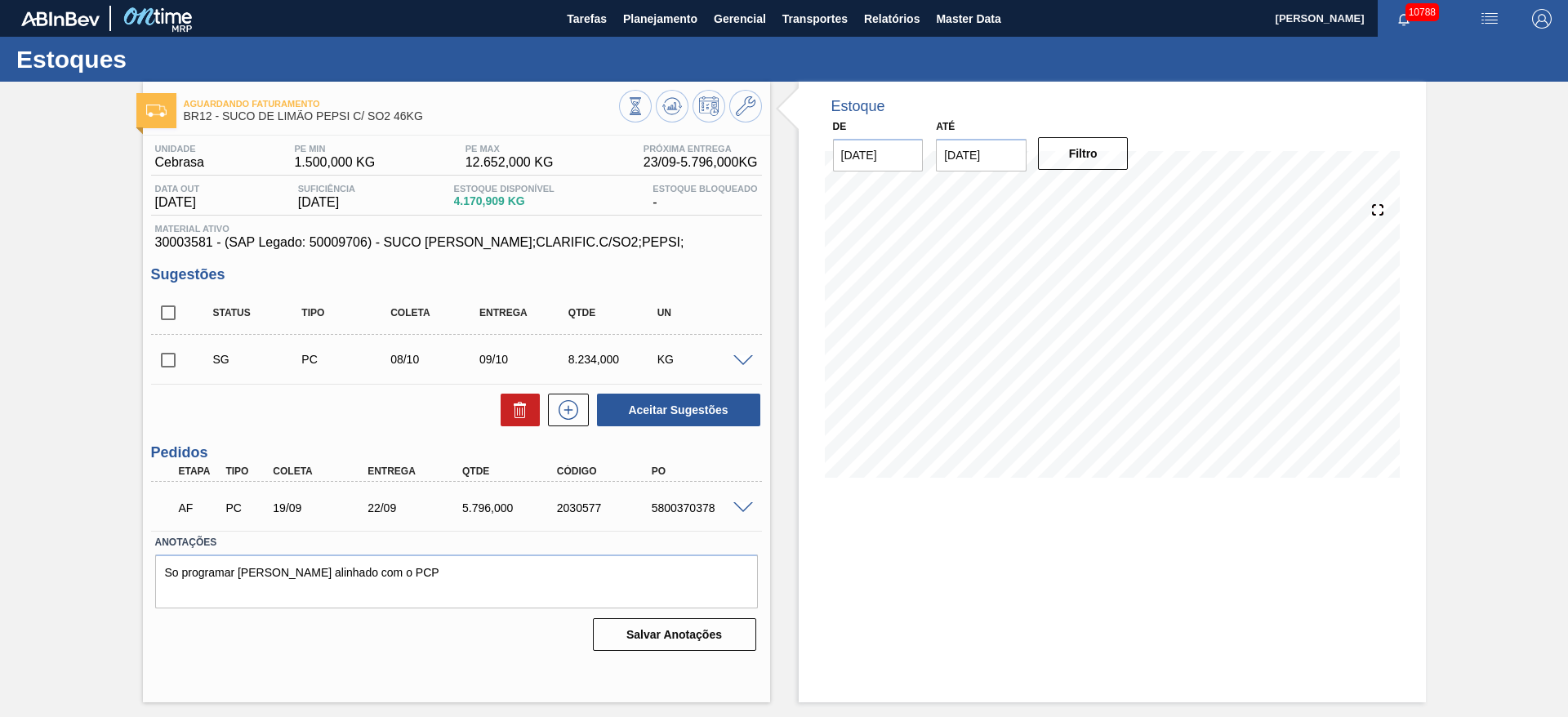
click at [167, 361] on input "checkbox" at bounding box center [168, 360] width 34 height 34
click at [685, 404] on button "Aceitar Sugestões" at bounding box center [679, 409] width 163 height 32
checkbox input "false"
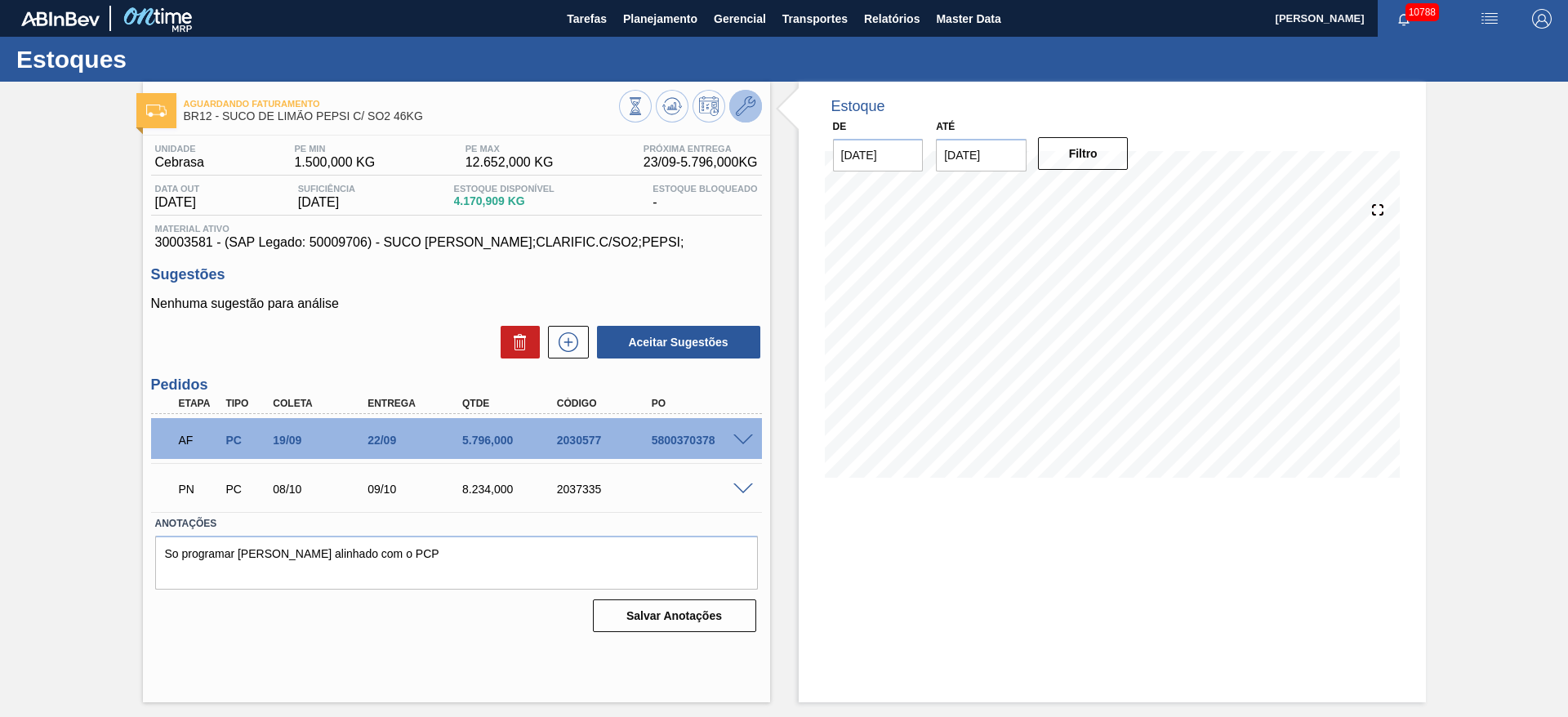
click at [754, 106] on icon at bounding box center [745, 106] width 19 height 19
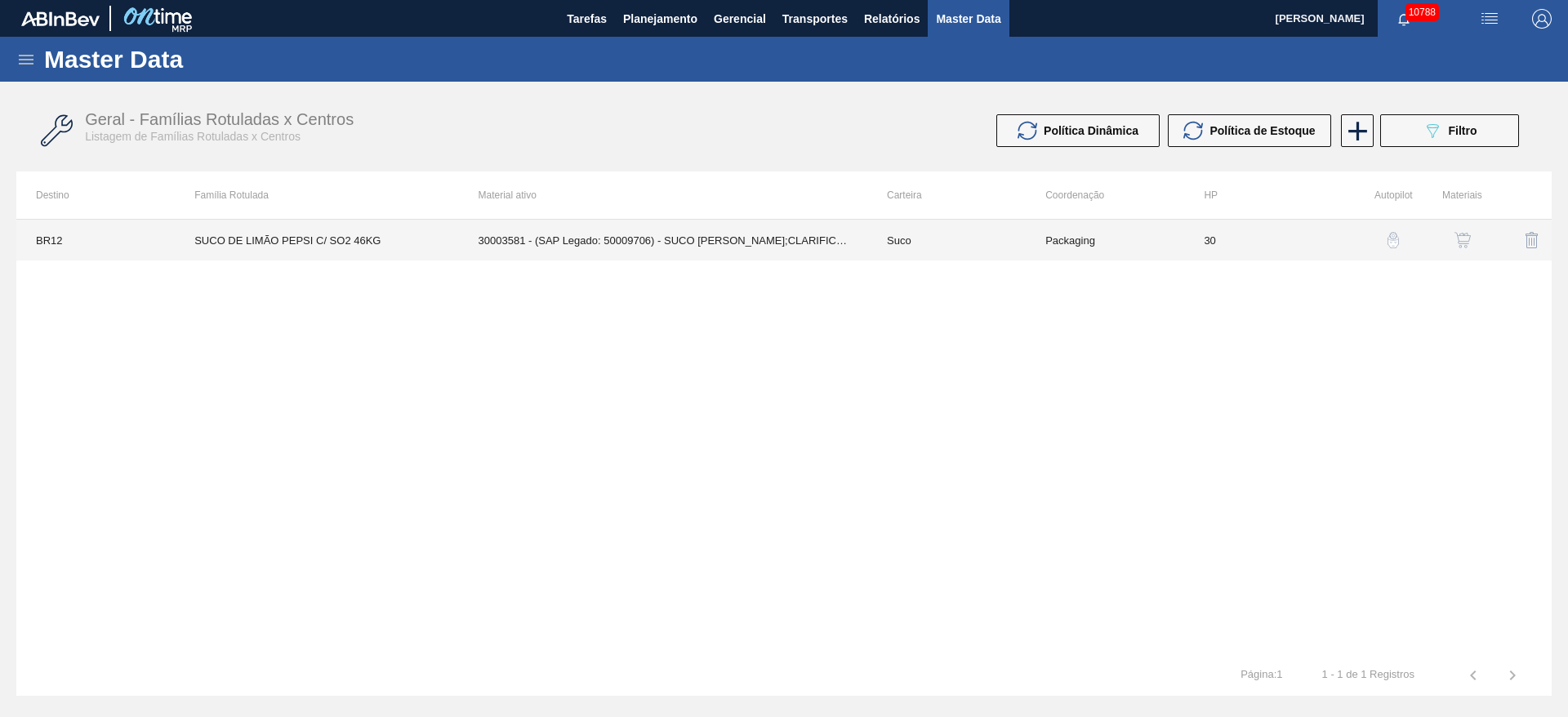
click at [787, 235] on td "30003581 - (SAP Legado: 50009706) - SUCO CONCENT LIMAO;CLARIFIC.C/SO2;PEPSI;" at bounding box center [663, 240] width 408 height 41
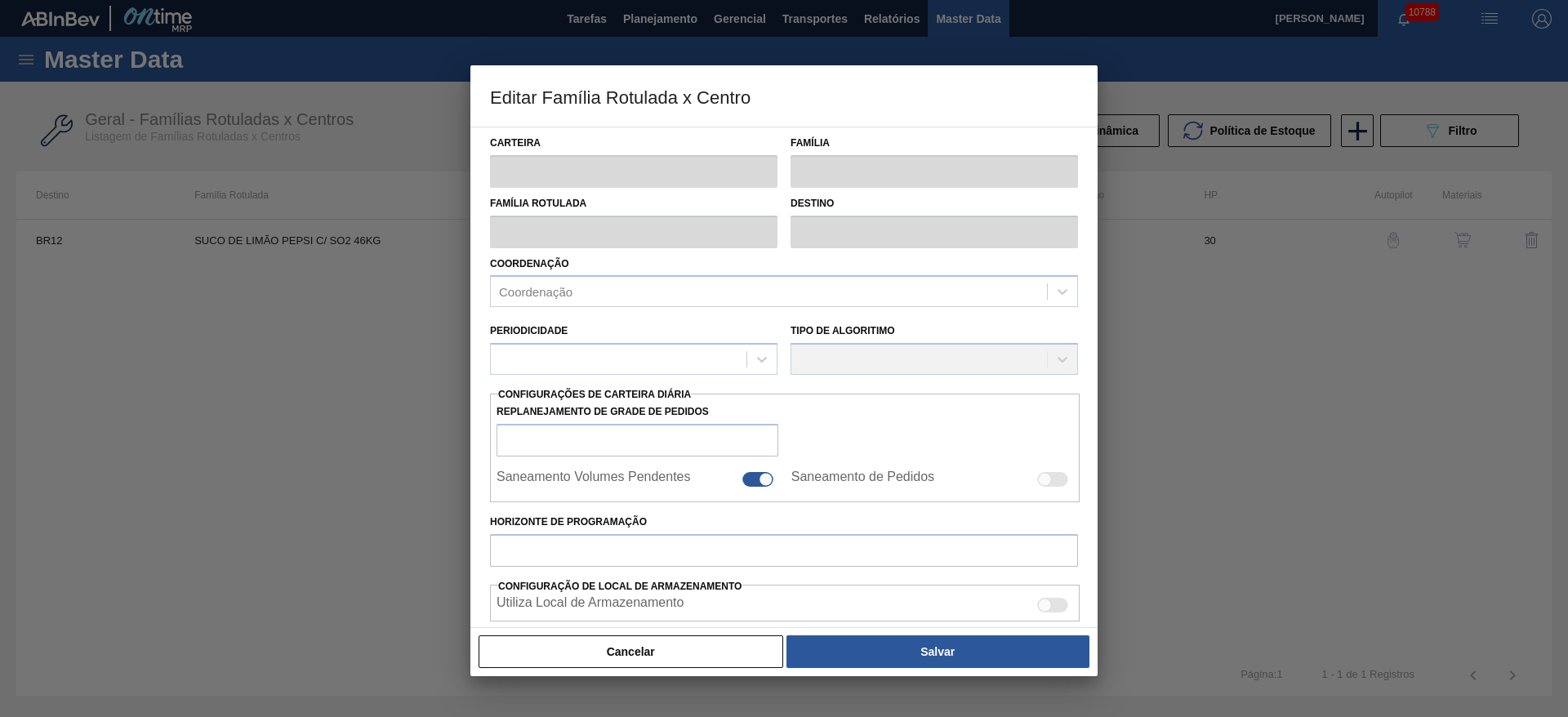
type input "Suco"
type input "SUCO DE LIMÃO PEPSI C/ SO2 46KG"
type input "BR12 - Cebrasa"
type input "30"
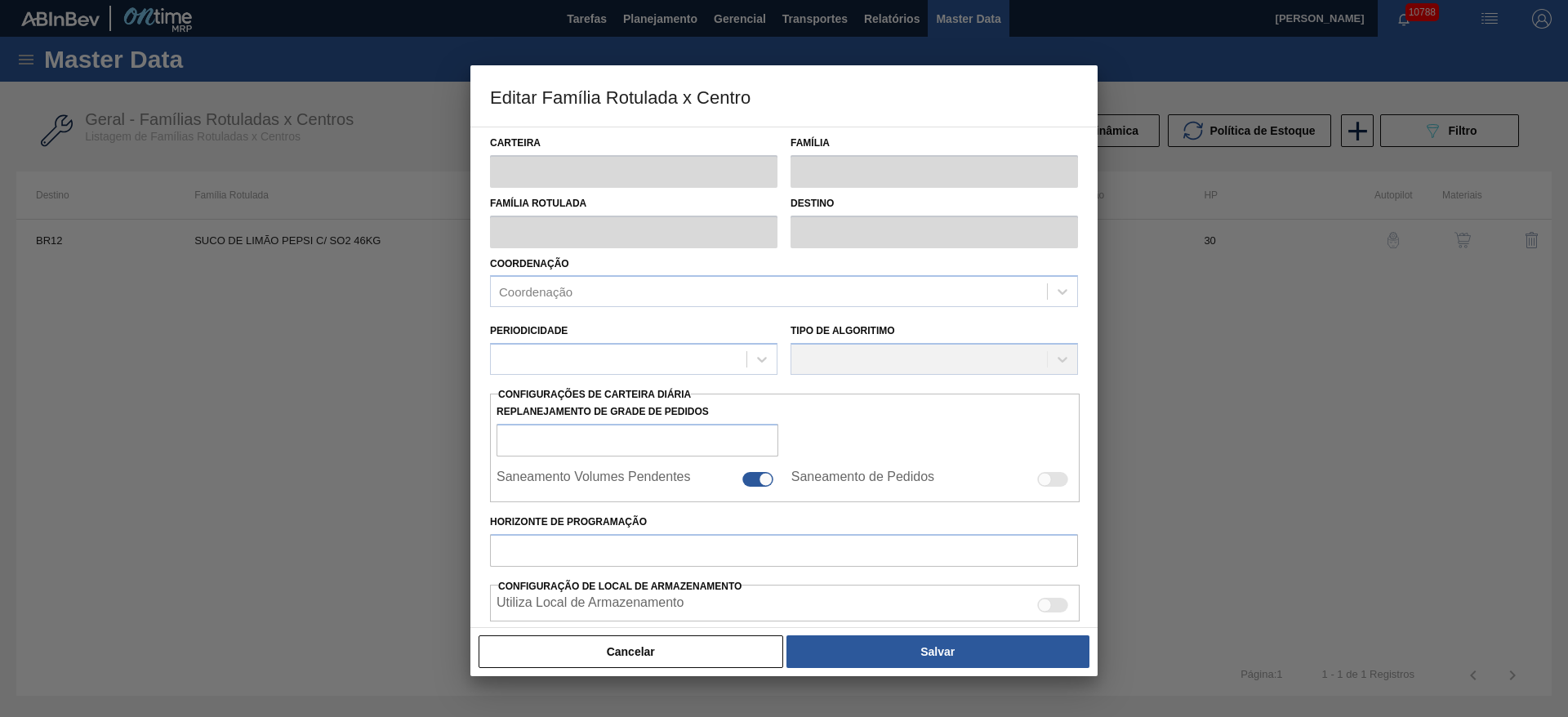
type input "1.500"
type input "12.652"
type input "60"
type input "8.191,200"
checkbox input "true"
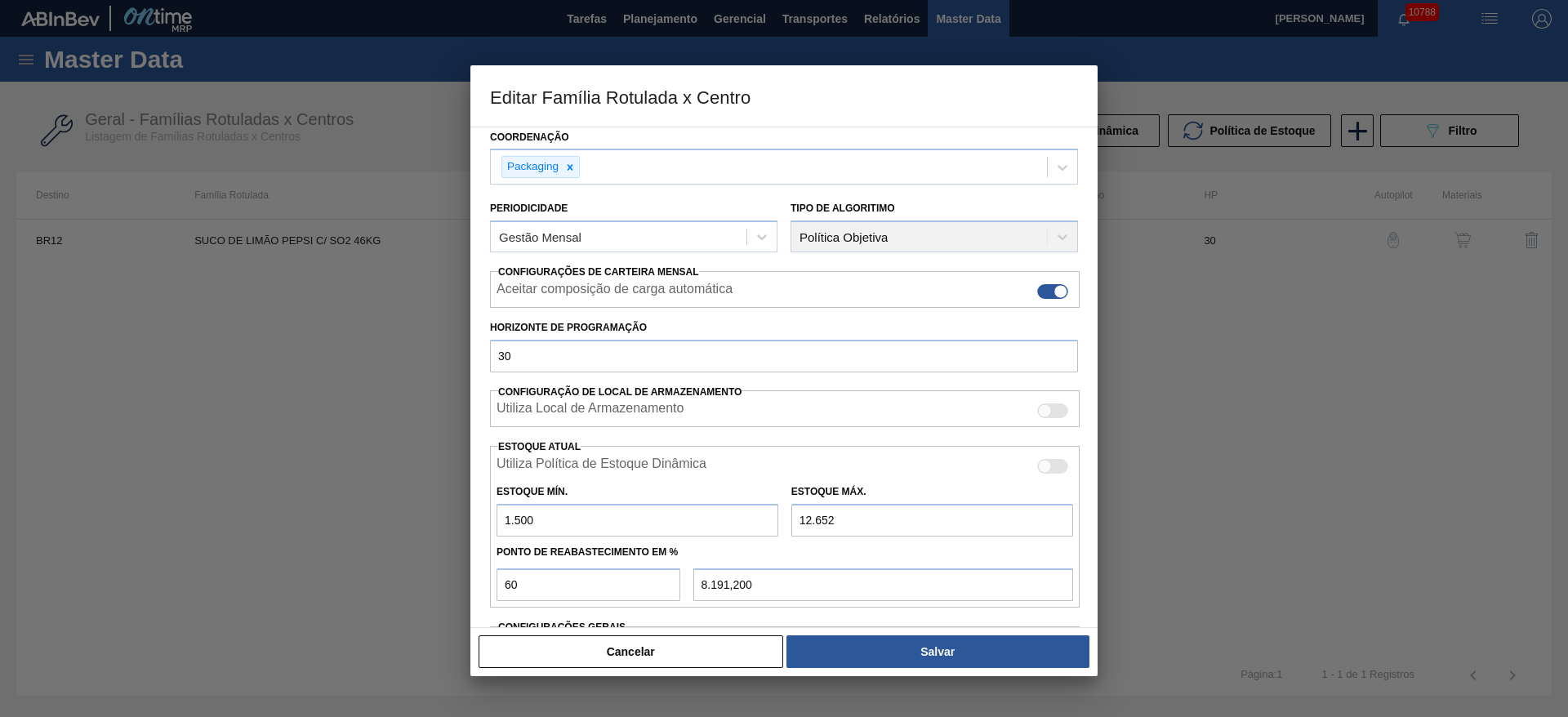
scroll to position [250, 0]
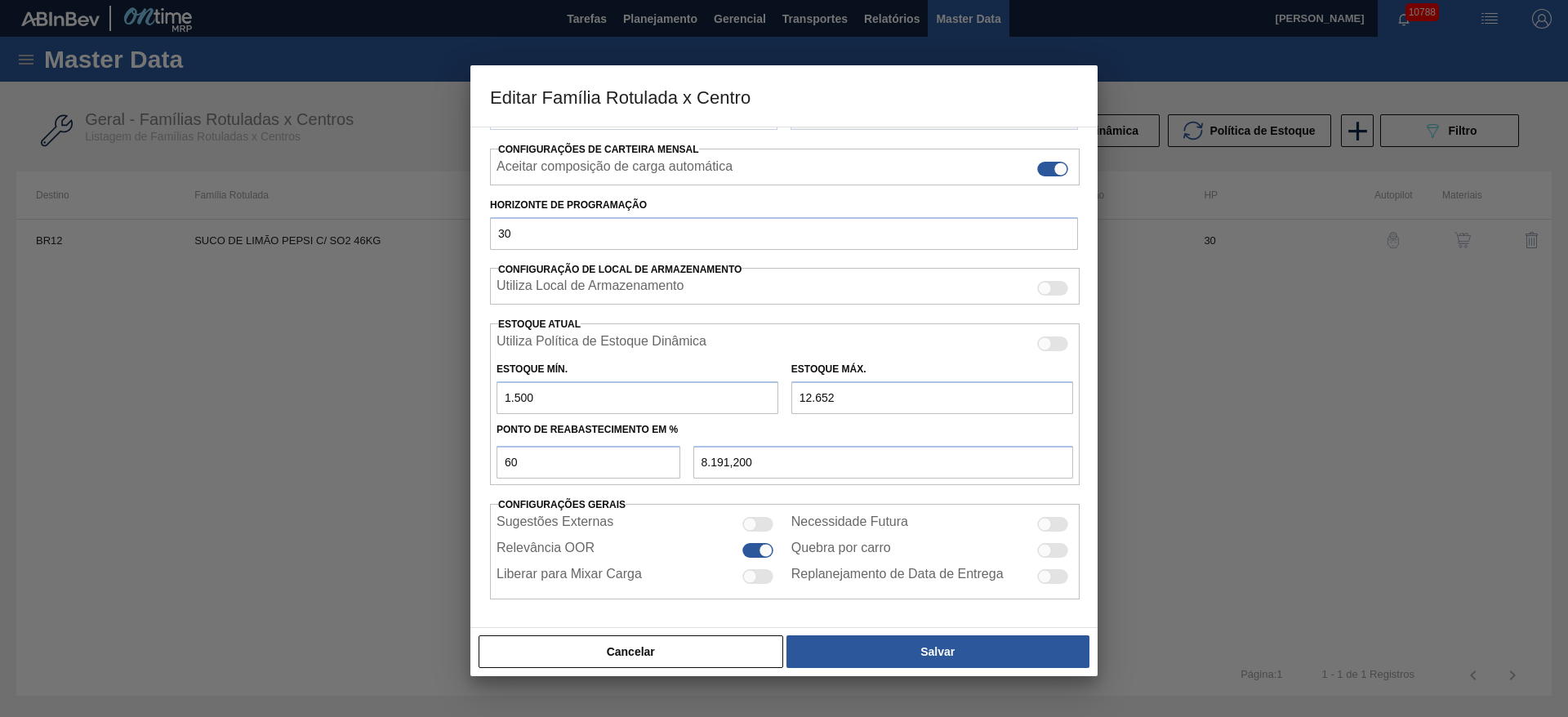
click at [803, 398] on input "12.652" at bounding box center [932, 397] width 282 height 32
type input "11.652"
type input "7.591,200"
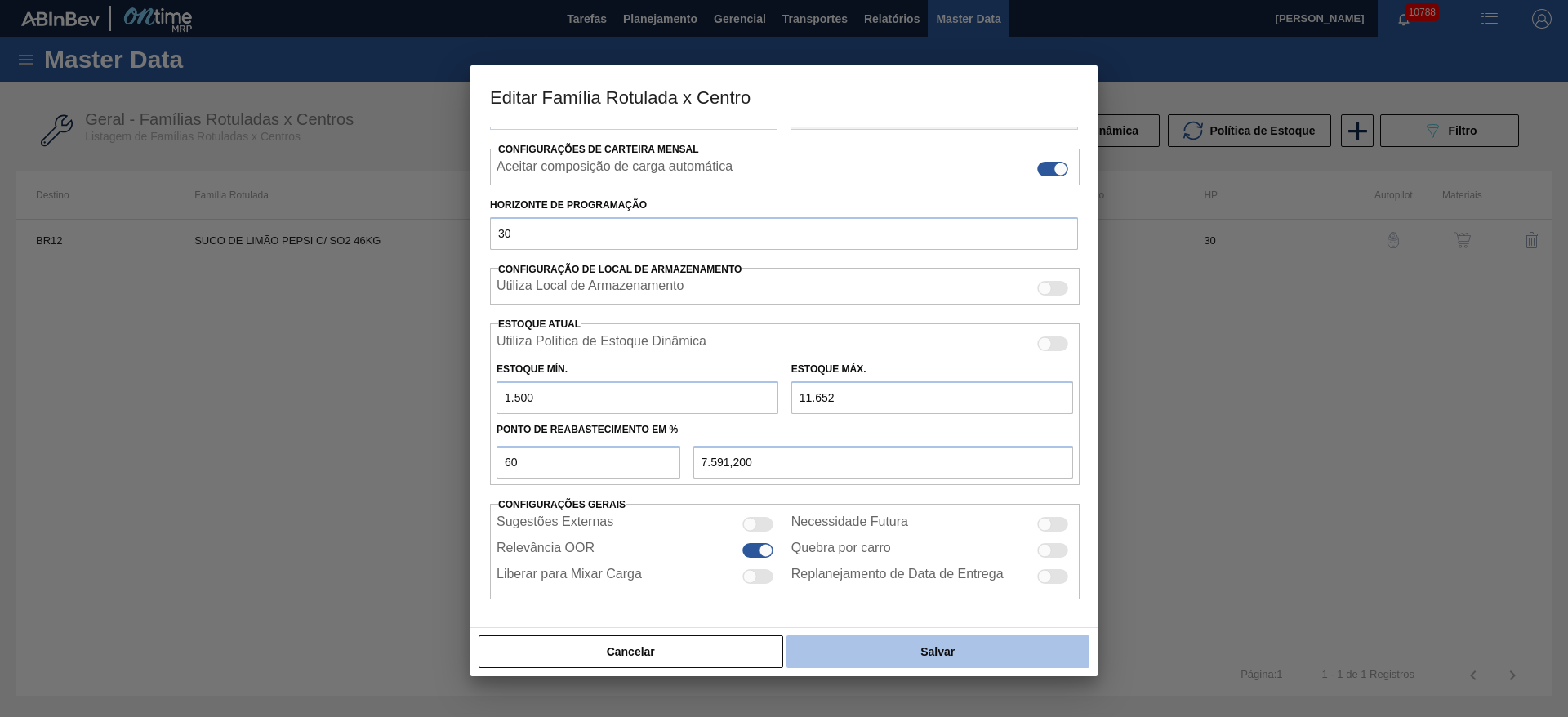
type input "11.652"
click at [890, 654] on button "Salvar" at bounding box center [938, 651] width 303 height 32
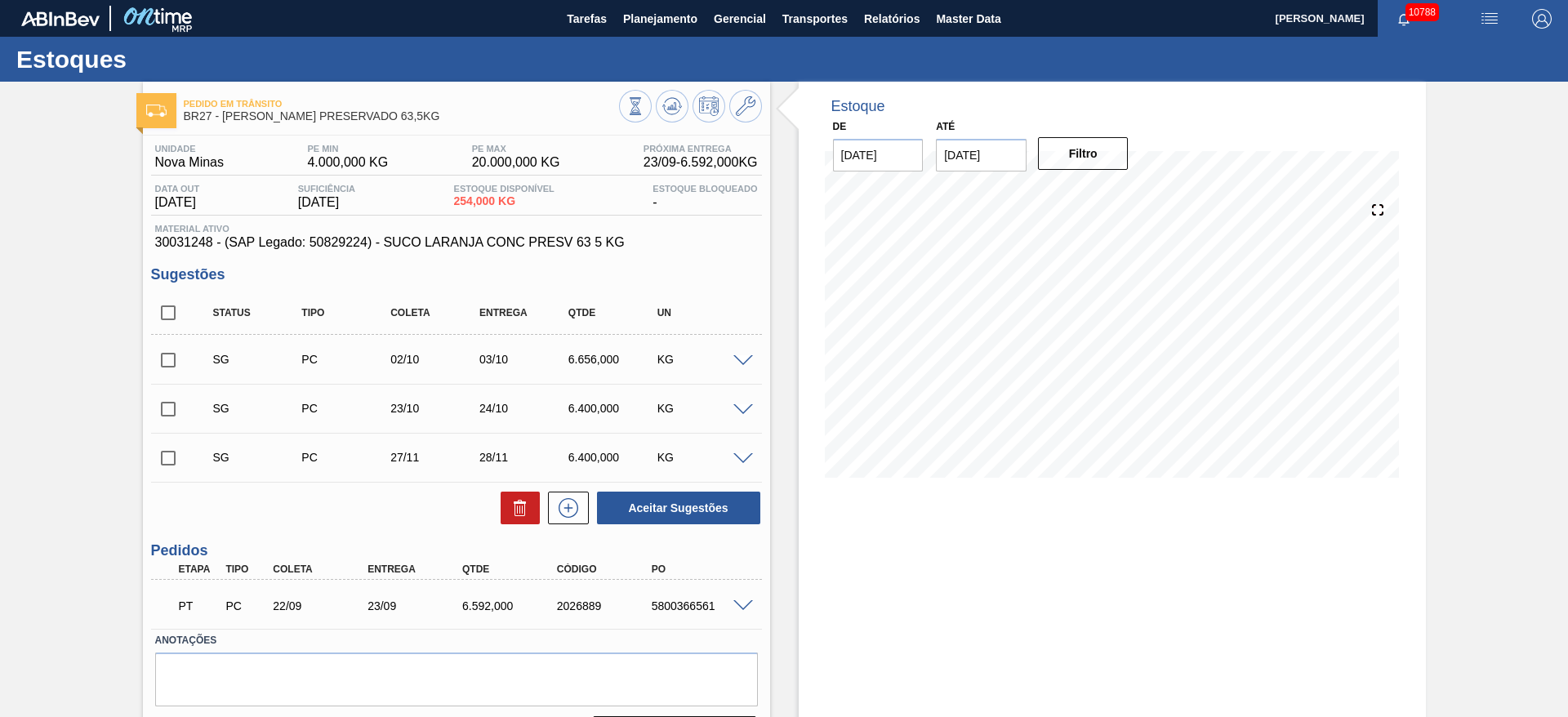
click at [168, 400] on input "checkbox" at bounding box center [168, 409] width 34 height 34
click at [648, 509] on button "Aceitar Sugestões" at bounding box center [679, 507] width 163 height 32
checkbox input "false"
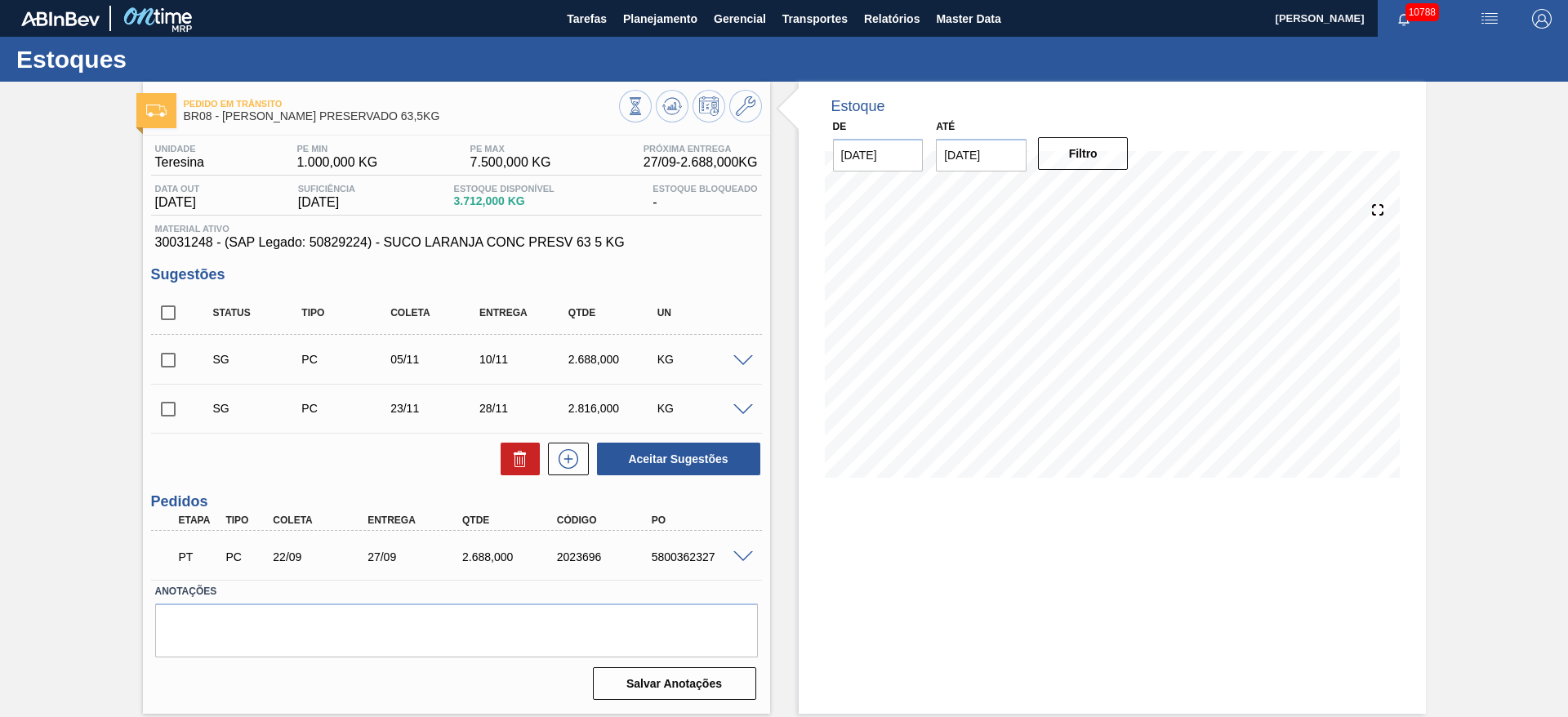
drag, startPoint x: 174, startPoint y: 355, endPoint x: 176, endPoint y: 313, distance: 42.0
click at [174, 355] on input "checkbox" at bounding box center [168, 360] width 34 height 34
click at [662, 453] on button "Aceitar Sugestões" at bounding box center [679, 458] width 163 height 32
checkbox input "false"
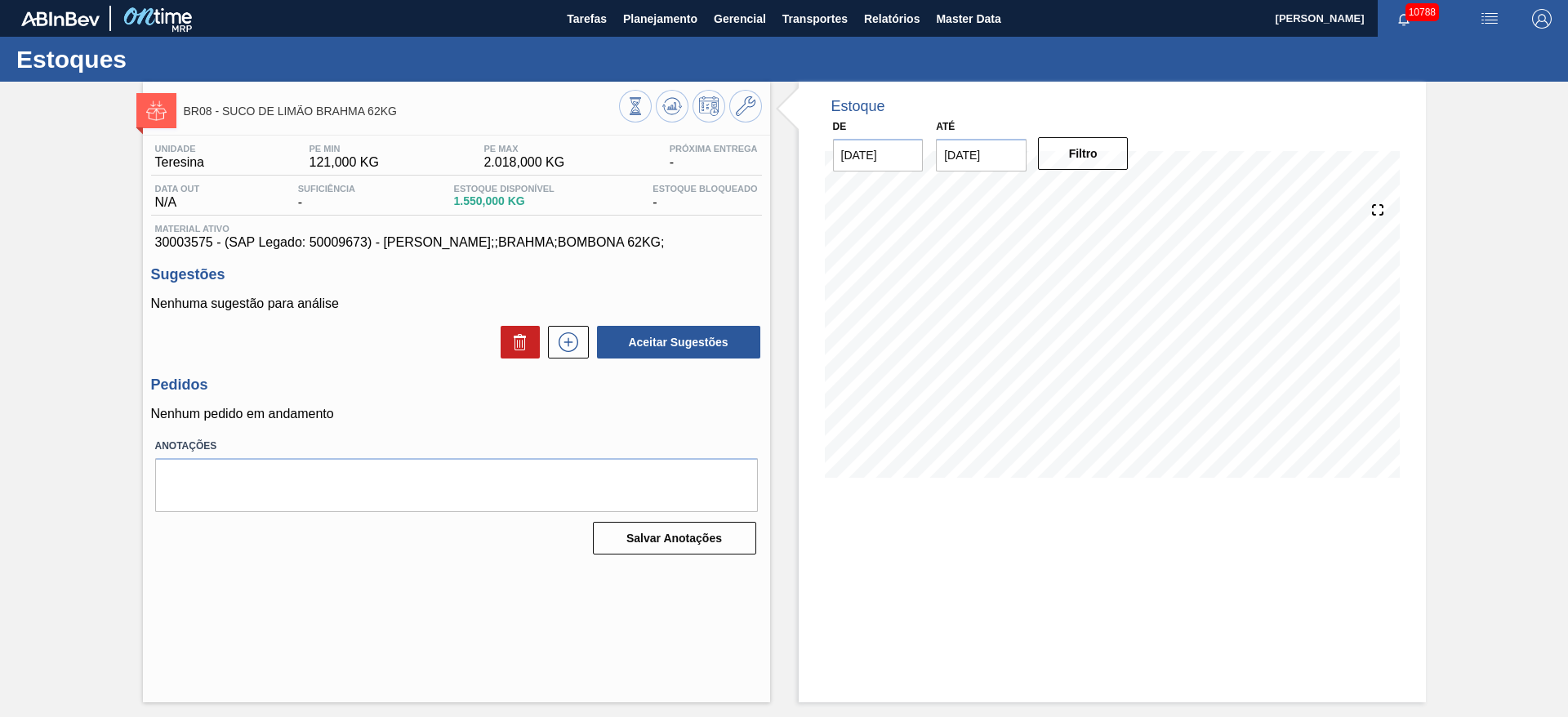
click at [580, 359] on div "Aceitar Sugestões" at bounding box center [456, 342] width 611 height 36
click at [581, 340] on icon at bounding box center [569, 341] width 26 height 19
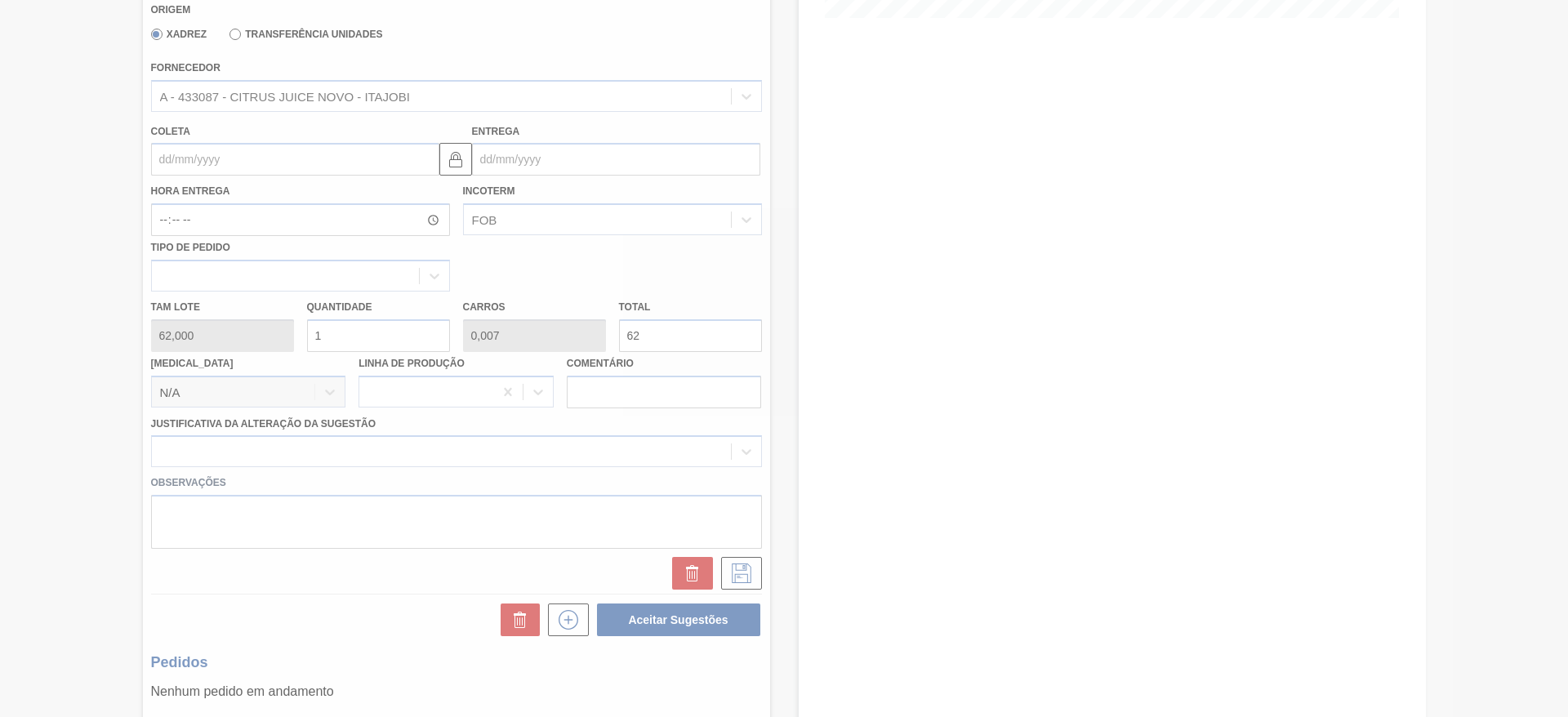
scroll to position [462, 0]
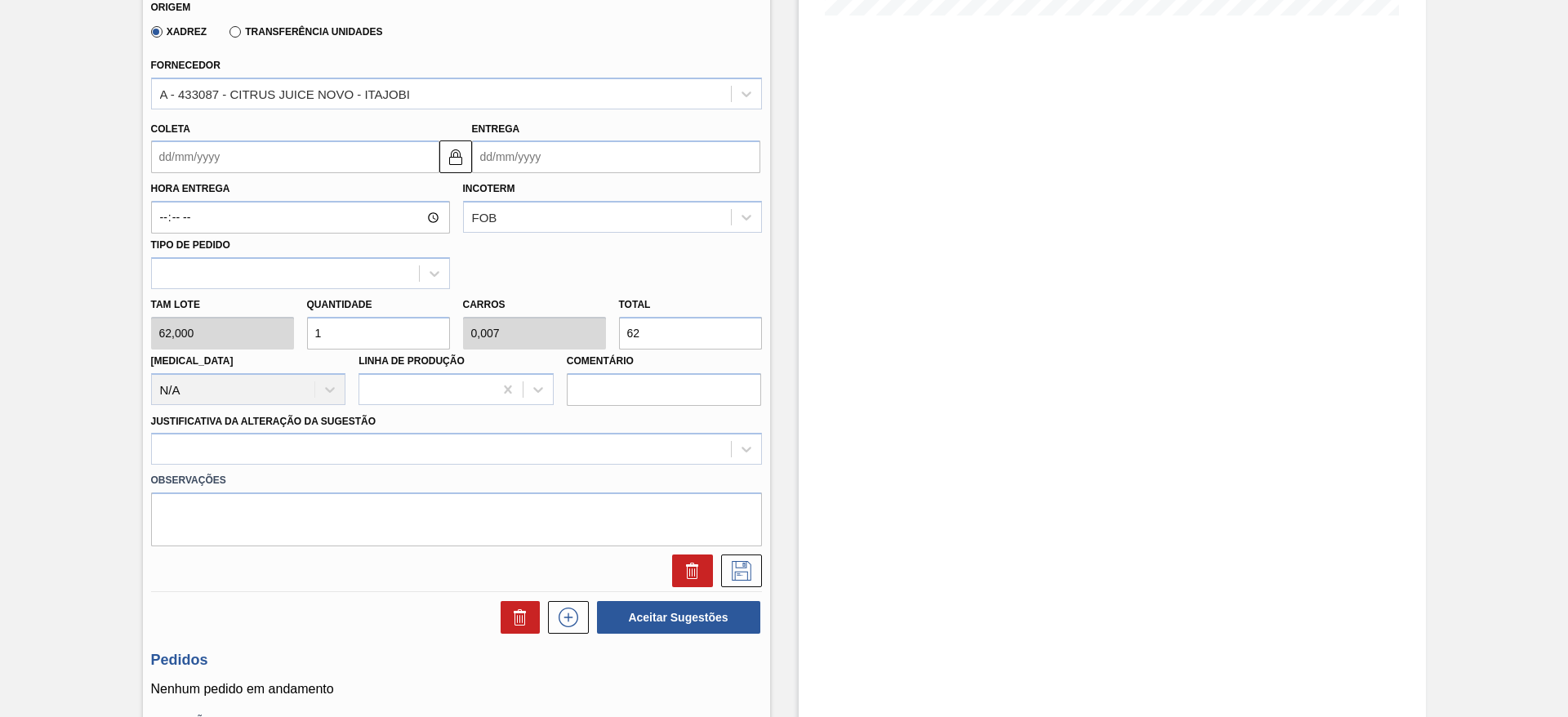
click at [354, 327] on input "1" at bounding box center [379, 333] width 143 height 32
type input "14"
type input "0,097"
type input "868"
type input "143"
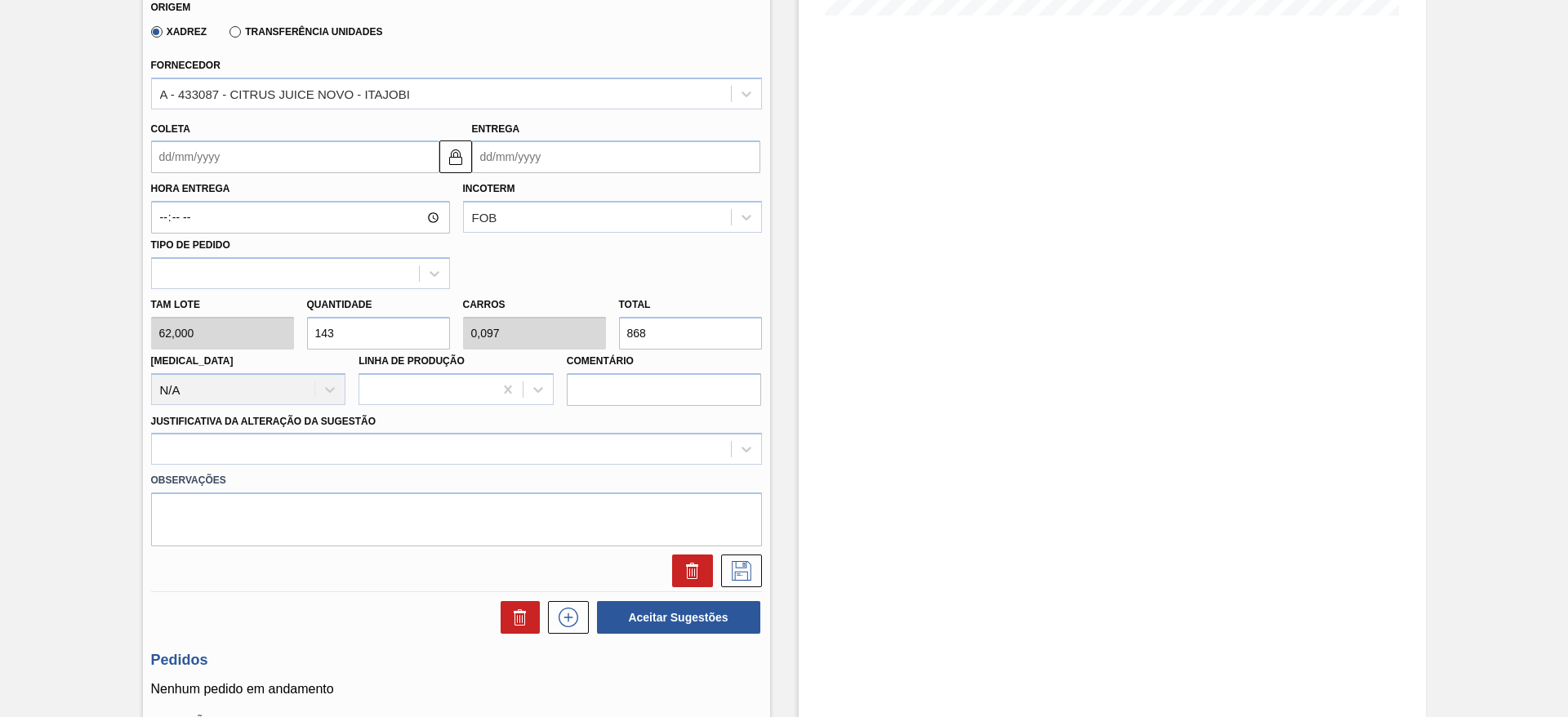
type input "0,993"
type input "8.866"
type input "14"
type input "0,097"
type input "868"
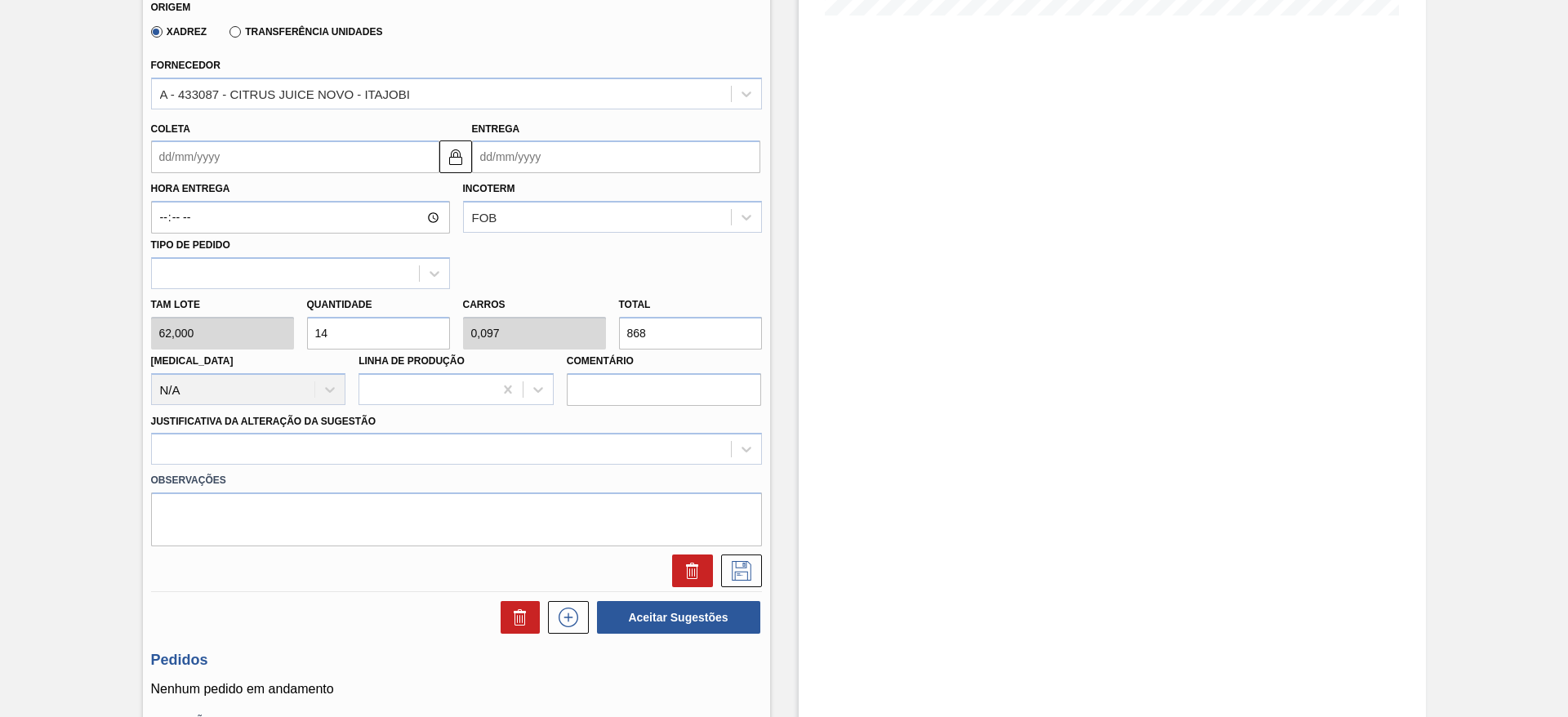
type input "1"
type input "0,007"
type input "62"
type input "13"
type input "0,09"
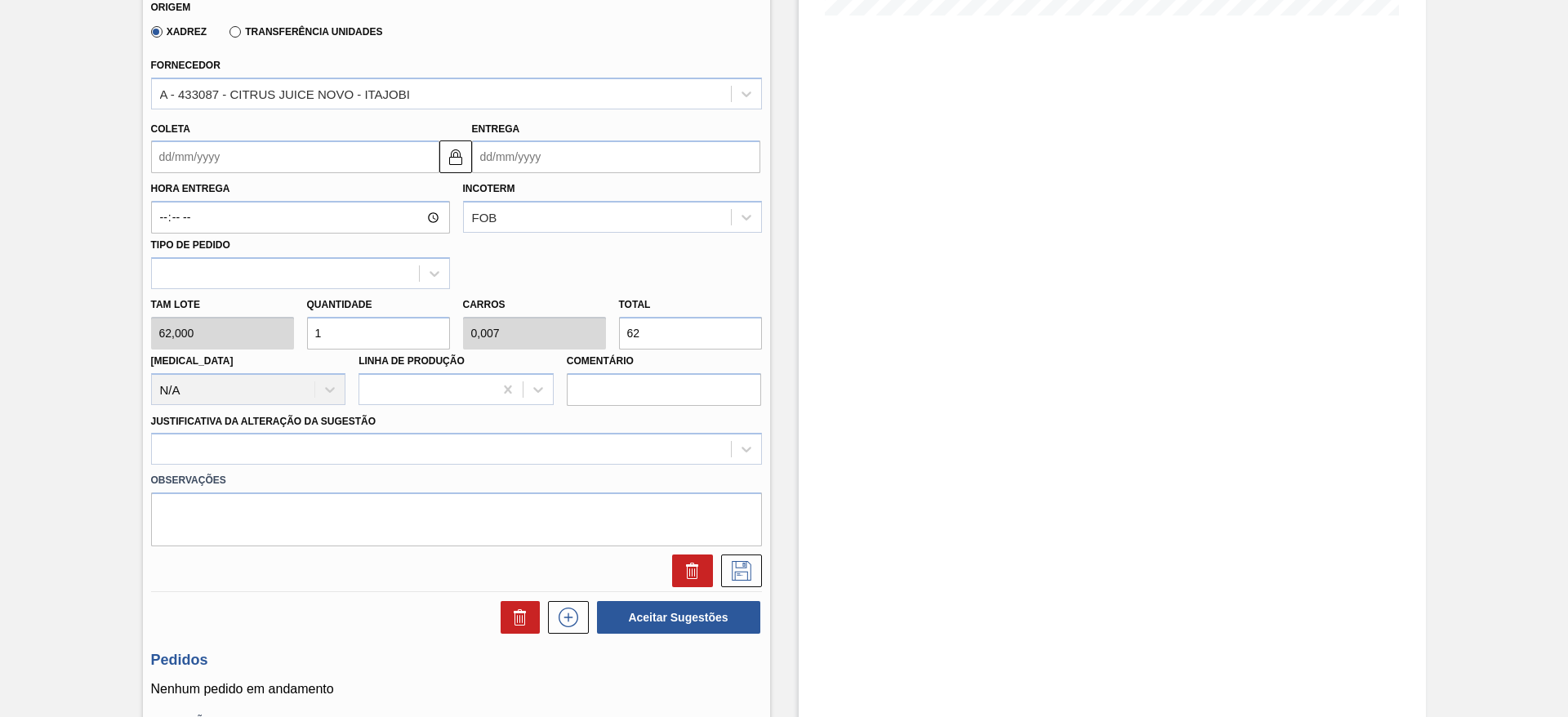
type input "806"
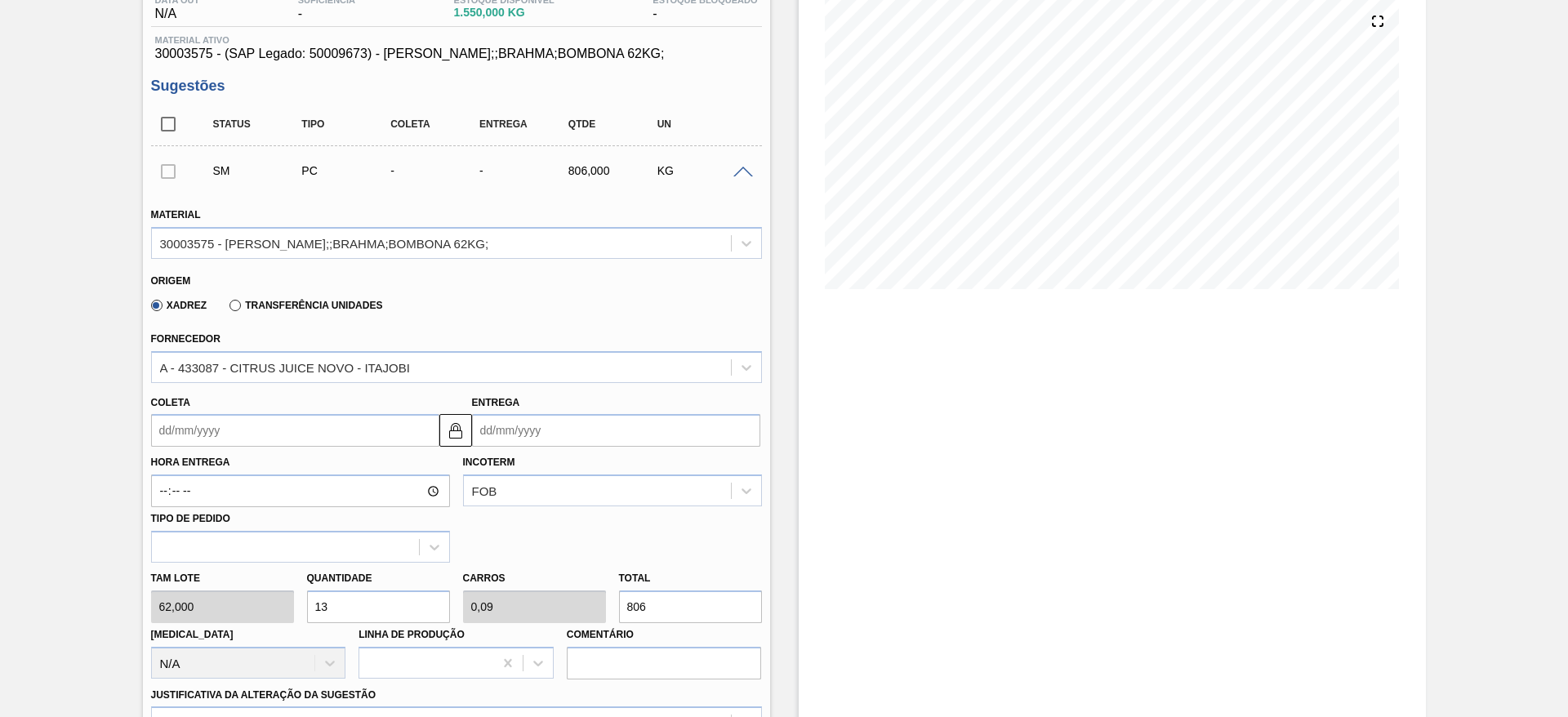
scroll to position [339, 0]
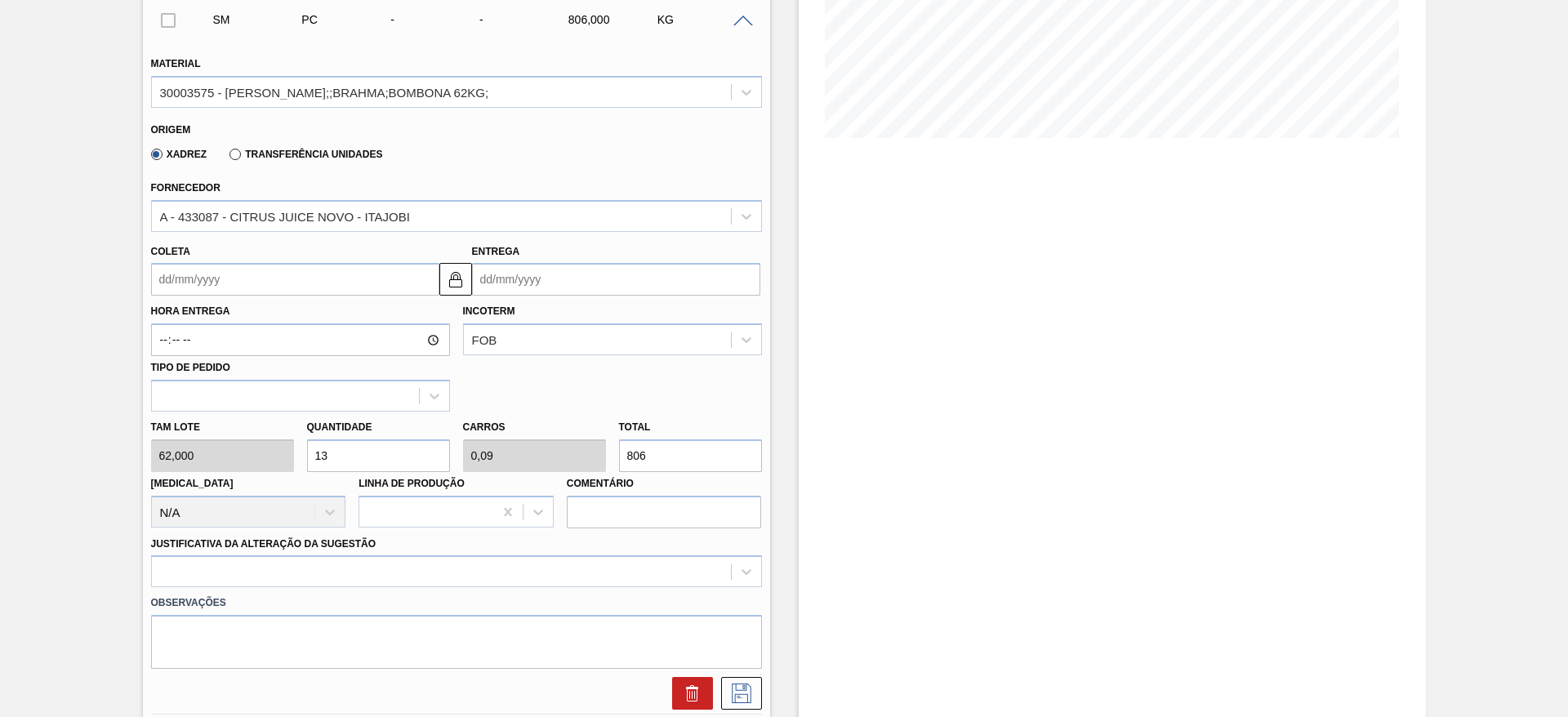
type input "1"
type input "0,007"
type input "62"
type input "12"
type input "0,083"
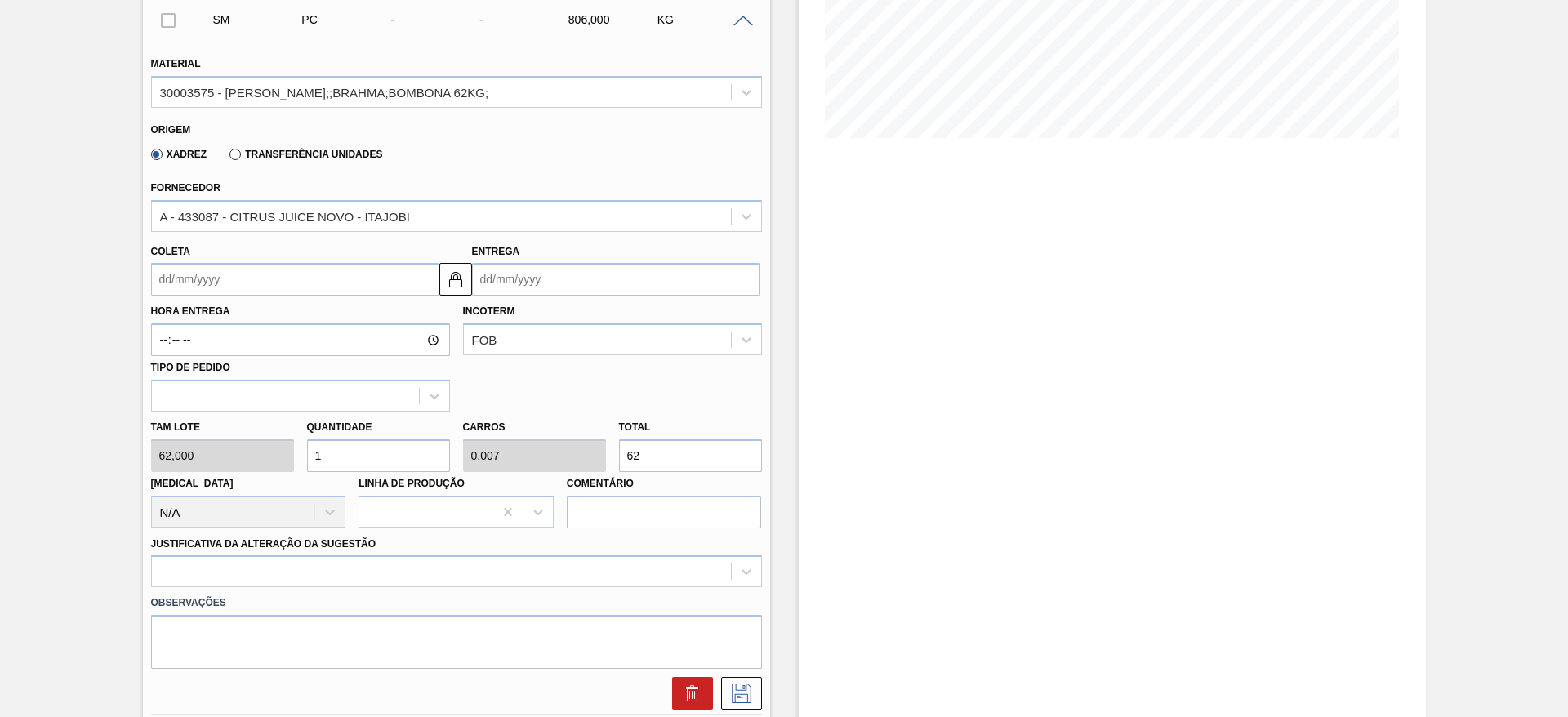
type input "744"
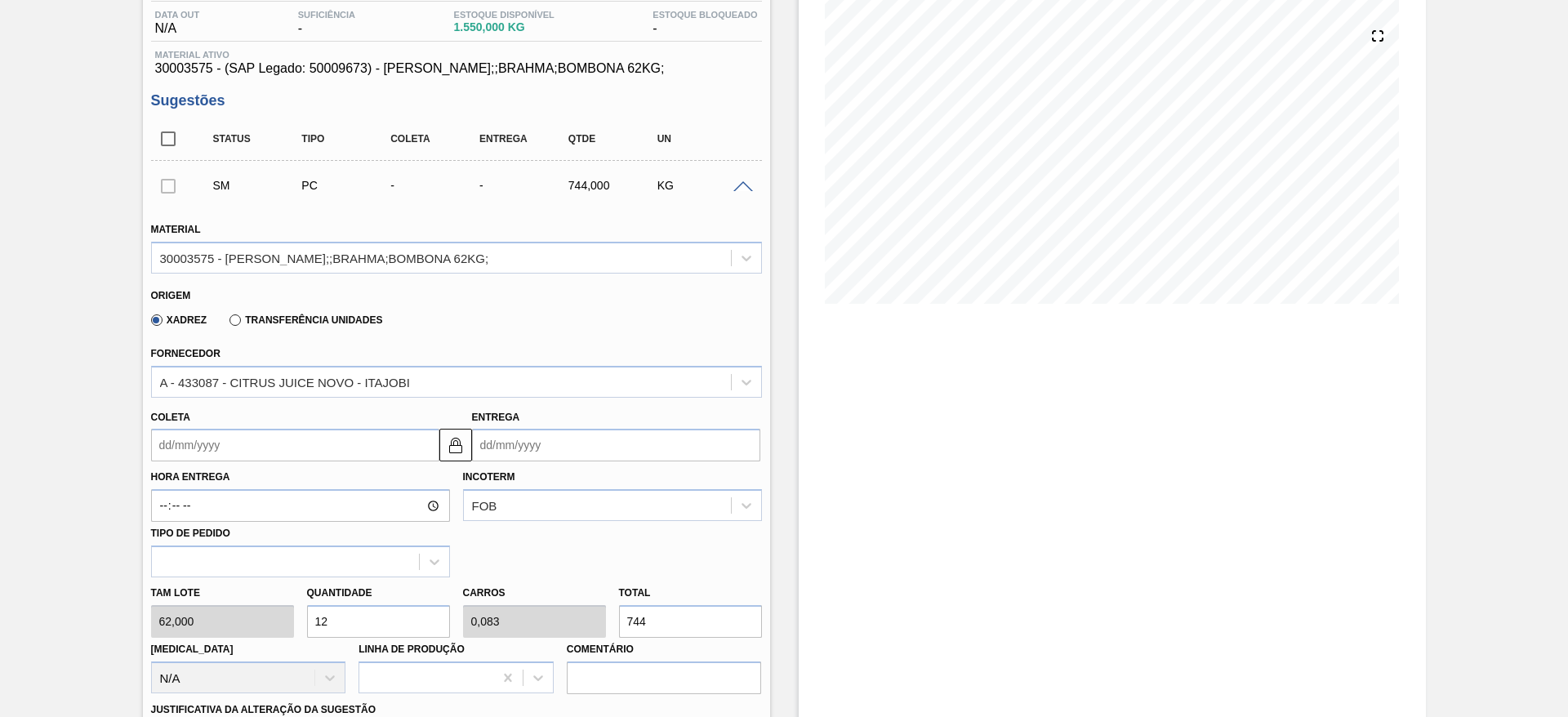
scroll to position [217, 0]
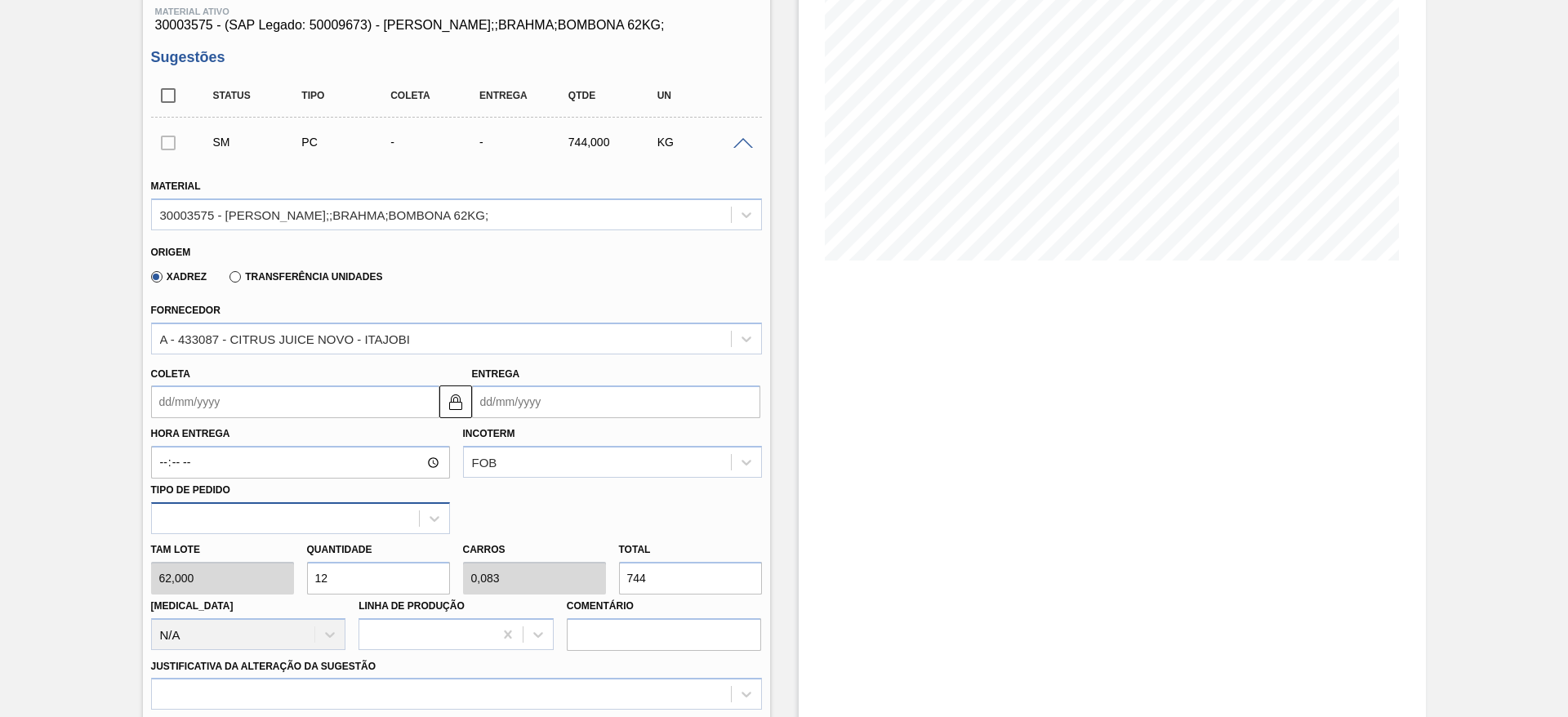
type input "1"
type input "0,007"
type input "62"
type input "13"
type input "0,09"
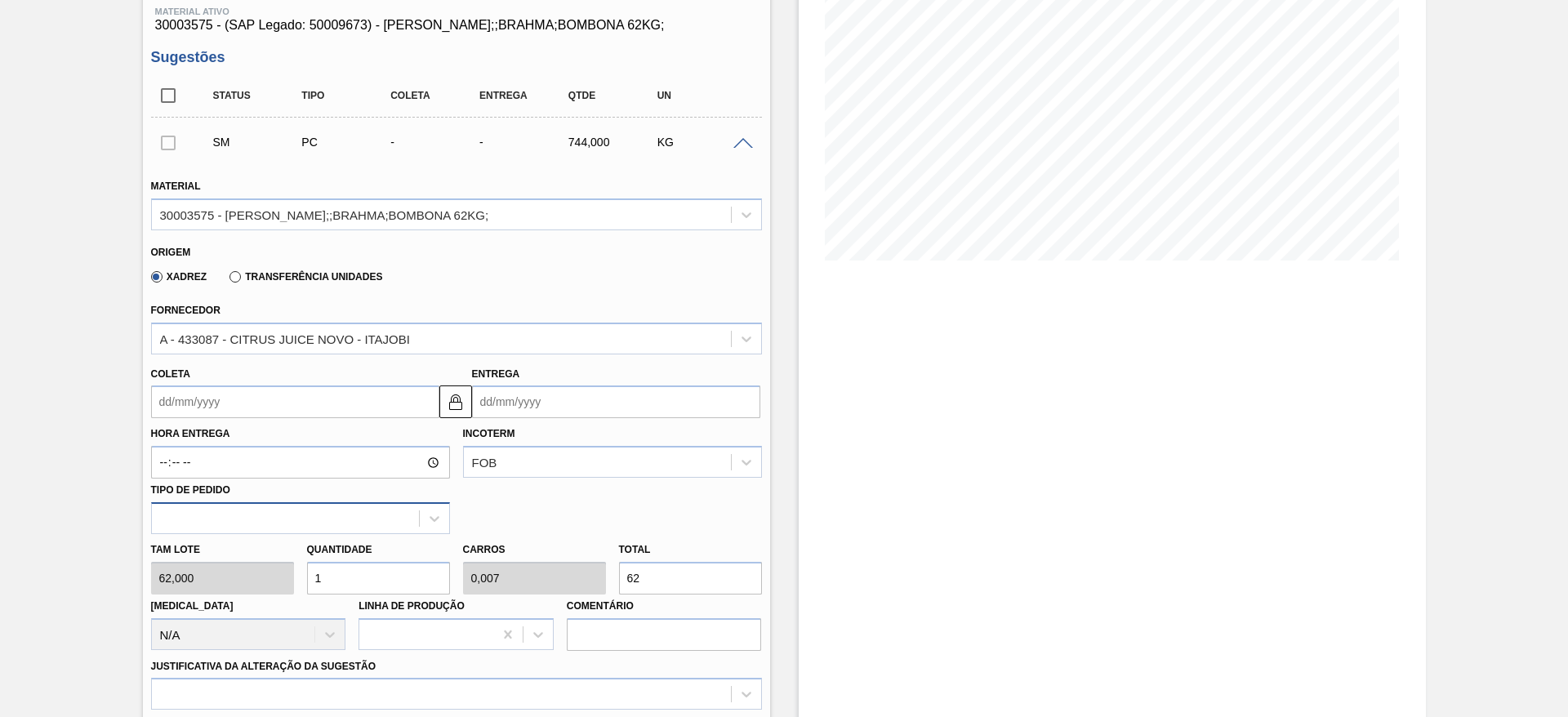
type input "806"
type input "13"
click at [186, 410] on input "Coleta" at bounding box center [295, 402] width 289 height 32
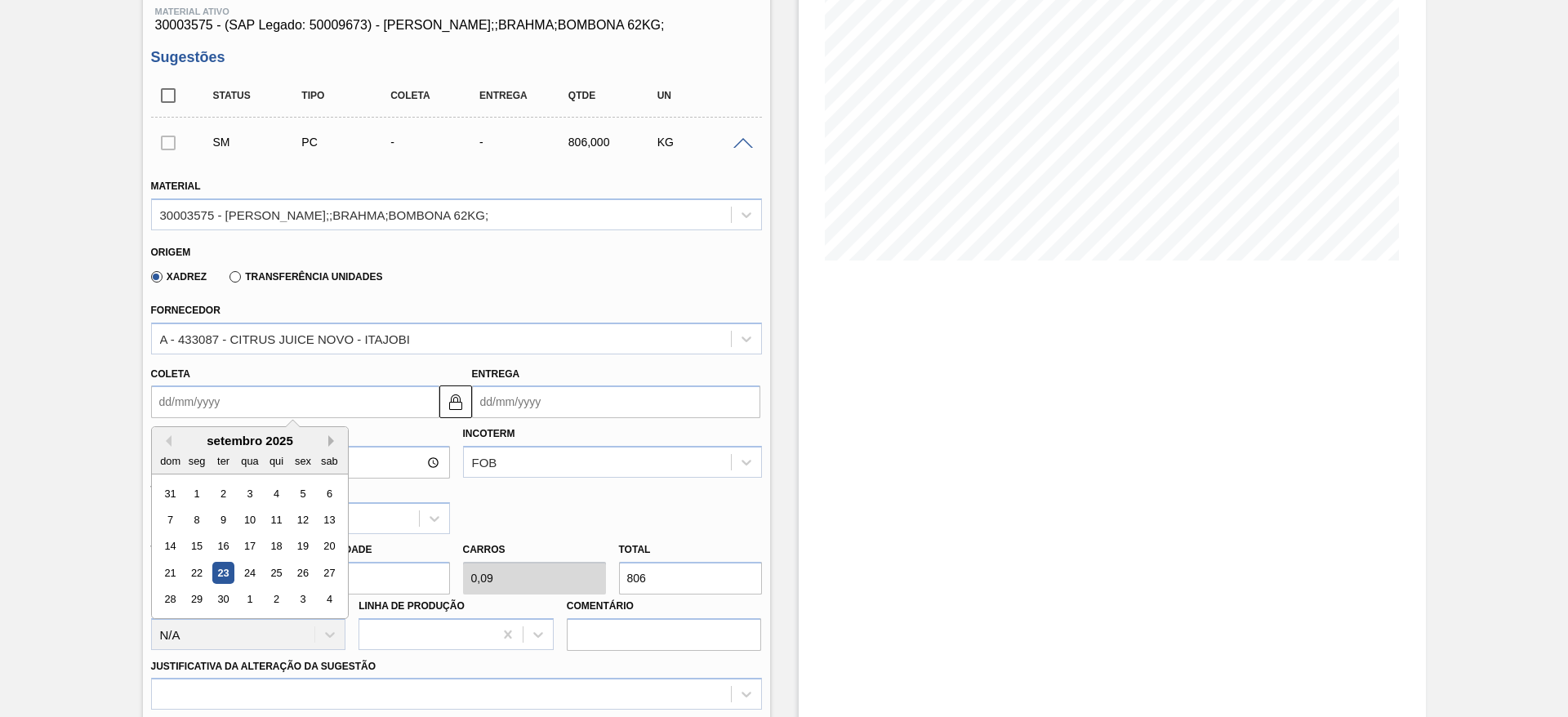
click at [332, 435] on button "Next Month" at bounding box center [334, 441] width 11 height 11
click at [196, 568] on div "20" at bounding box center [197, 573] width 22 height 22
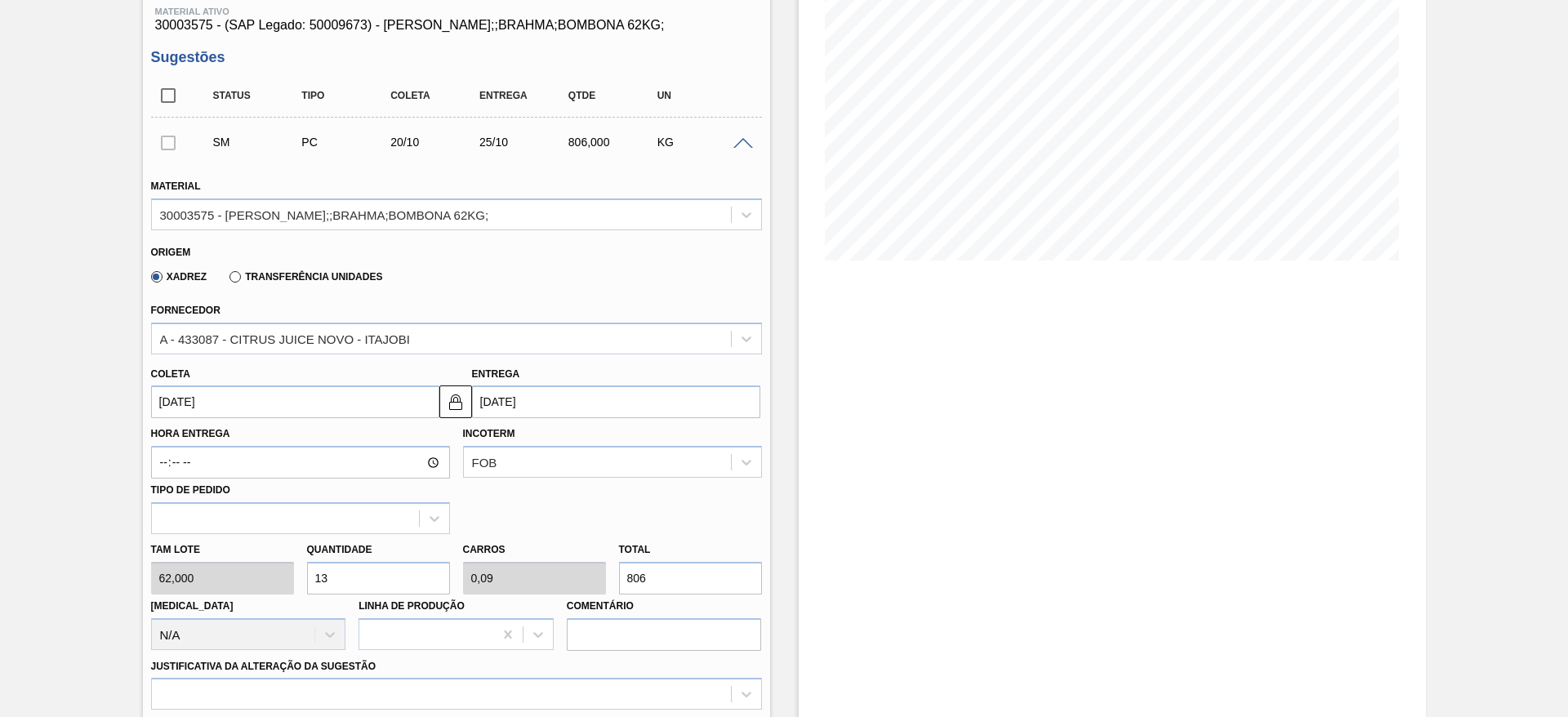
type input "20/10/2025"
type input "25/10/2025"
click at [468, 407] on button at bounding box center [456, 402] width 32 height 32
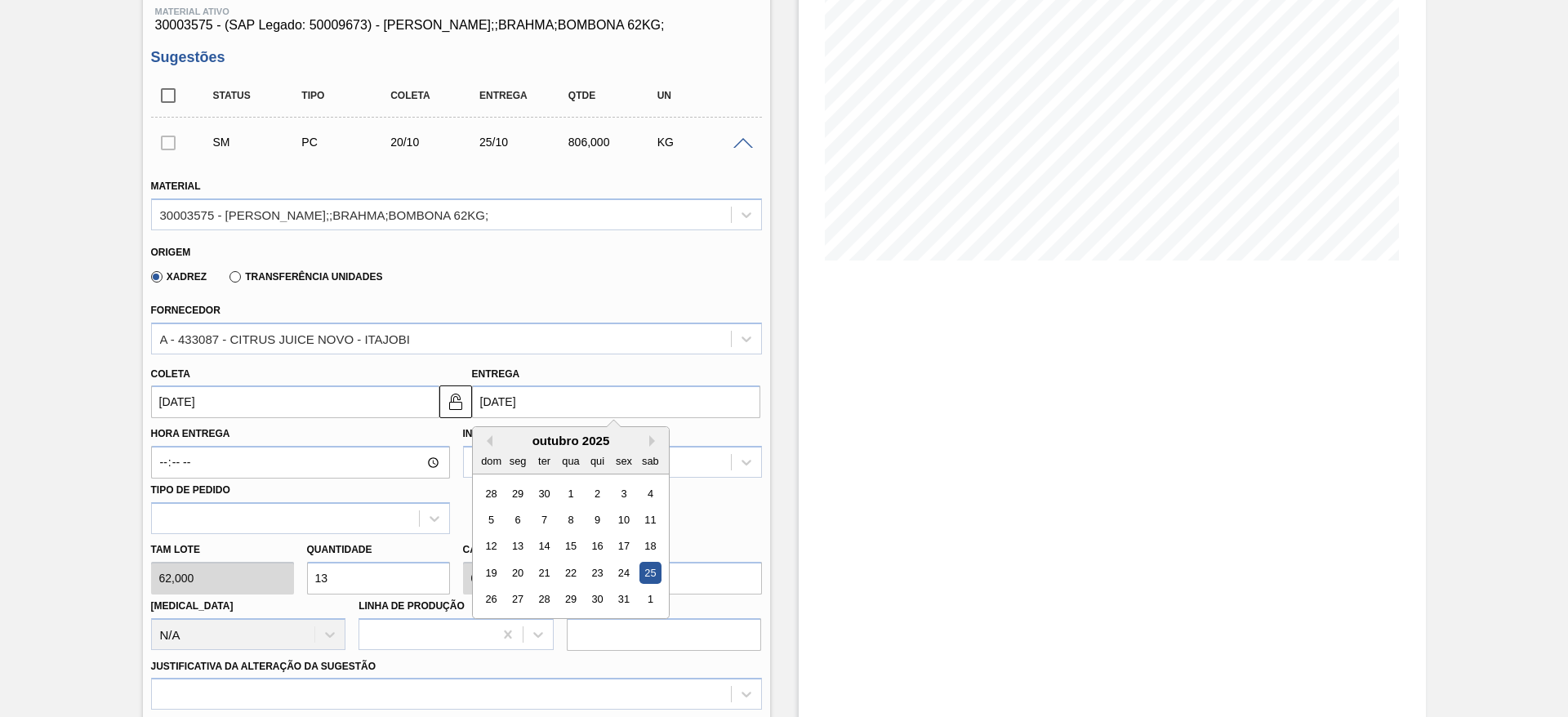
click at [494, 399] on input "25/10/2025" at bounding box center [616, 402] width 289 height 32
click at [448, 411] on img at bounding box center [456, 402] width 19 height 19
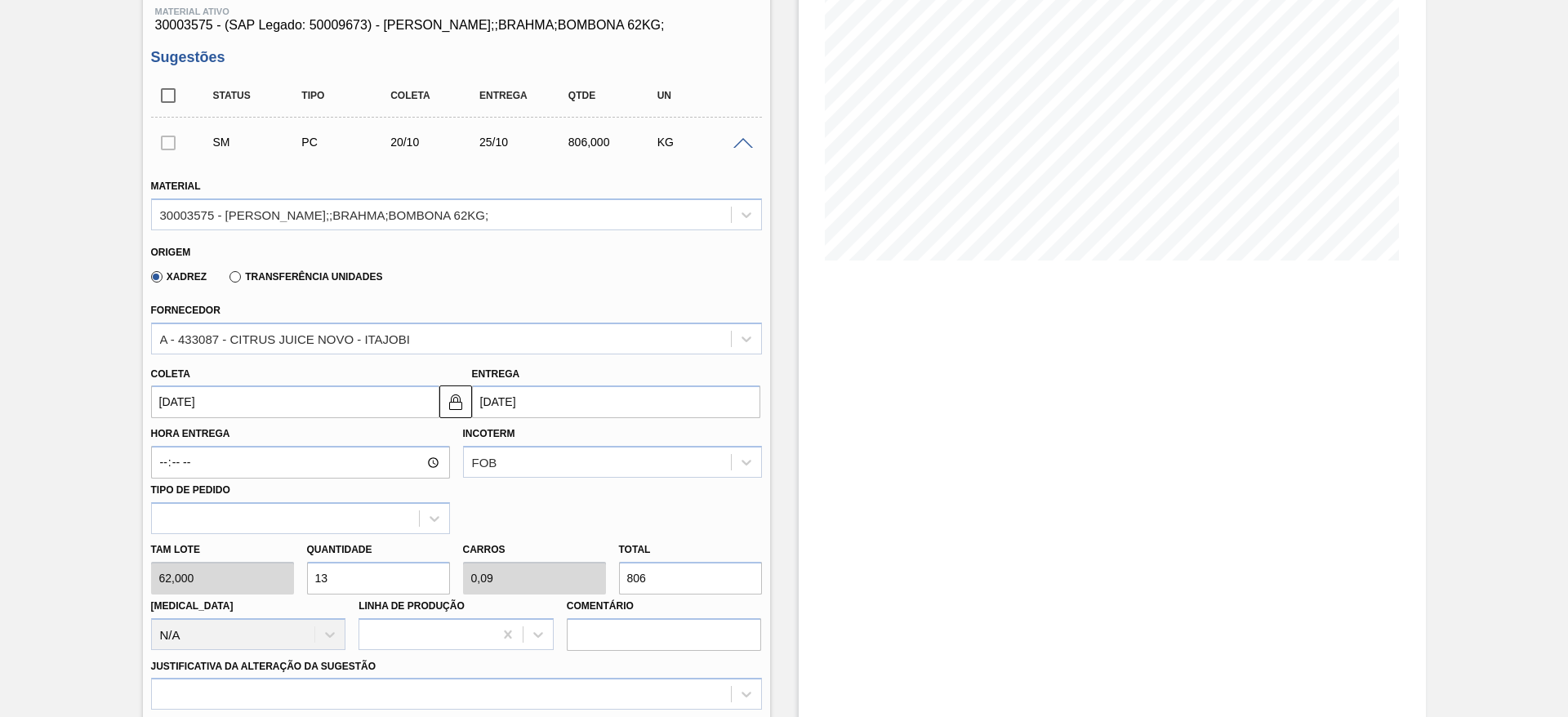
click at [205, 406] on input "20/10/2025" at bounding box center [295, 402] width 289 height 32
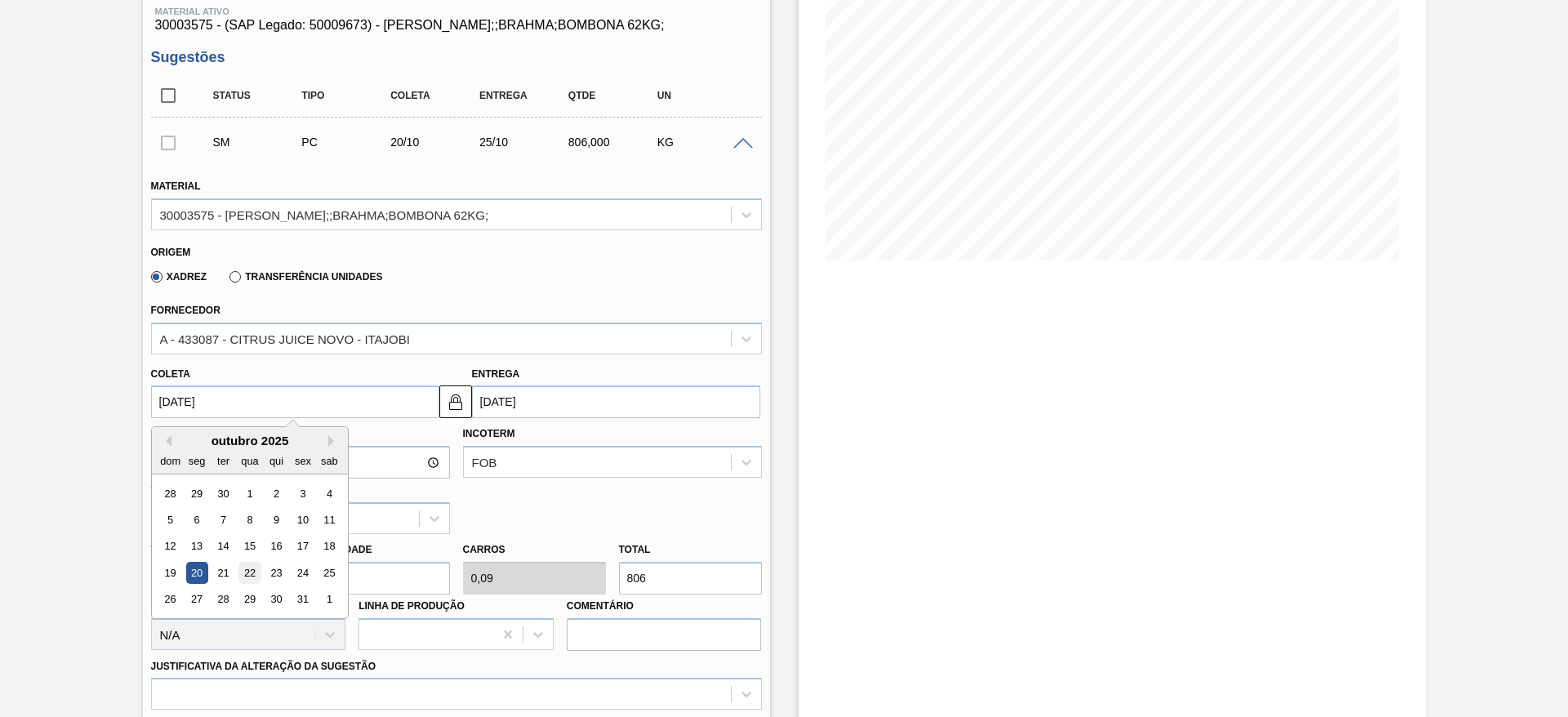
click at [242, 569] on div "22" at bounding box center [250, 573] width 22 height 22
type input "22/10/2025"
type input "27/10/2025"
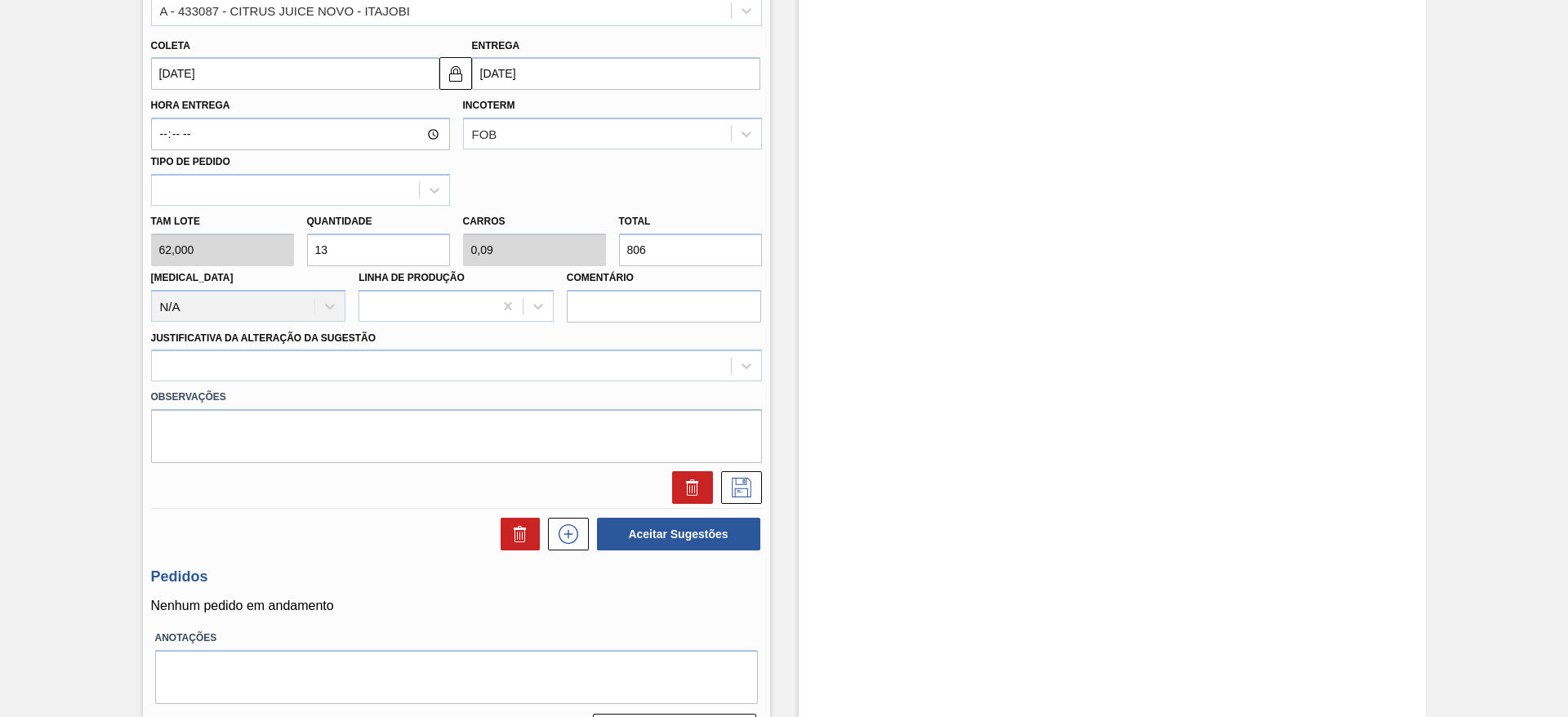
scroll to position [584, 0]
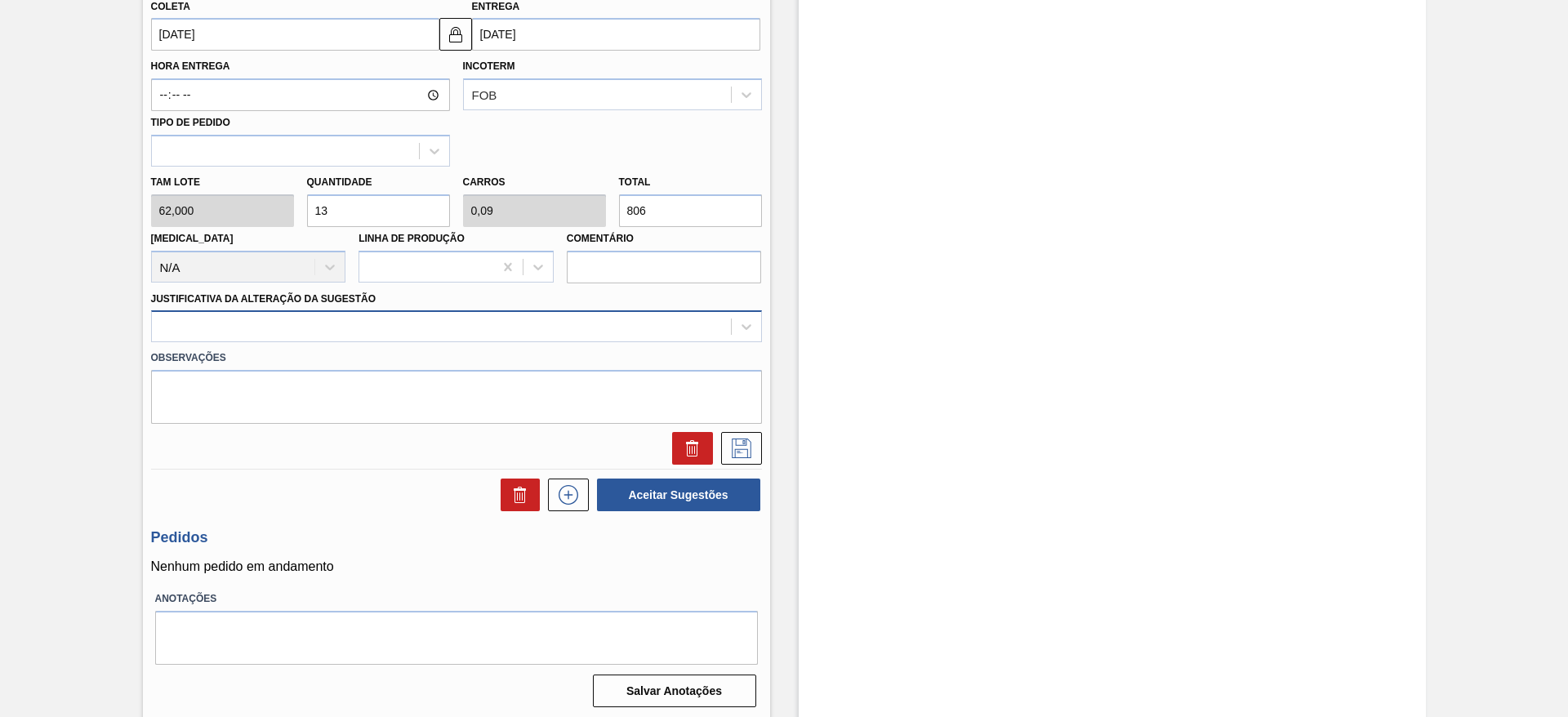
click at [625, 325] on div at bounding box center [442, 327] width 579 height 24
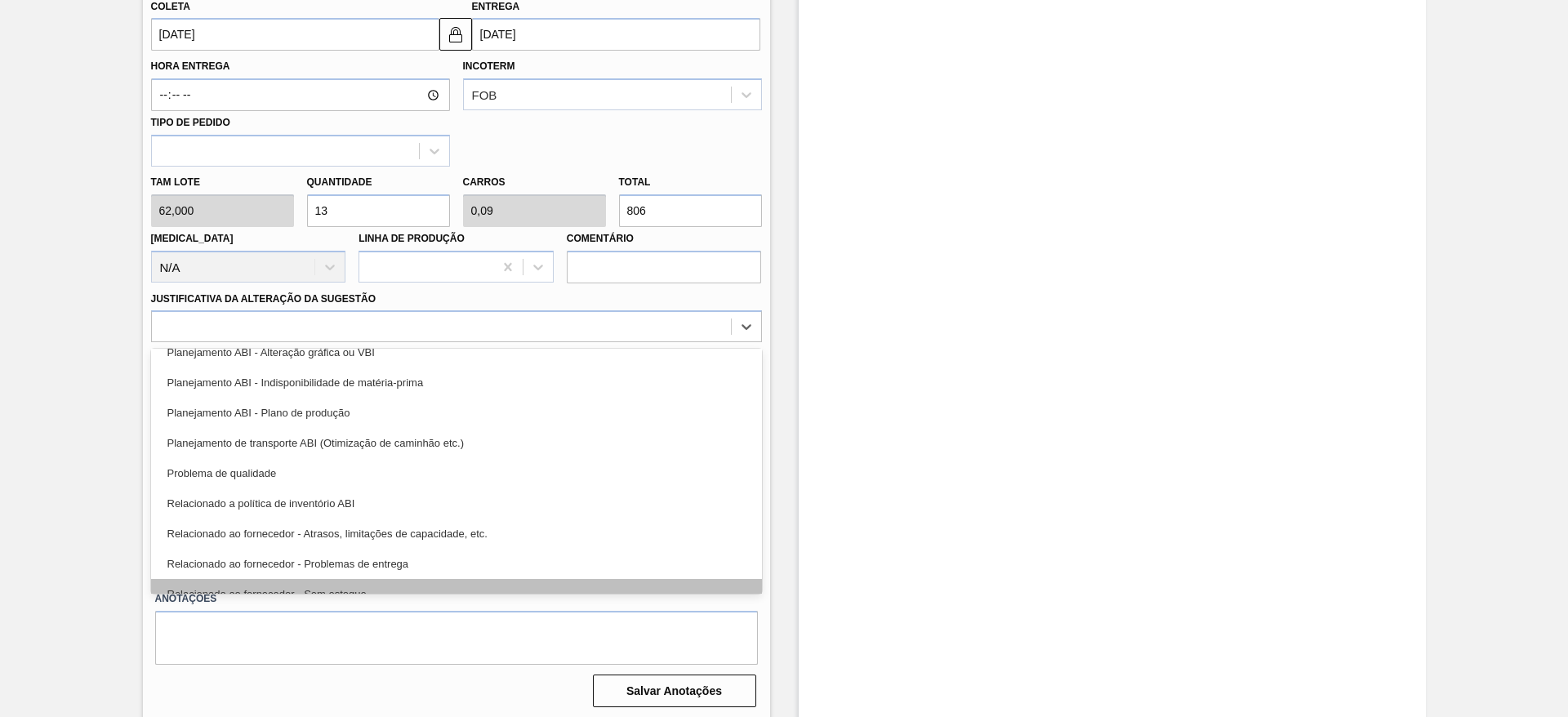
scroll to position [183, 0]
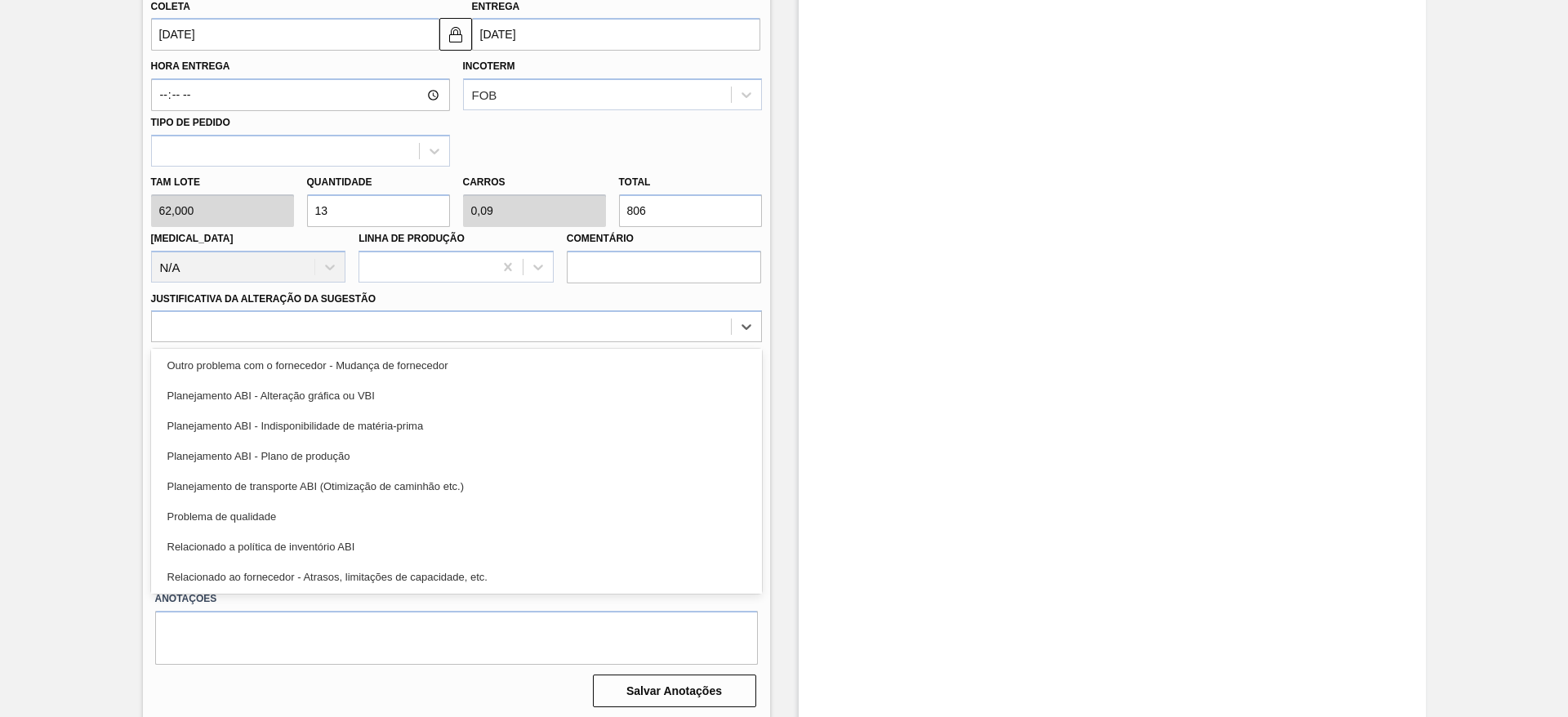
click at [485, 461] on div "Planejamento ABI - Plano de produção" at bounding box center [456, 455] width 611 height 31
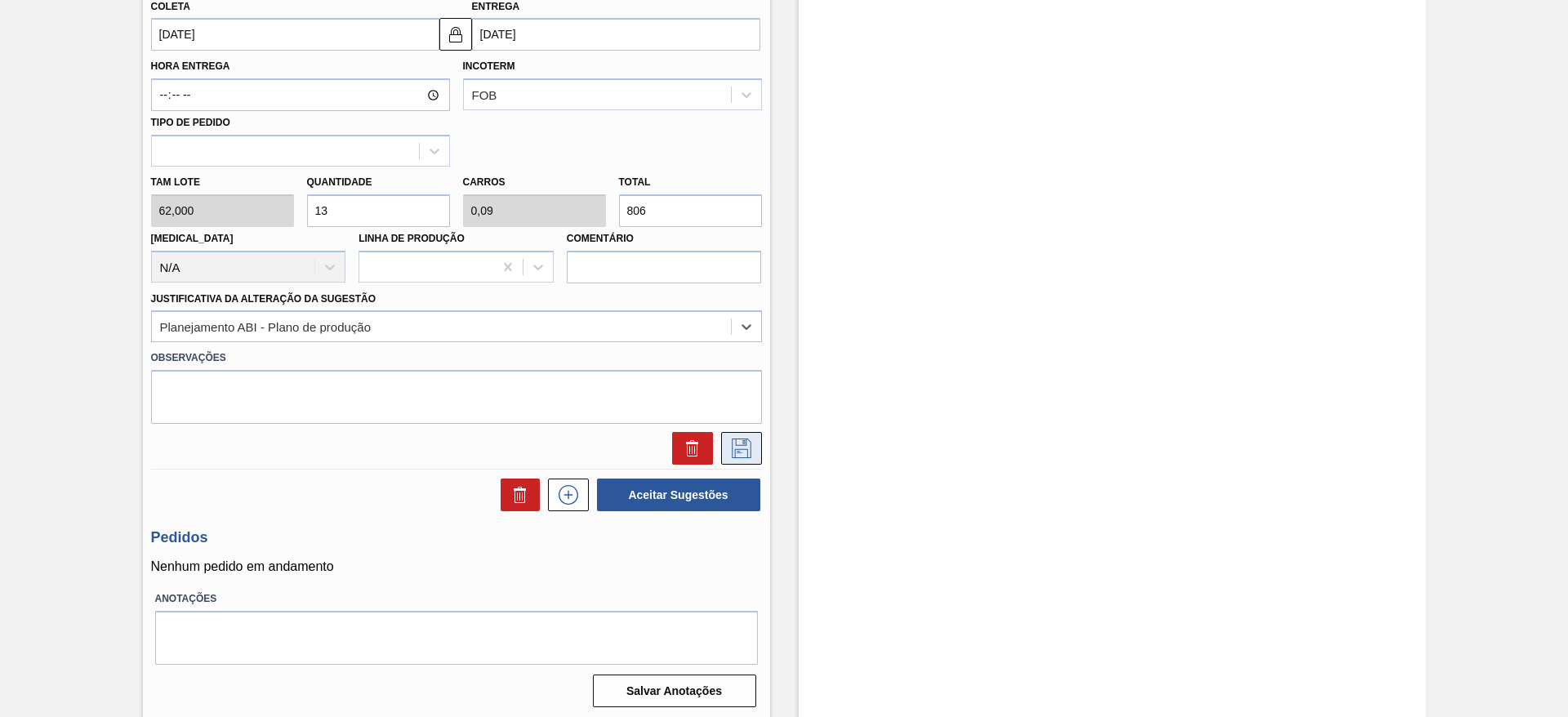
click at [731, 445] on icon at bounding box center [741, 448] width 26 height 19
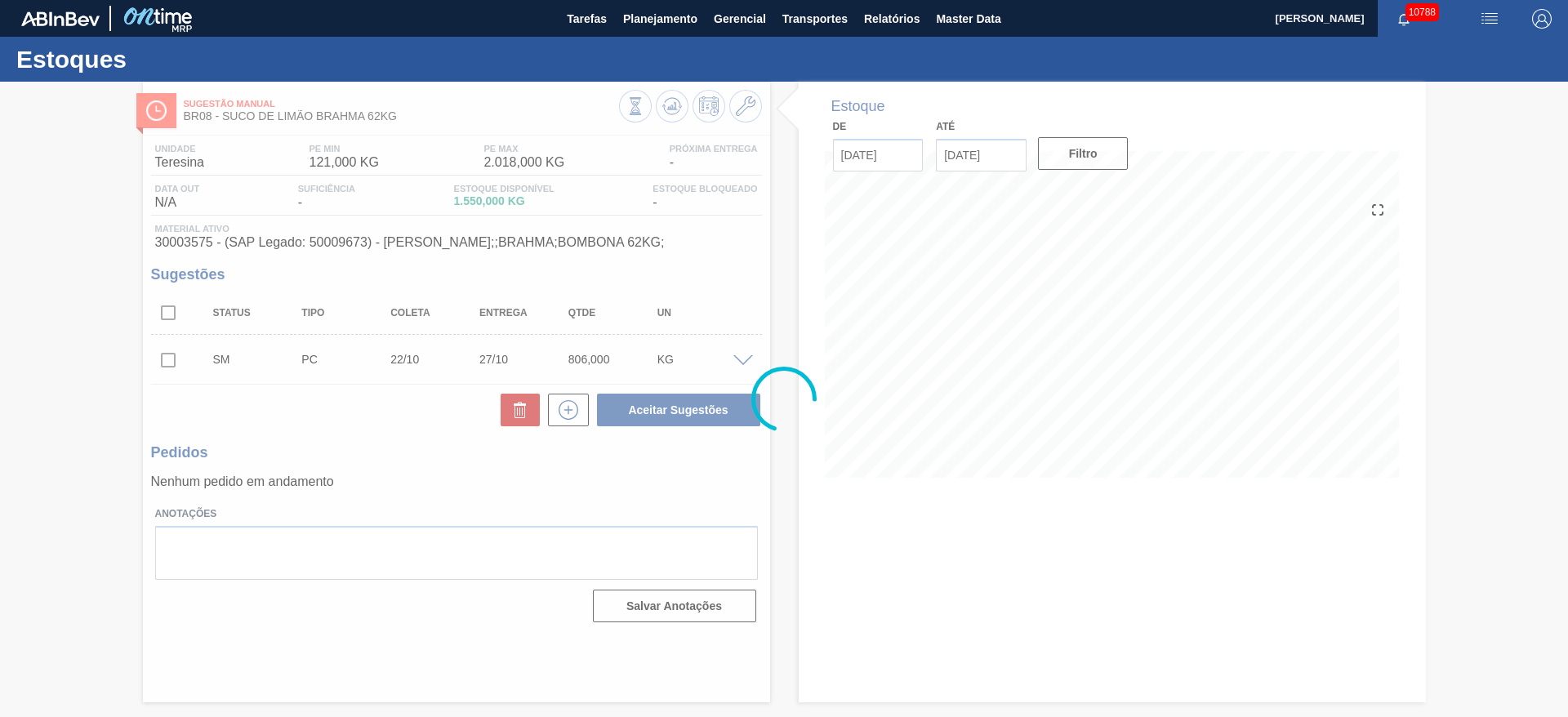
scroll to position [0, 0]
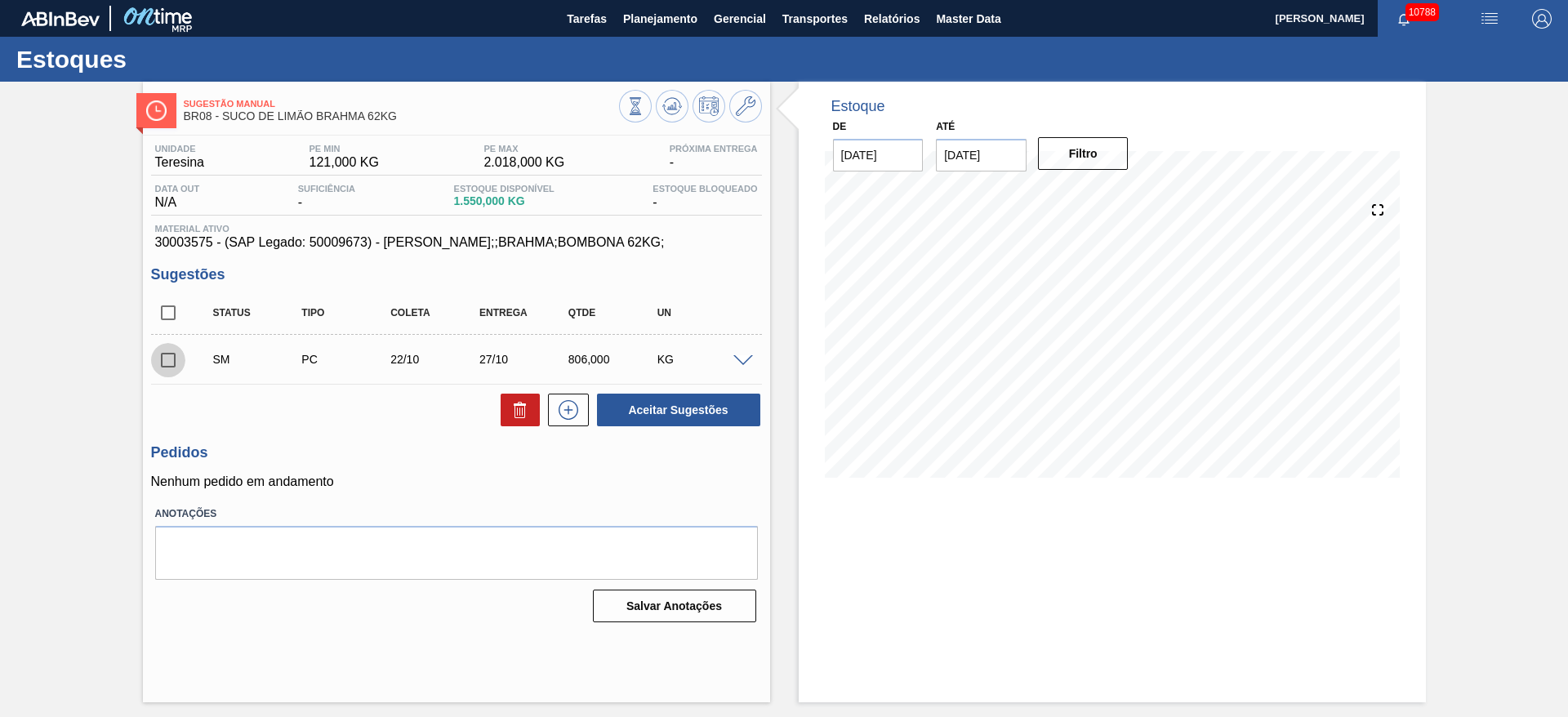
click at [171, 359] on input "checkbox" at bounding box center [168, 360] width 34 height 34
click at [691, 409] on button "Aceitar Sugestões" at bounding box center [679, 409] width 163 height 32
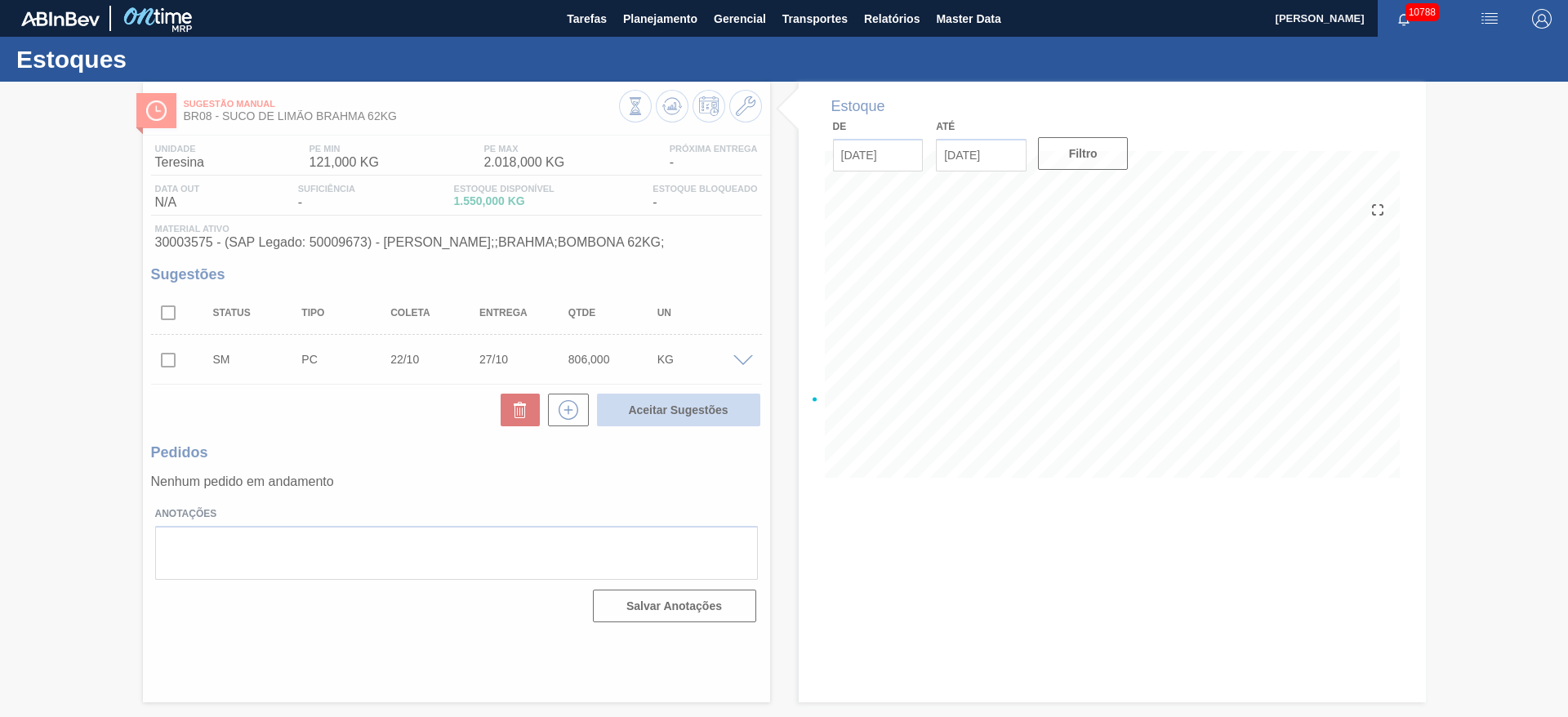
checkbox input "false"
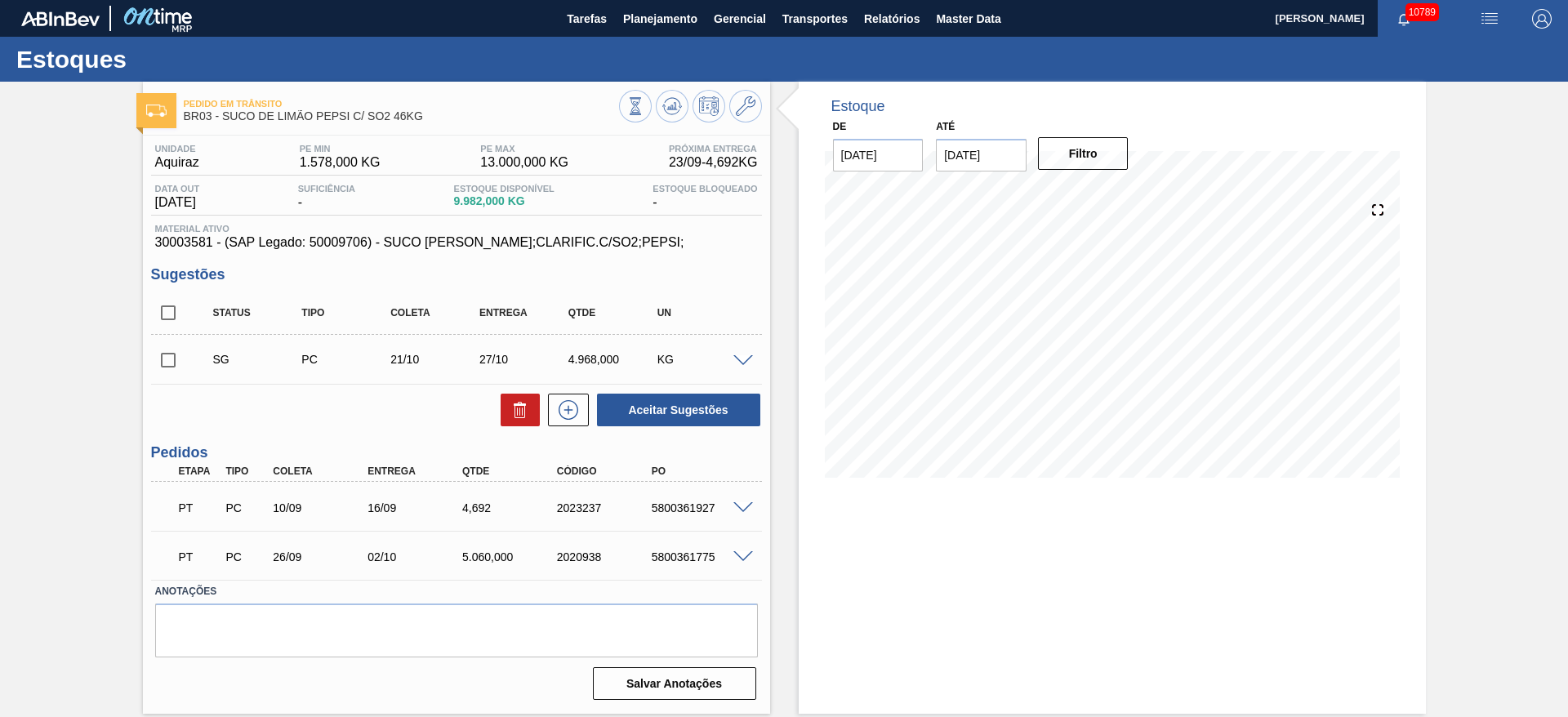
click at [175, 363] on input "checkbox" at bounding box center [168, 360] width 34 height 34
click at [632, 420] on button "Aceitar Sugestões" at bounding box center [679, 409] width 163 height 32
checkbox input "false"
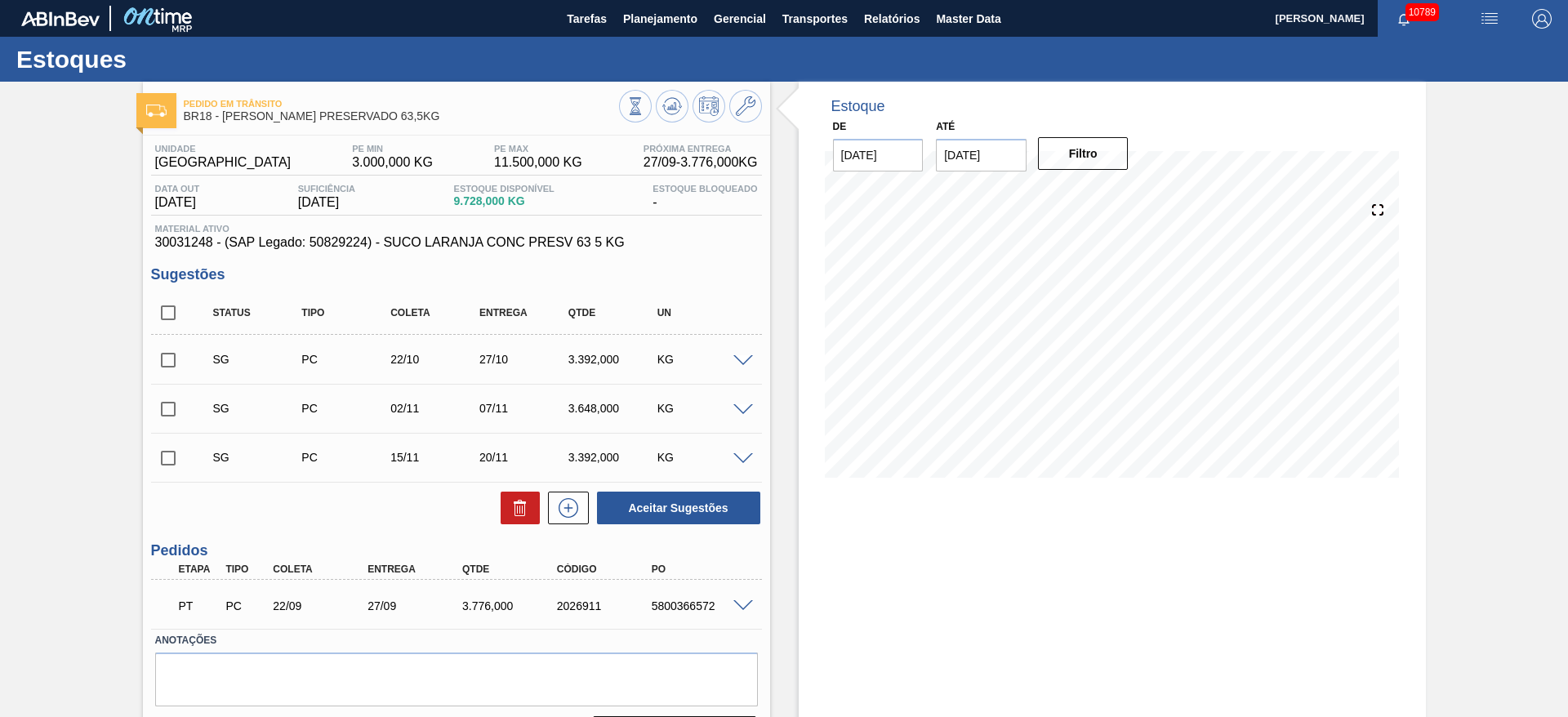
drag, startPoint x: 167, startPoint y: 359, endPoint x: 184, endPoint y: 365, distance: 18.0
click at [167, 359] on input "checkbox" at bounding box center [168, 360] width 34 height 34
click at [687, 516] on button "Aceitar Sugestões" at bounding box center [679, 507] width 163 height 32
checkbox input "false"
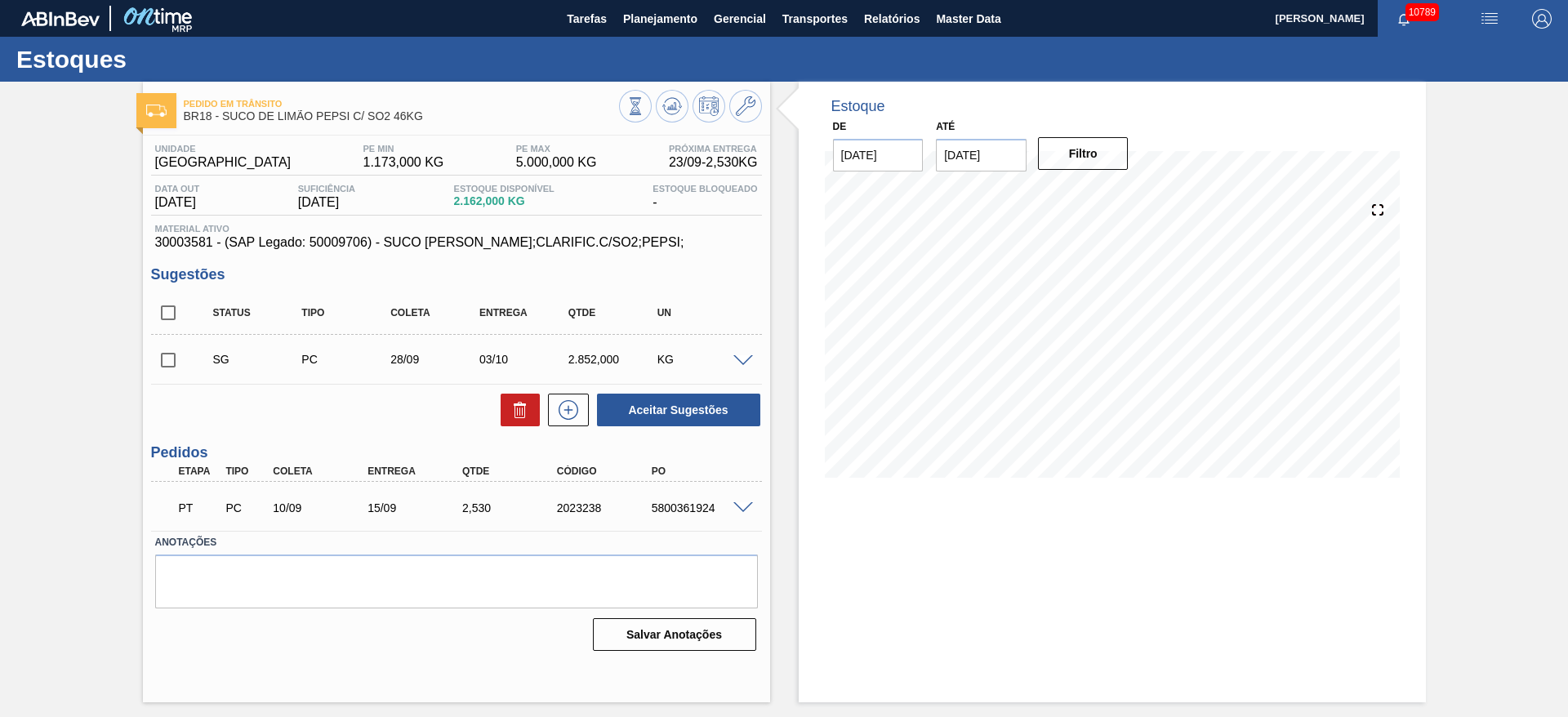
click at [682, 512] on div "5800361924" at bounding box center [700, 508] width 106 height 13
copy div "5800361924"
click at [742, 511] on span at bounding box center [743, 507] width 19 height 12
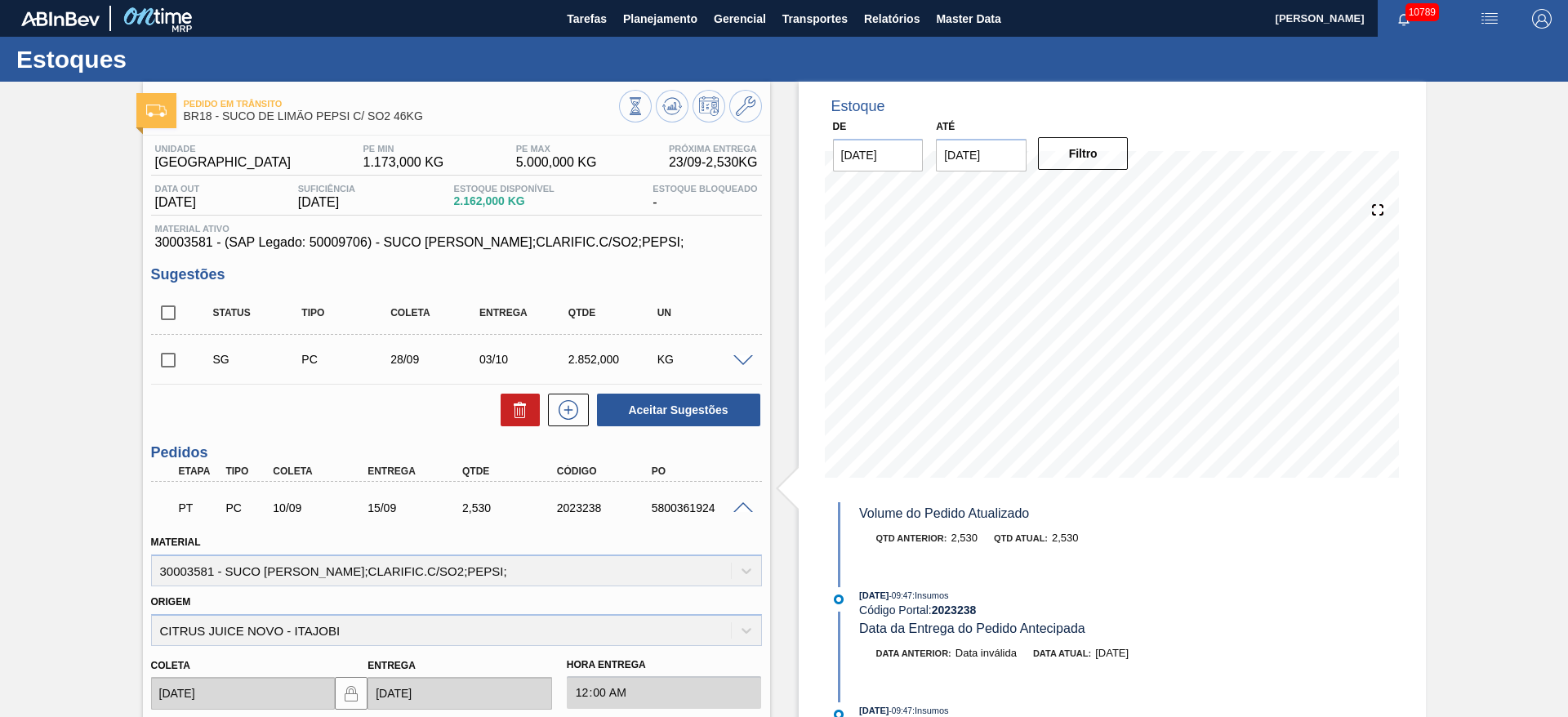
drag, startPoint x: 689, startPoint y: 518, endPoint x: 679, endPoint y: 495, distance: 25.1
click at [688, 519] on div "PT PC 10/09 15/09 2,530 2023238 5800361924" at bounding box center [452, 506] width 568 height 32
click at [680, 493] on div "PT PC 10/09 15/09 2,530 2023238 5800361924" at bounding box center [452, 506] width 568 height 32
click at [690, 504] on div "5800361924" at bounding box center [700, 508] width 106 height 13
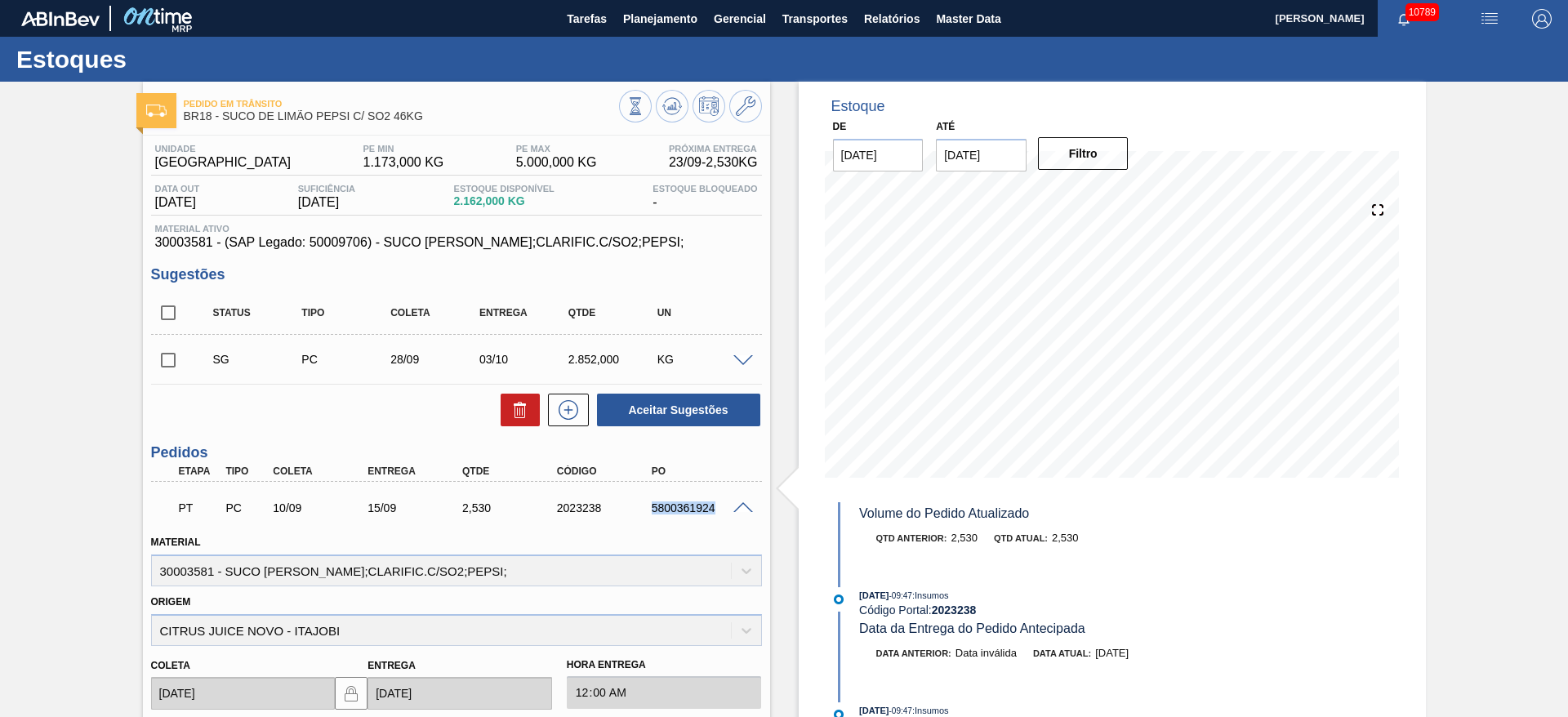
copy div "5800361924"
click at [184, 354] on input "checkbox" at bounding box center [168, 360] width 34 height 34
click at [675, 410] on button "Aceitar Sugestões" at bounding box center [679, 409] width 163 height 32
checkbox input "false"
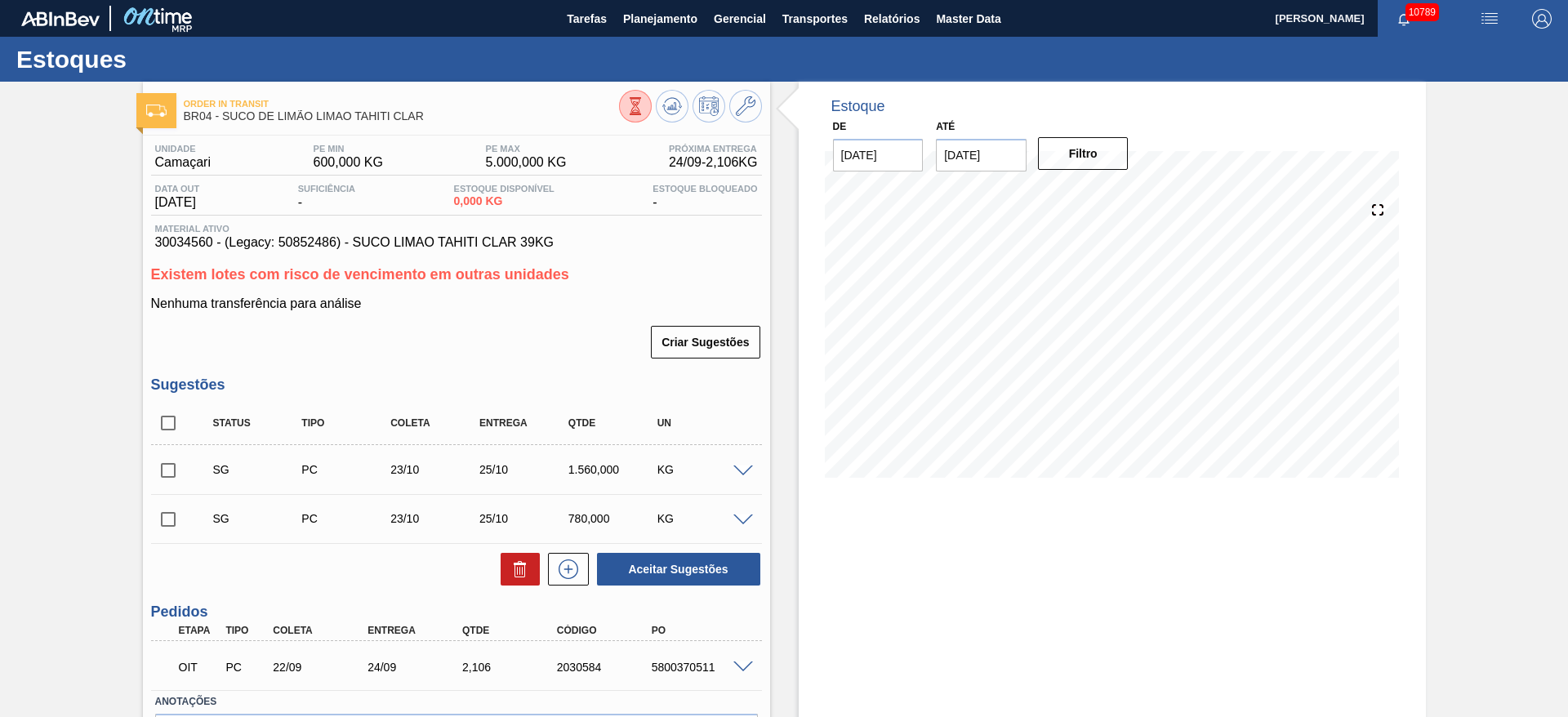
click at [686, 667] on div "5800370511" at bounding box center [700, 667] width 106 height 13
copy div "5800370511"
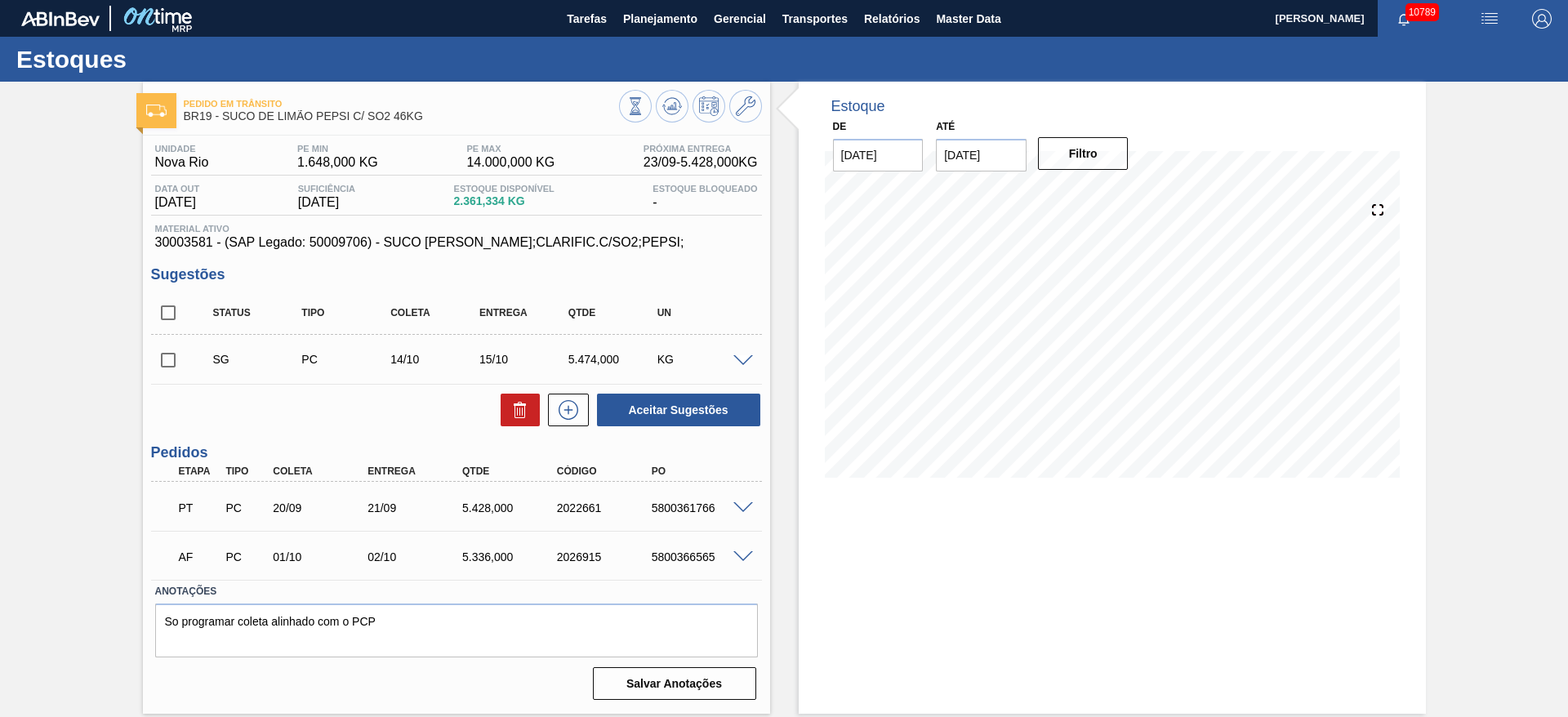
click at [174, 361] on input "checkbox" at bounding box center [168, 360] width 34 height 34
click at [666, 427] on div "Unidade Nova Rio PE MIN 1.648,000 KG PE MAX 14.000,000 KG Próxima Entrega 23/09…" at bounding box center [456, 420] width 627 height 570
click at [666, 406] on button "Aceitar Sugestões" at bounding box center [679, 409] width 163 height 32
checkbox input "false"
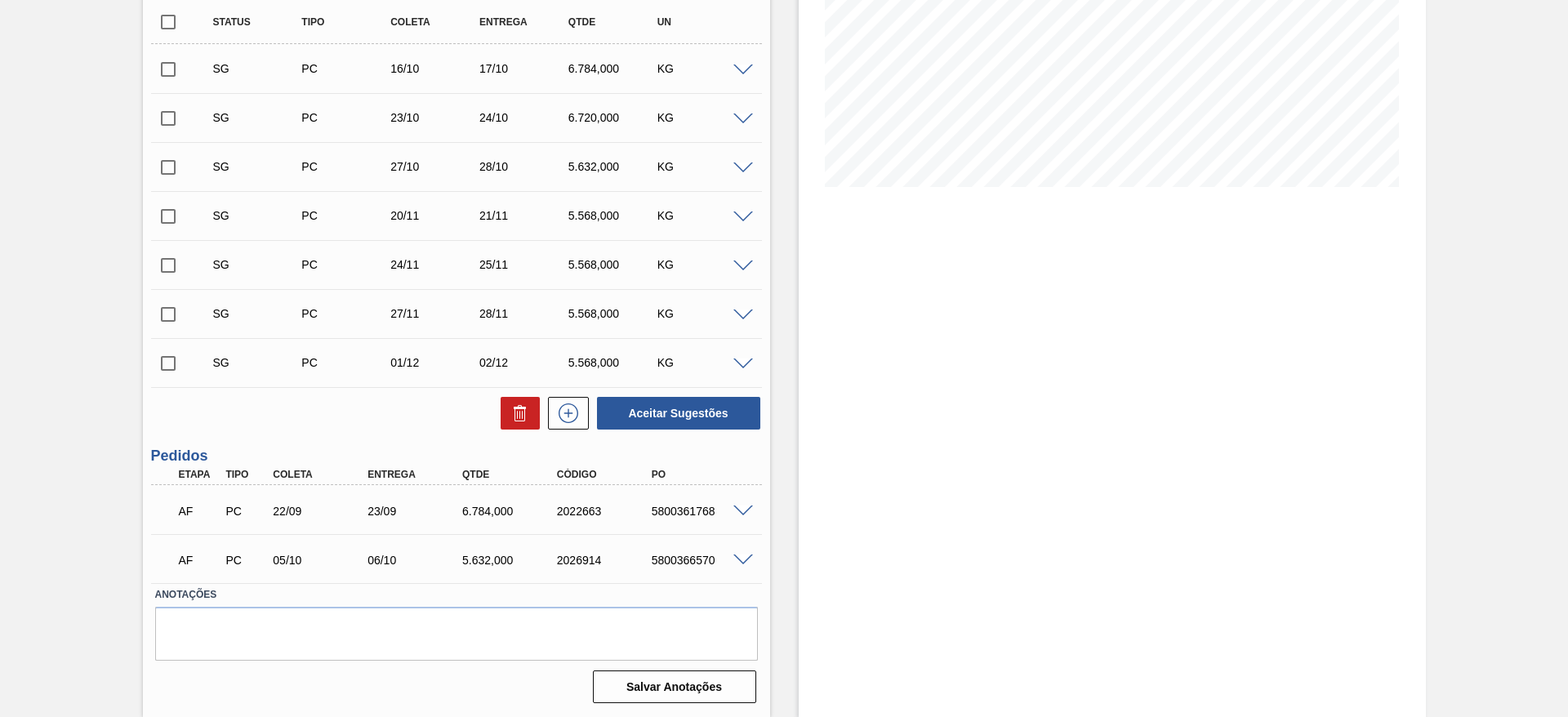
scroll to position [45, 0]
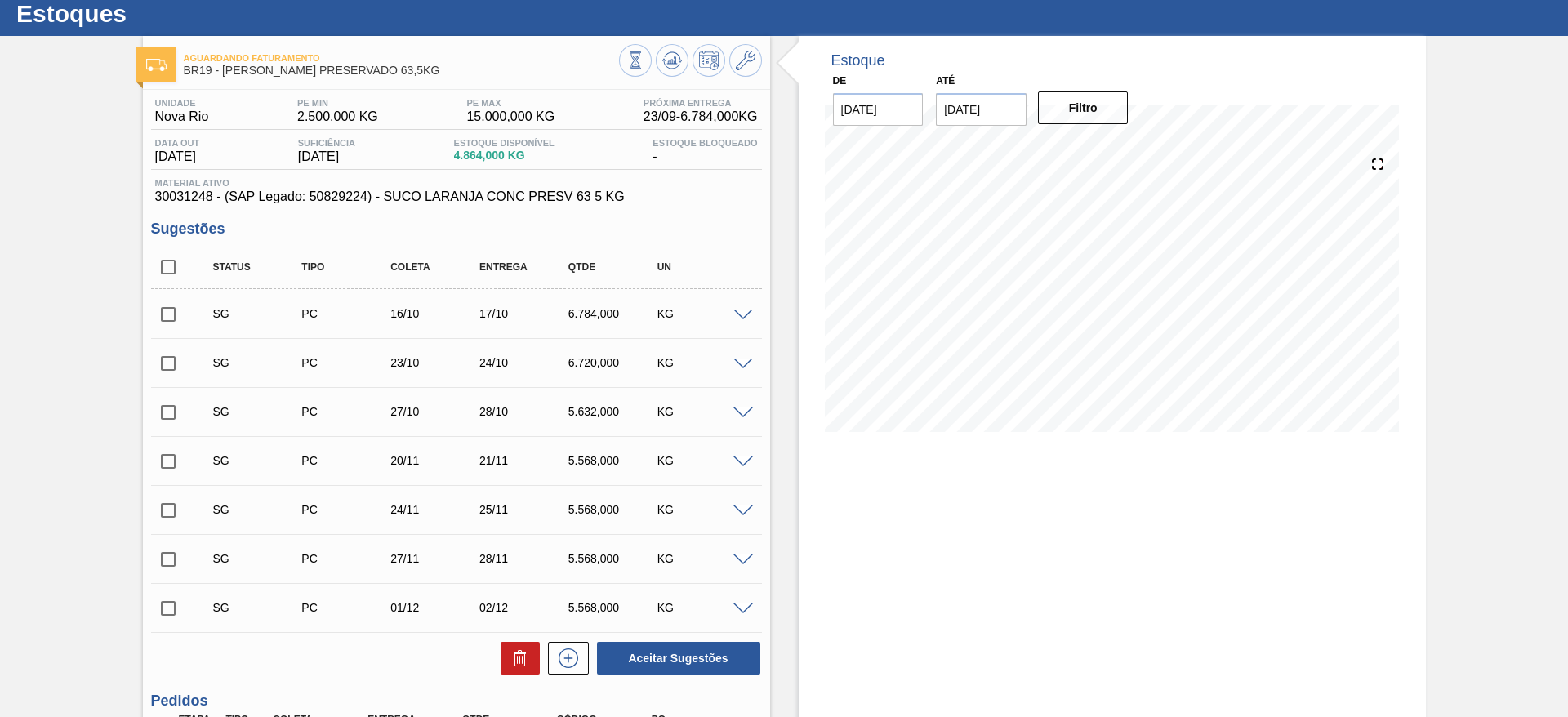
click at [170, 305] on input "checkbox" at bounding box center [168, 314] width 34 height 34
click at [668, 648] on button "Aceitar Sugestões" at bounding box center [679, 658] width 163 height 32
checkbox input "false"
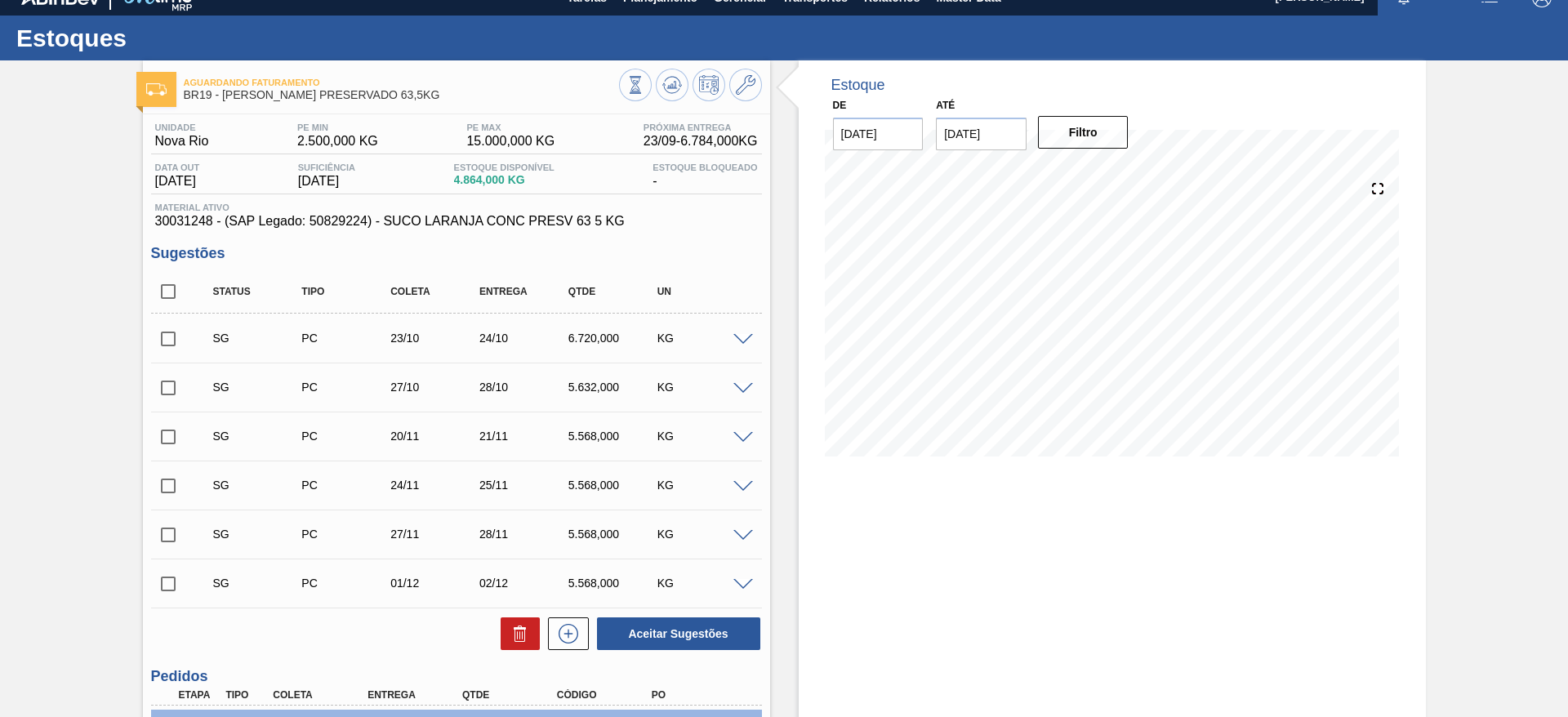
scroll to position [0, 0]
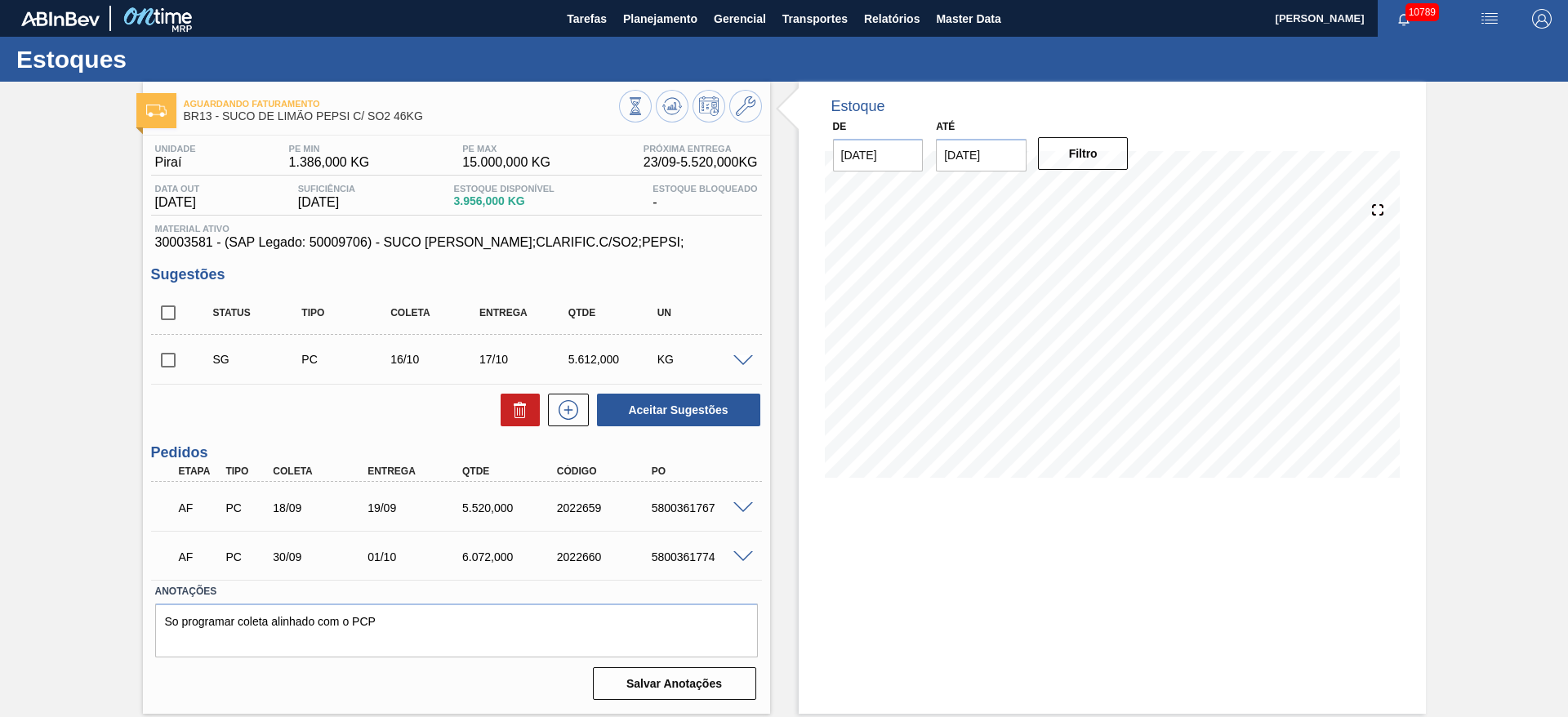
click at [163, 366] on input "checkbox" at bounding box center [168, 360] width 34 height 34
click at [707, 416] on button "Aceitar Sugestões" at bounding box center [679, 409] width 163 height 32
checkbox input "false"
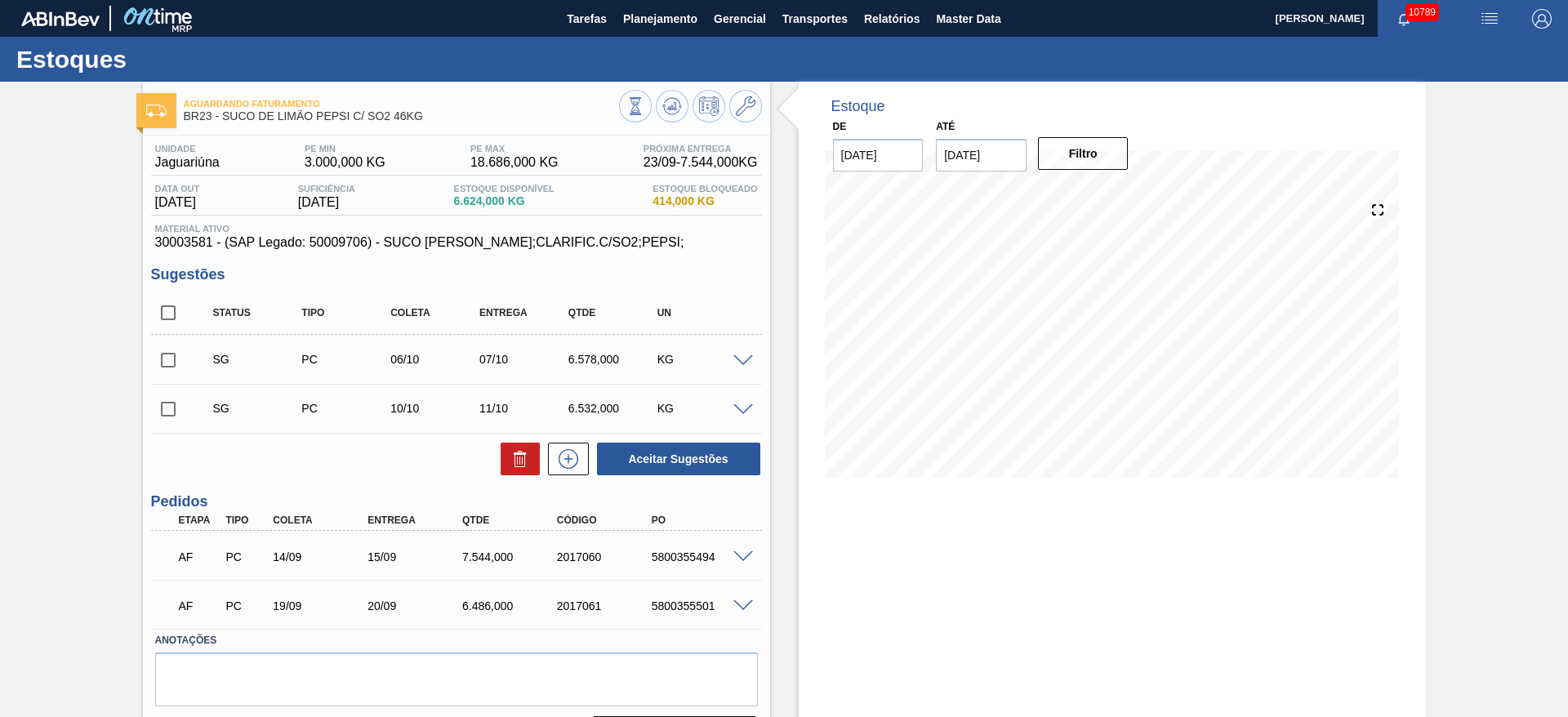
drag, startPoint x: 170, startPoint y: 414, endPoint x: 187, endPoint y: 416, distance: 17.1
click at [170, 414] on input "checkbox" at bounding box center [168, 409] width 34 height 34
checkbox input "true"
click at [170, 360] on input "checkbox" at bounding box center [168, 360] width 34 height 34
checkbox input "true"
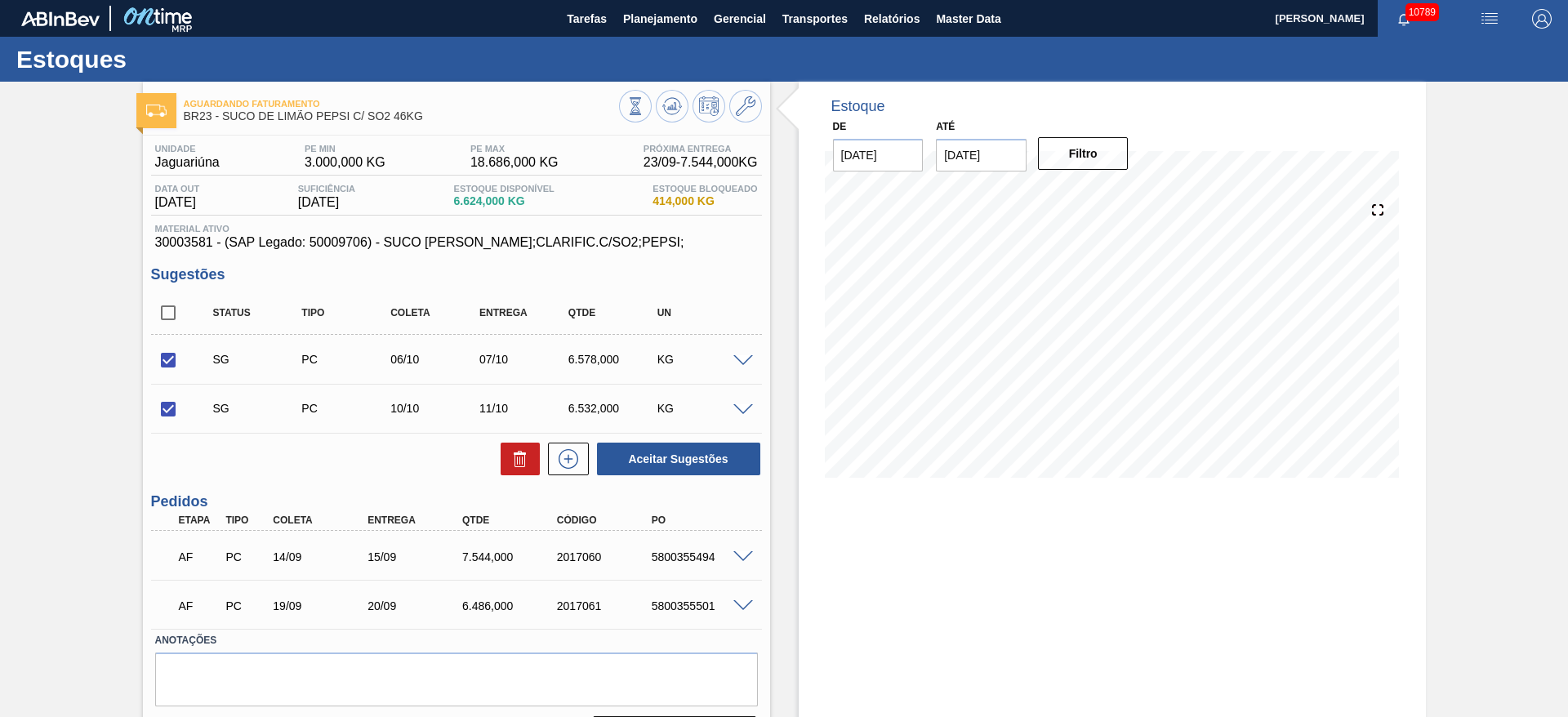
click at [167, 406] on input "checkbox" at bounding box center [168, 409] width 34 height 34
checkbox input "false"
click at [510, 459] on icon at bounding box center [520, 458] width 19 height 19
checkbox input "false"
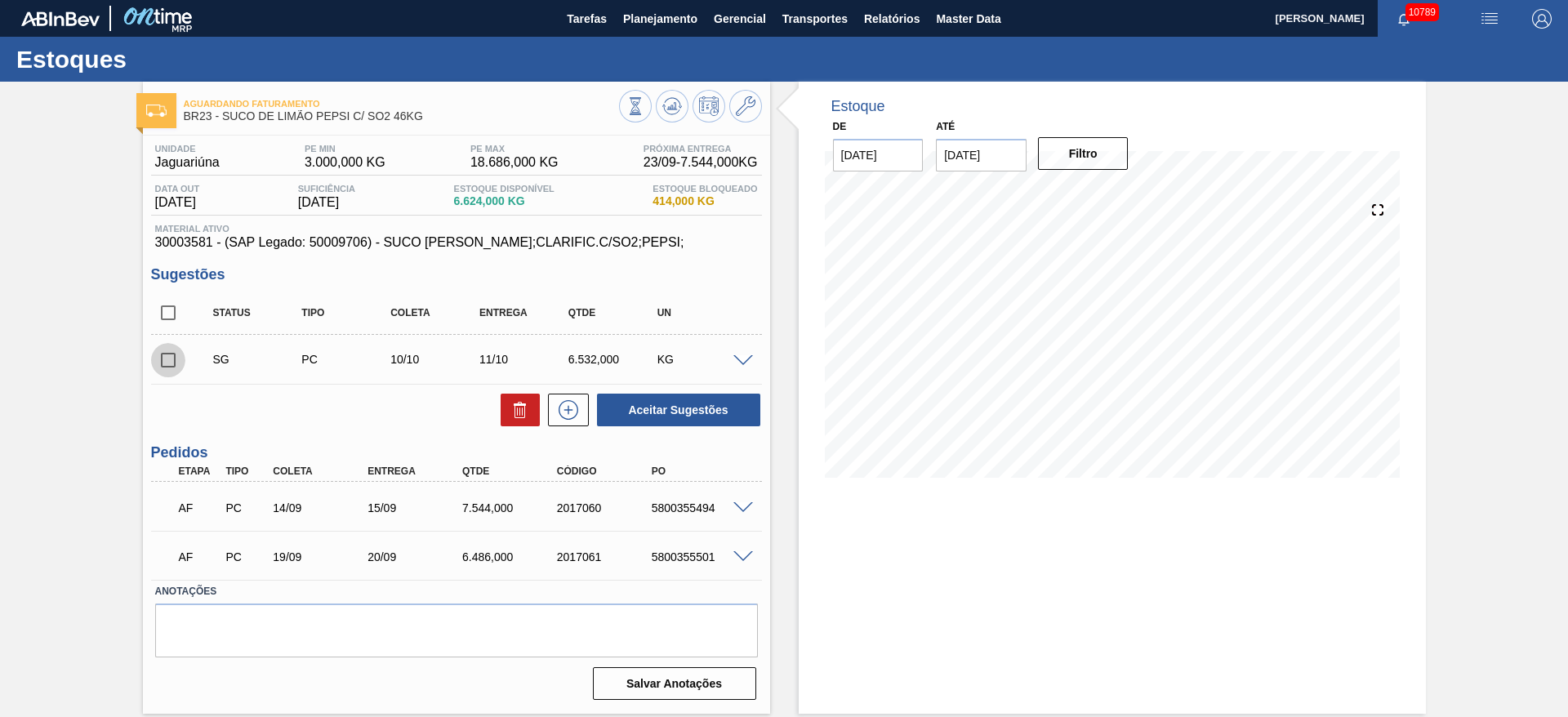
click at [166, 345] on input "checkbox" at bounding box center [168, 360] width 34 height 34
checkbox input "true"
click at [642, 421] on button "Aceitar Sugestões" at bounding box center [679, 409] width 163 height 32
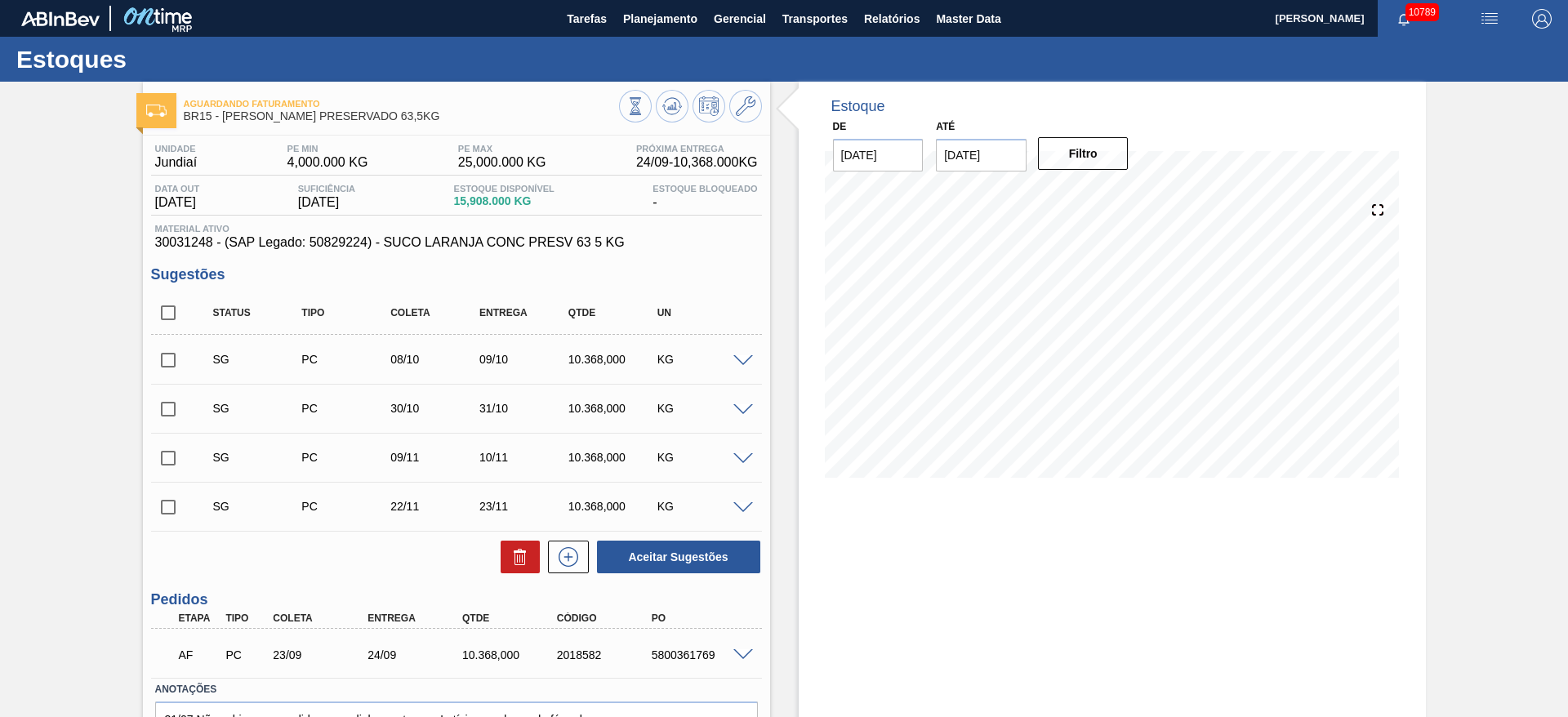
click at [167, 354] on input "checkbox" at bounding box center [168, 360] width 34 height 34
click at [677, 548] on button "Aceitar Sugestões" at bounding box center [679, 557] width 163 height 32
checkbox input "false"
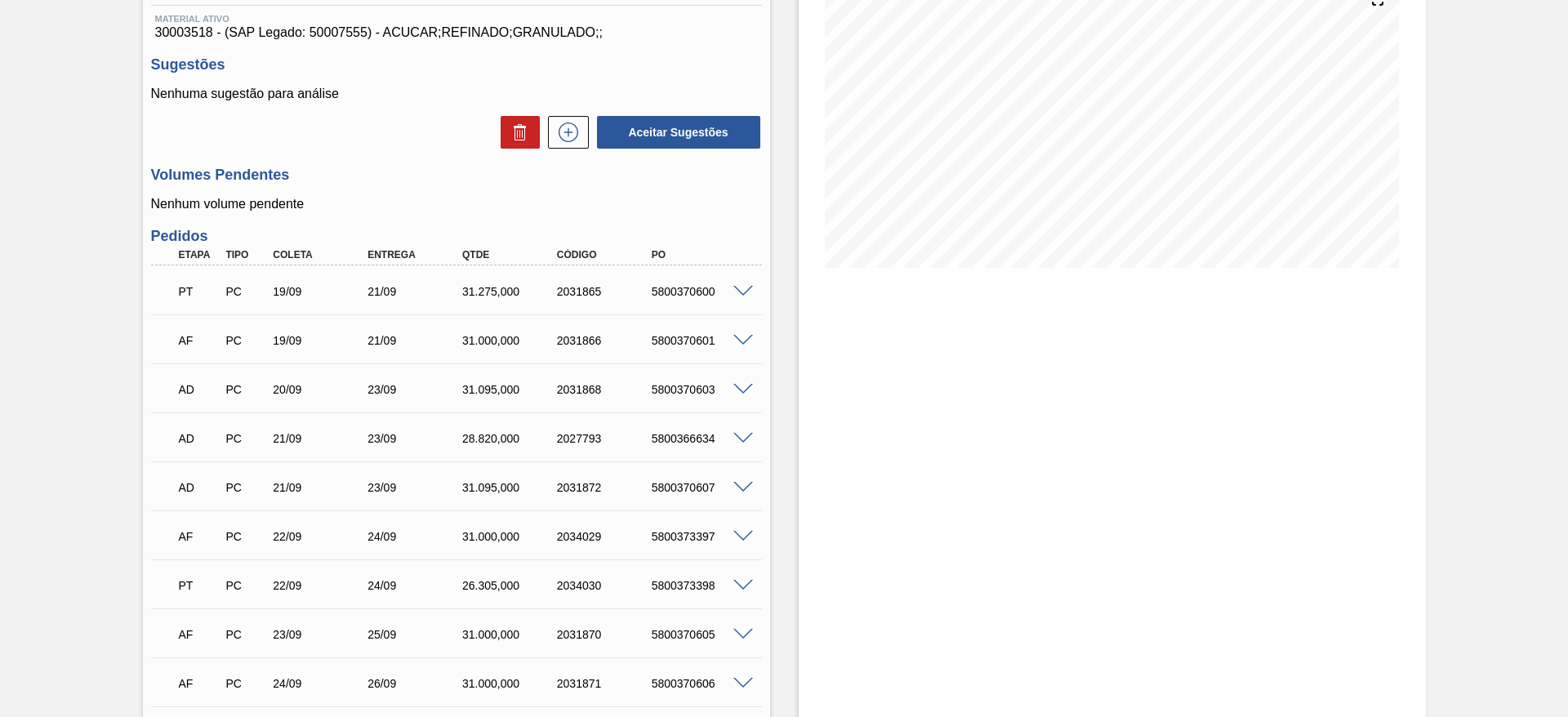
scroll to position [490, 0]
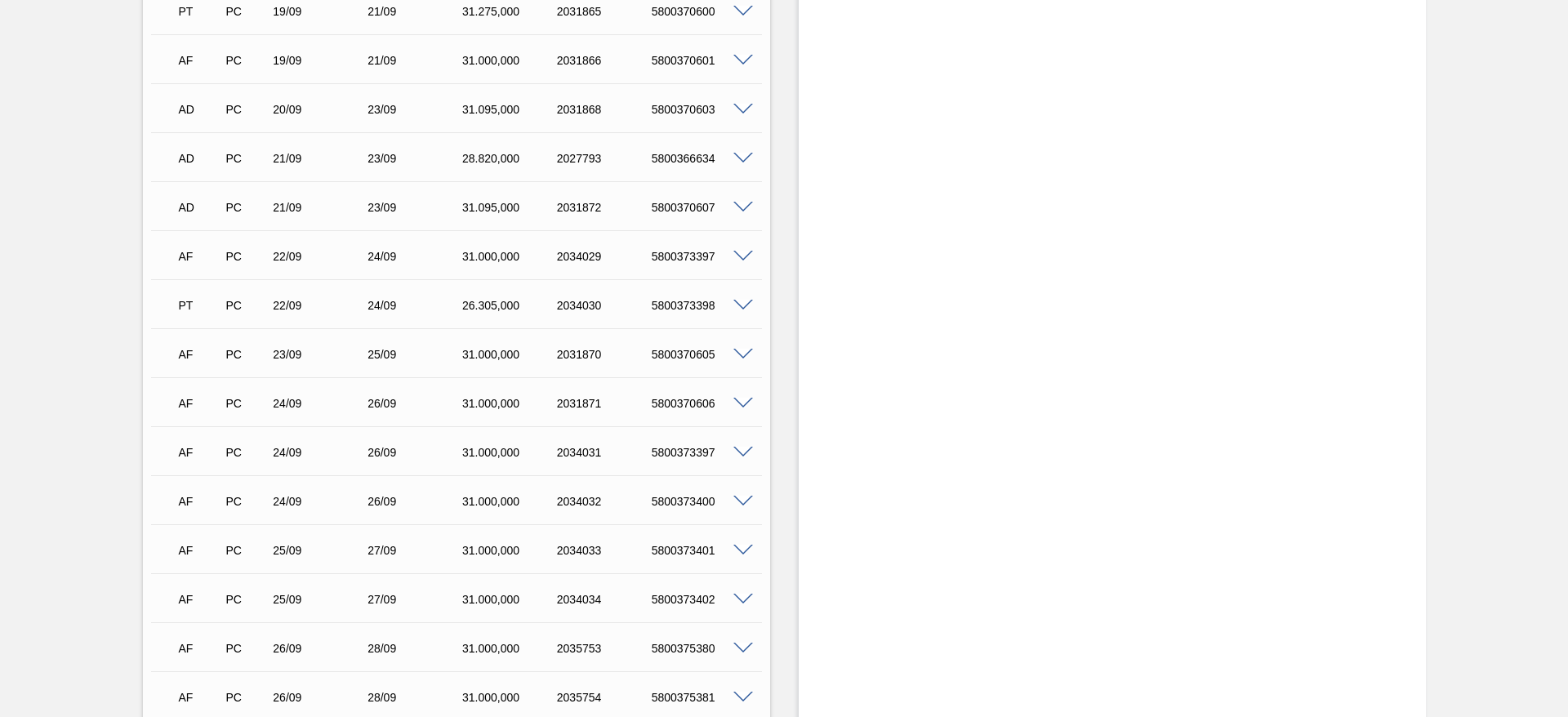
click at [744, 258] on span at bounding box center [743, 256] width 19 height 12
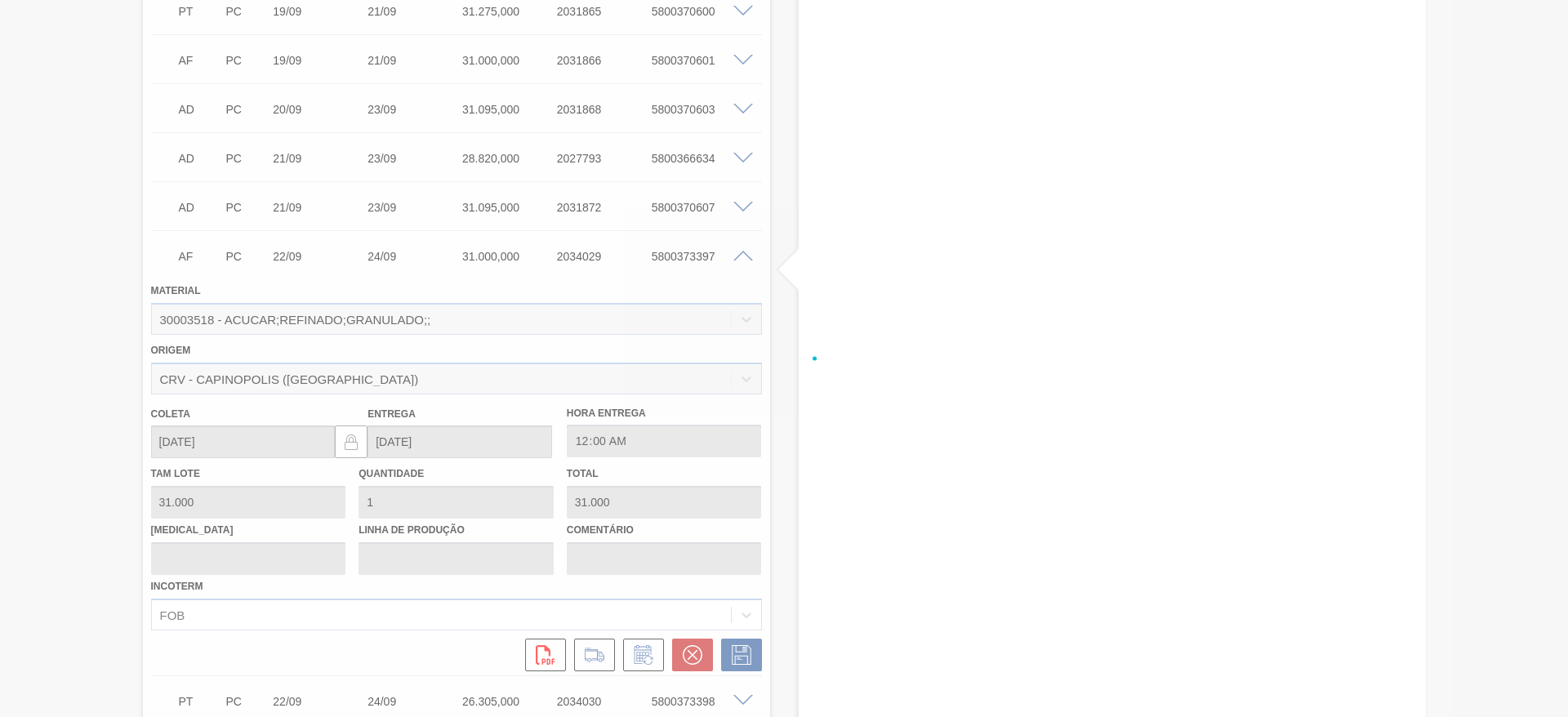
click at [744, 258] on div at bounding box center [784, 358] width 1568 height 717
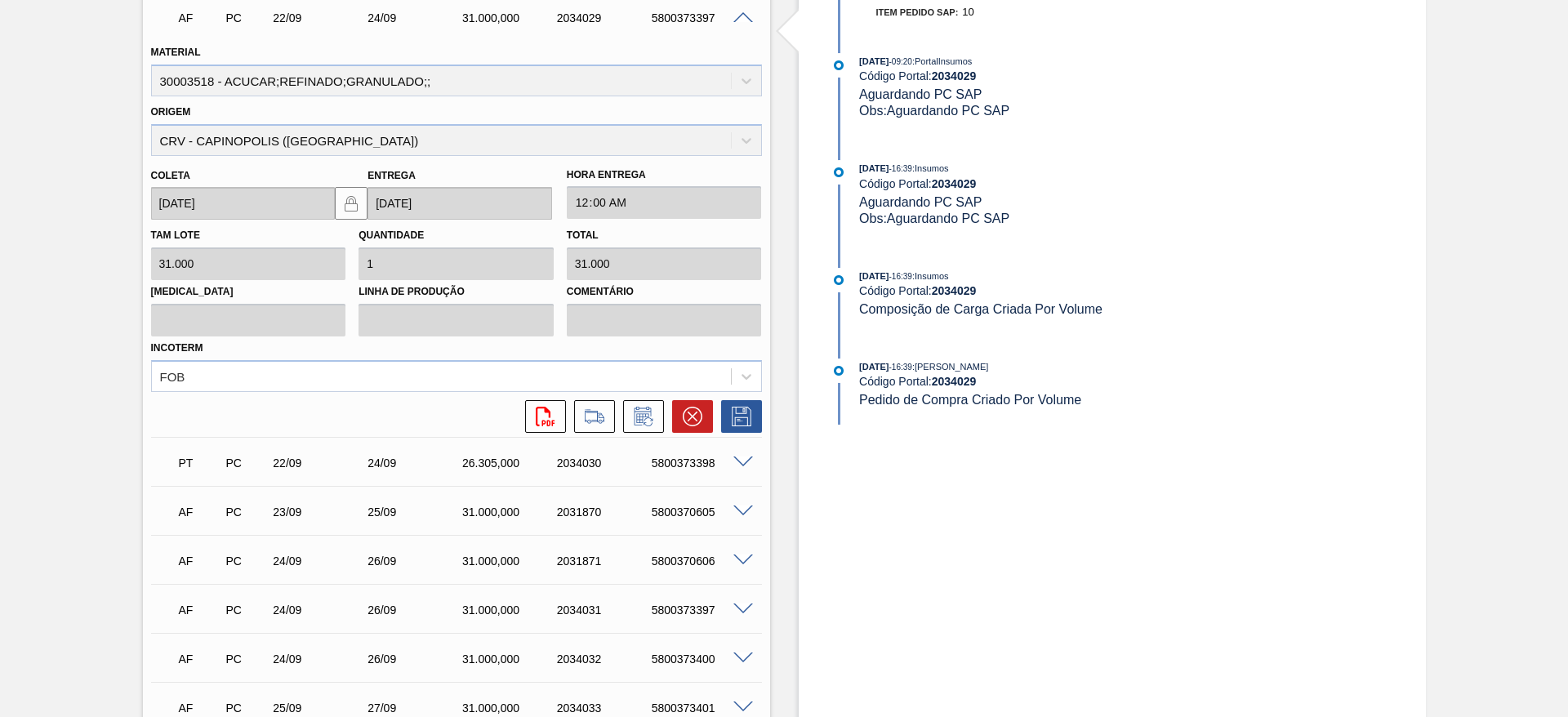
scroll to position [718, 0]
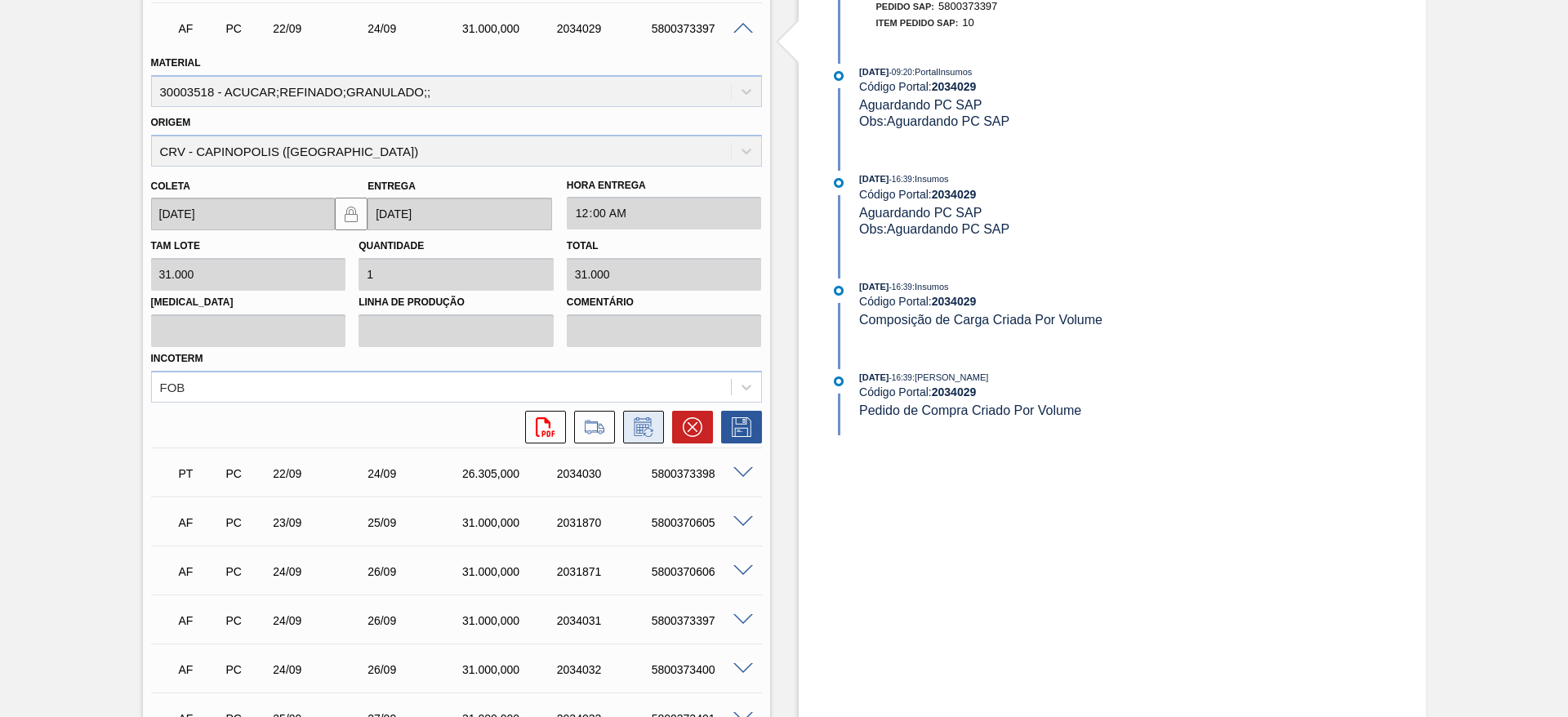
click at [660, 432] on button at bounding box center [644, 427] width 41 height 32
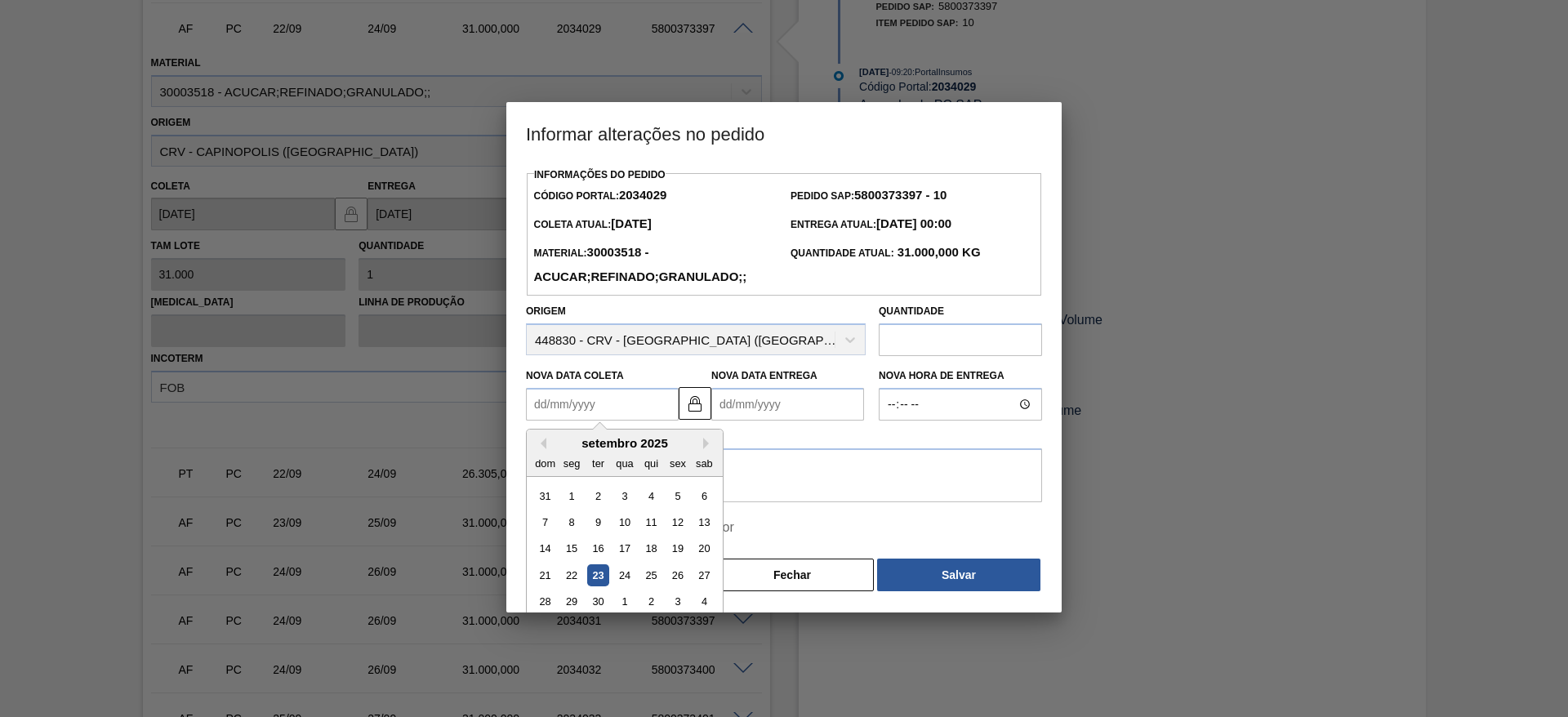
click at [557, 396] on Coleta2034029 "Nova Data Coleta" at bounding box center [602, 403] width 153 height 32
click at [654, 568] on div "25" at bounding box center [651, 575] width 22 height 22
type Coleta2034029 "25/09/2025"
type Entrega2034029 "27/09/2025"
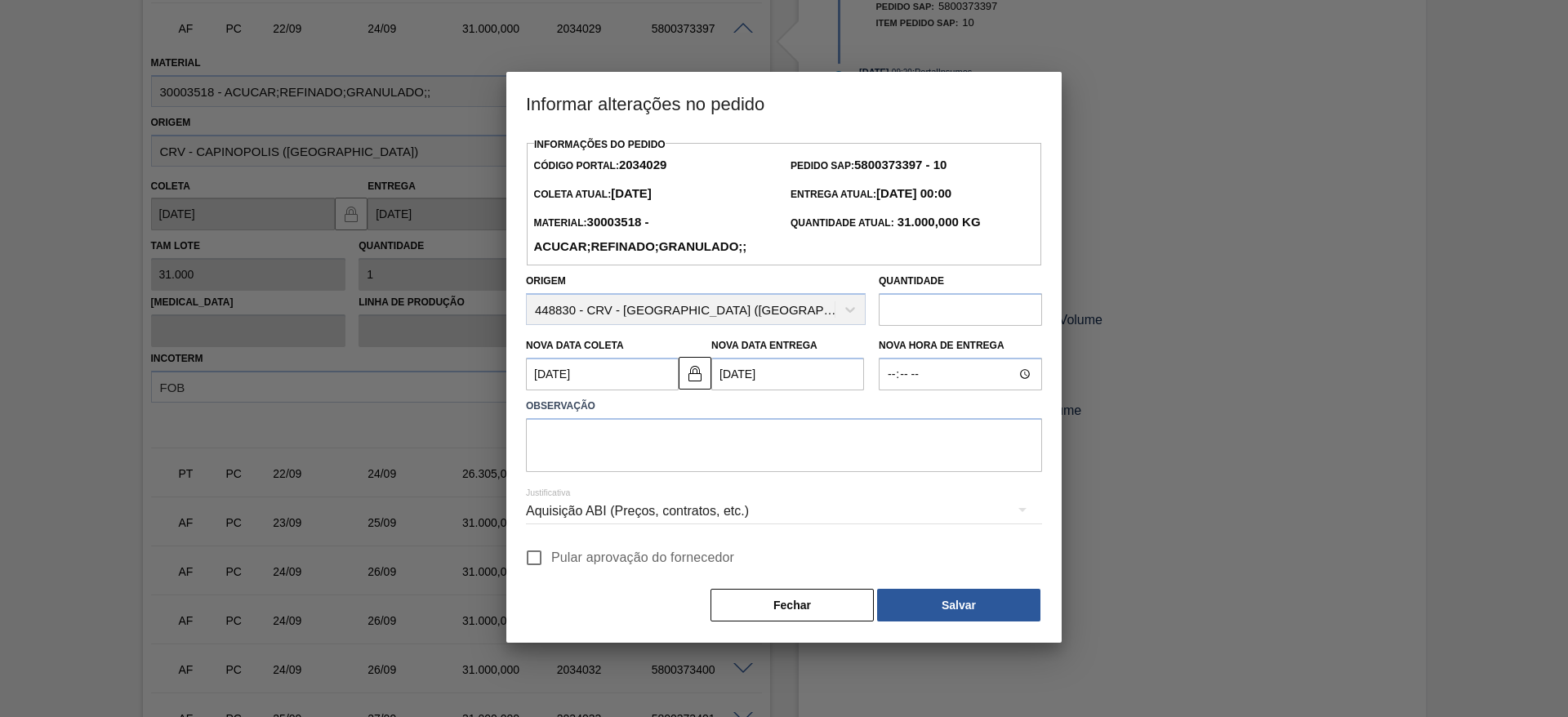
click at [567, 567] on span "Pular aprovação do fornecedor" at bounding box center [642, 557] width 183 height 19
click at [551, 567] on input "Pular aprovação do fornecedor" at bounding box center [533, 557] width 34 height 34
checkbox input "true"
click at [663, 464] on textarea at bounding box center [784, 445] width 516 height 54
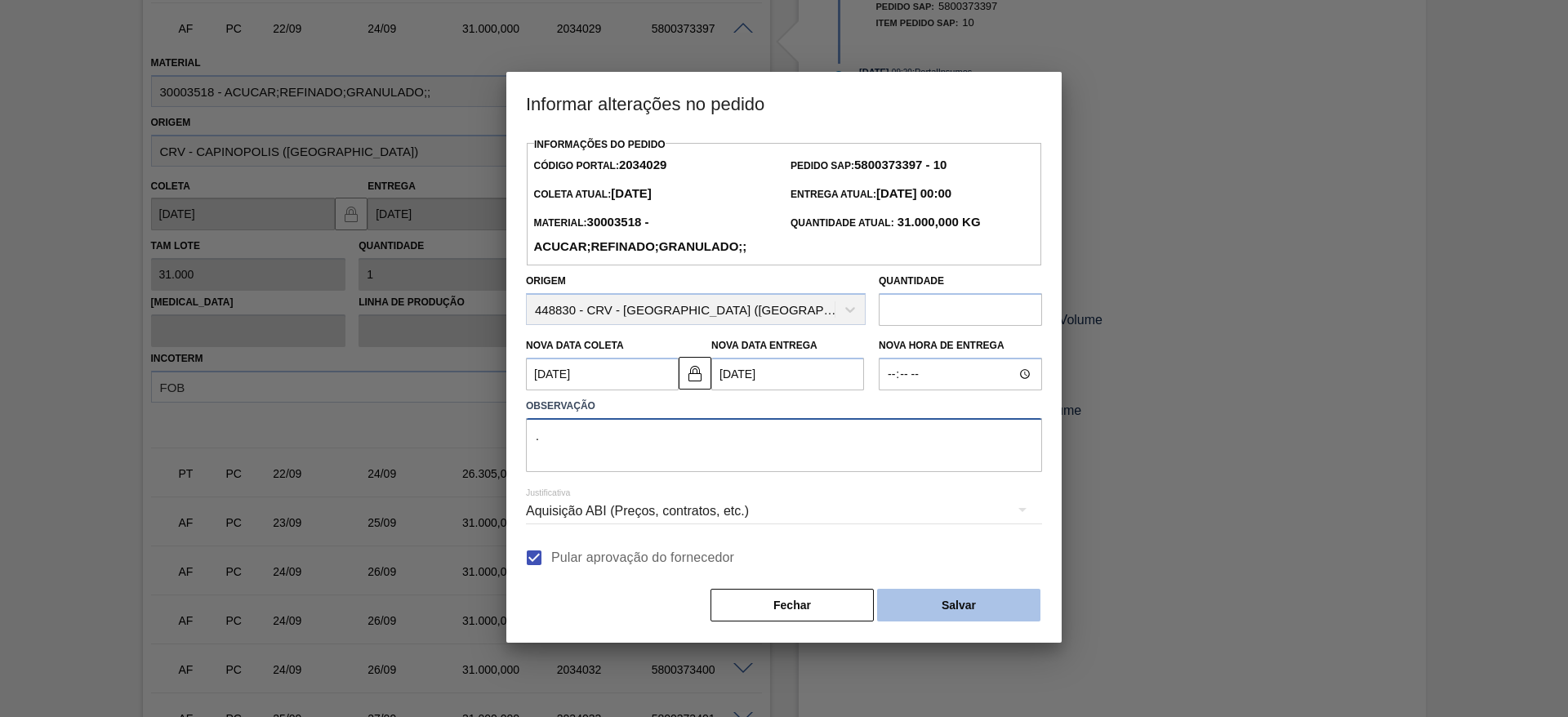
type textarea "."
click at [962, 604] on button "Salvar" at bounding box center [959, 605] width 163 height 32
click at [987, 606] on button "Salvar" at bounding box center [959, 605] width 163 height 32
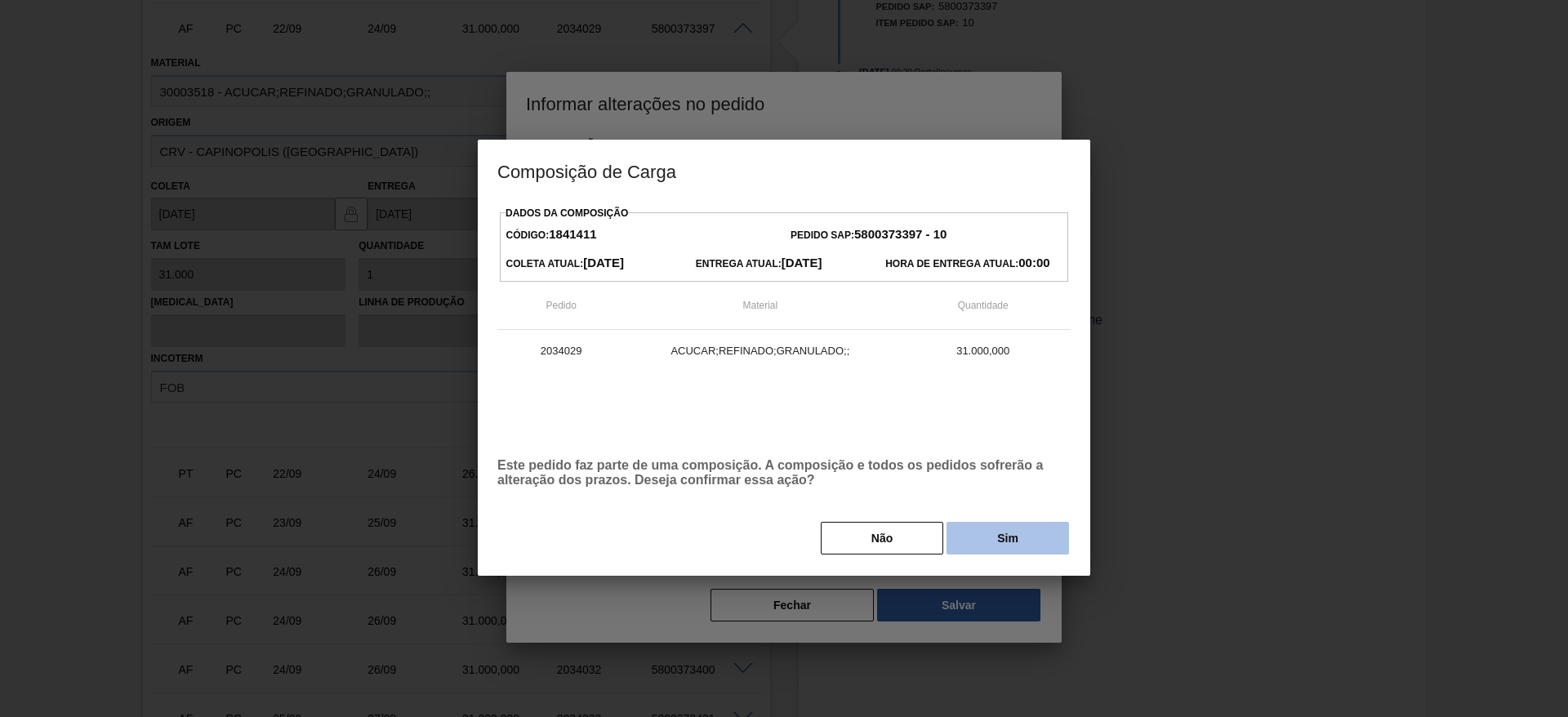
click at [1002, 530] on button "Sim" at bounding box center [1008, 538] width 122 height 32
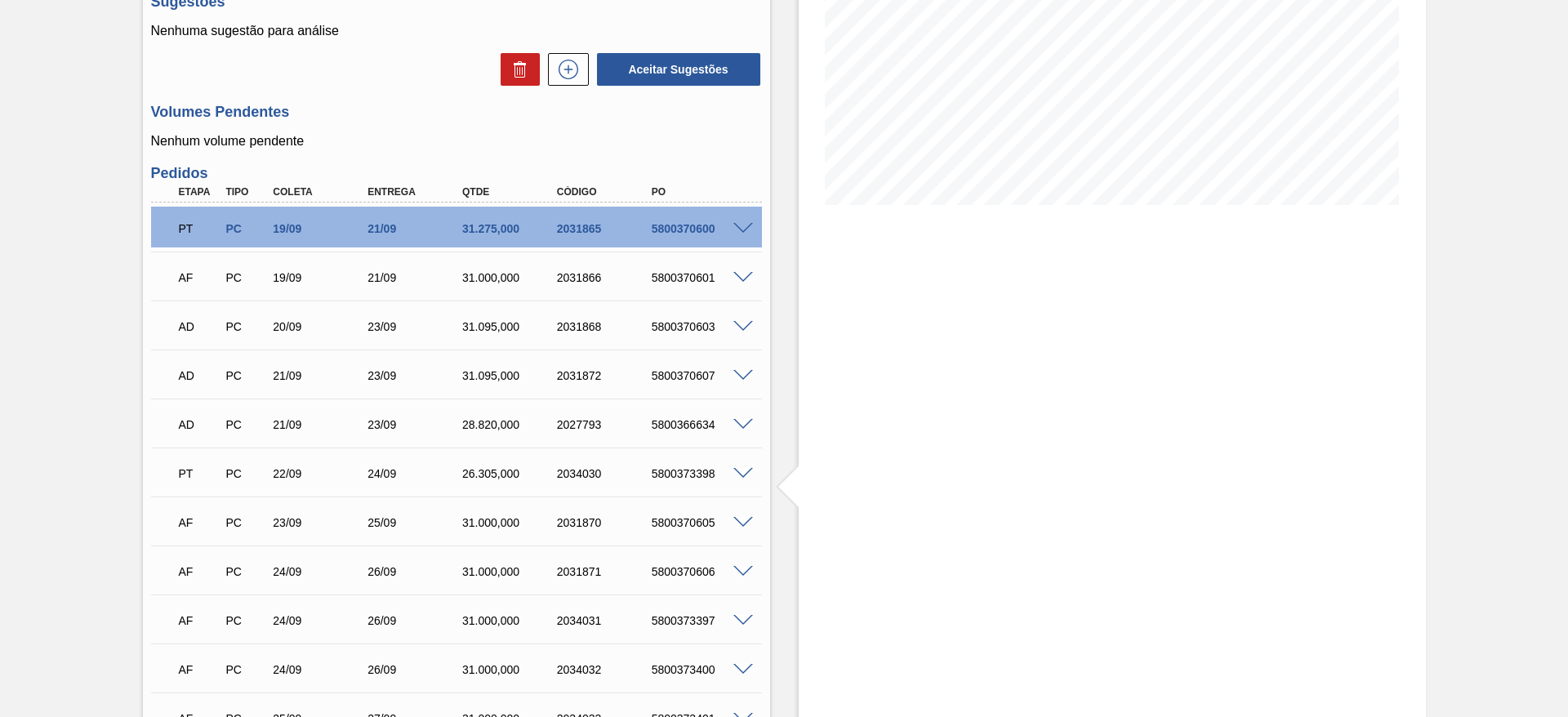
scroll to position [57, 0]
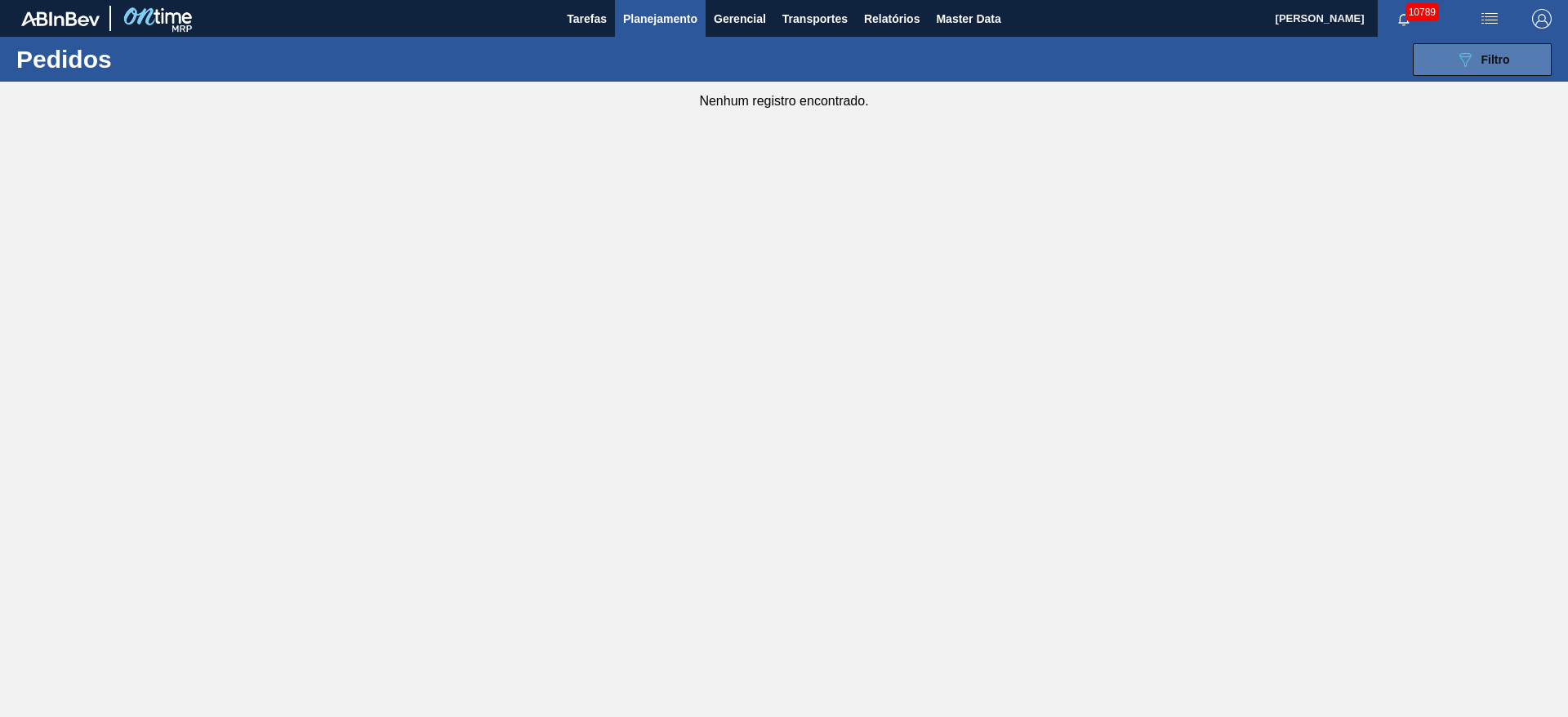
click at [1500, 64] on span "Filtro" at bounding box center [1496, 59] width 29 height 13
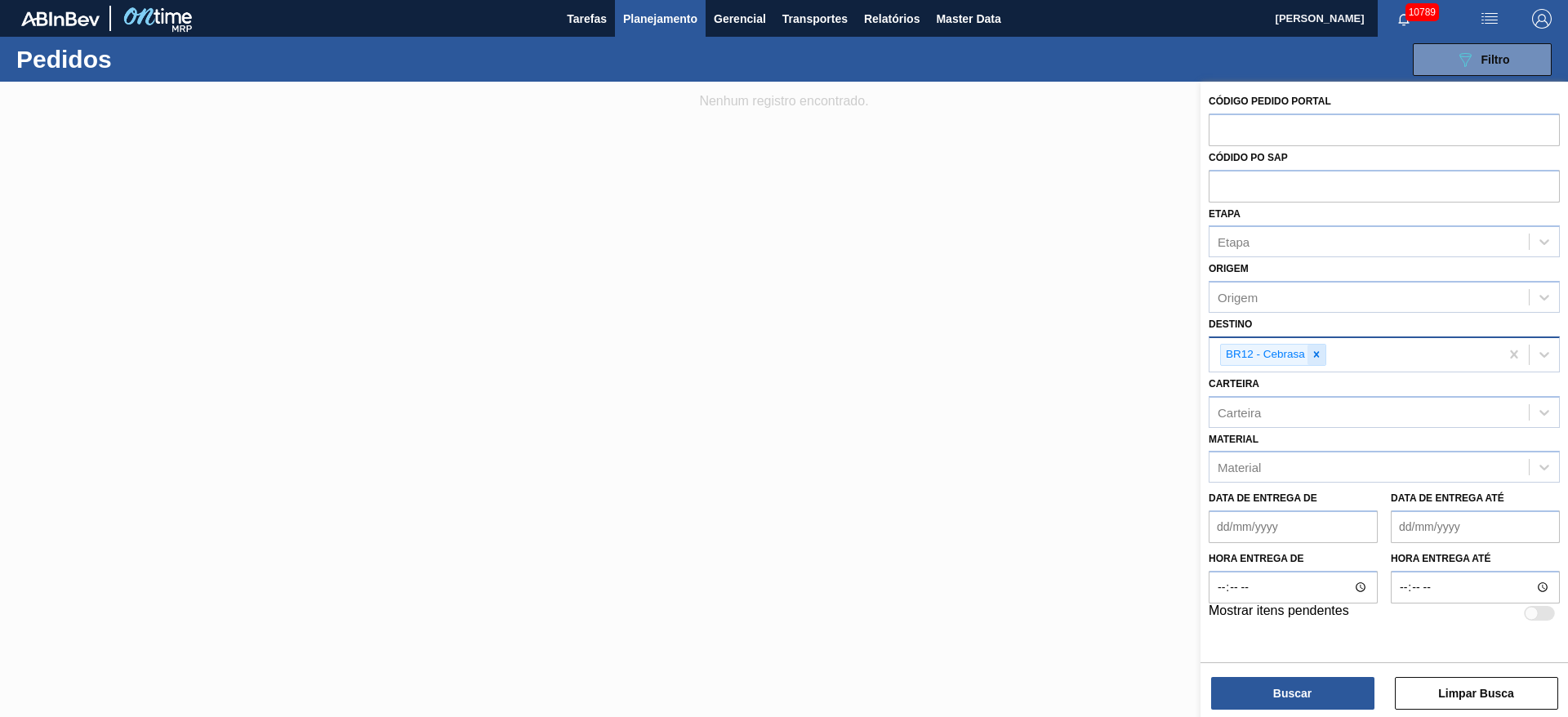
click at [1313, 352] on icon at bounding box center [1317, 354] width 11 height 11
type input "28"
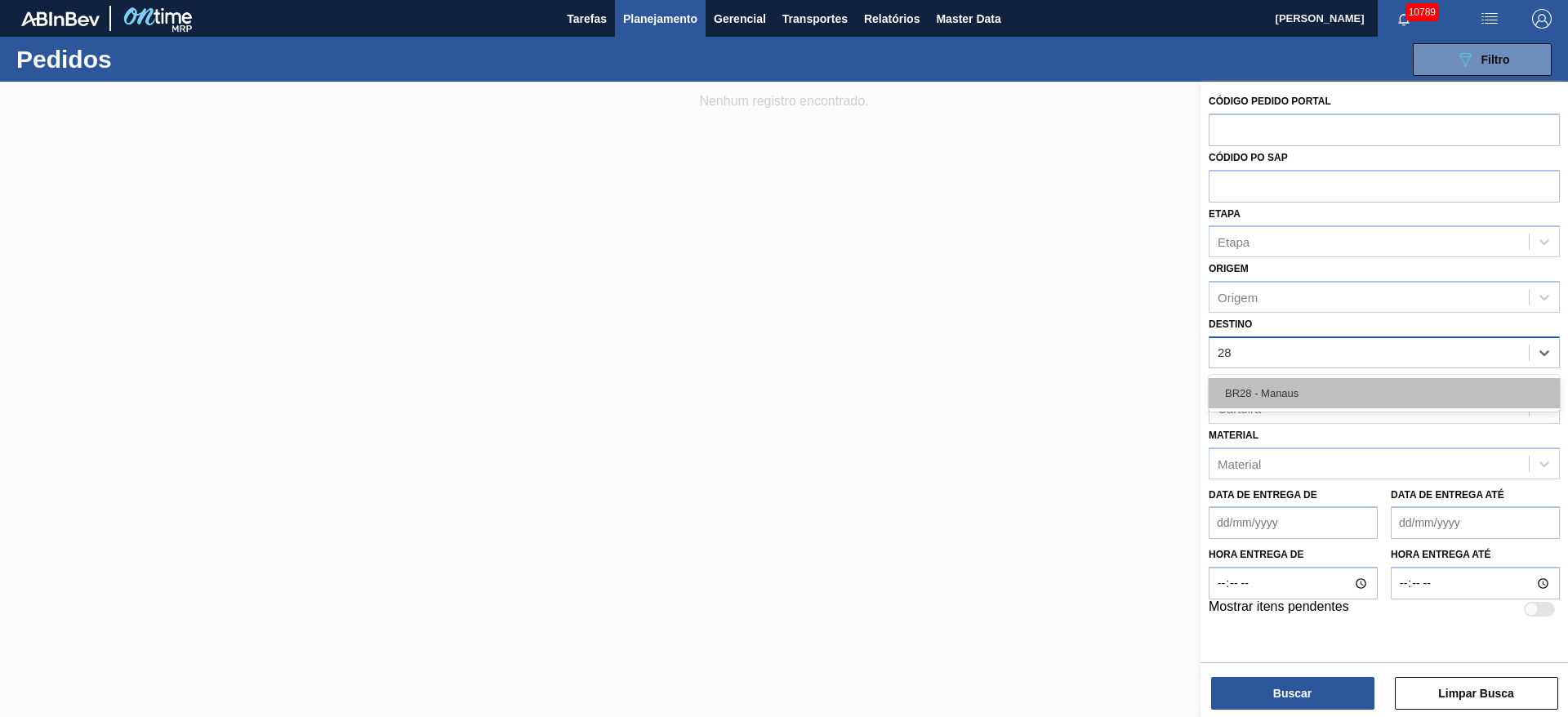
click at [1283, 388] on div "BR28 - Manaus" at bounding box center [1384, 393] width 352 height 37
click at [1279, 393] on div "BR28 - Manaus" at bounding box center [1384, 393] width 352 height 31
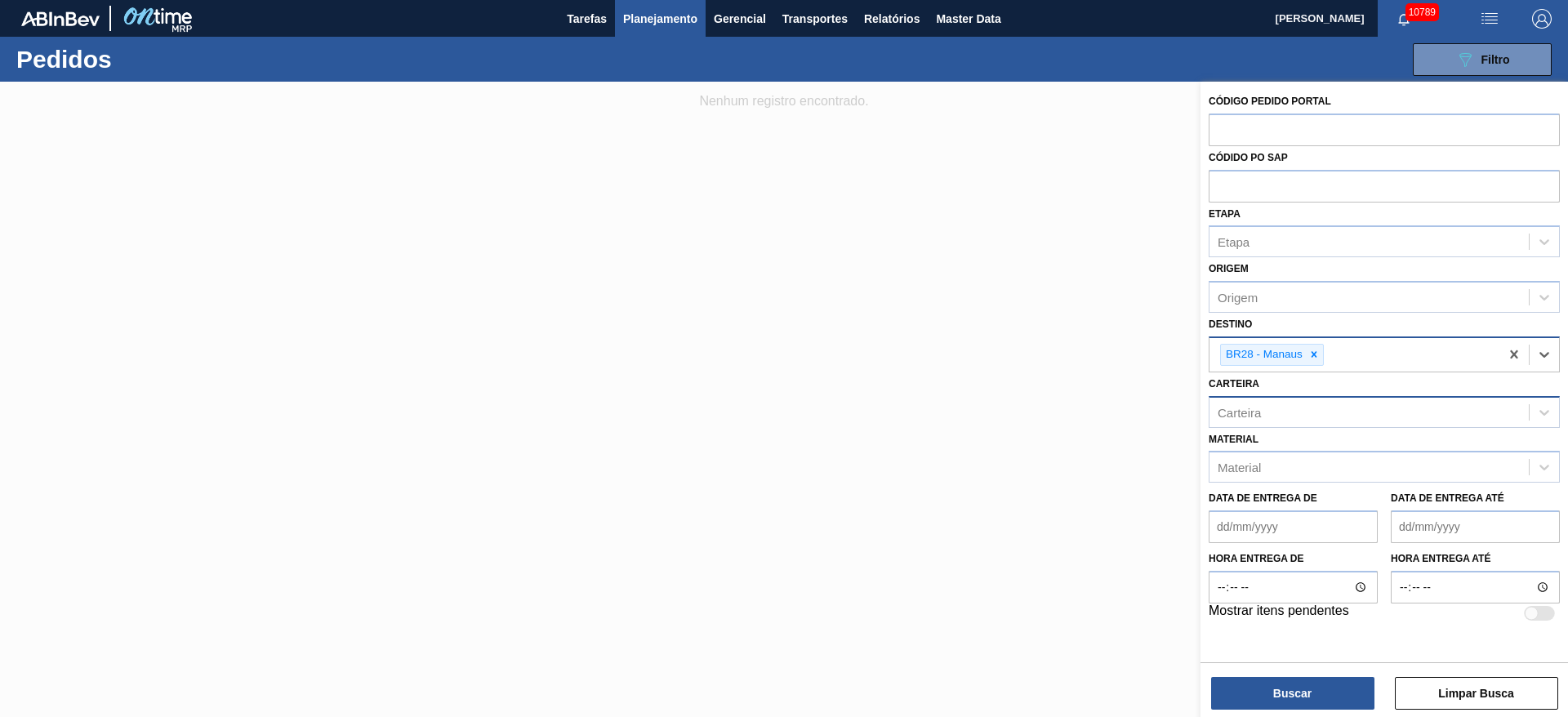
click at [1265, 416] on div "Carteira" at bounding box center [1369, 412] width 319 height 24
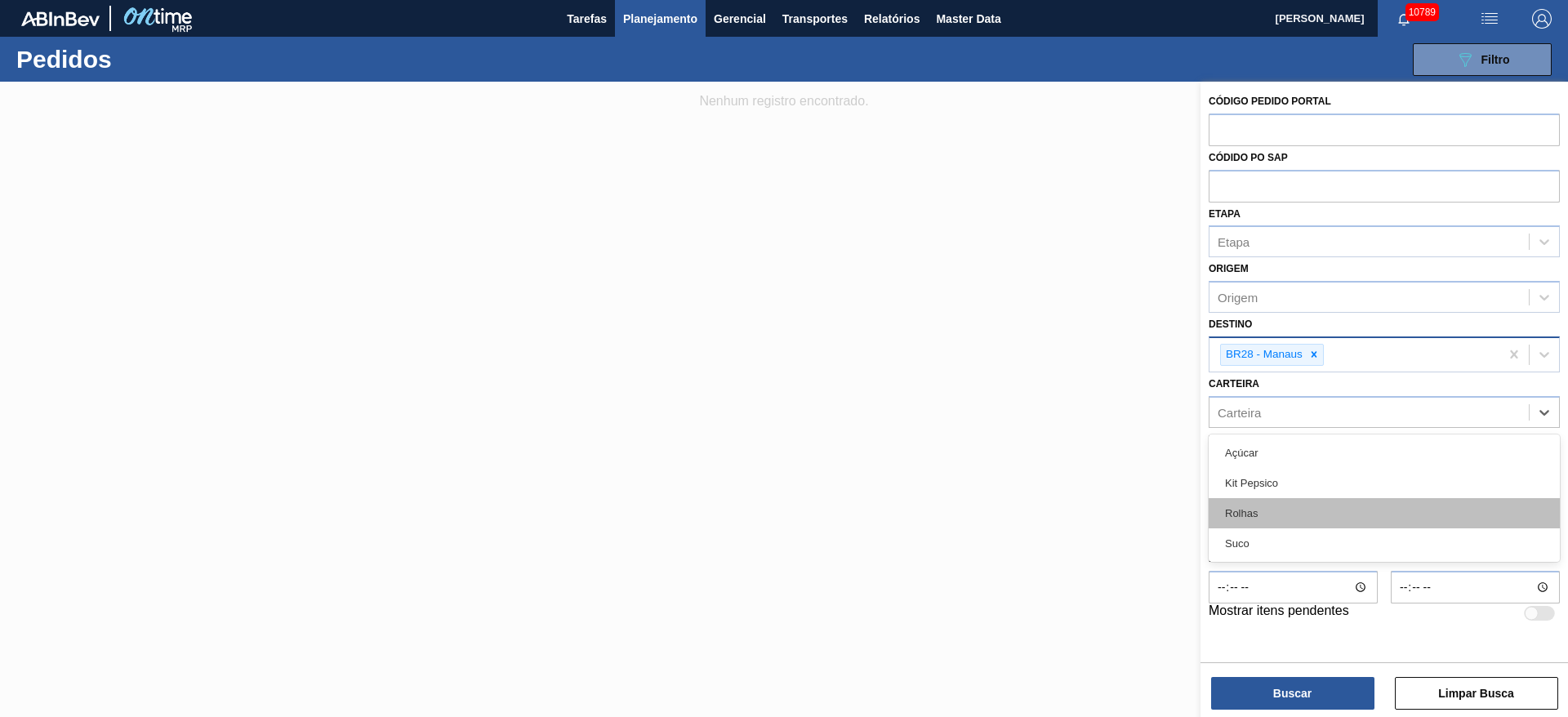
click at [1264, 524] on div "Rolhas" at bounding box center [1384, 513] width 352 height 31
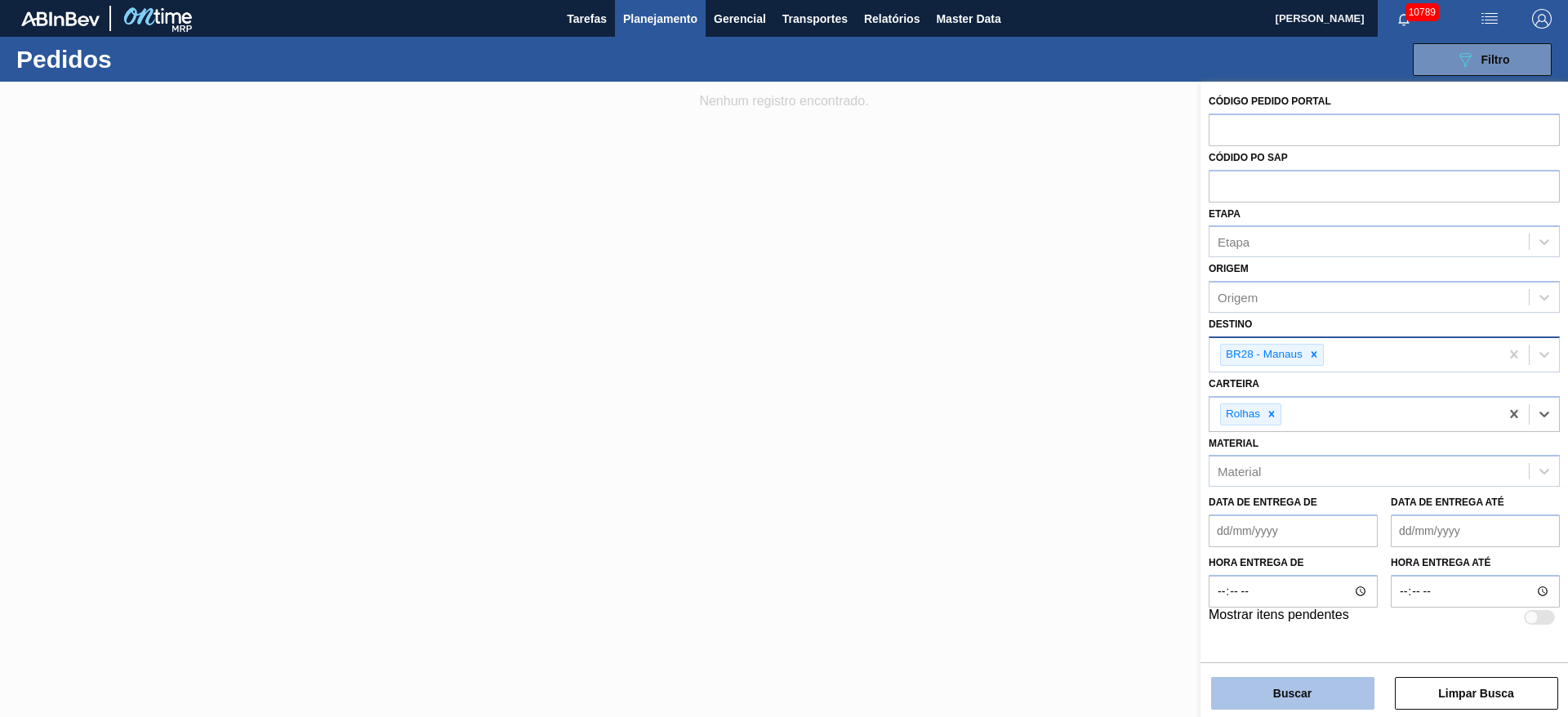
click at [1306, 709] on button "Buscar" at bounding box center [1293, 693] width 163 height 32
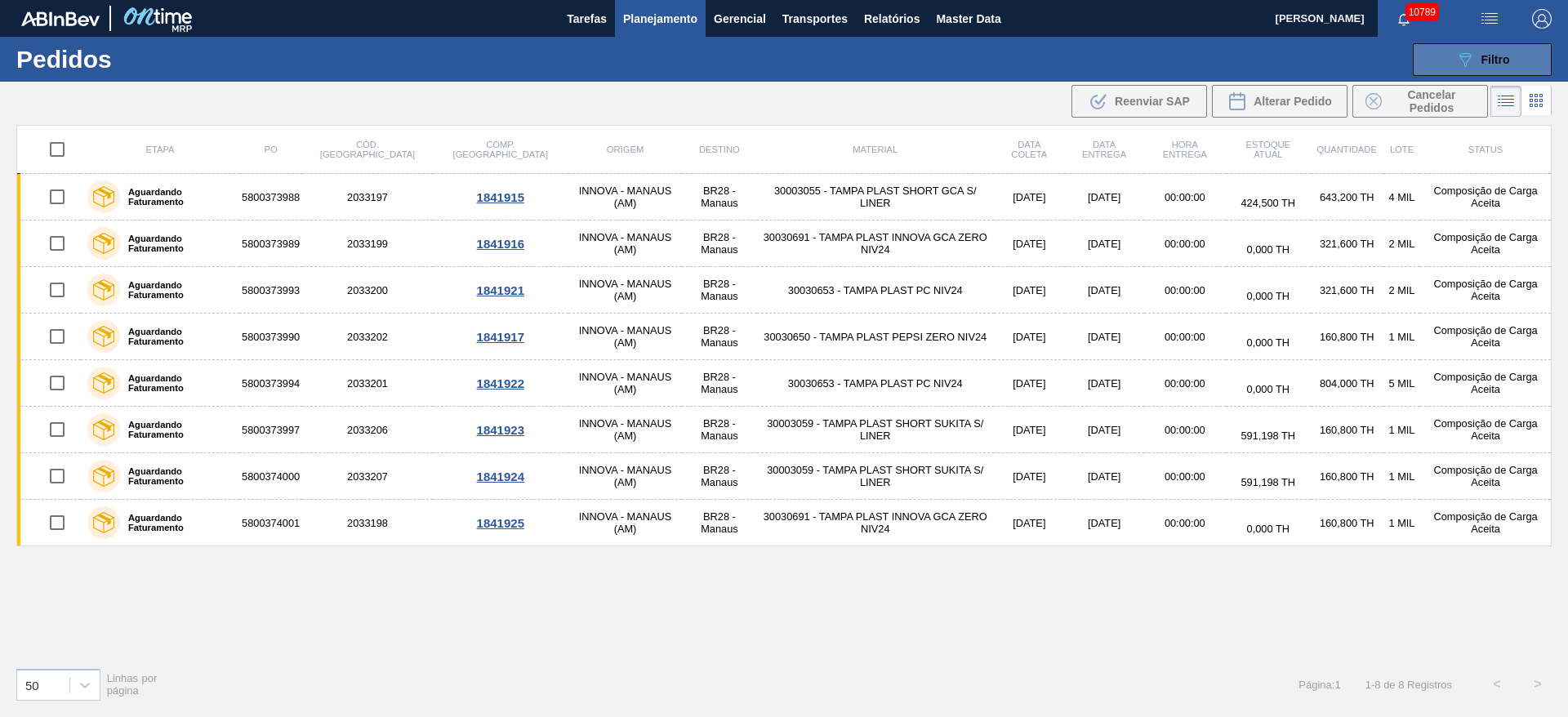
click at [1464, 65] on icon "089F7B8B-B2A5-4AFE-B5C0-19BA573D28AC" at bounding box center [1465, 59] width 19 height 19
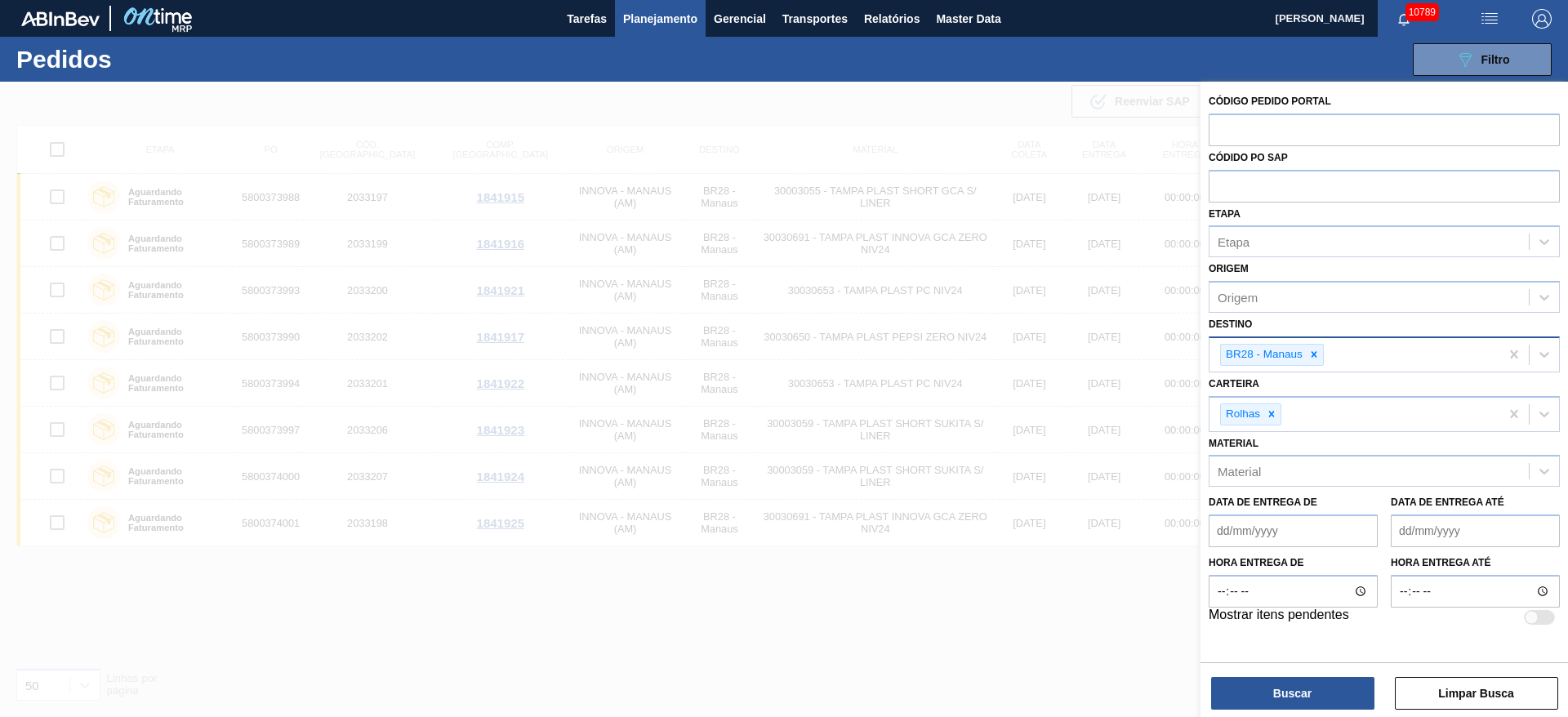
drag, startPoint x: 1315, startPoint y: 352, endPoint x: 1315, endPoint y: 365, distance: 13.0
click at [1315, 355] on icon at bounding box center [1314, 354] width 11 height 11
type input "2"
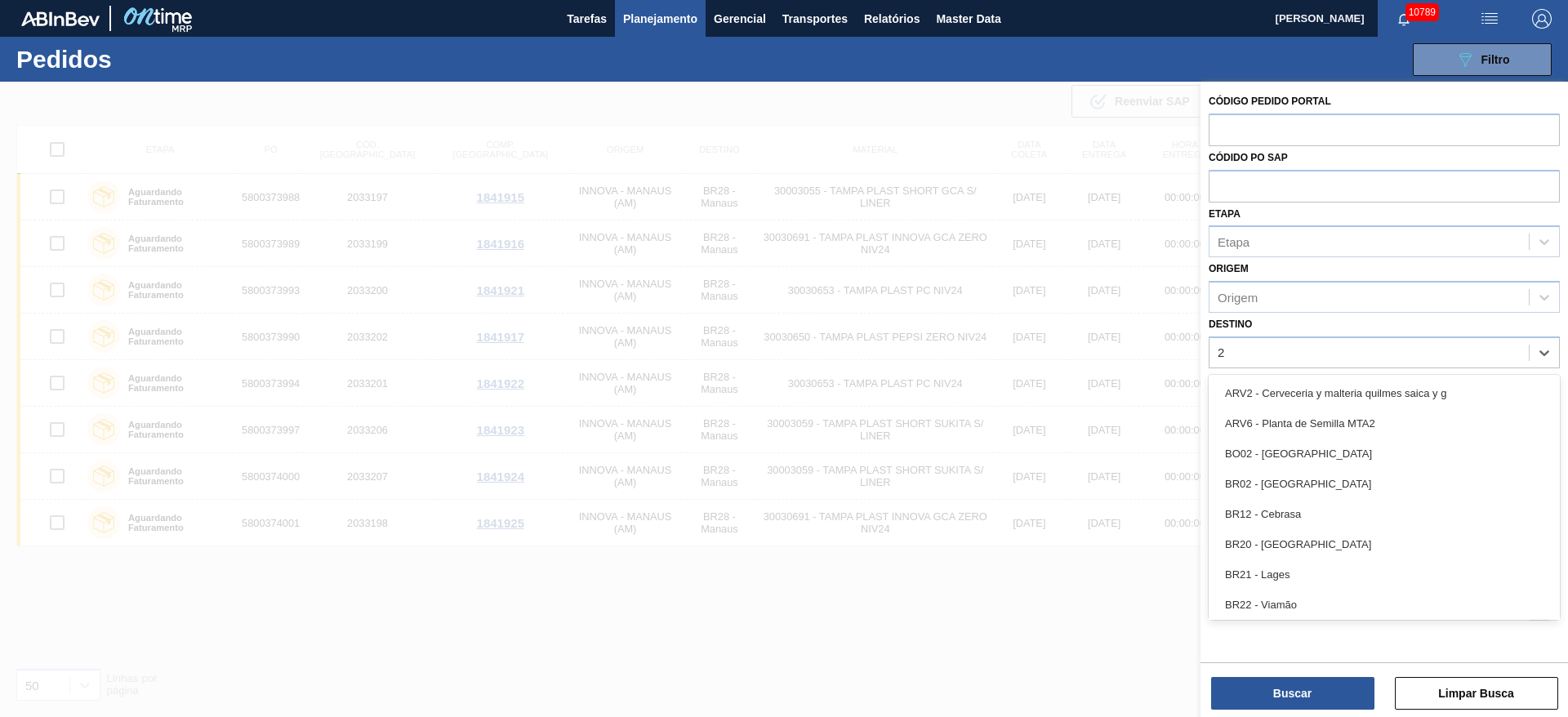
click at [1295, 550] on div "BR20 - [GEOGRAPHIC_DATA]" at bounding box center [1384, 544] width 352 height 31
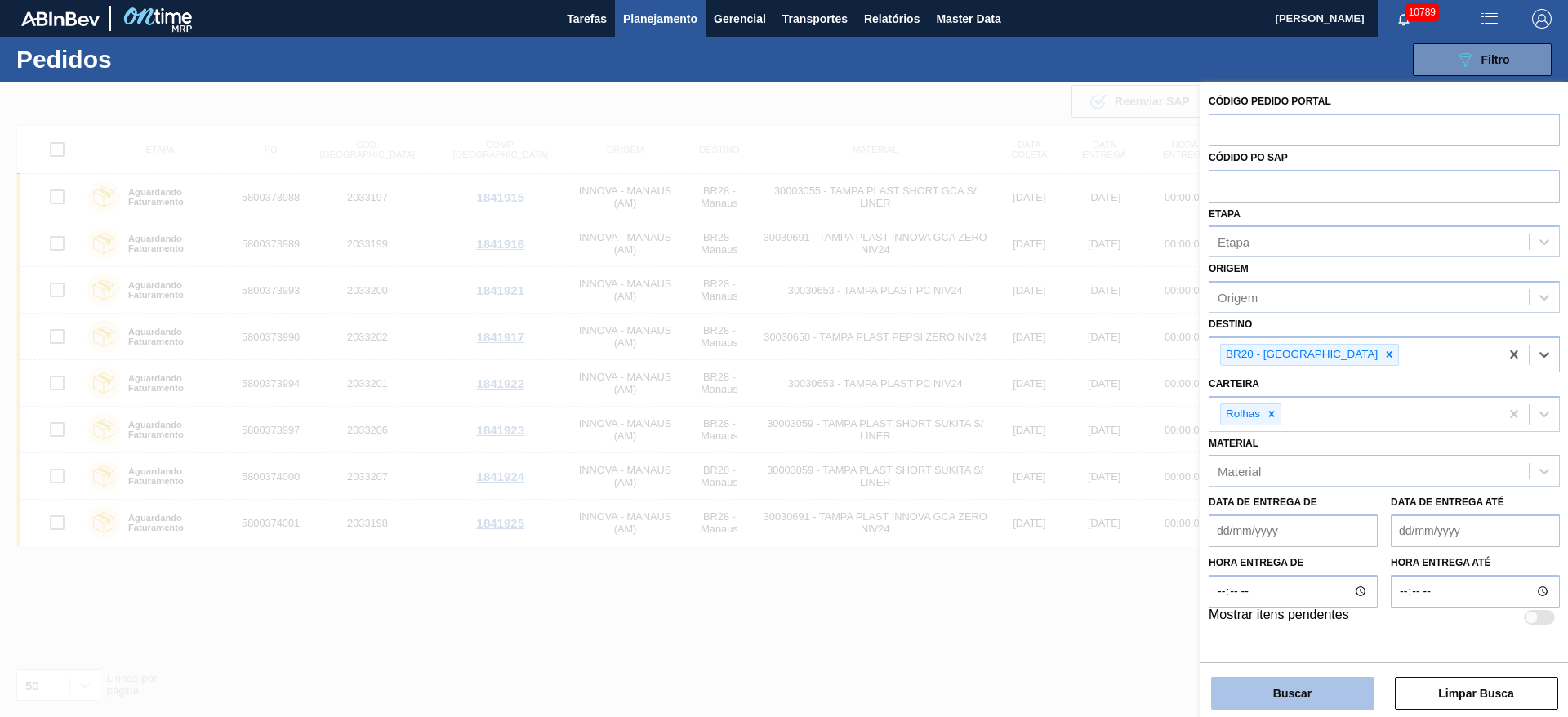
click at [1294, 692] on button "Buscar" at bounding box center [1293, 693] width 163 height 32
